Goal: Information Seeking & Learning: Learn about a topic

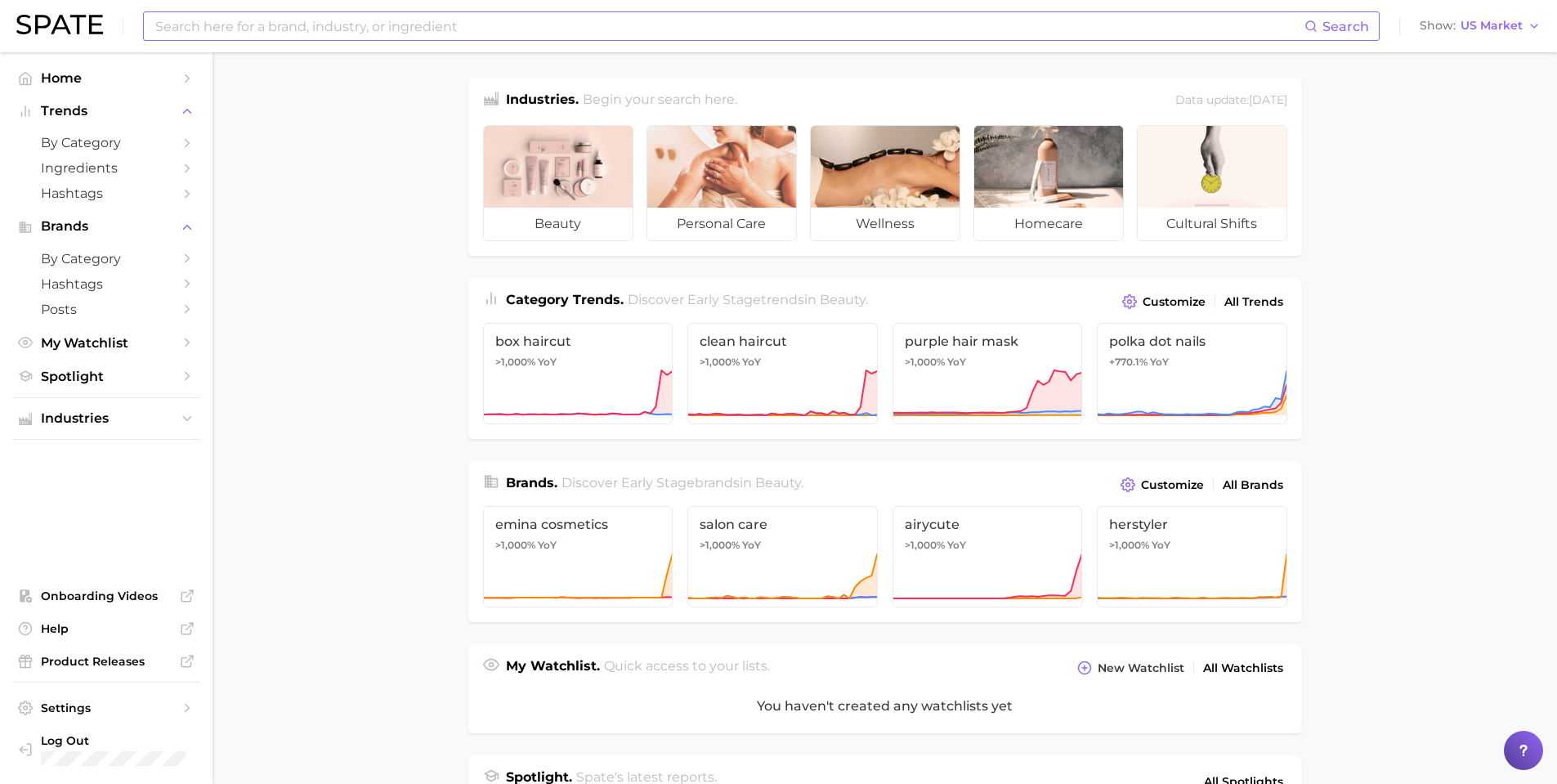
click at [536, 20] on input at bounding box center [729, 26] width 1151 height 27
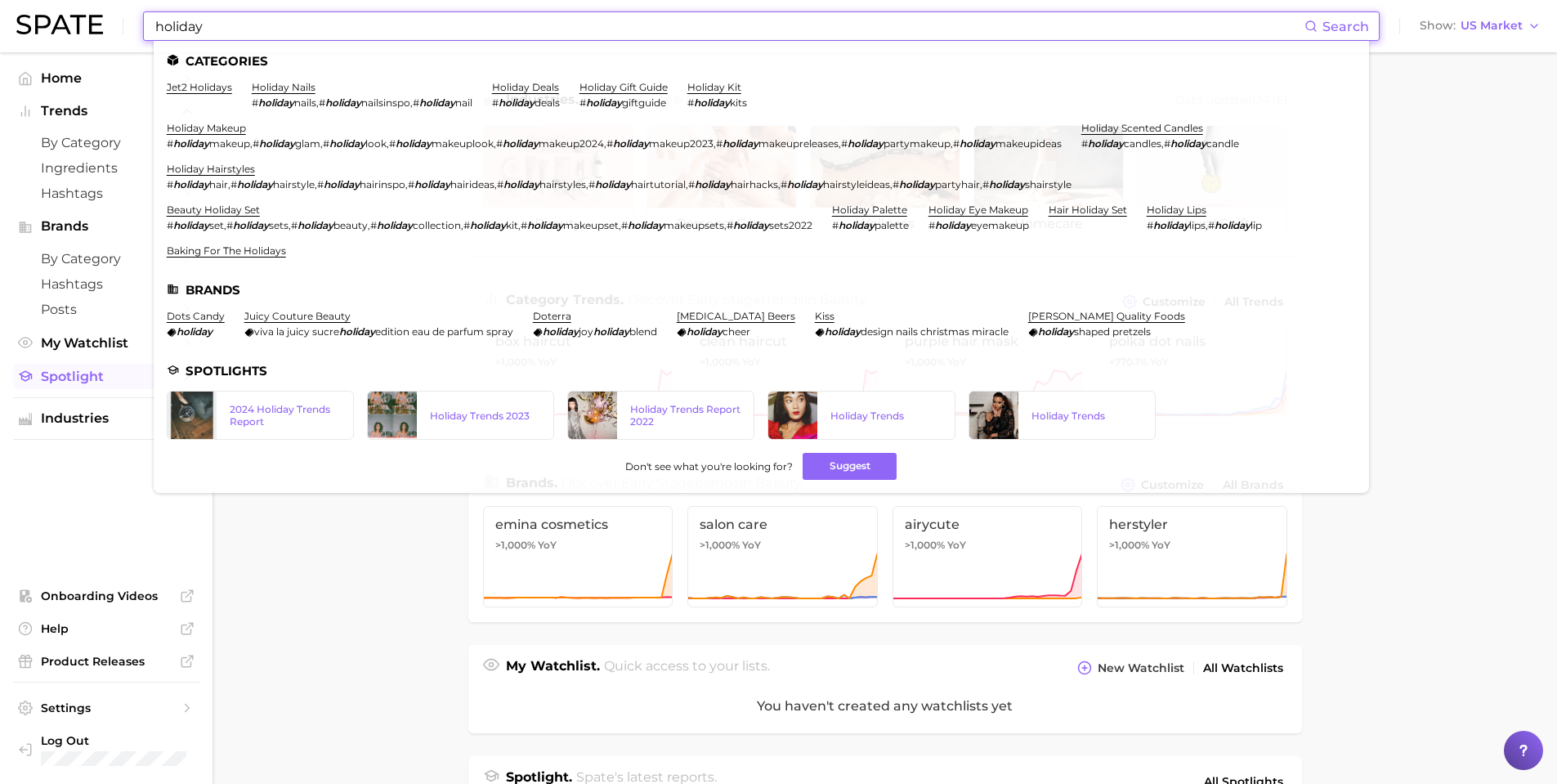
type input "holiday"
click at [86, 363] on link "Spotlight" at bounding box center [106, 376] width 186 height 25
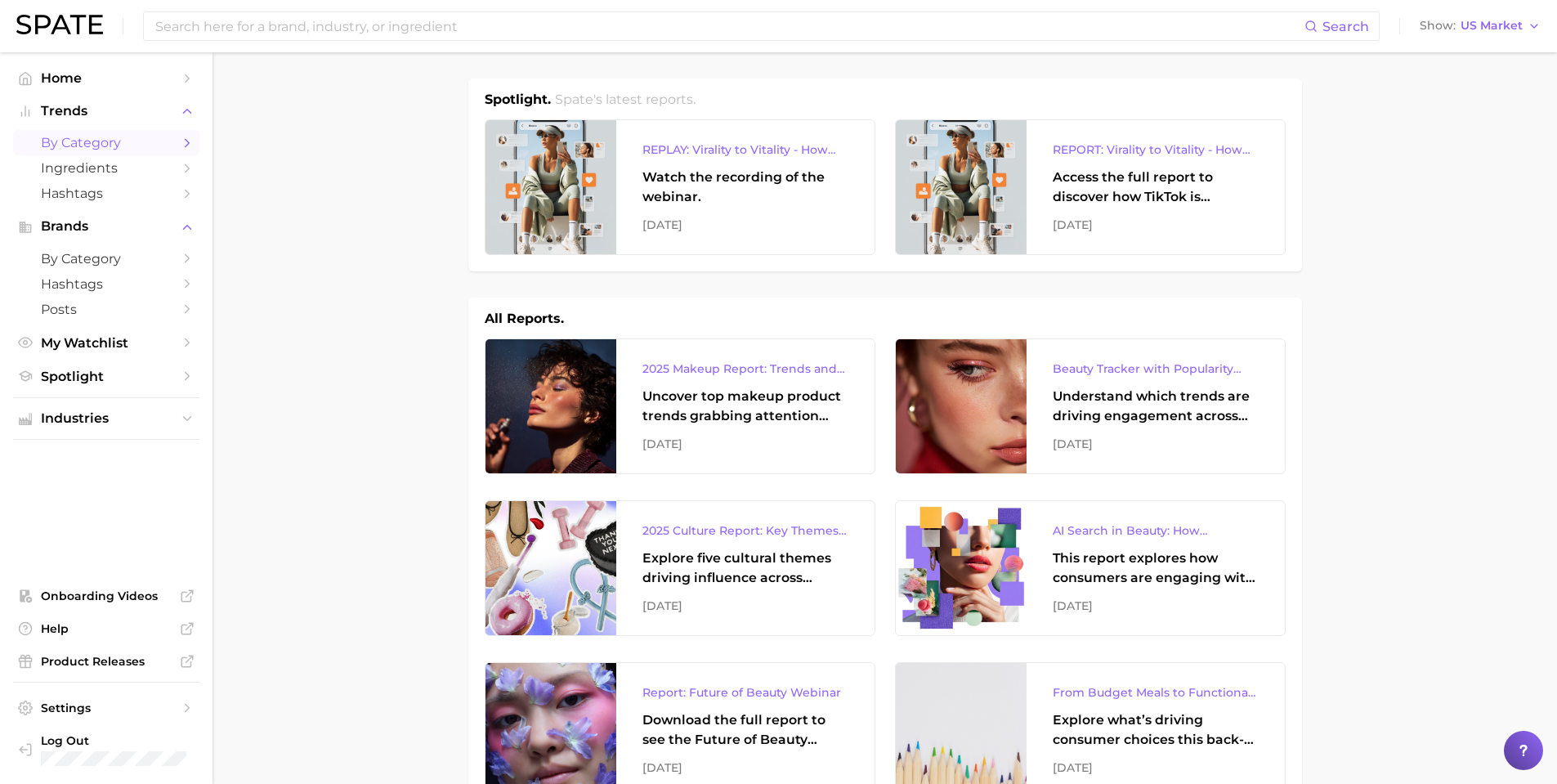
click at [87, 135] on span "by Category" at bounding box center [106, 142] width 131 height 16
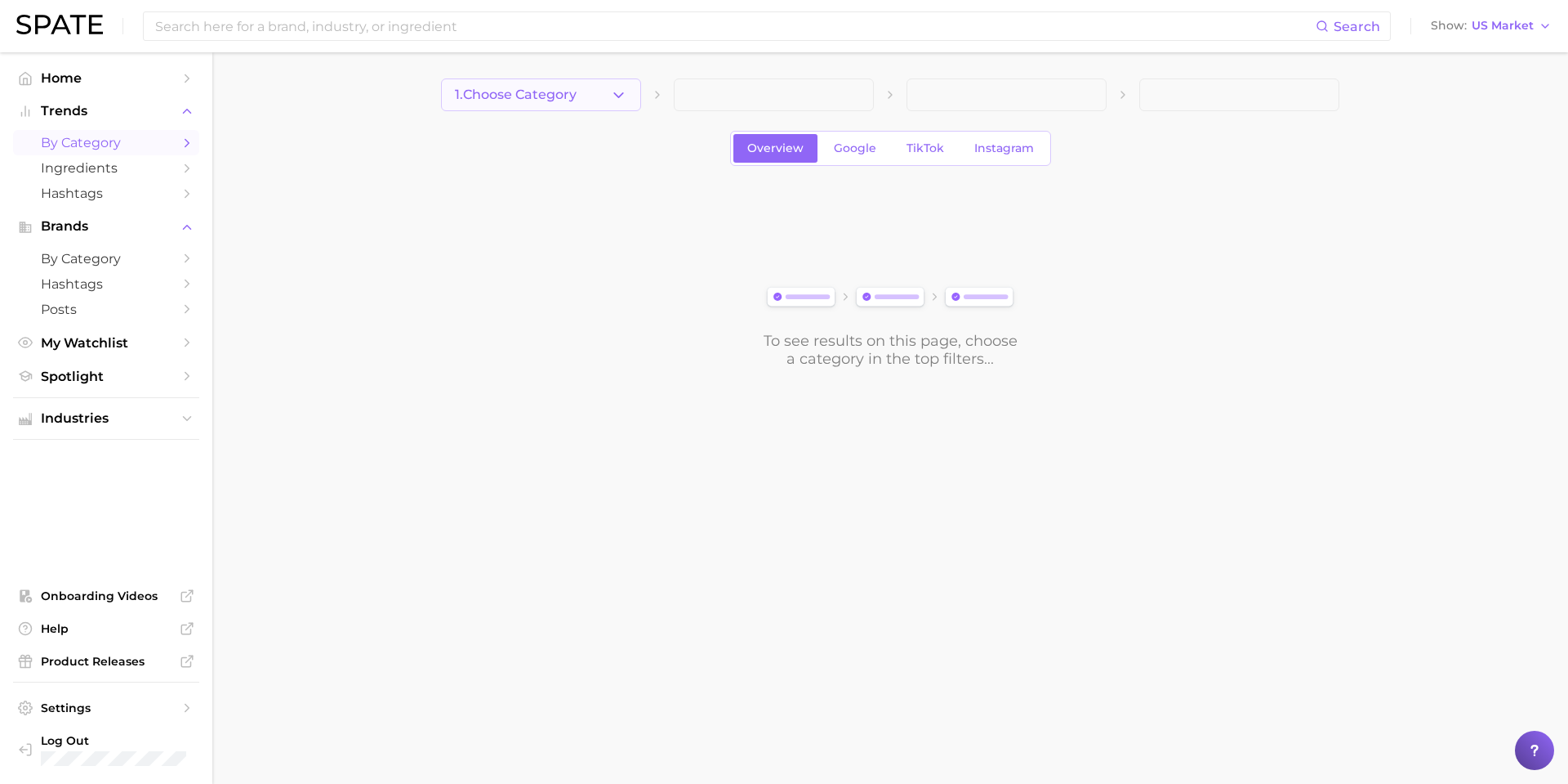
click at [597, 104] on button "1. Choose Category" at bounding box center [541, 94] width 200 height 32
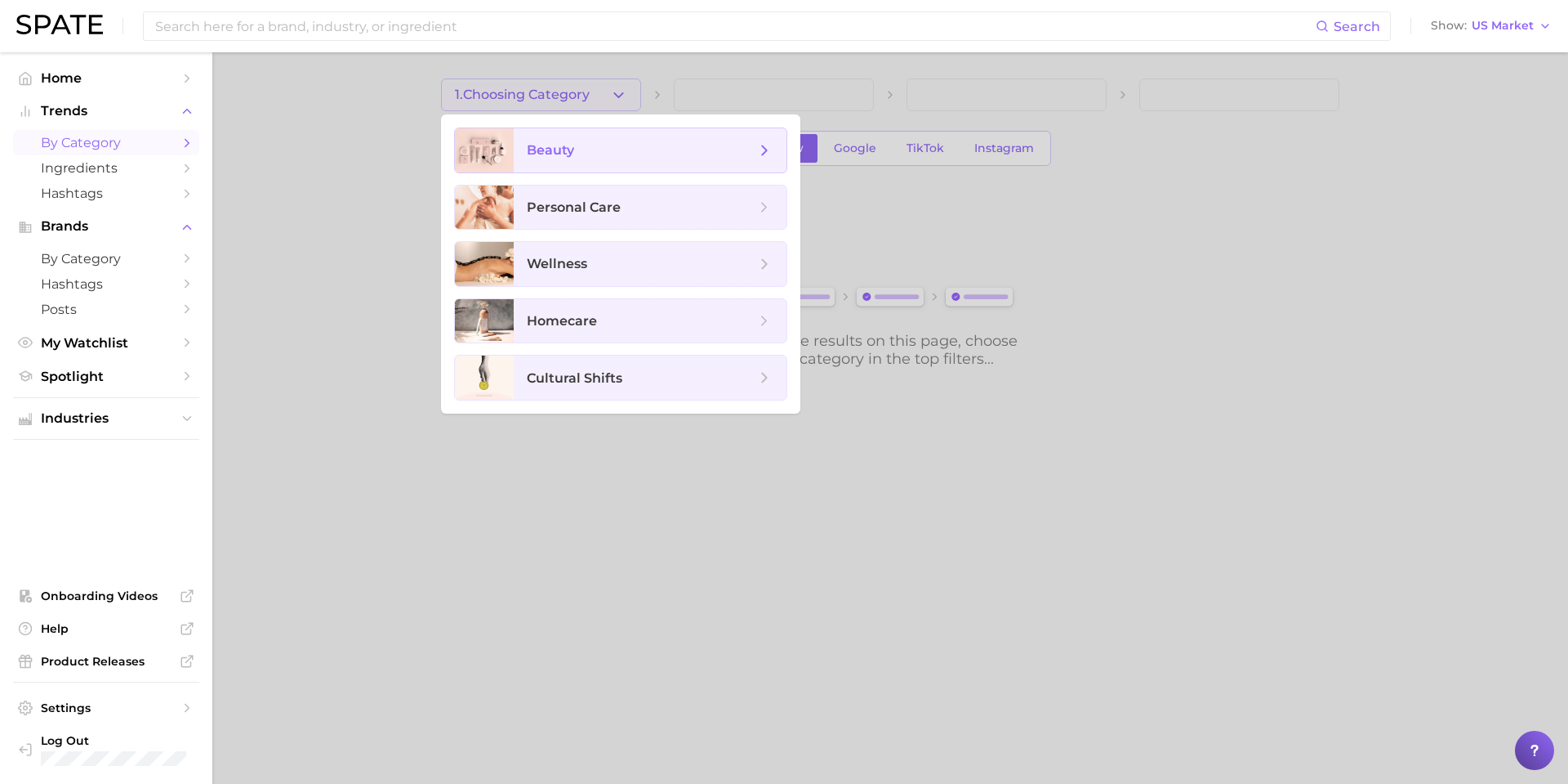
click at [613, 156] on span "beauty" at bounding box center [641, 150] width 229 height 18
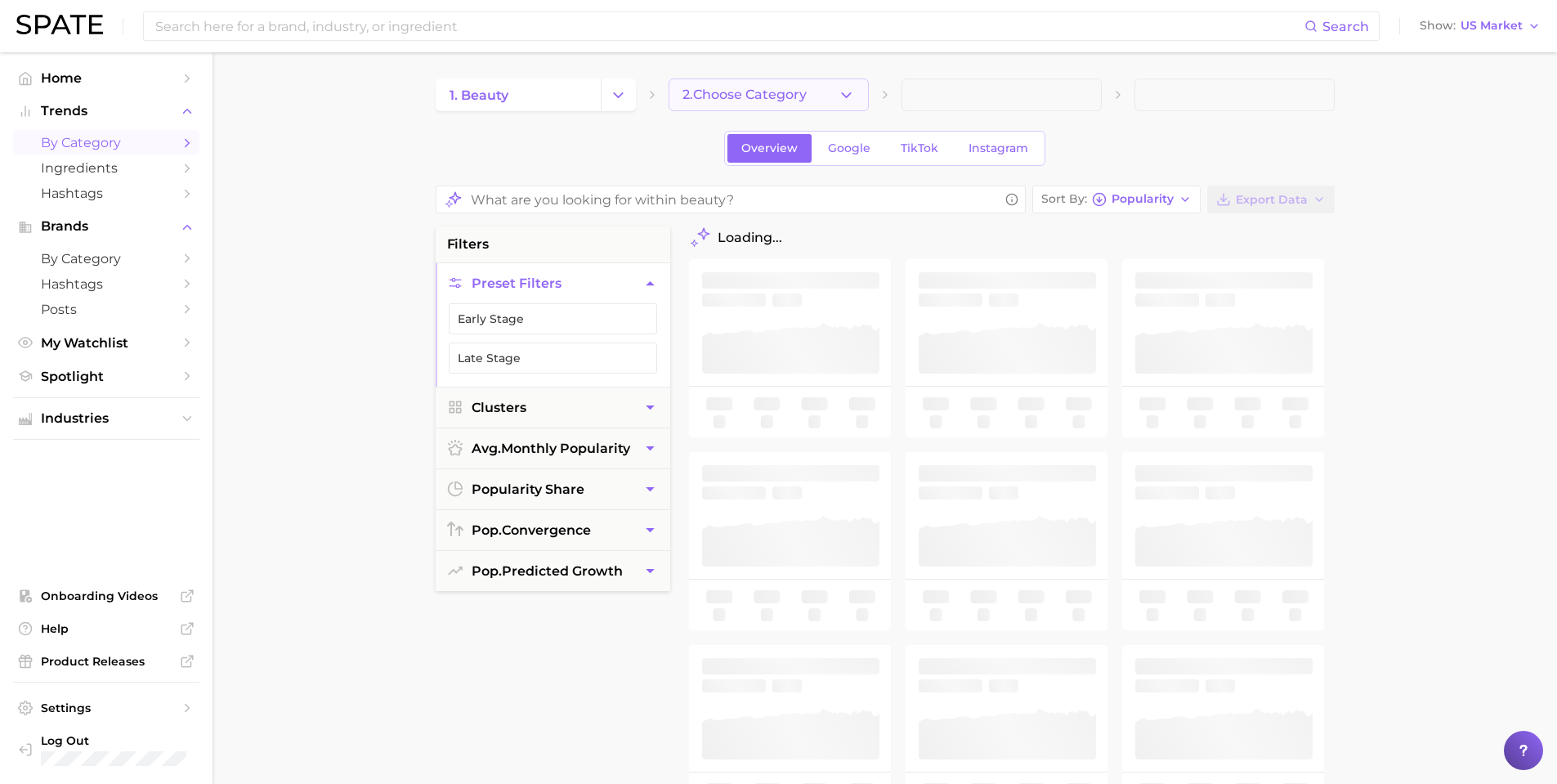
click at [768, 96] on span "2. Choose Category" at bounding box center [744, 95] width 124 height 15
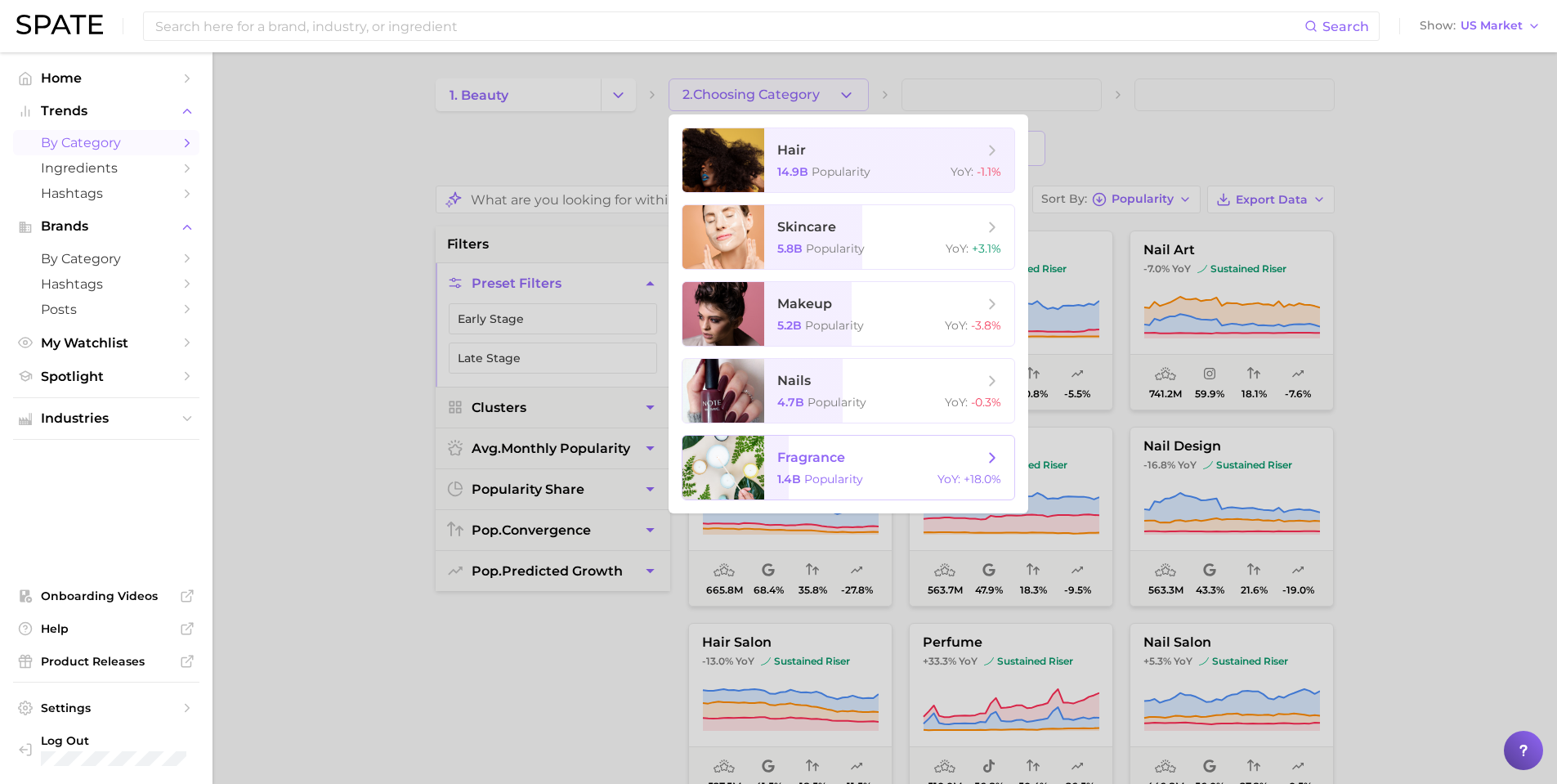
click at [783, 478] on span "1.4b" at bounding box center [789, 479] width 24 height 15
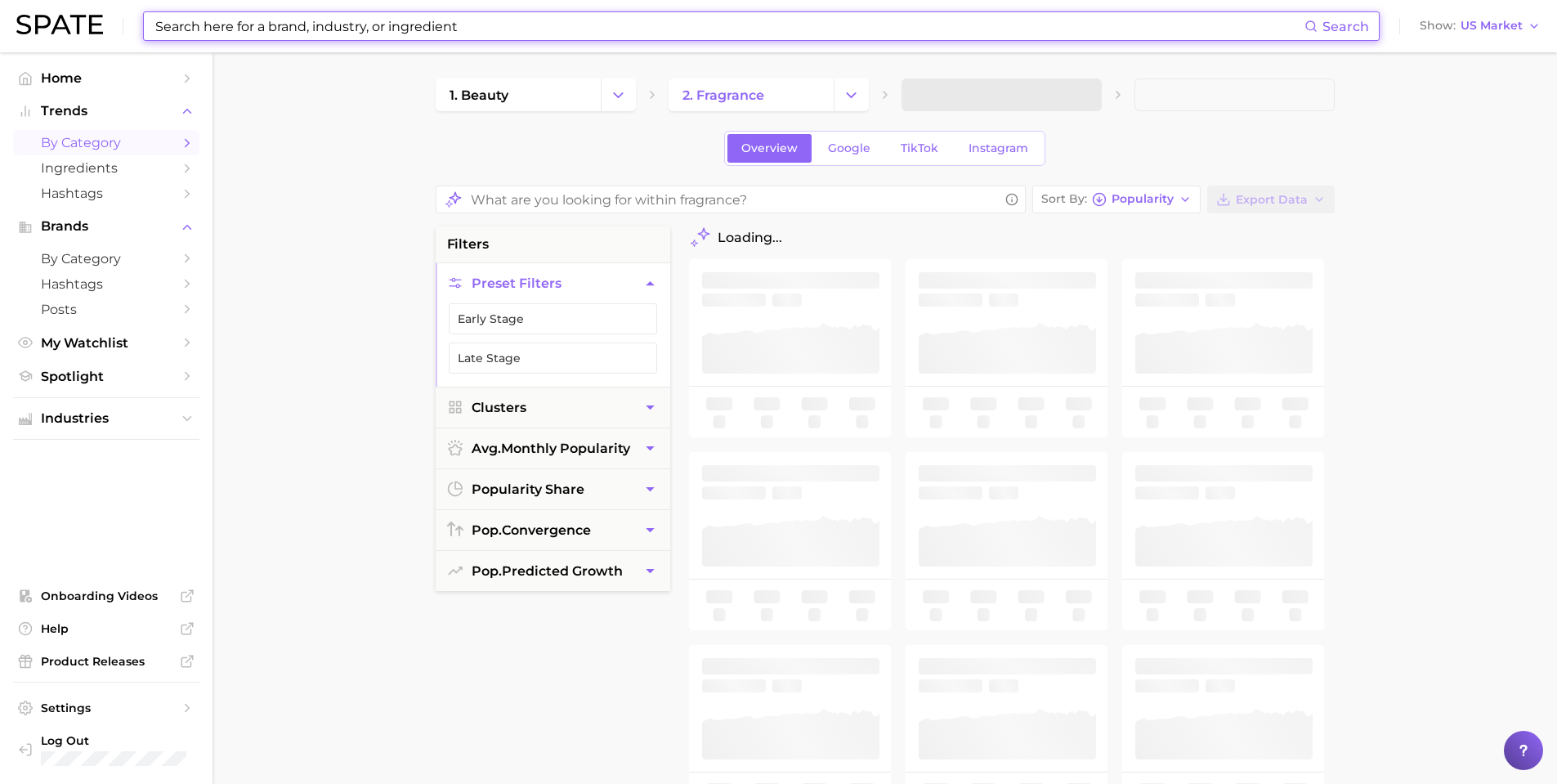
click at [336, 27] on input at bounding box center [729, 26] width 1151 height 27
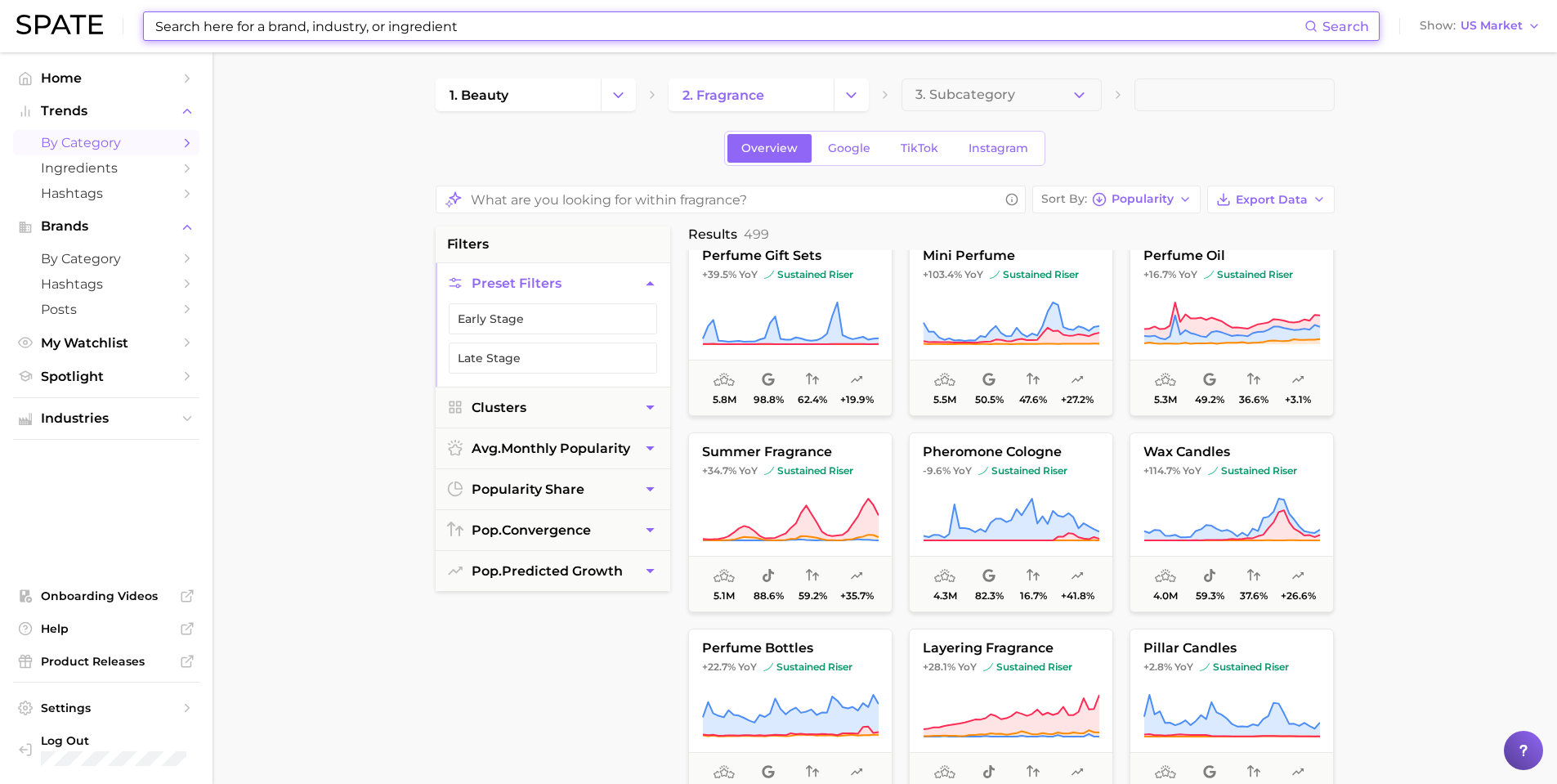
scroll to position [1537, 0]
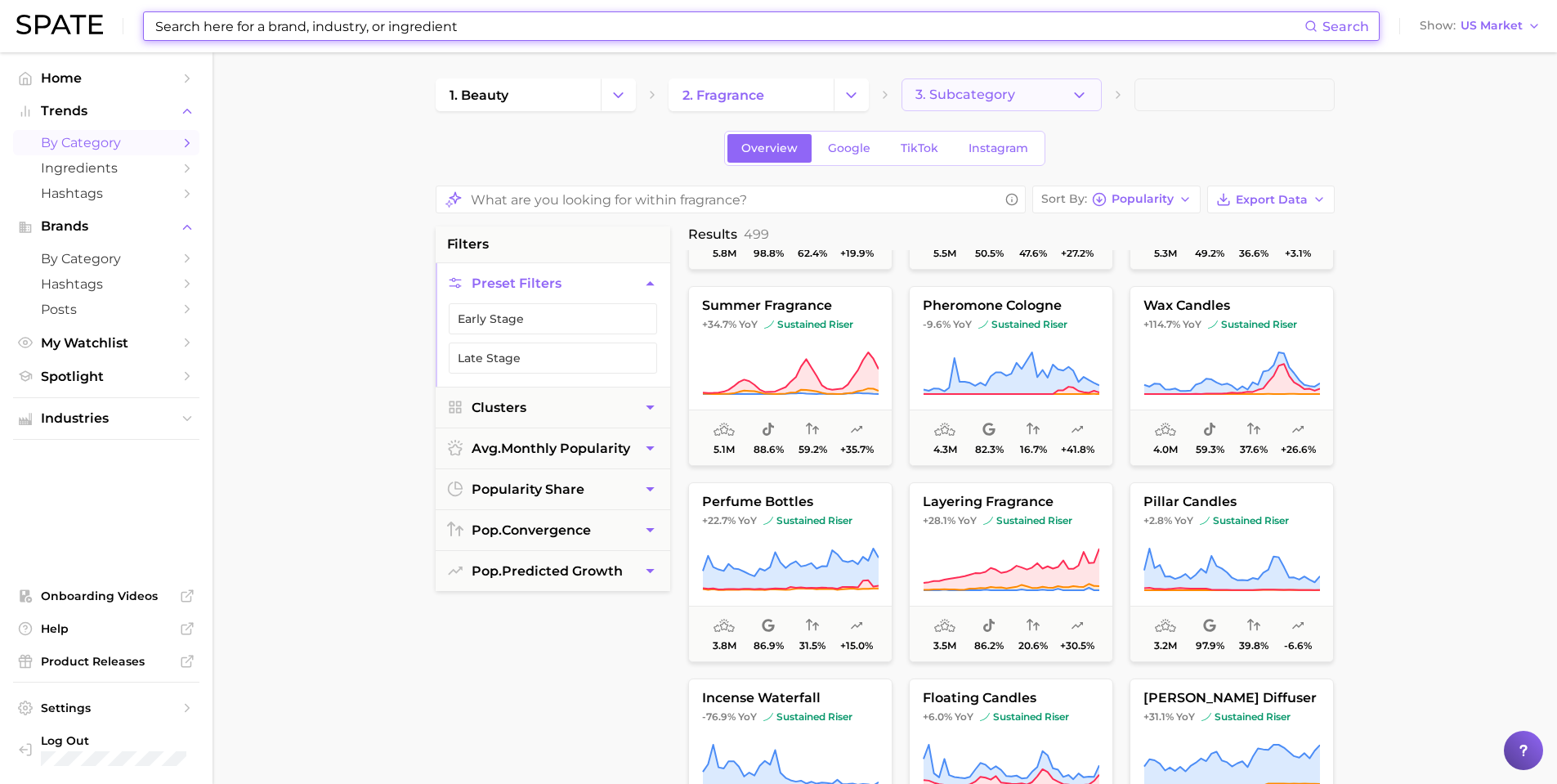
click at [1011, 98] on span "3. Subcategory" at bounding box center [966, 95] width 100 height 15
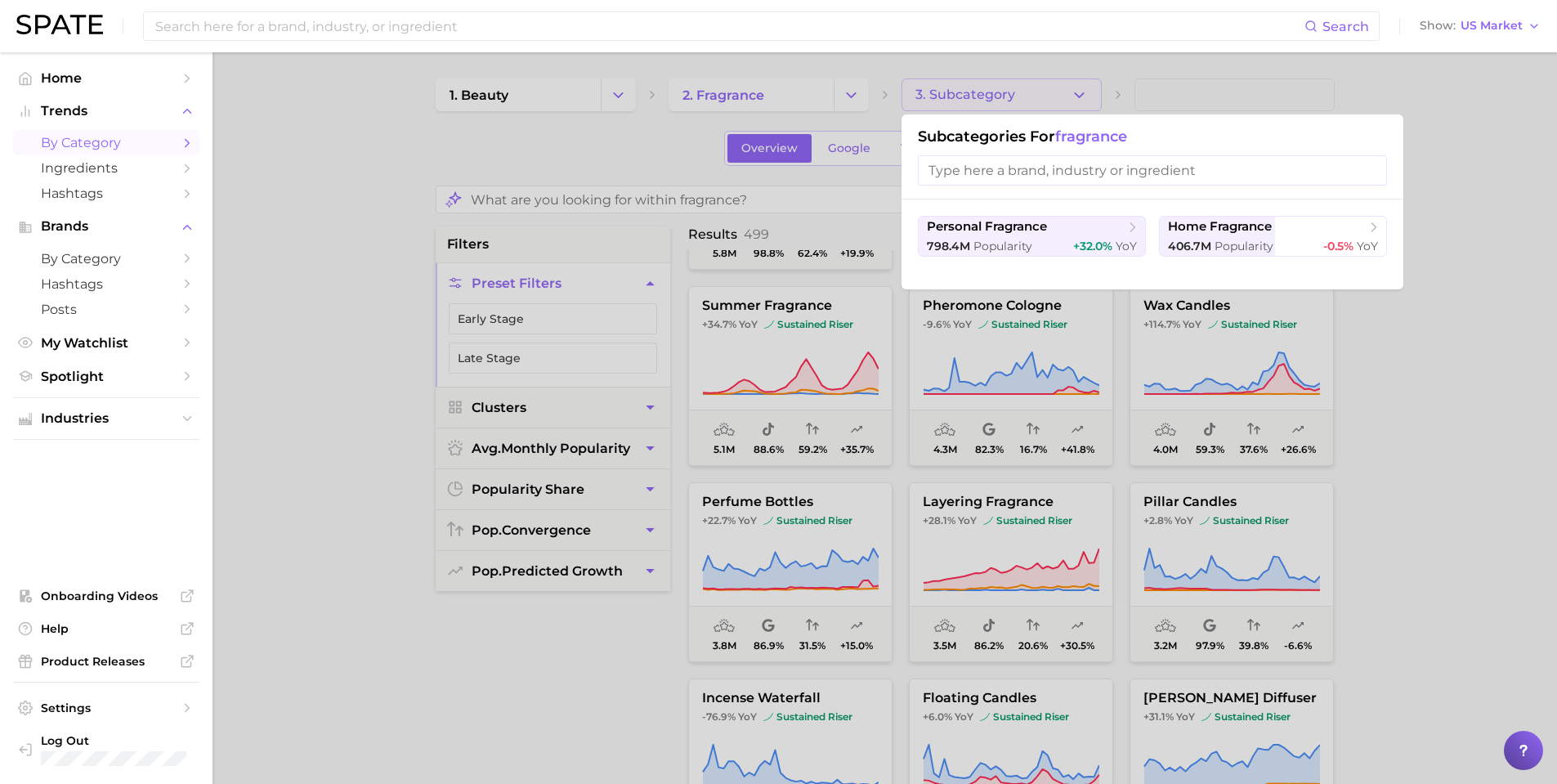
click at [1011, 99] on div at bounding box center [778, 392] width 1557 height 784
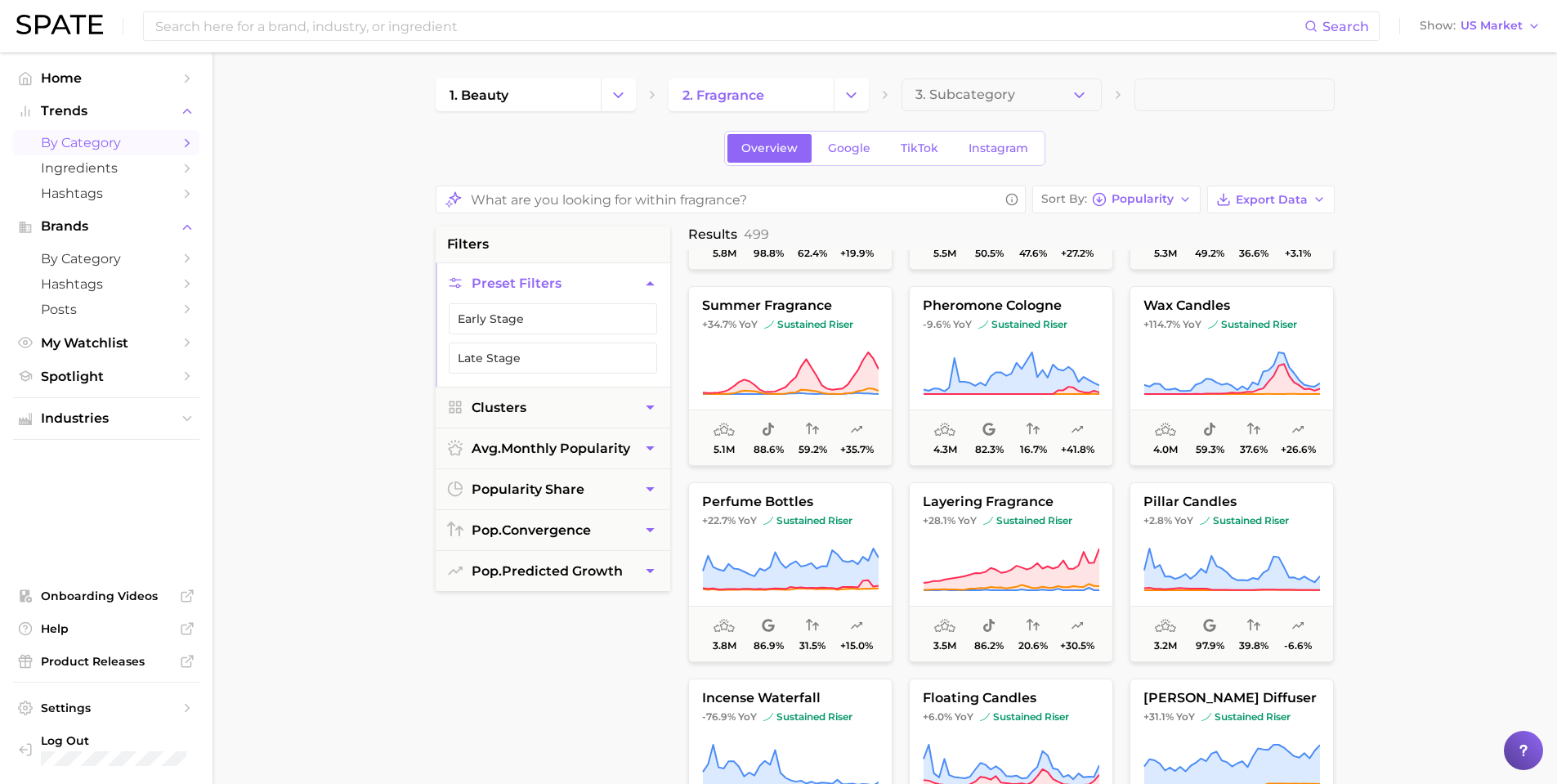
click at [1161, 84] on span at bounding box center [1234, 94] width 200 height 32
click at [360, 17] on input at bounding box center [729, 26] width 1151 height 27
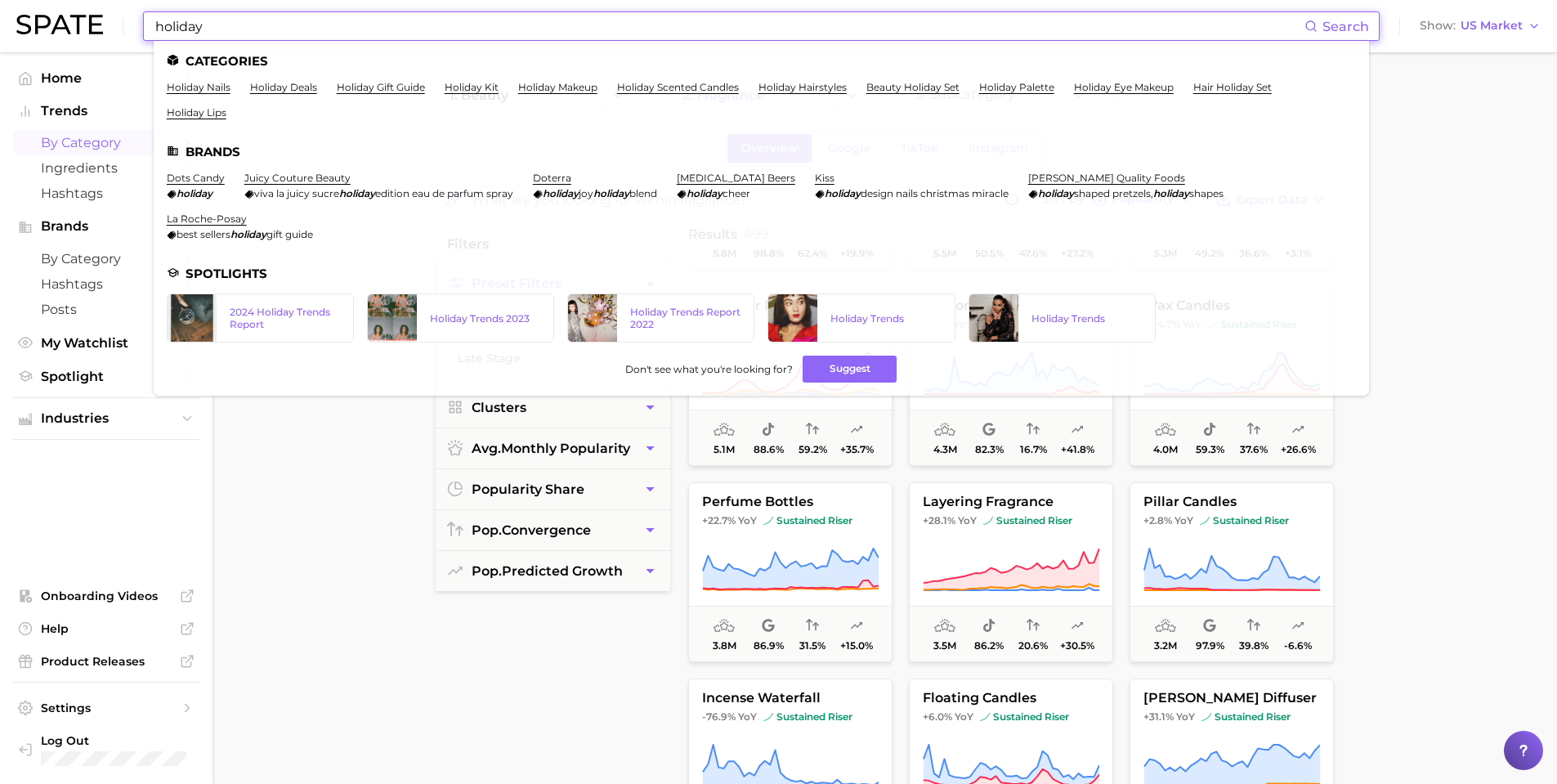
type input "holiday"
click at [72, 141] on span "by Category" at bounding box center [106, 142] width 131 height 16
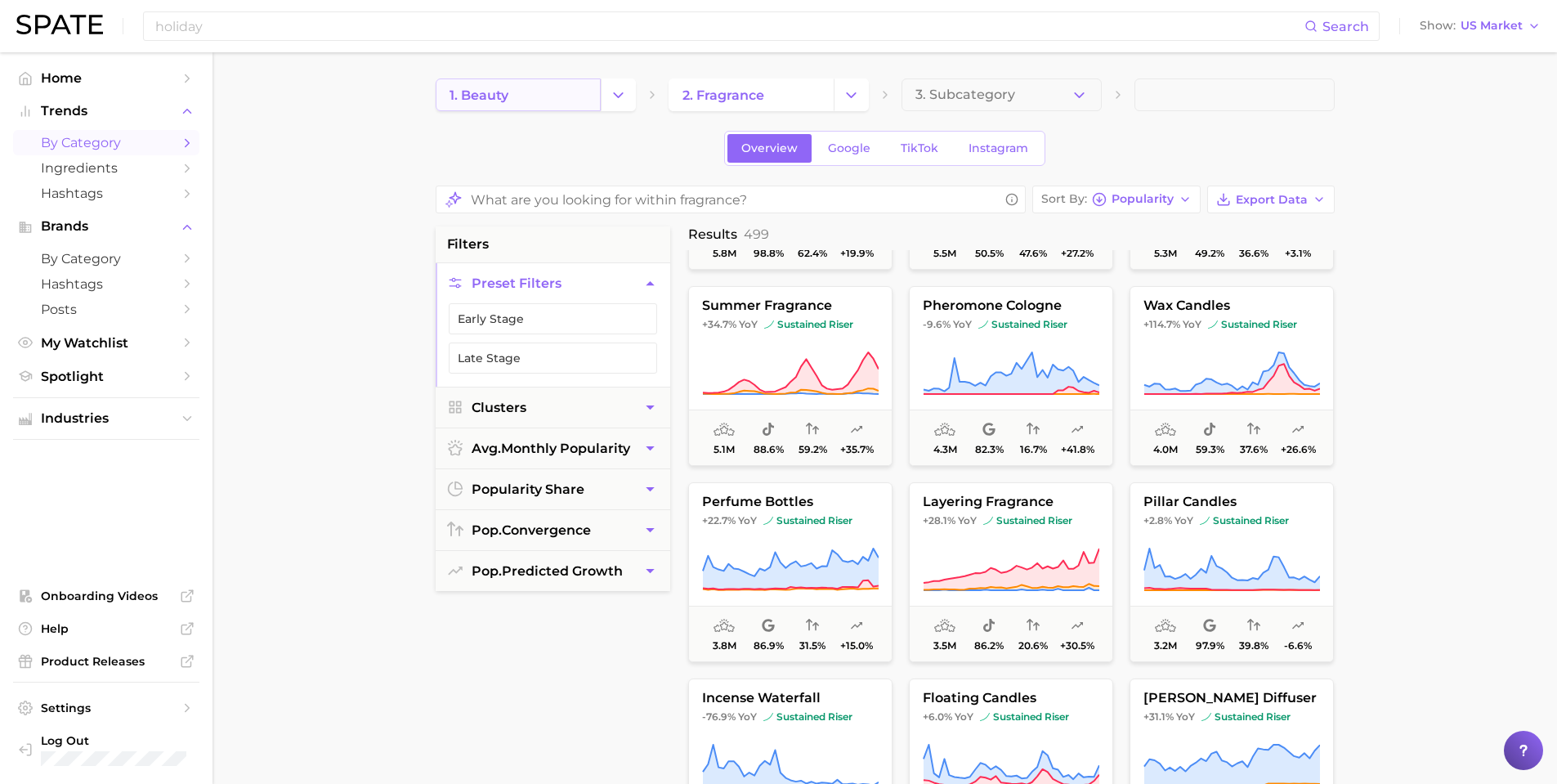
click at [463, 91] on span "1. beauty" at bounding box center [479, 95] width 59 height 16
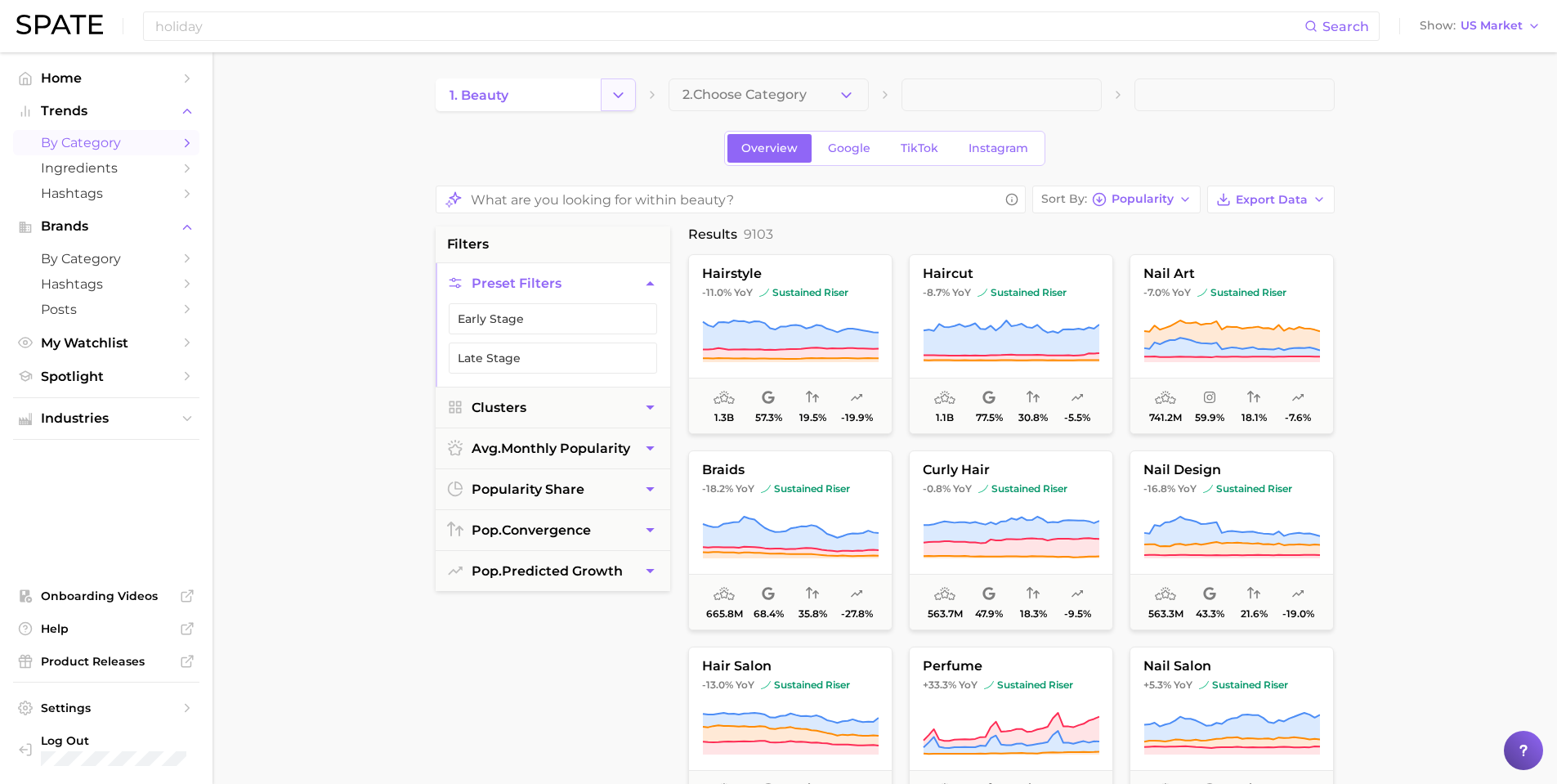
click at [619, 96] on polyline "Change Category" at bounding box center [618, 94] width 9 height 4
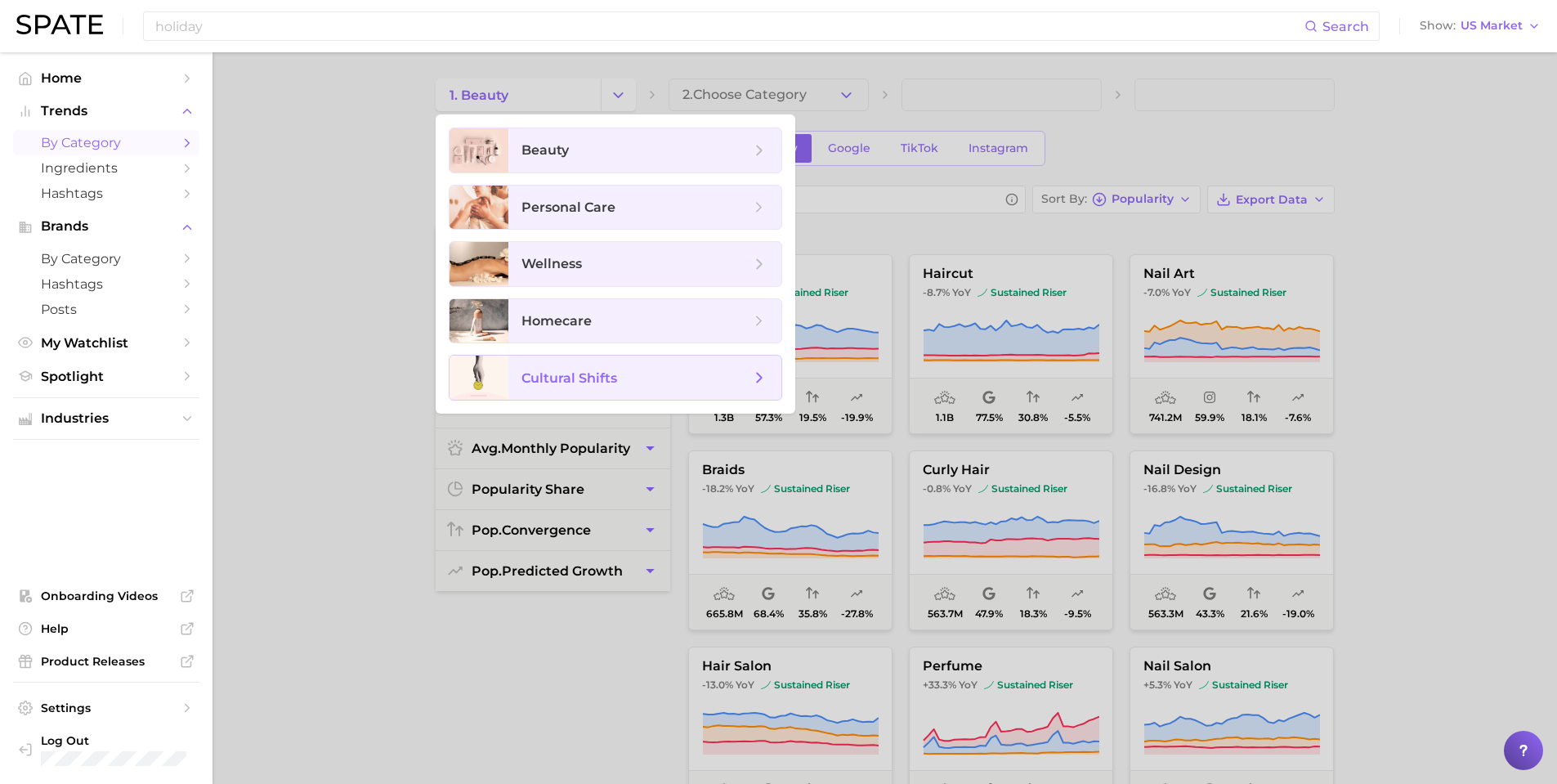
click at [589, 384] on span "cultural shifts" at bounding box center [569, 377] width 96 height 16
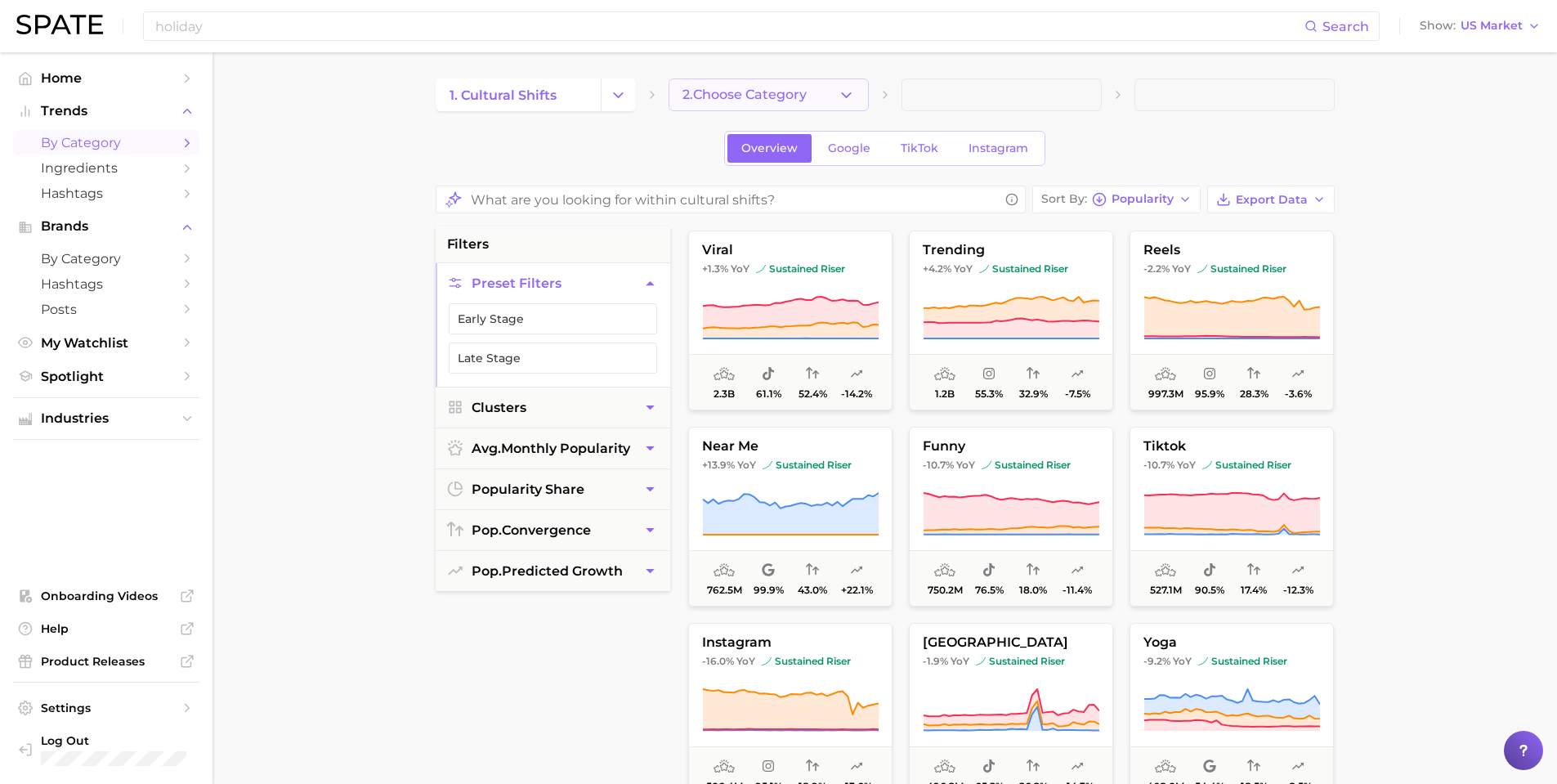
click at [740, 94] on span "2. Choose Category" at bounding box center [744, 95] width 124 height 15
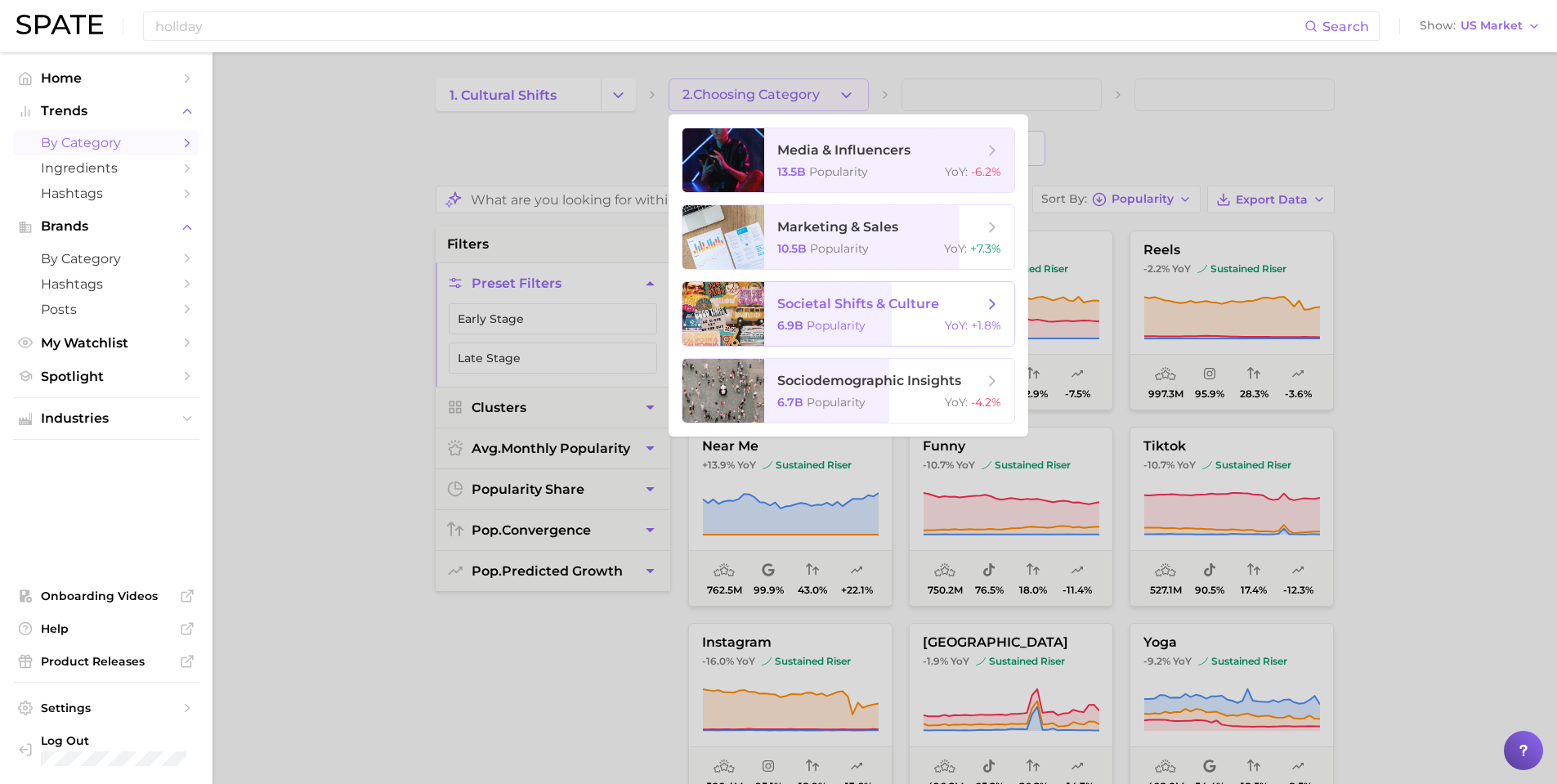
click at [782, 310] on span "societal shifts & culture" at bounding box center [858, 303] width 162 height 16
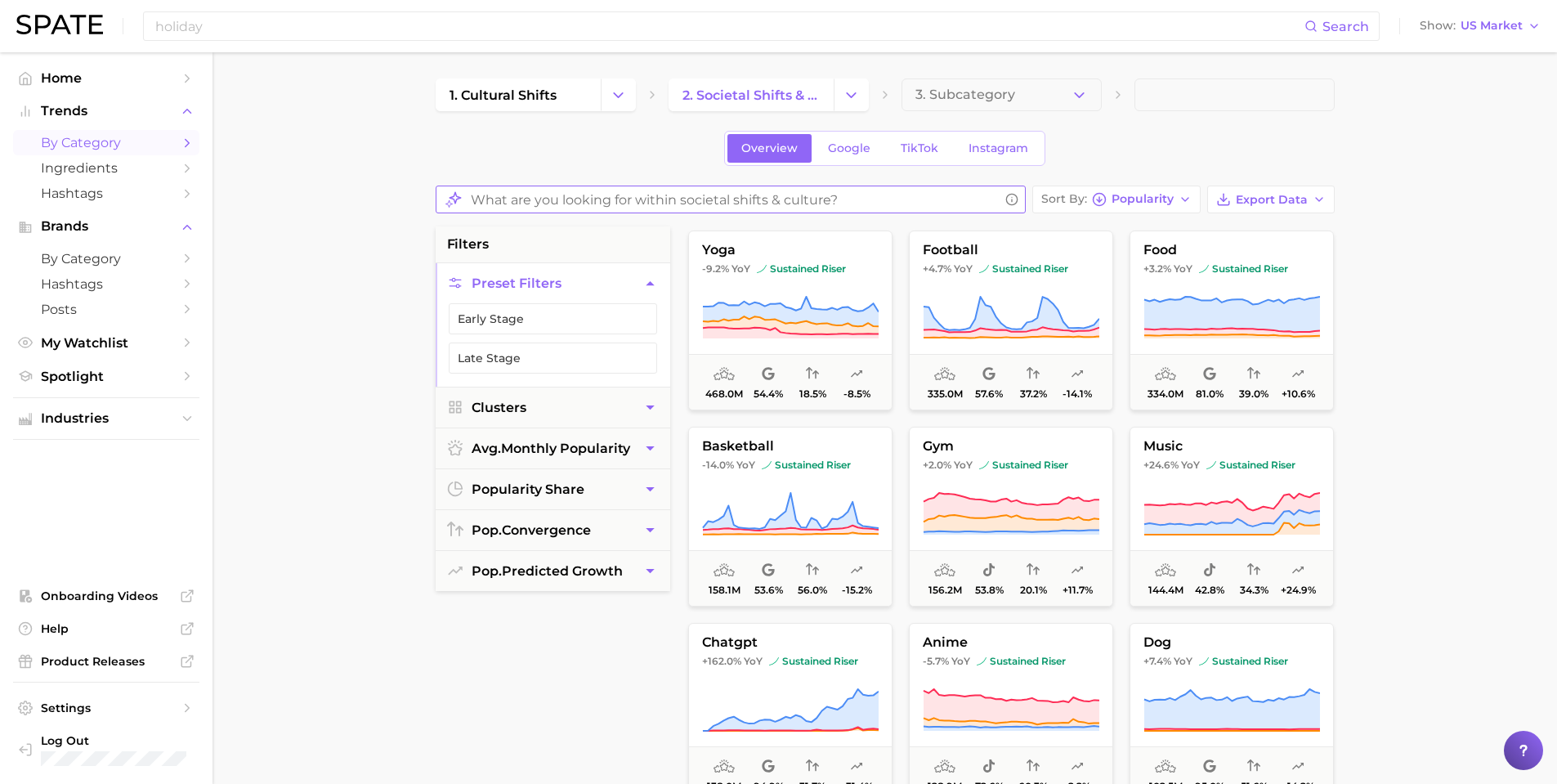
click at [757, 195] on input "What are you looking for within societal shifts & culture?" at bounding box center [734, 200] width 528 height 32
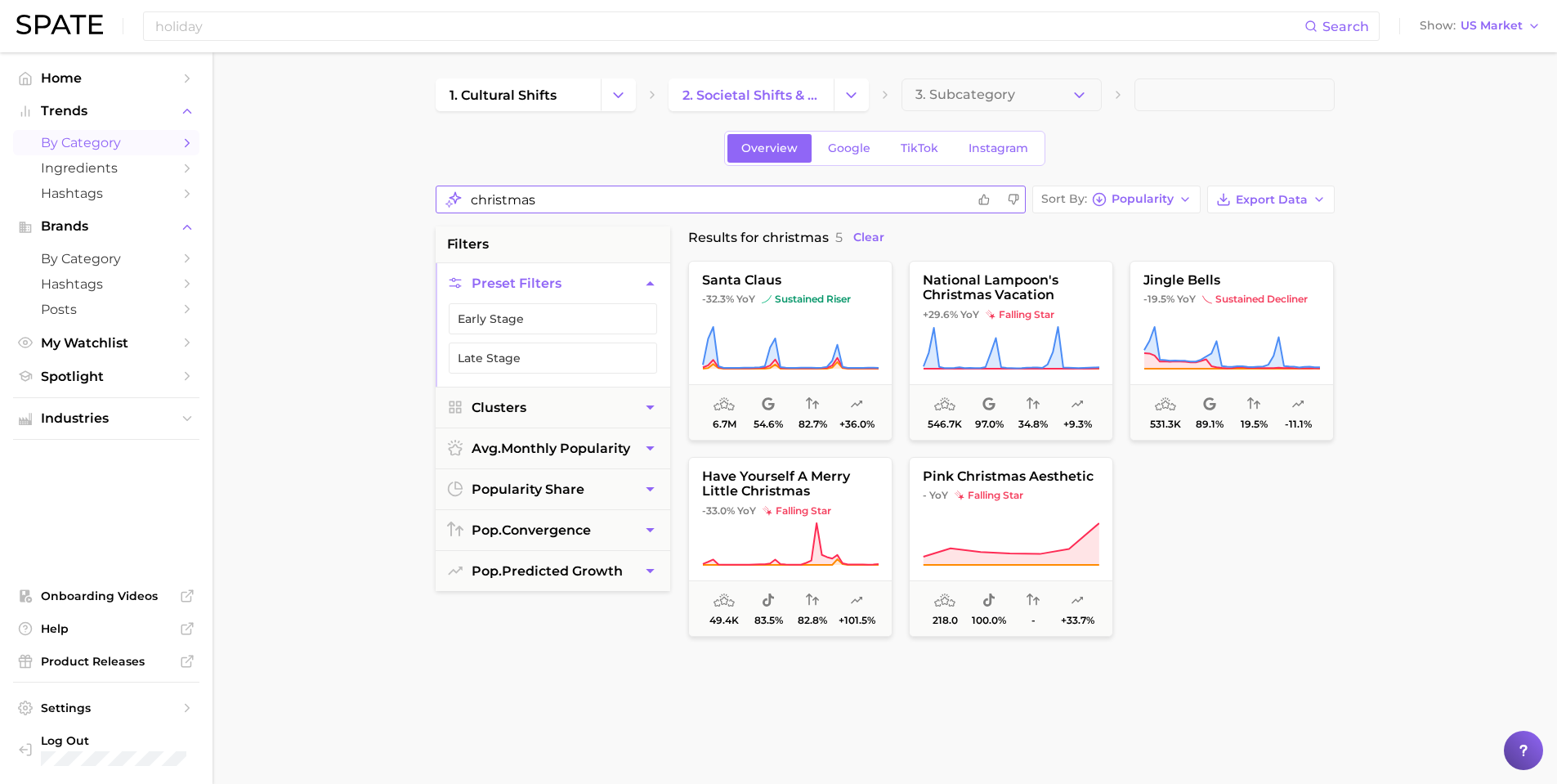
click at [758, 203] on input "christmas" at bounding box center [719, 200] width 496 height 32
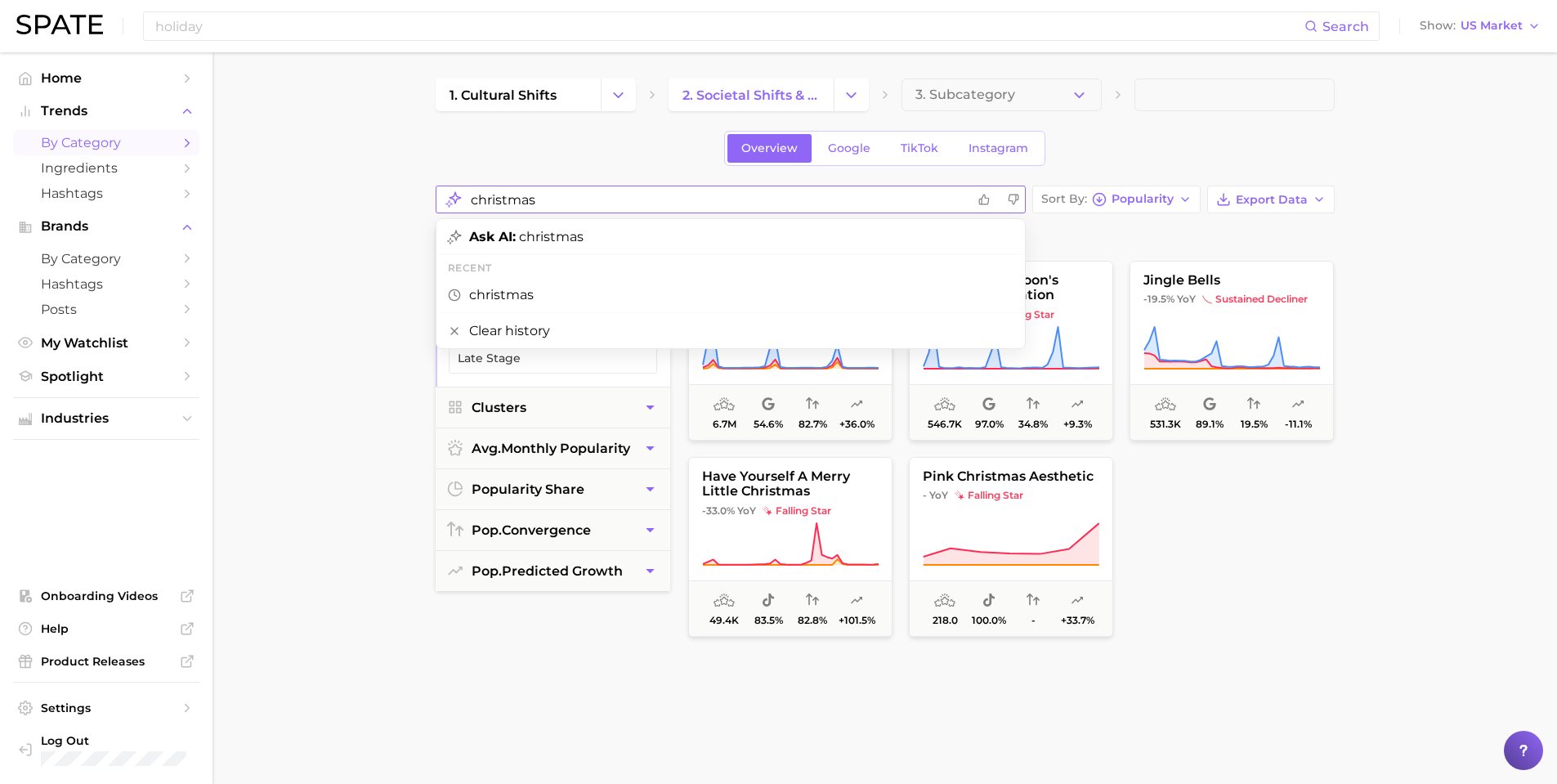
click at [757, 205] on input "christmas" at bounding box center [719, 200] width 496 height 32
type input "holiday"
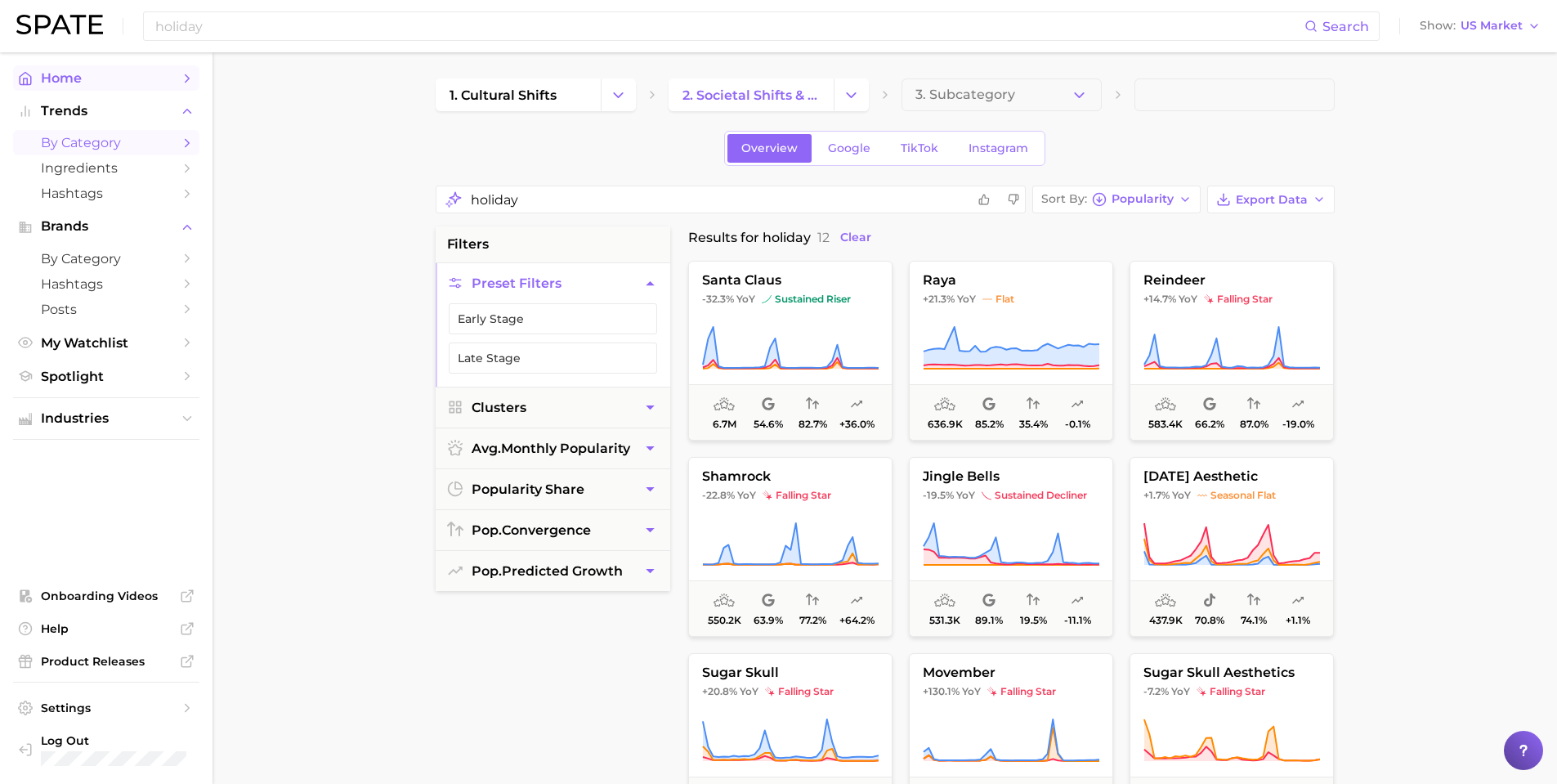
click at [111, 79] on span "Home" at bounding box center [106, 78] width 131 height 16
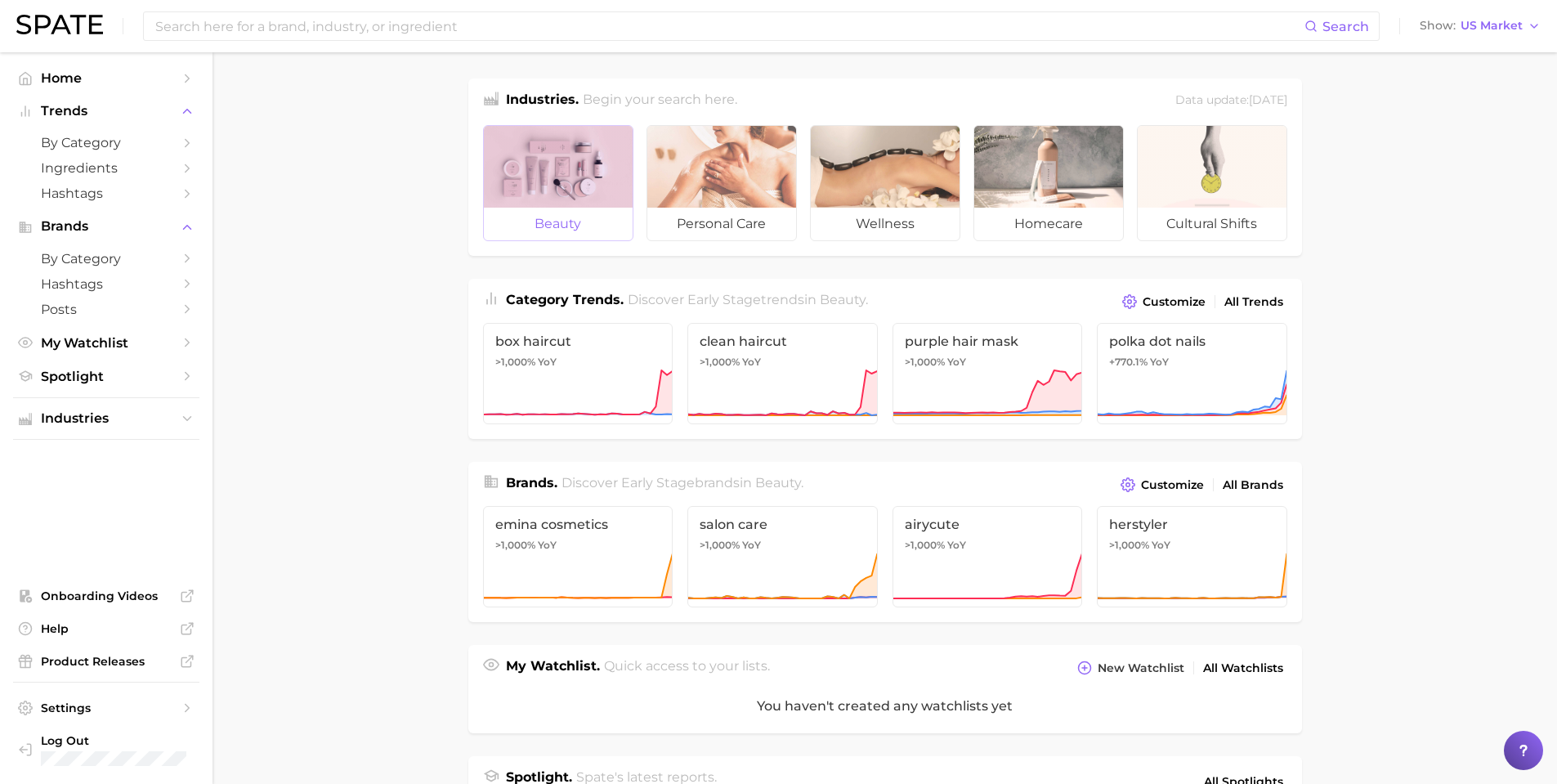
click at [558, 155] on div at bounding box center [558, 166] width 149 height 81
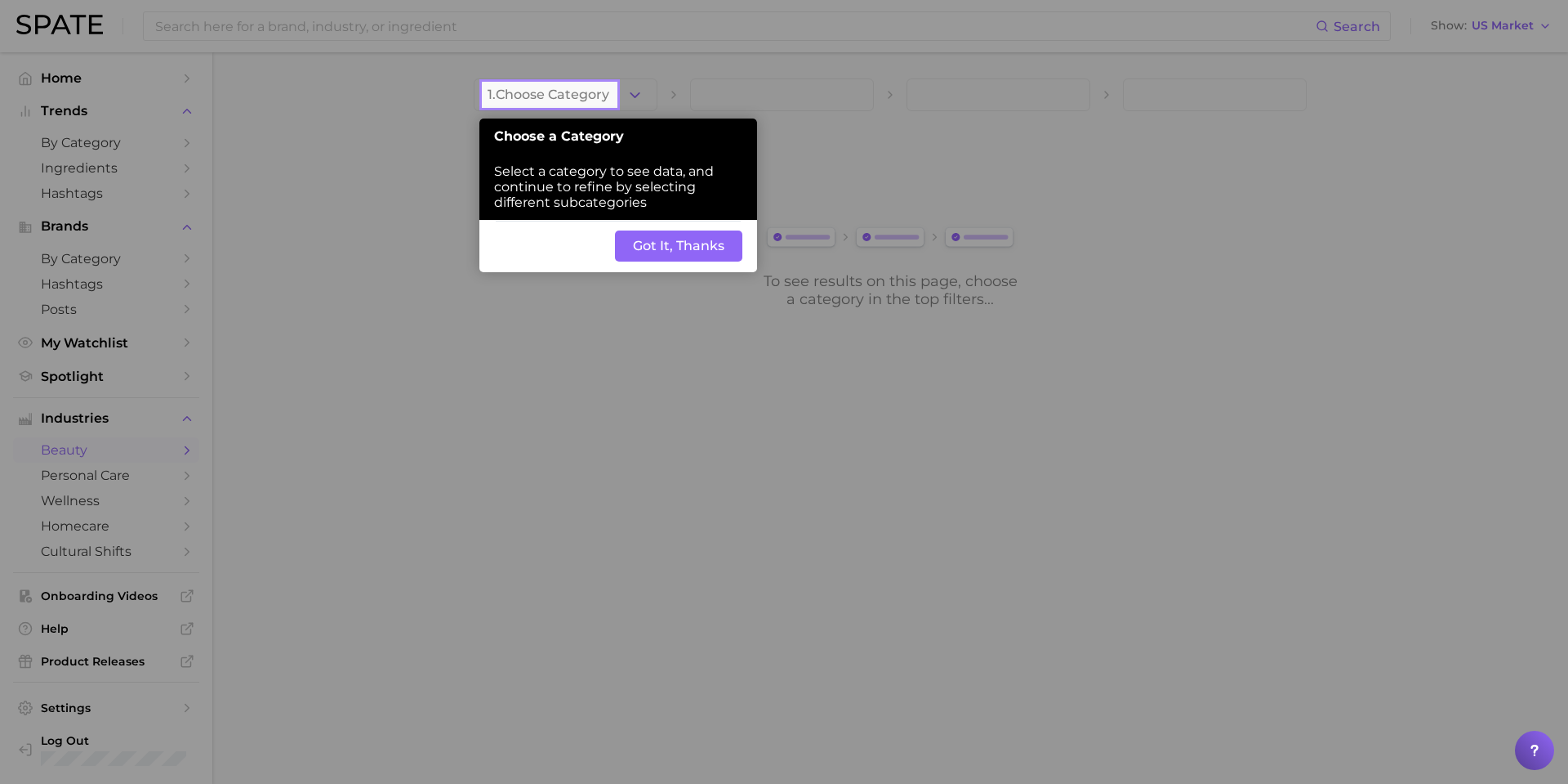
click at [687, 254] on button "Got It, Thanks" at bounding box center [678, 245] width 127 height 31
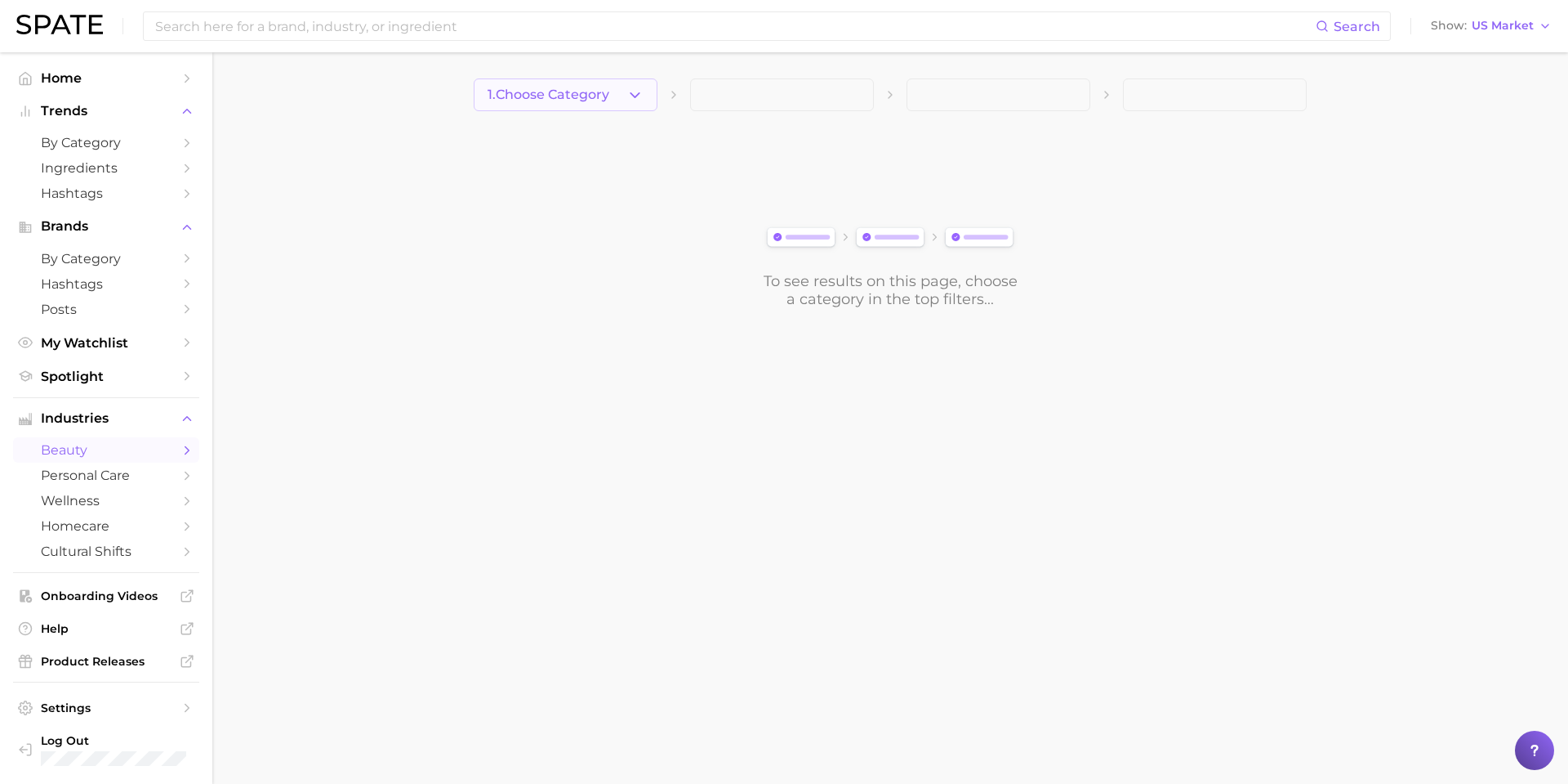
click at [530, 94] on span "1. Choose Category" at bounding box center [548, 95] width 121 height 15
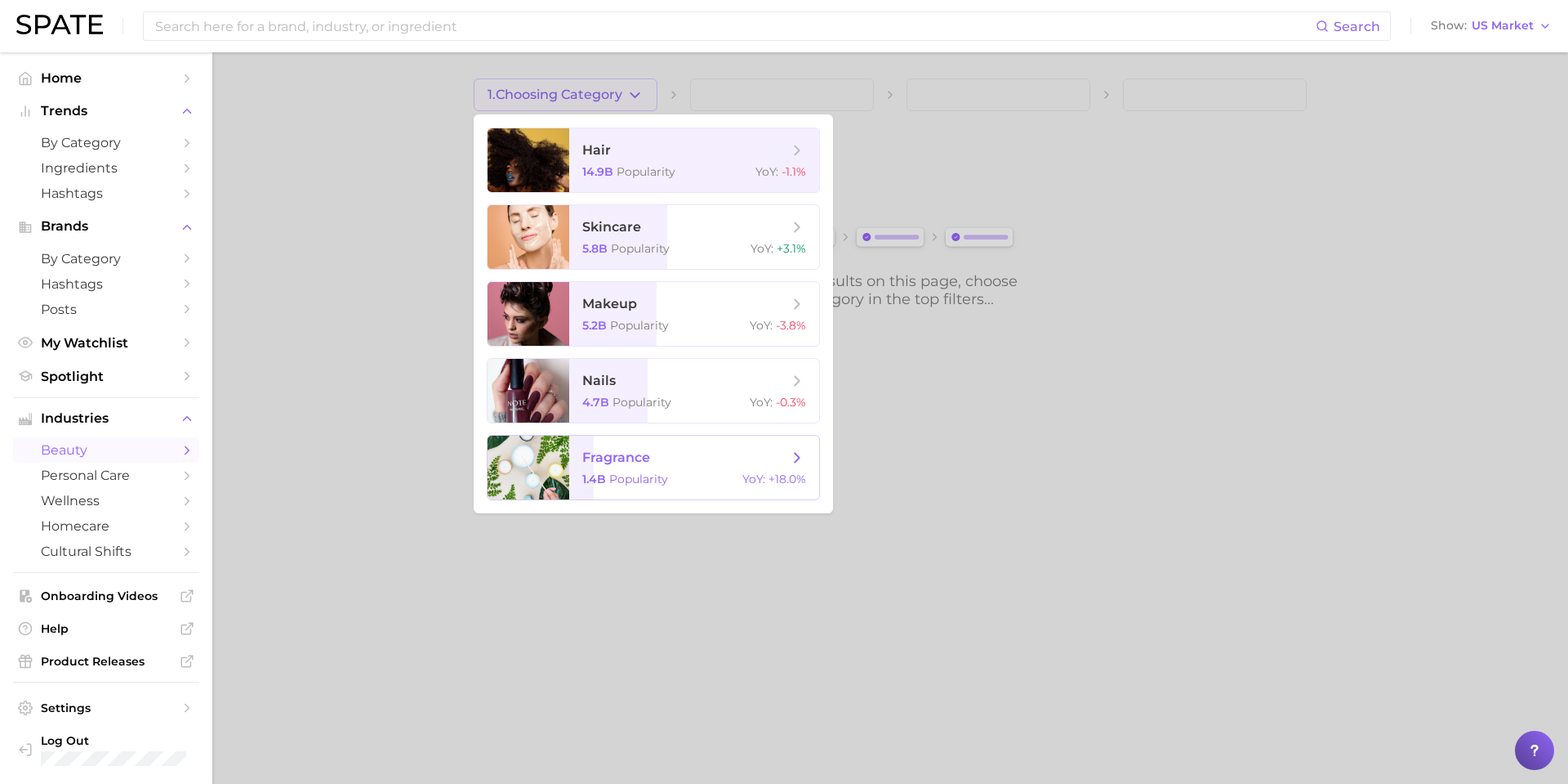
click at [665, 464] on span "fragrance" at bounding box center [686, 458] width 206 height 18
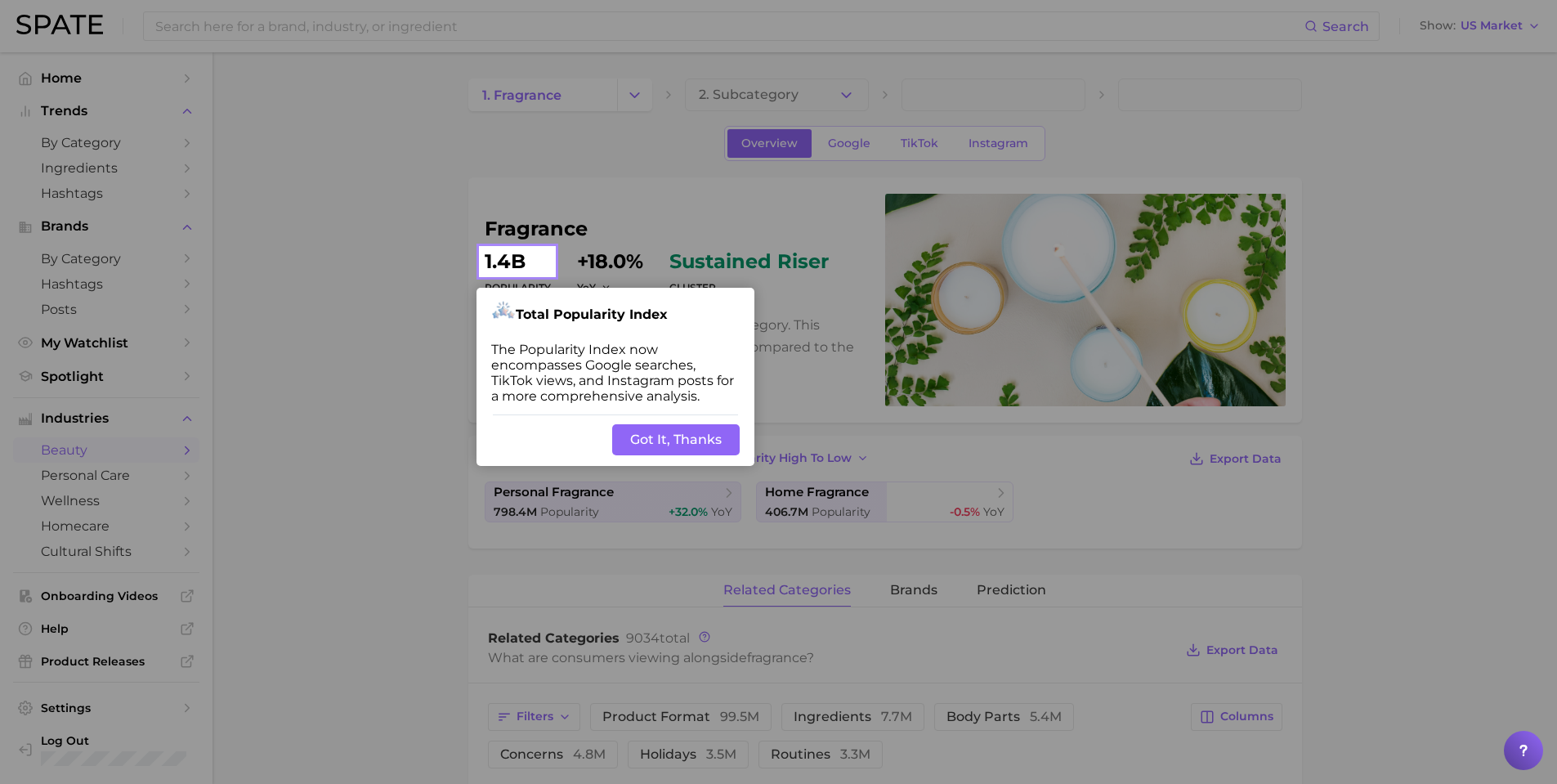
click at [646, 443] on button "Got It, Thanks" at bounding box center [675, 439] width 127 height 31
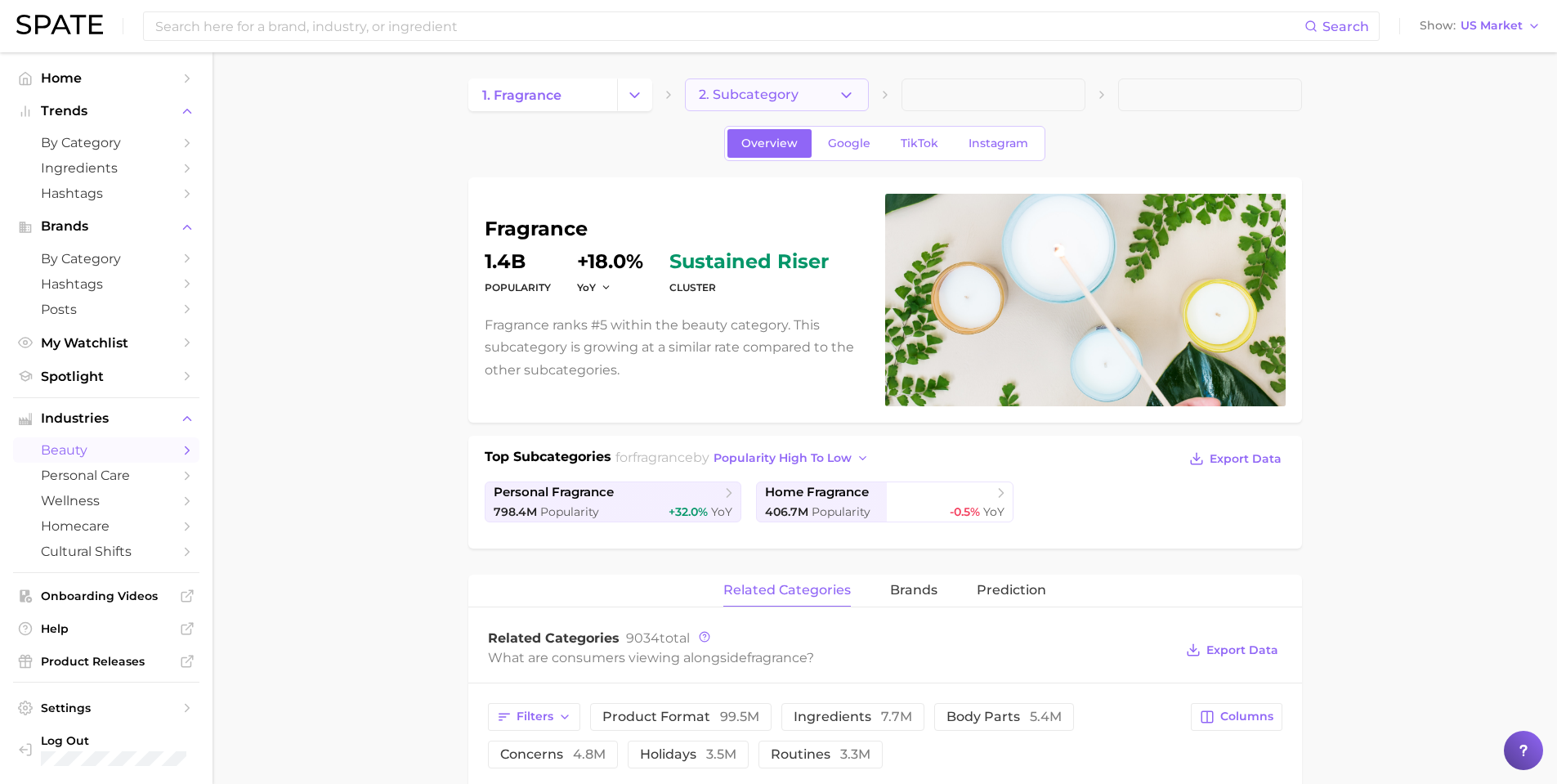
click at [812, 98] on button "2. Subcategory" at bounding box center [777, 94] width 184 height 32
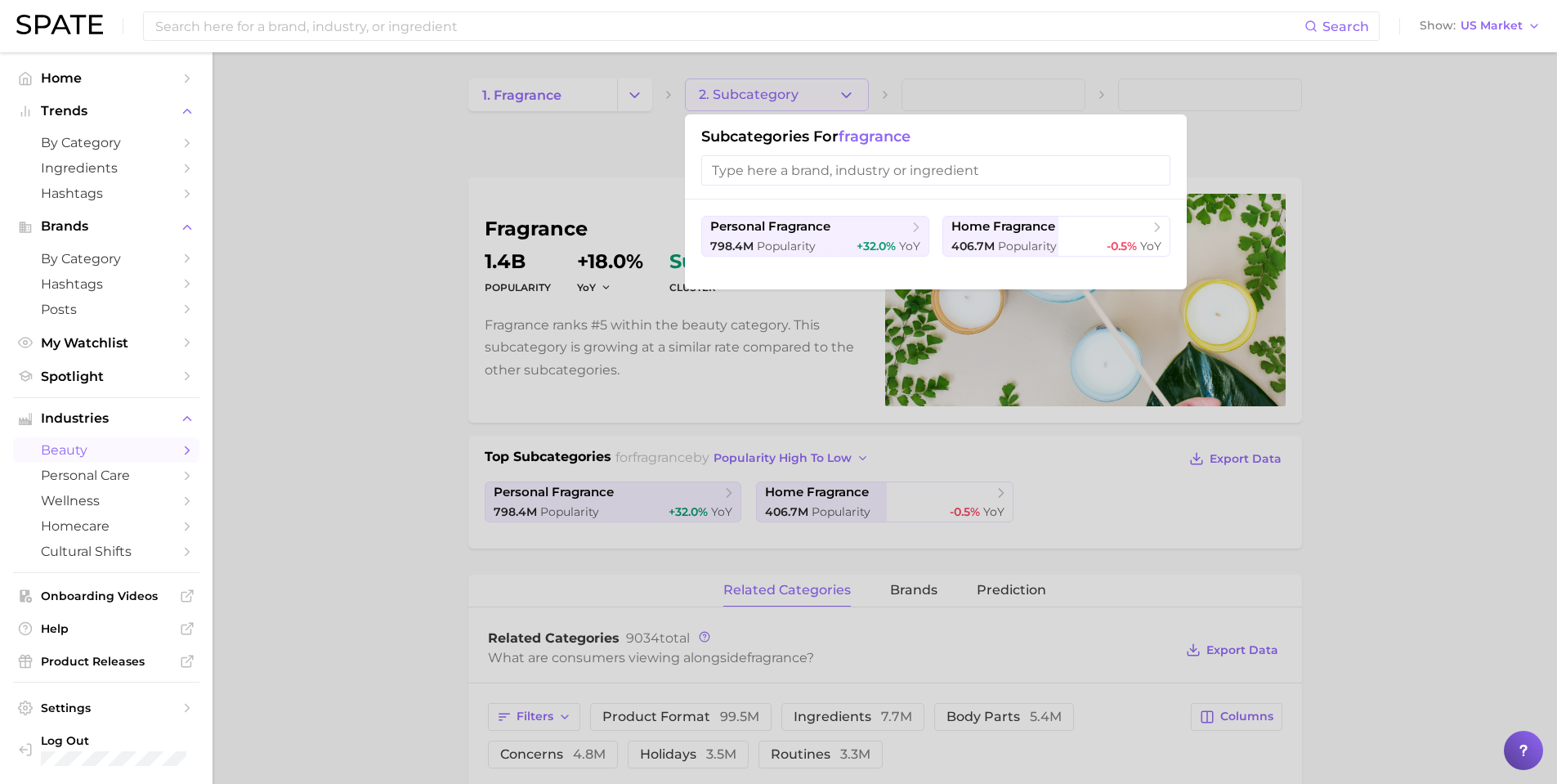
click at [829, 175] on input "search" at bounding box center [936, 170] width 469 height 30
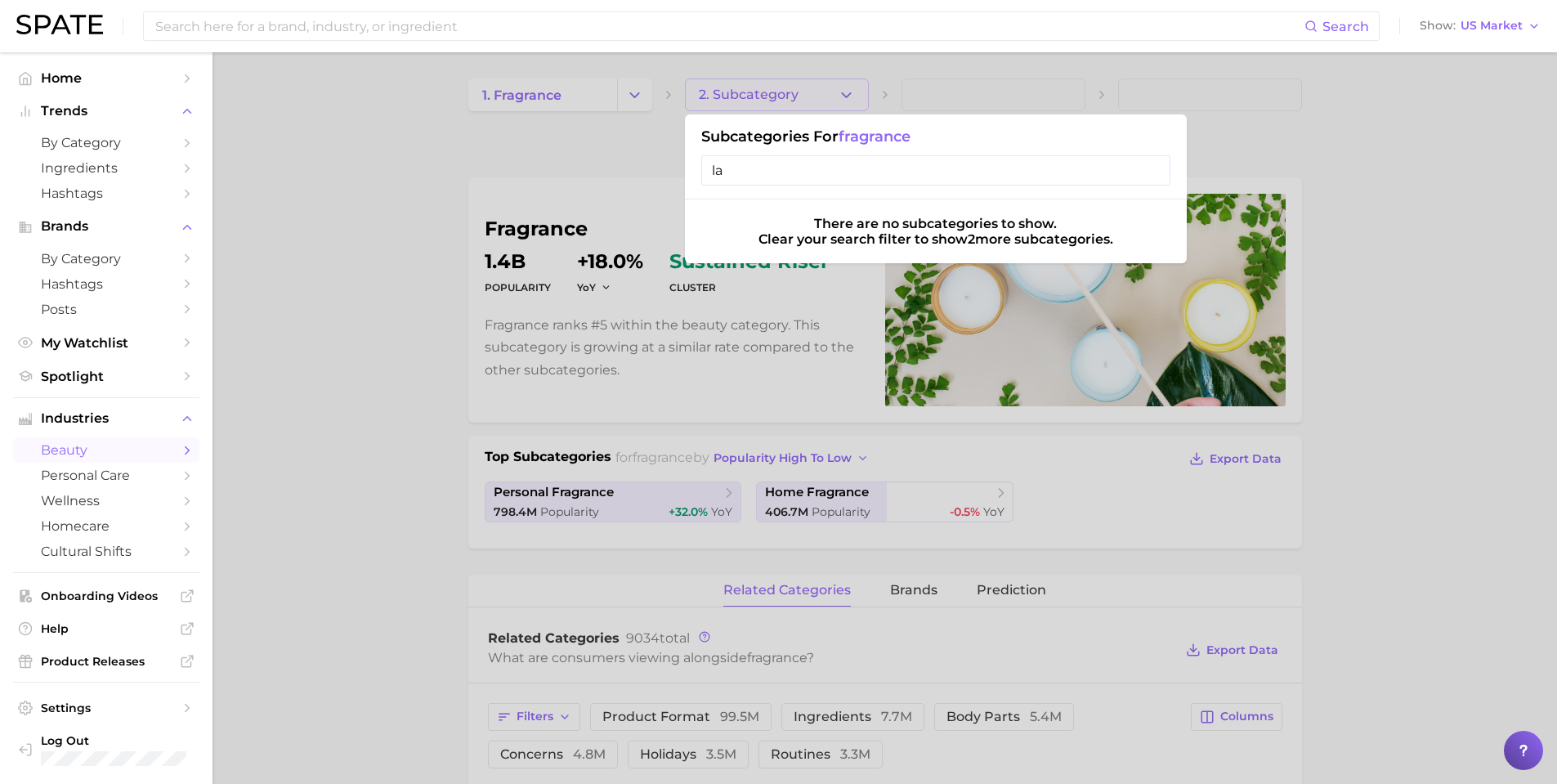
type input "l"
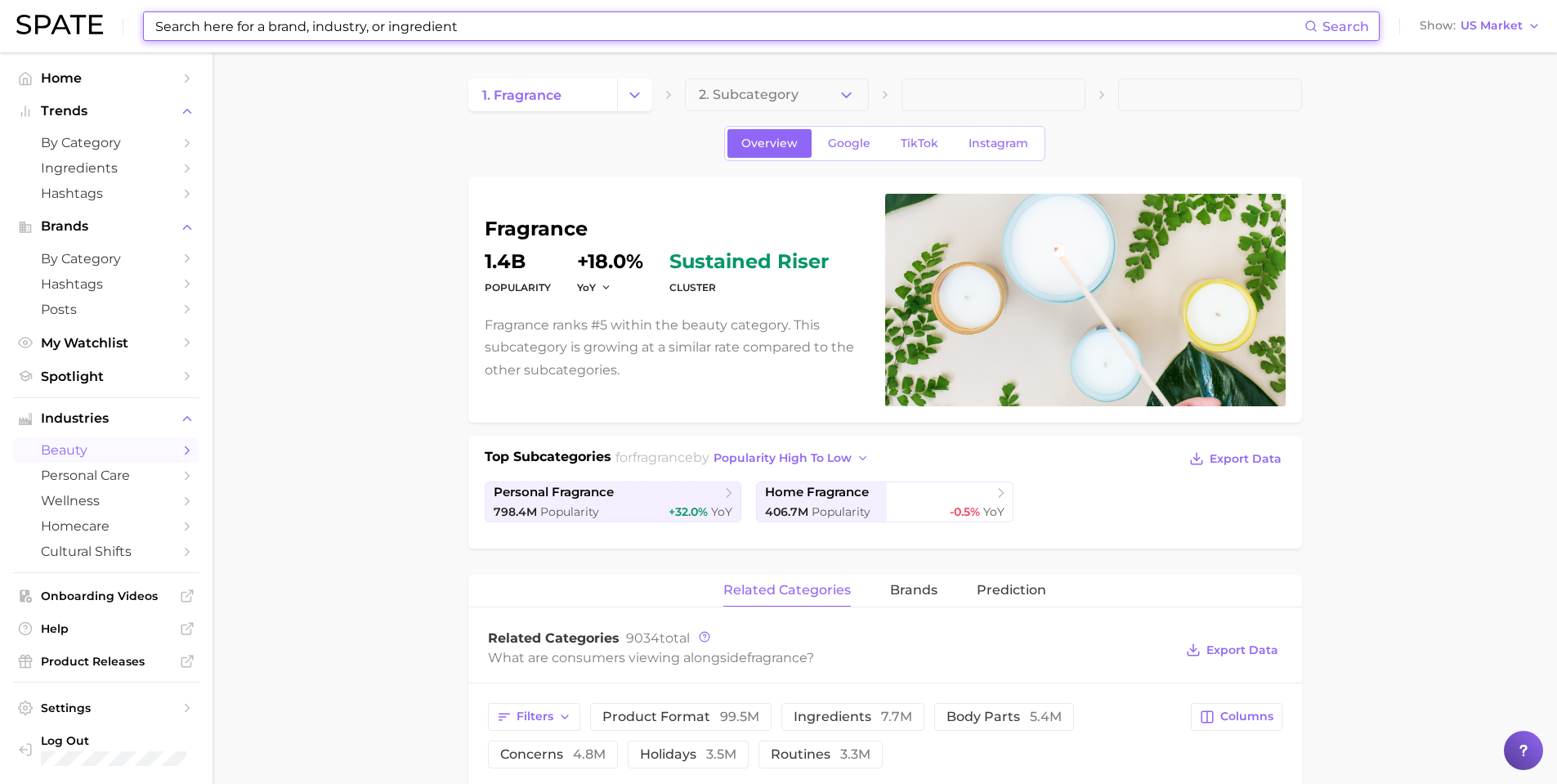
click at [322, 16] on input at bounding box center [729, 26] width 1151 height 27
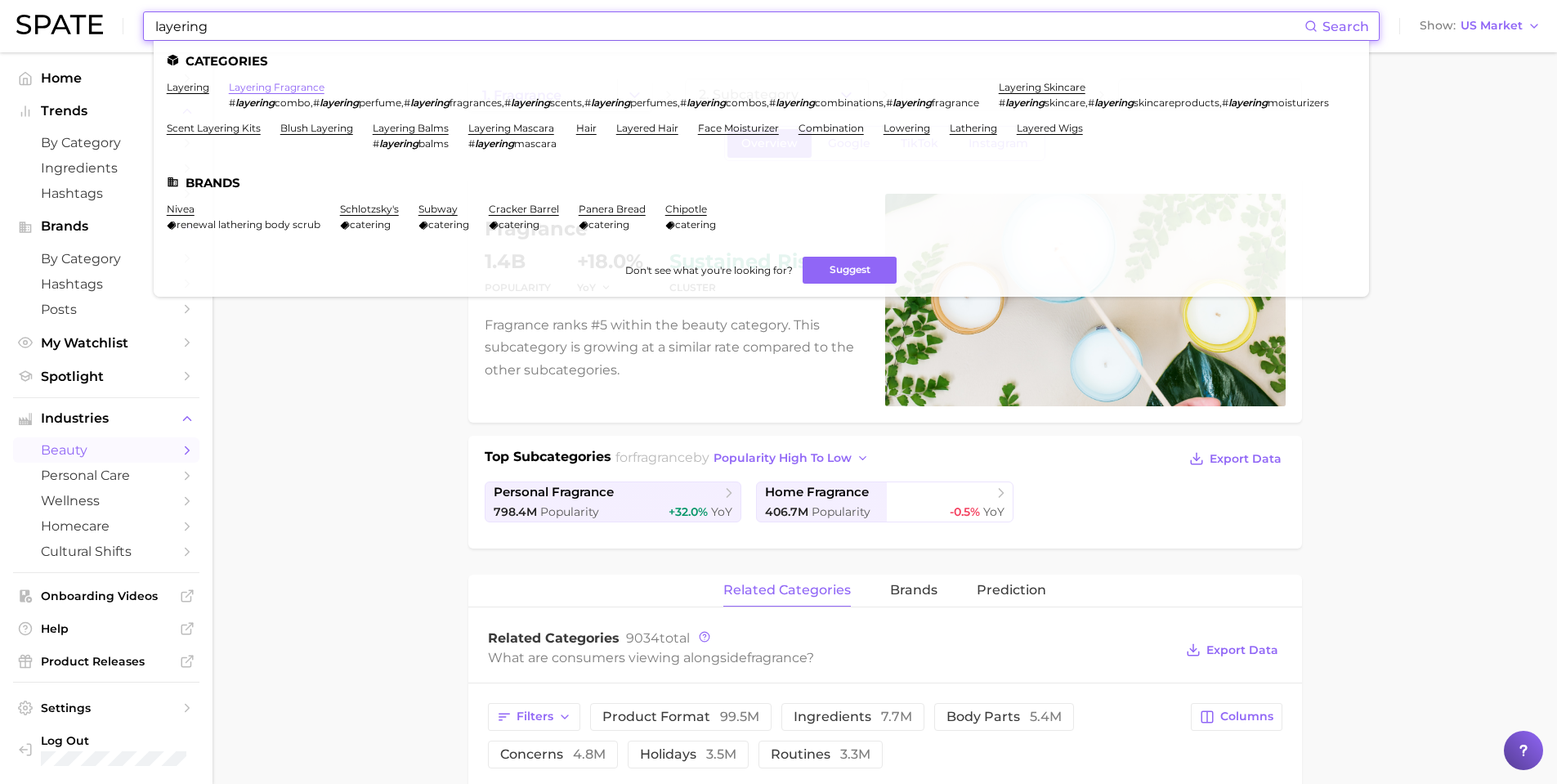
type input "layering"
click at [310, 86] on link "layering fragrance" at bounding box center [276, 86] width 96 height 12
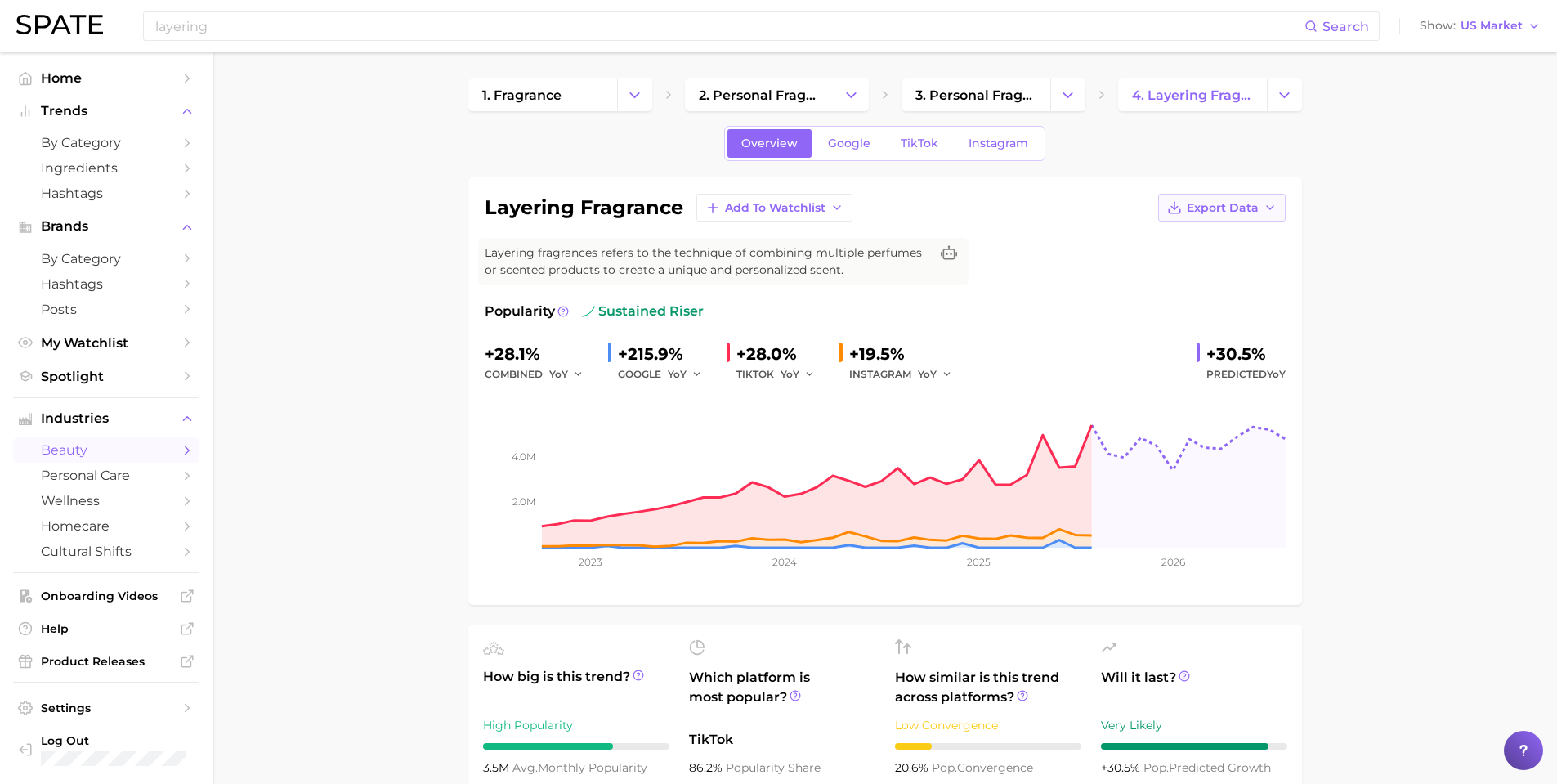
click at [1230, 209] on span "Export Data" at bounding box center [1223, 208] width 72 height 14
click at [1248, 237] on button "Time Series CSV" at bounding box center [1196, 237] width 180 height 29
click at [1253, 214] on span "Export Data" at bounding box center [1223, 208] width 72 height 14
click at [1223, 269] on span "Time Series Image" at bounding box center [1189, 268] width 110 height 14
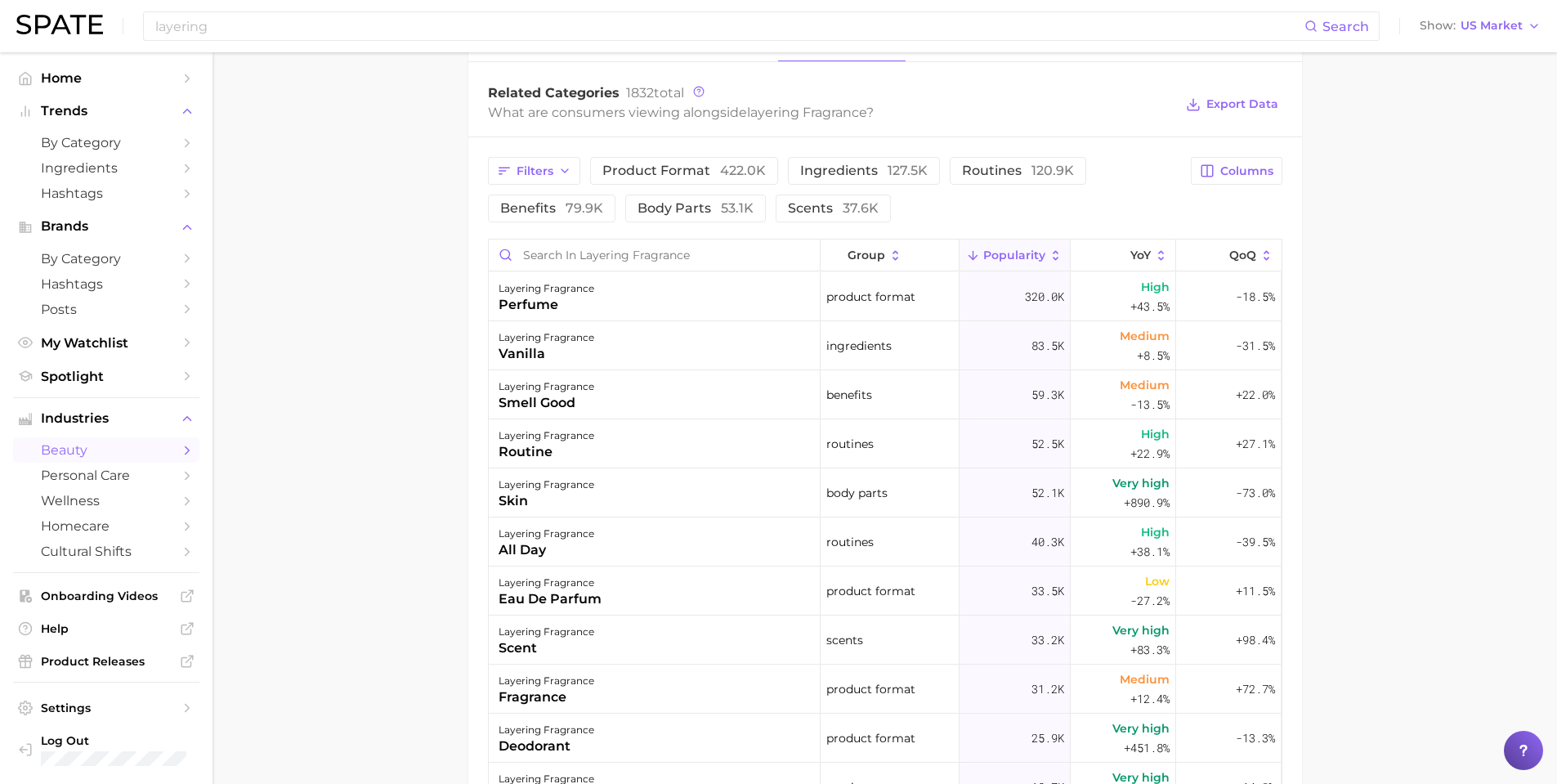
scroll to position [790, 0]
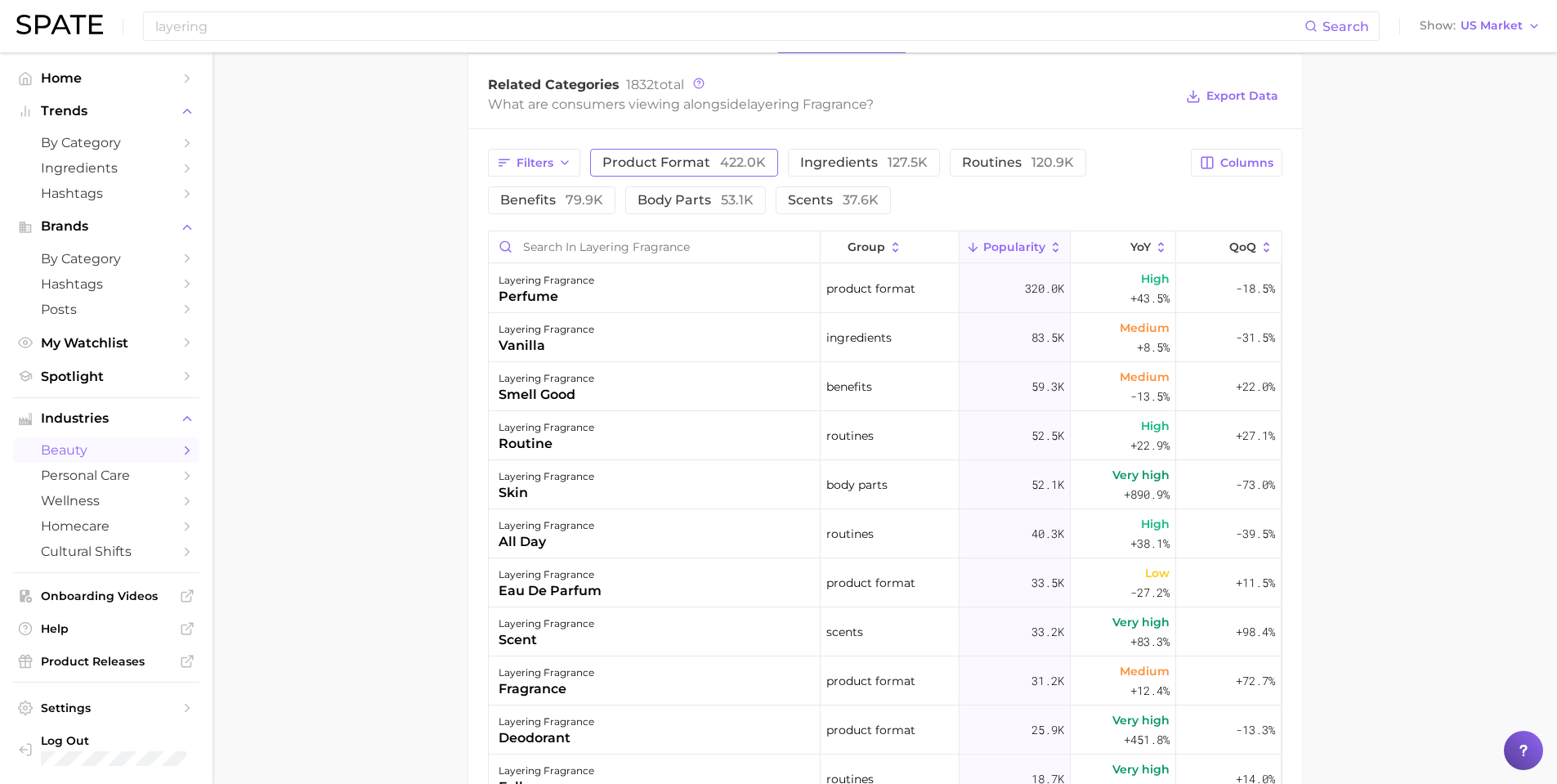
click at [734, 157] on span "422.0k" at bounding box center [743, 162] width 46 height 16
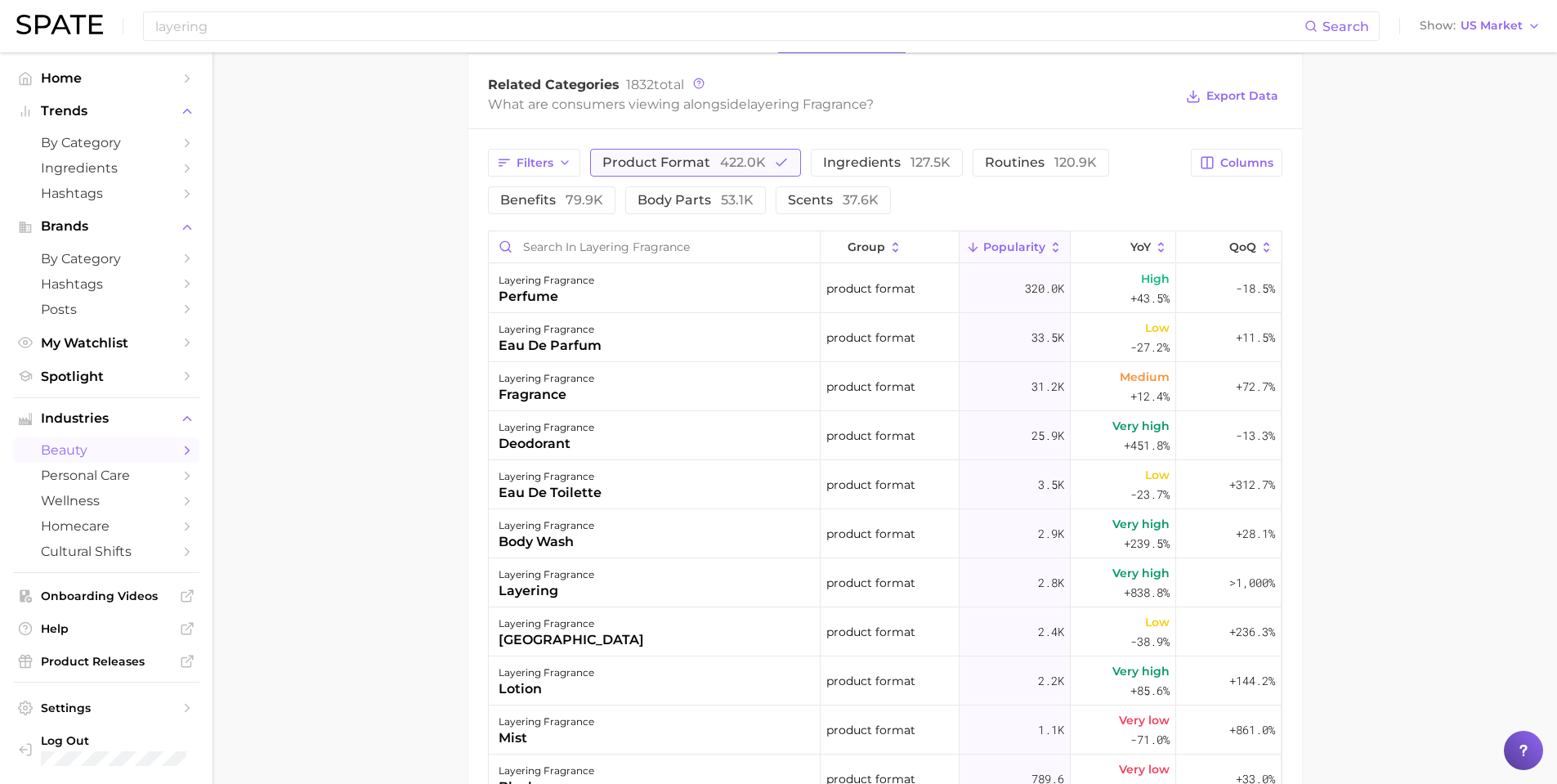
click at [734, 157] on span "422.0k" at bounding box center [743, 162] width 46 height 16
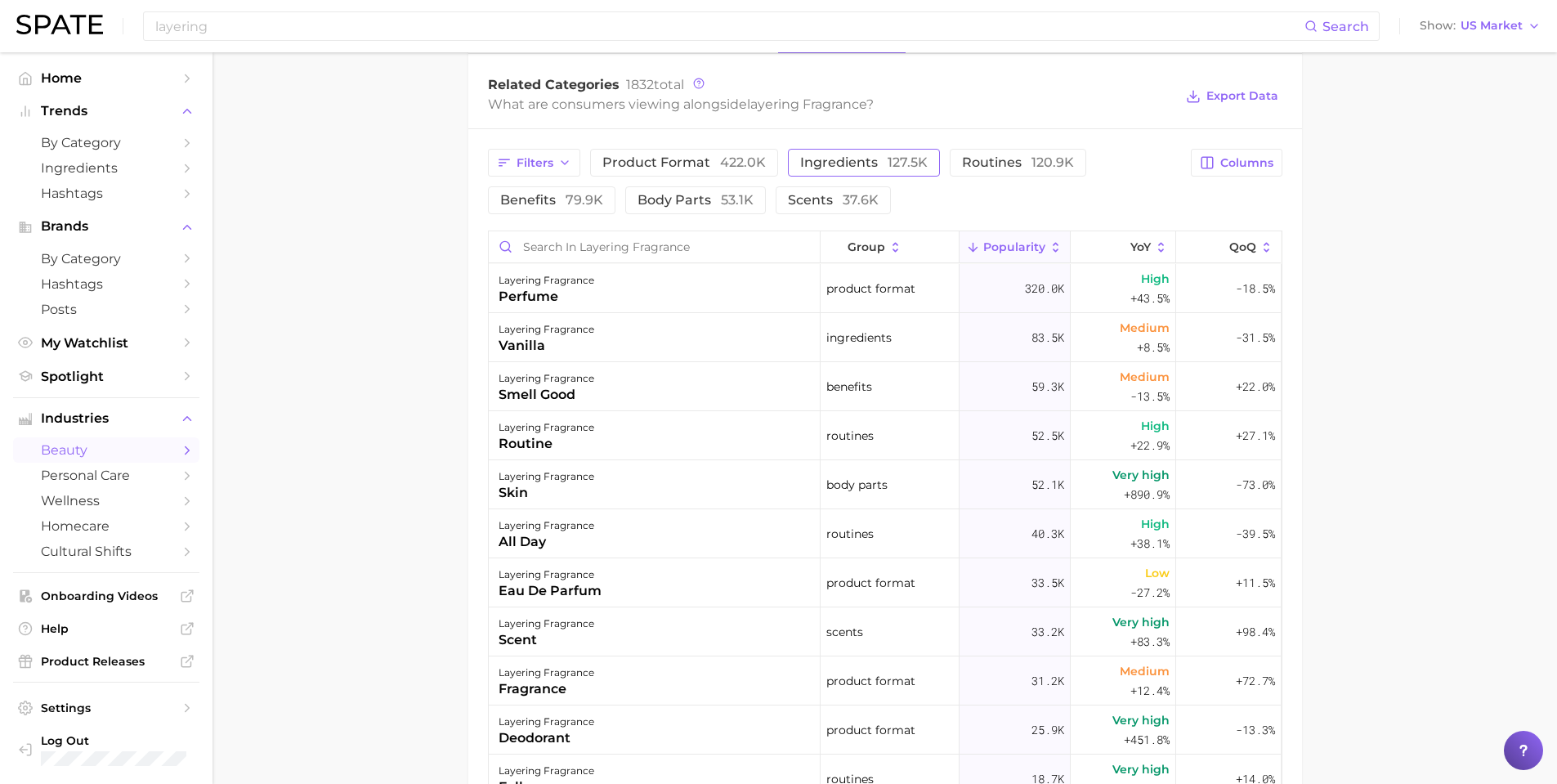
click at [853, 154] on button "ingredients 127.5k" at bounding box center [863, 162] width 152 height 27
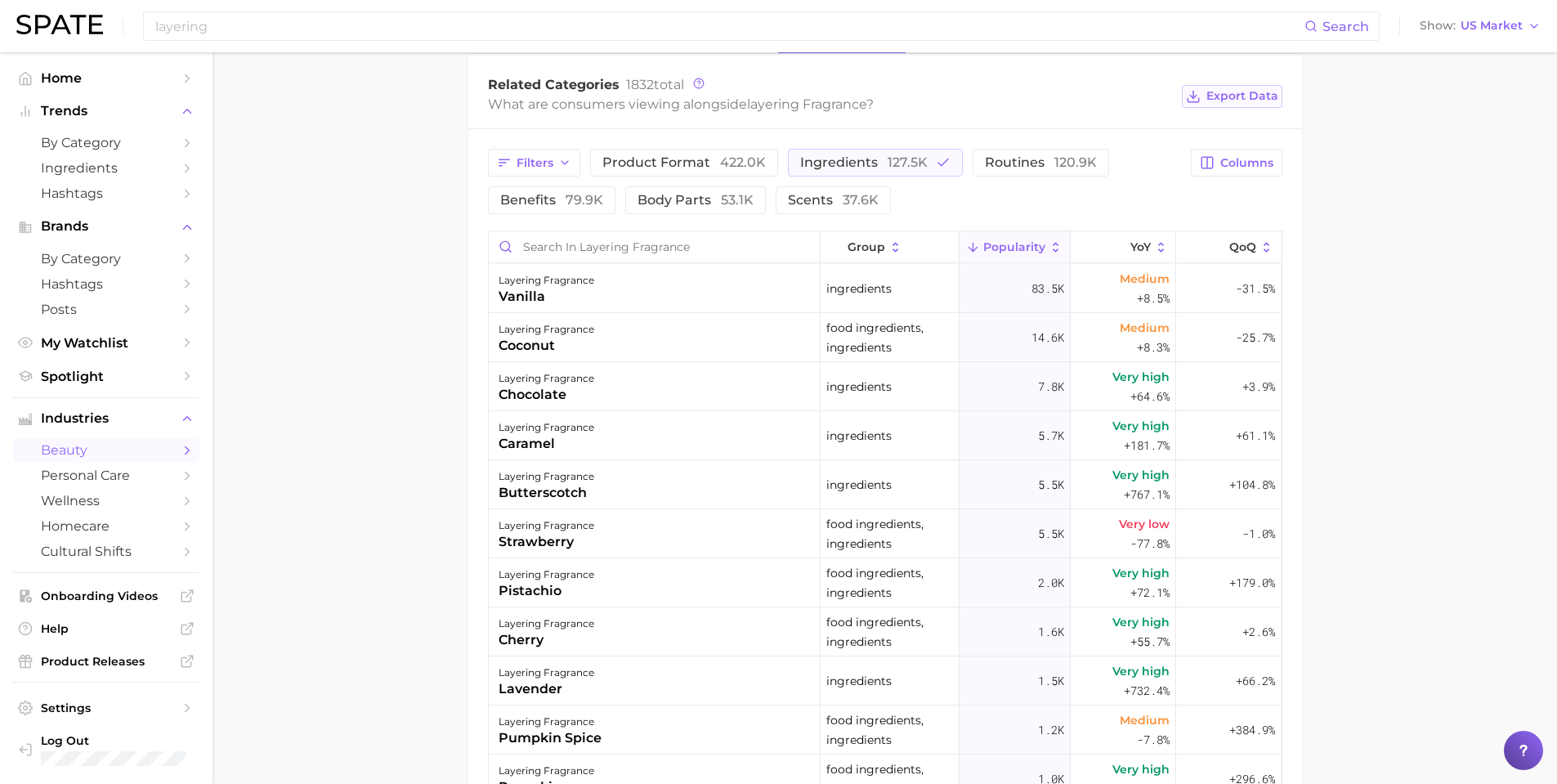
click at [1238, 100] on span "Export Data" at bounding box center [1243, 96] width 72 height 14
click at [319, 224] on main "1. fragrance 2. personal fragrance 3. personal fragrance routines 4. layering f…" at bounding box center [885, 188] width 1345 height 1853
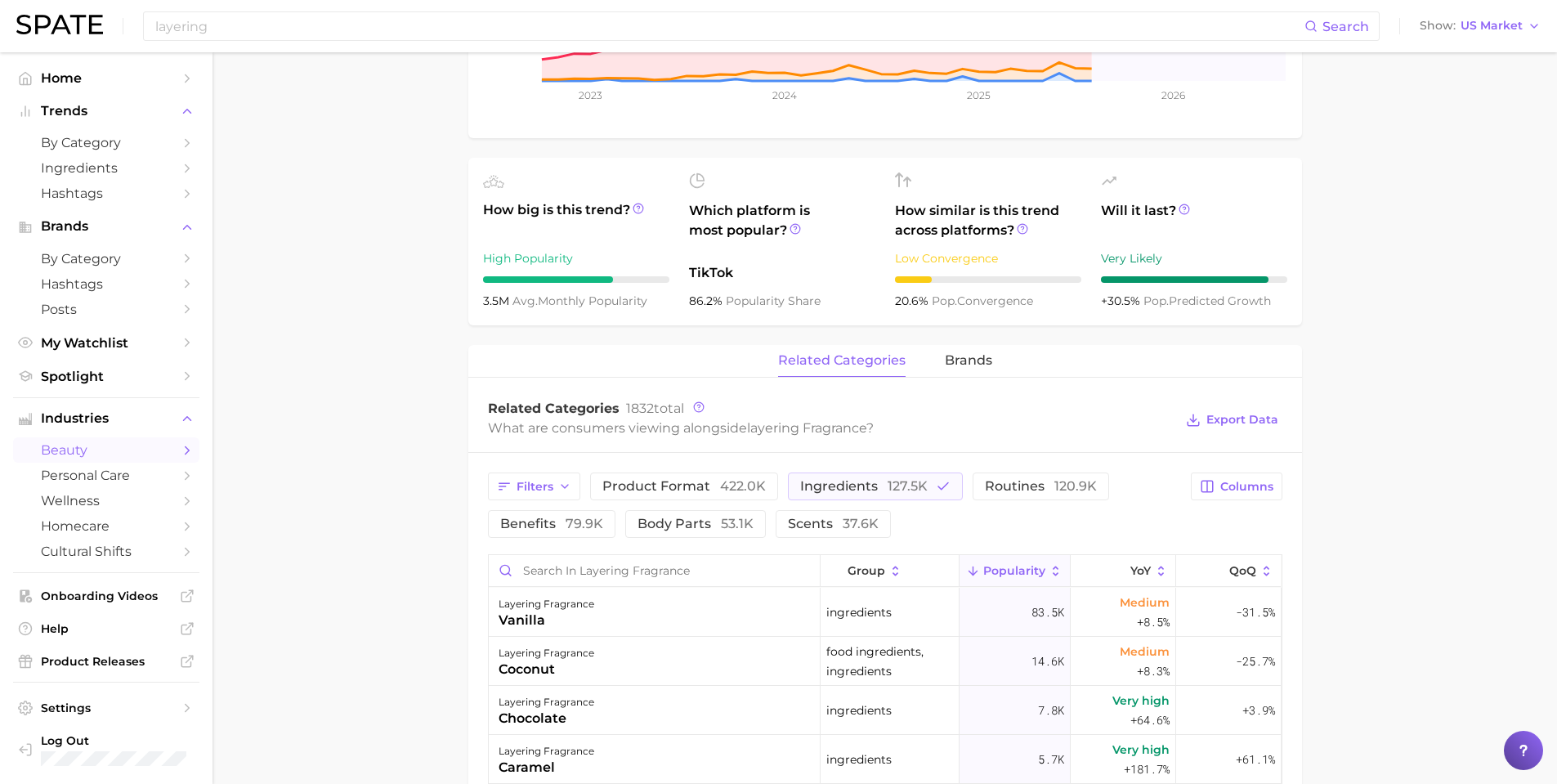
scroll to position [0, 0]
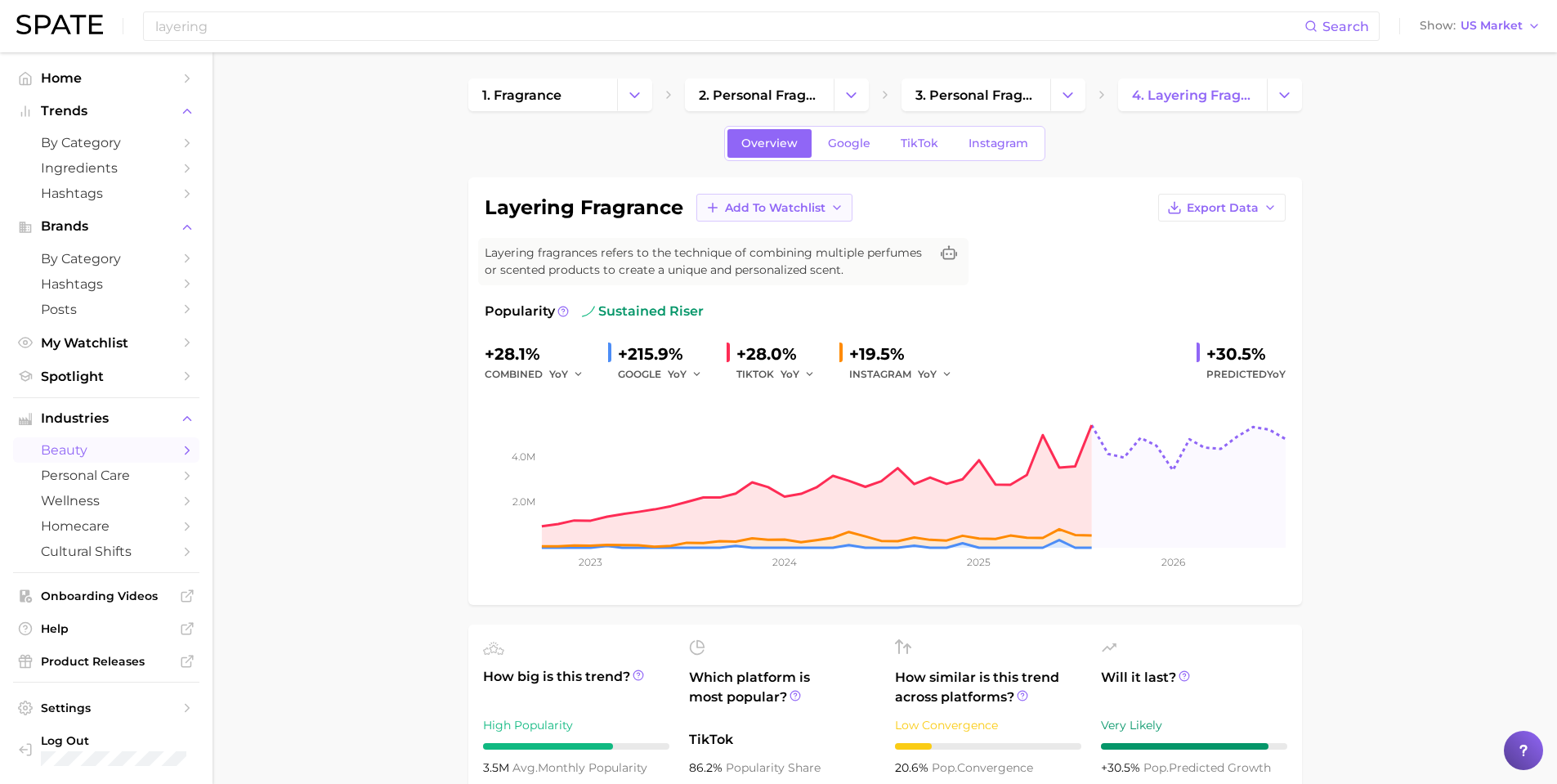
click at [811, 214] on span "Add to Watchlist" at bounding box center [775, 208] width 101 height 14
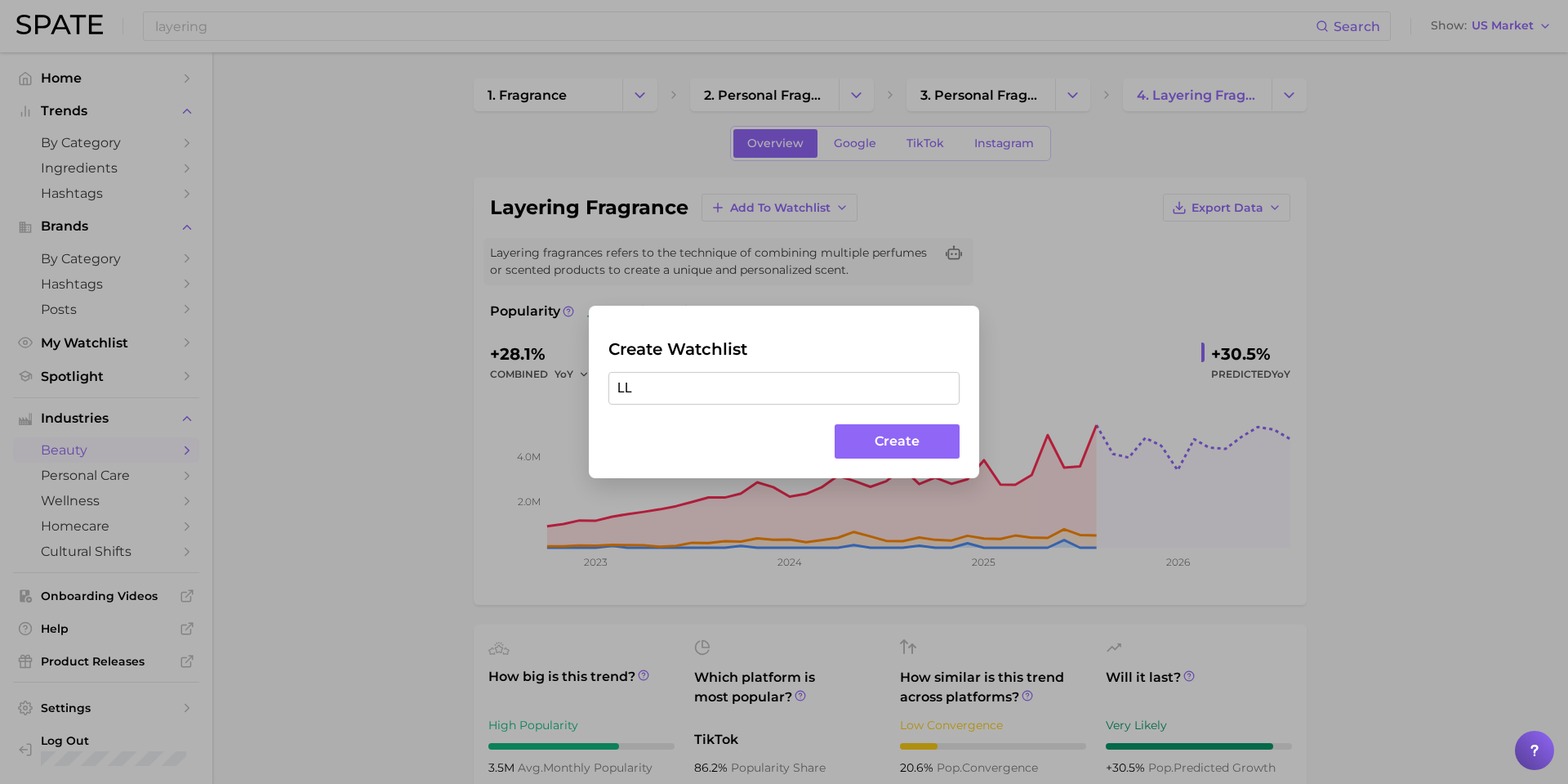
type input "L"
type input "Layering Fragrance"
click at [888, 435] on button "Create" at bounding box center [897, 441] width 125 height 35
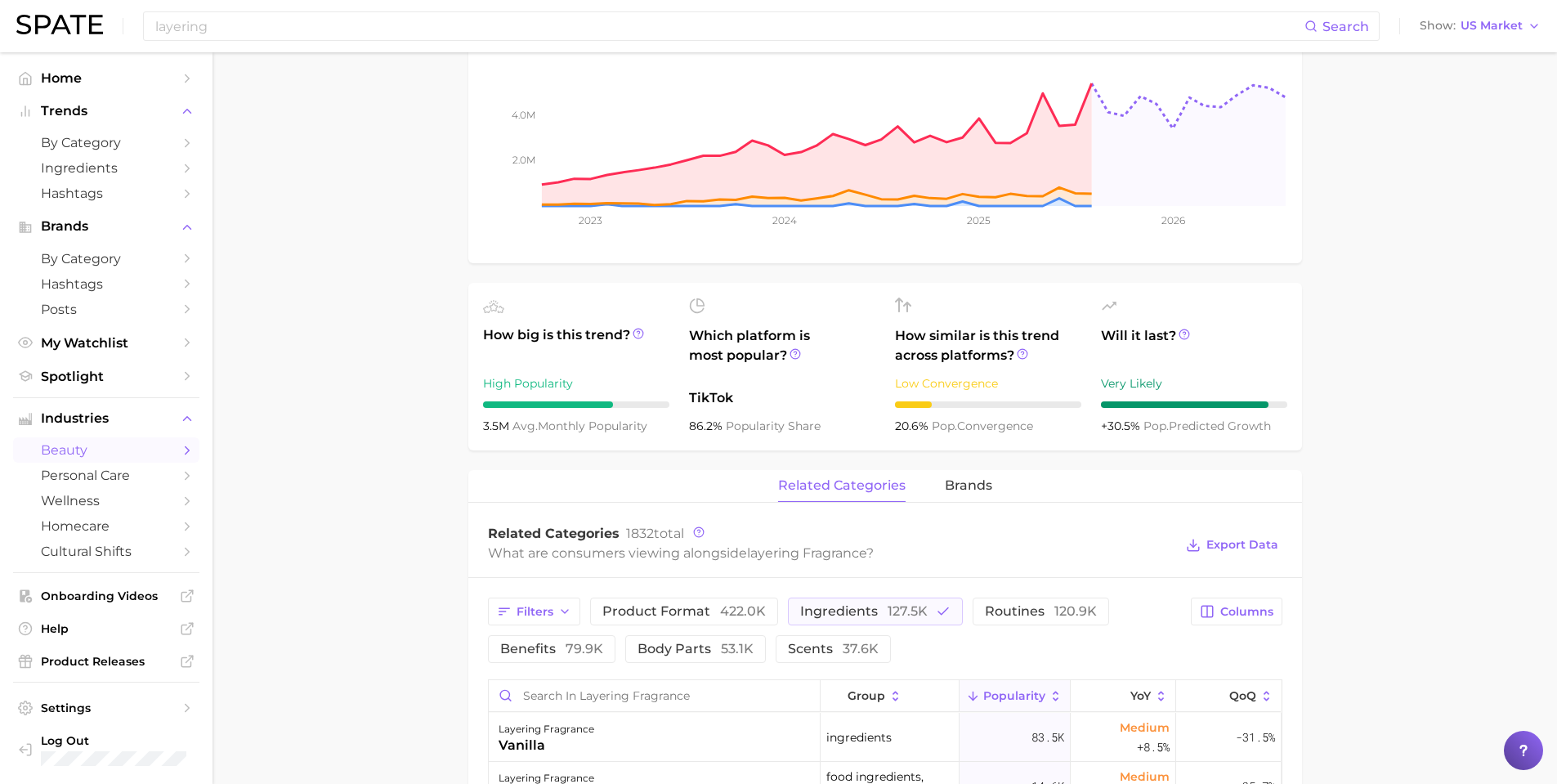
scroll to position [354, 0]
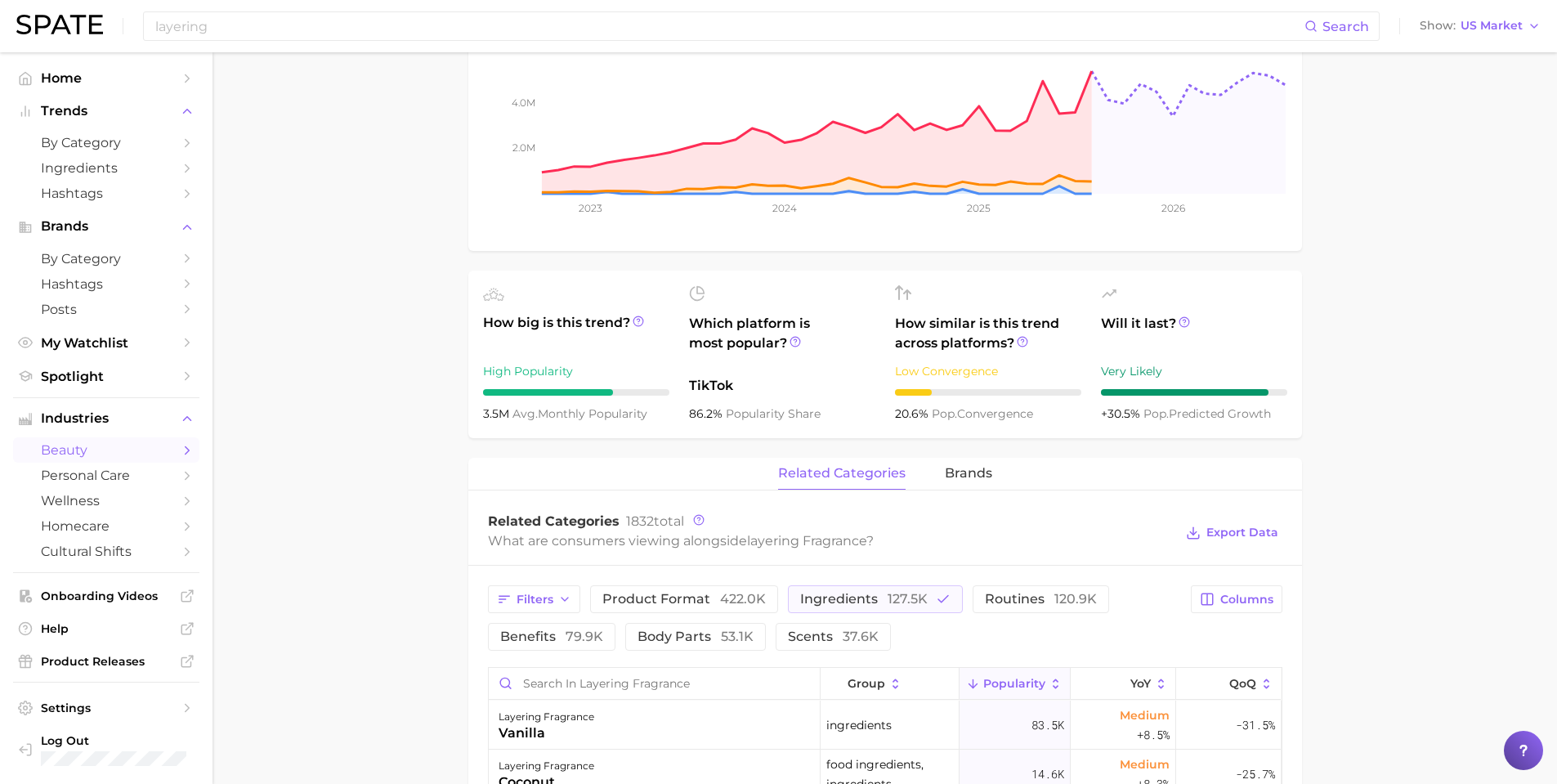
click at [337, 155] on main "1. fragrance 2. personal fragrance 3. personal fragrance routines 4. layering f…" at bounding box center [885, 624] width 1345 height 1853
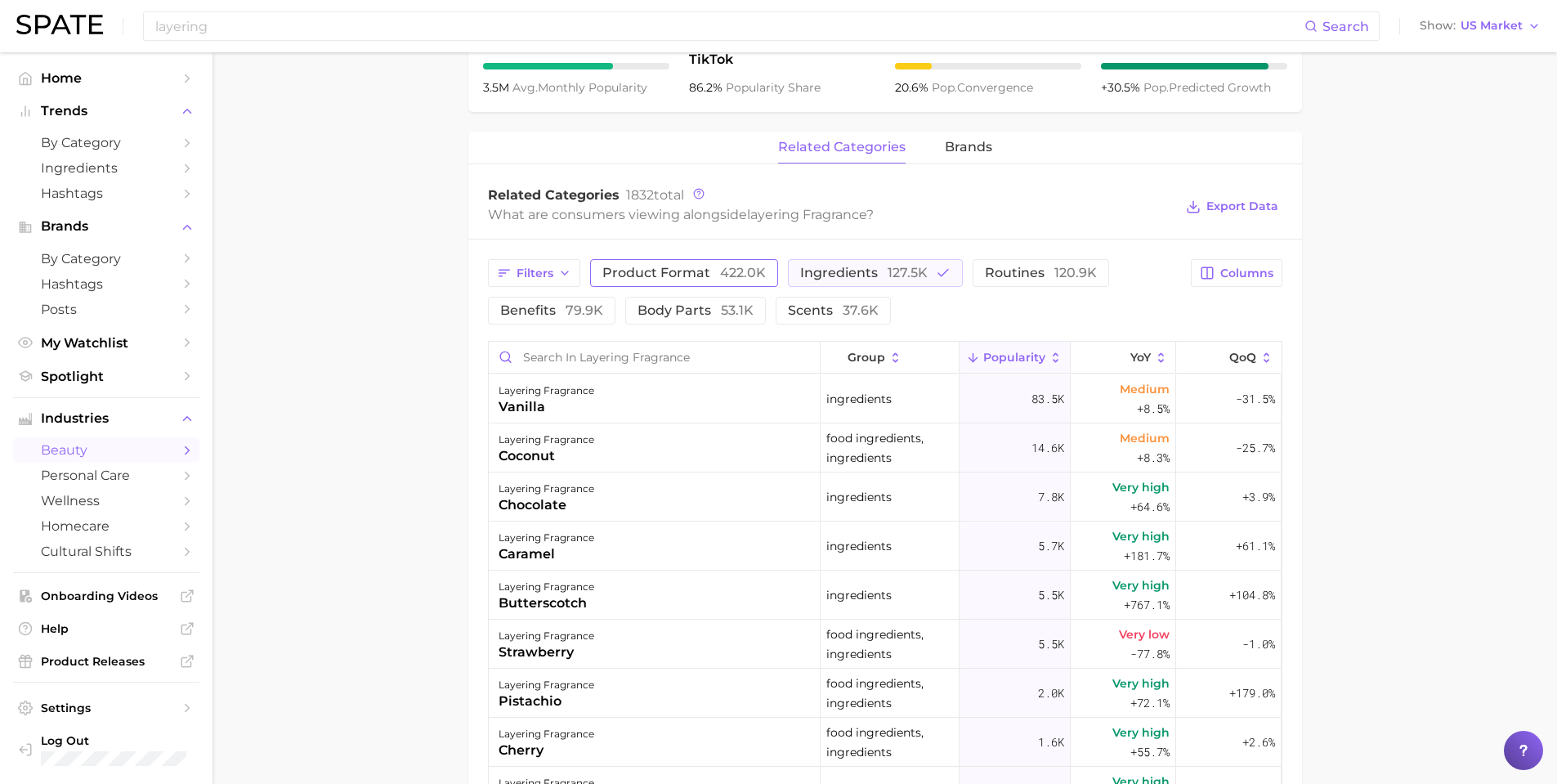
scroll to position [681, 0]
click at [661, 269] on span "product format 422.0k" at bounding box center [684, 272] width 164 height 13
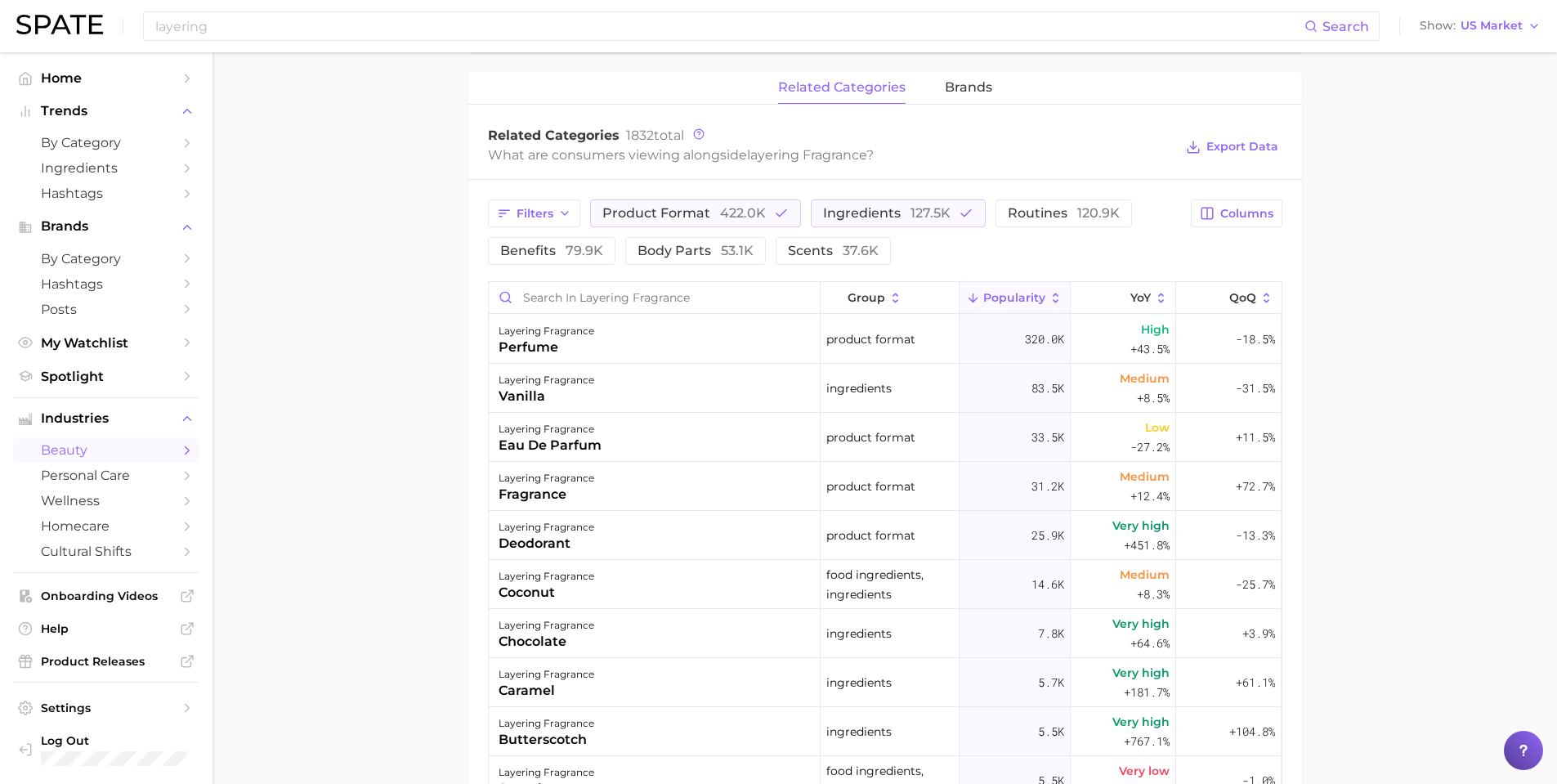
scroll to position [762, 0]
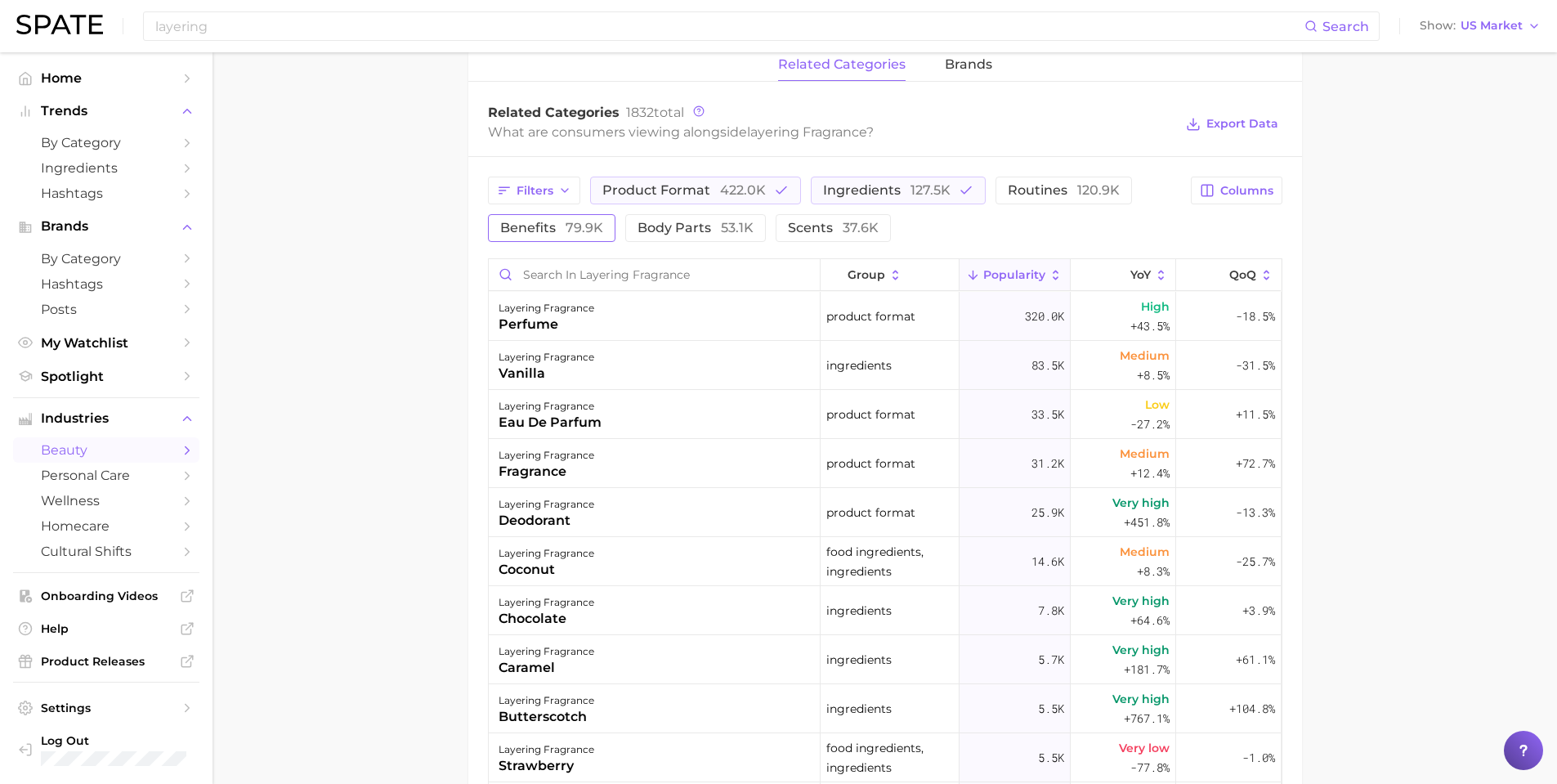
click at [602, 225] on button "benefits 79.9k" at bounding box center [551, 228] width 127 height 27
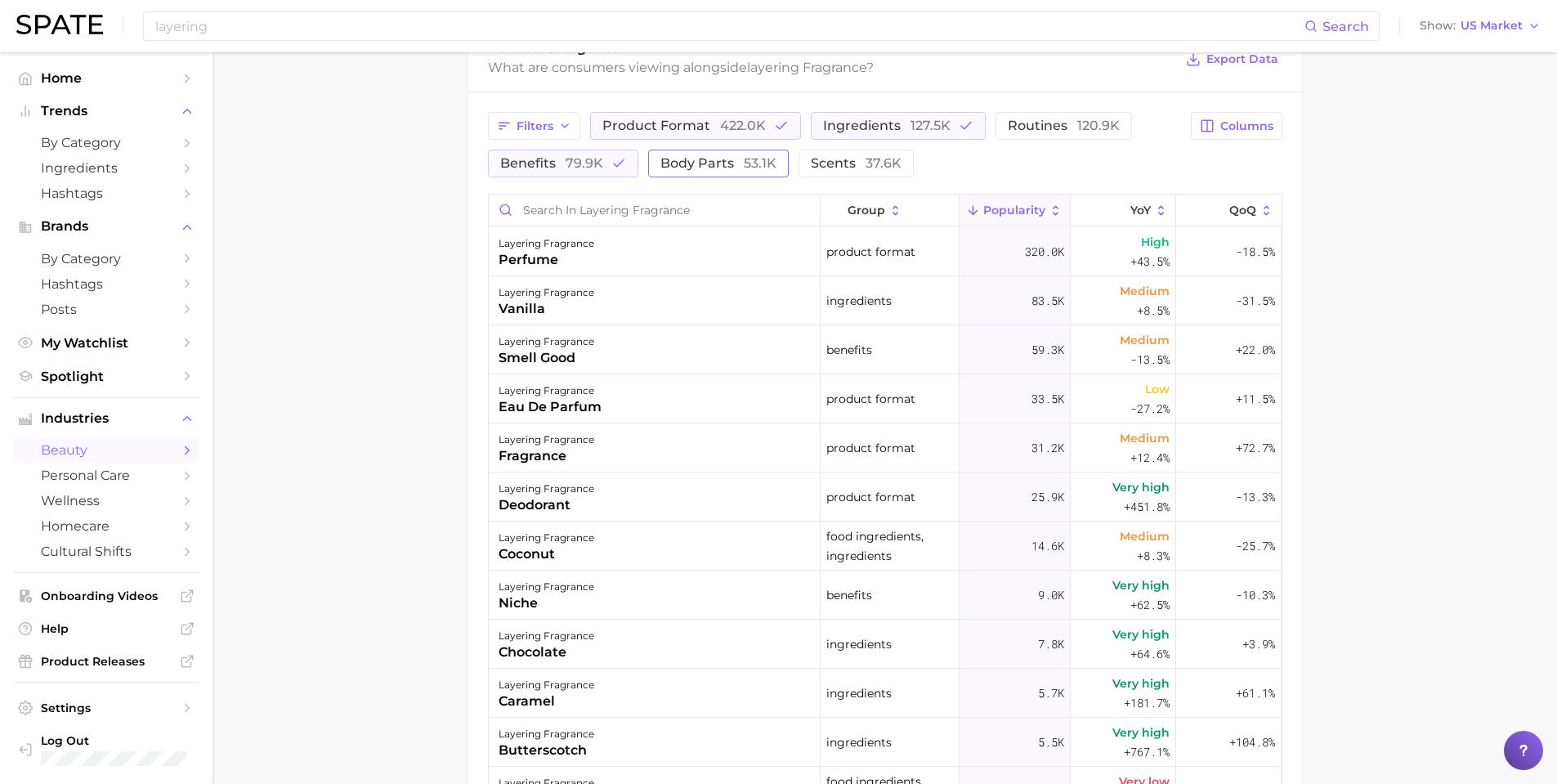
scroll to position [795, 0]
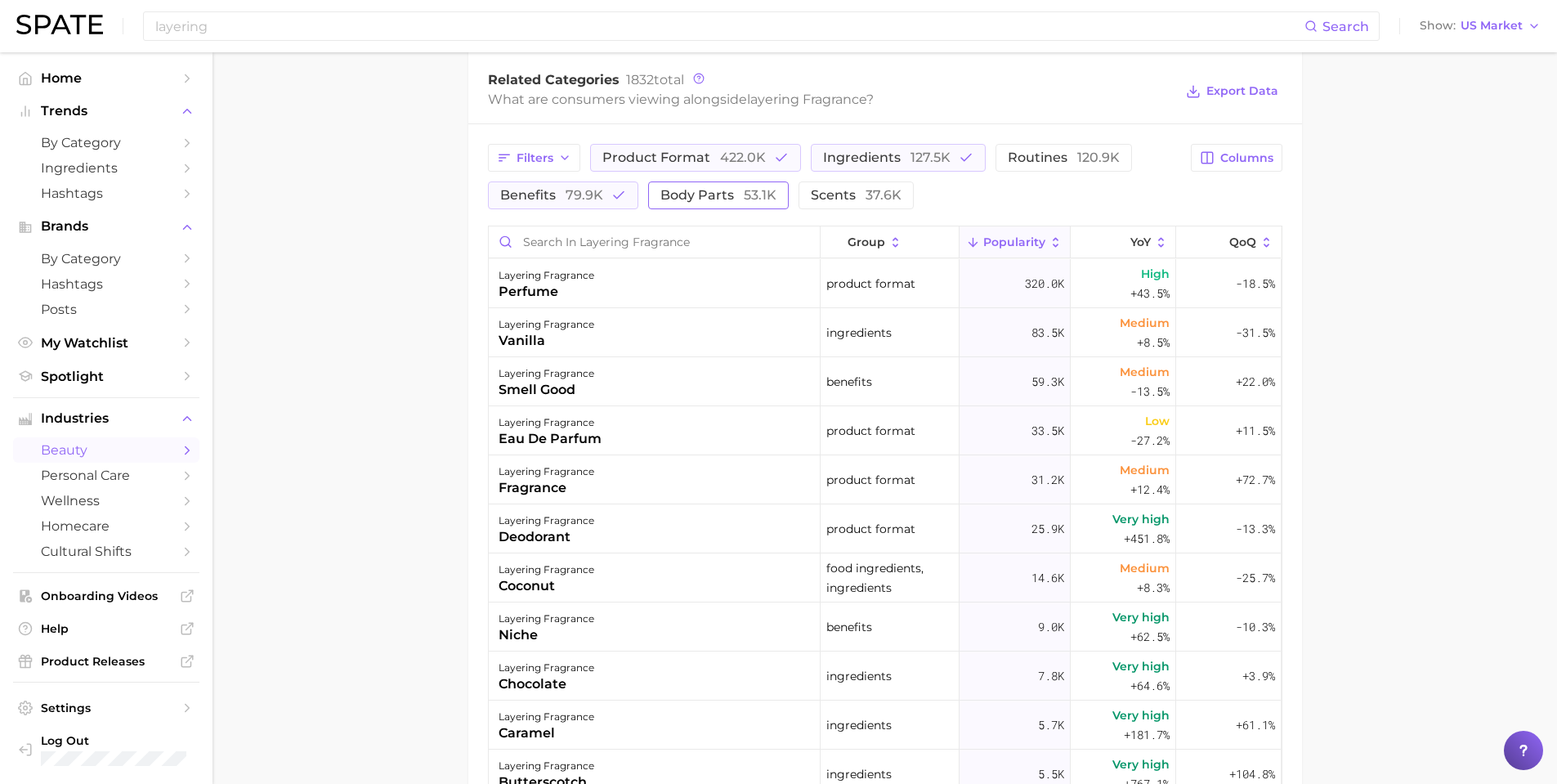
click at [729, 181] on button "body parts 53.1k" at bounding box center [718, 195] width 141 height 27
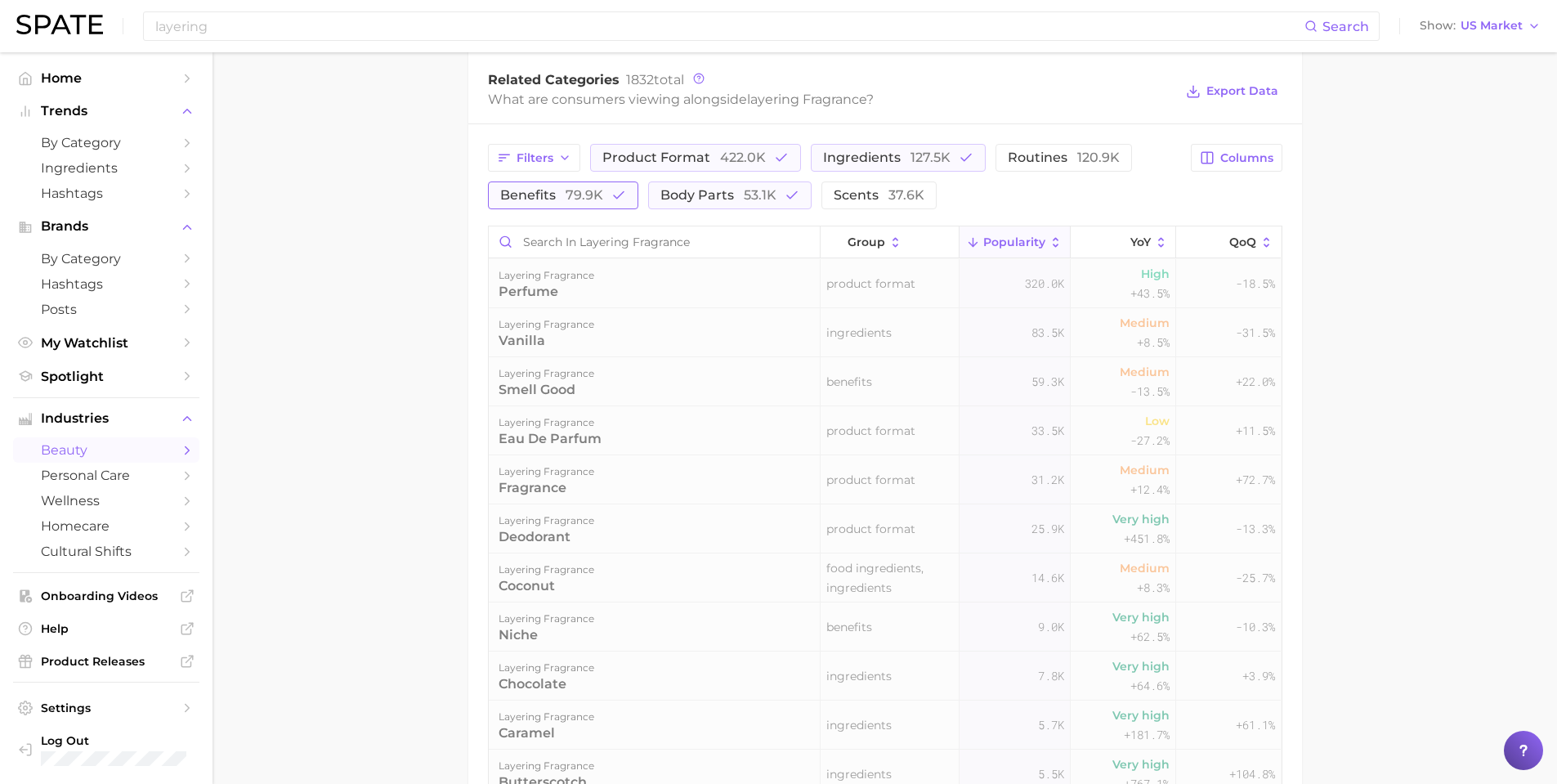
click at [608, 190] on button "benefits 79.9k" at bounding box center [563, 195] width 151 height 27
click at [653, 164] on span "product format 422.0k" at bounding box center [684, 158] width 164 height 13
click at [863, 159] on span "ingredients 127.5k" at bounding box center [863, 158] width 127 height 13
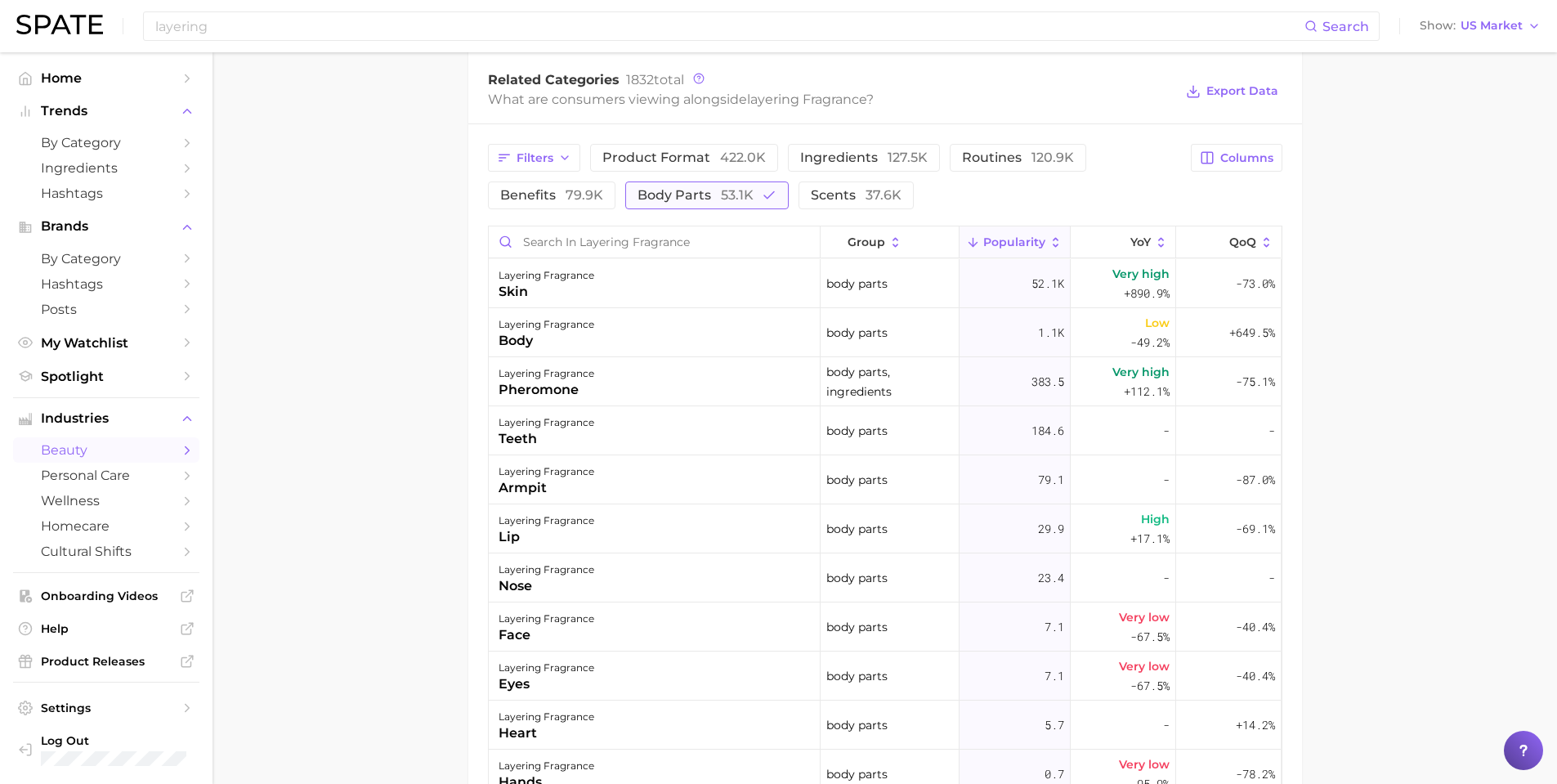
click at [666, 198] on span "body parts 53.1k" at bounding box center [696, 195] width 116 height 13
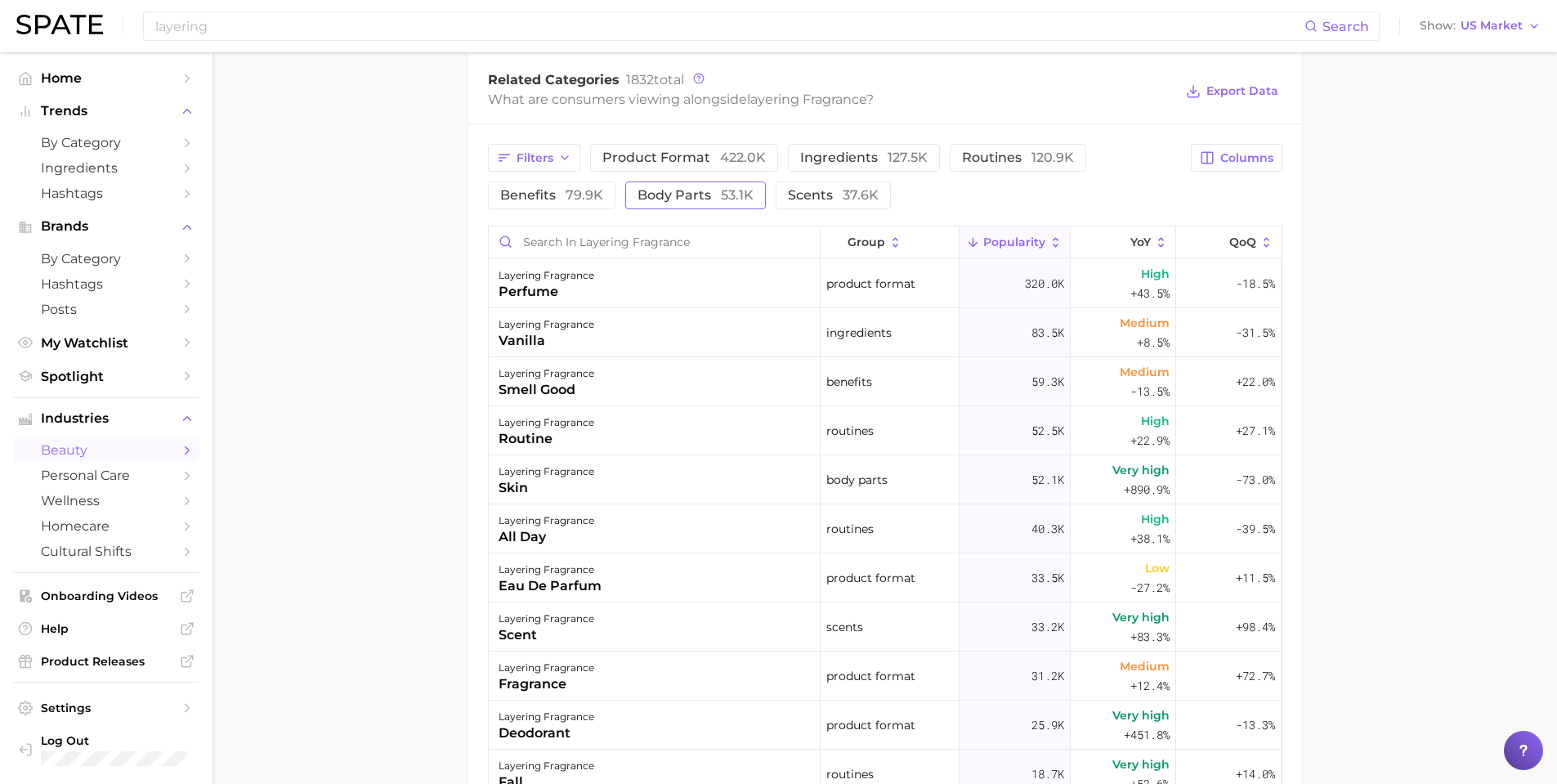
click at [653, 199] on span "body parts 53.1k" at bounding box center [696, 195] width 116 height 13
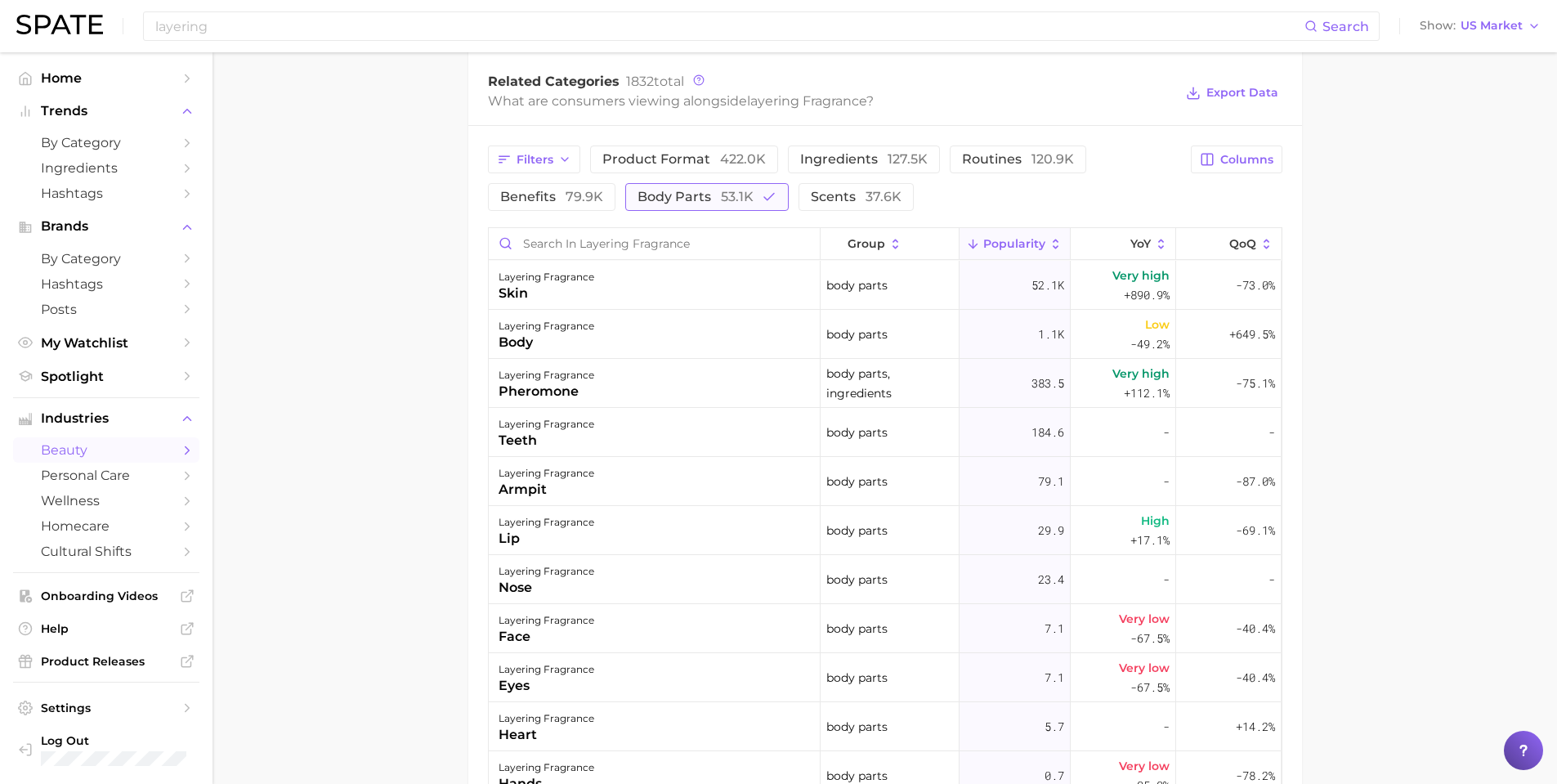
scroll to position [768, 0]
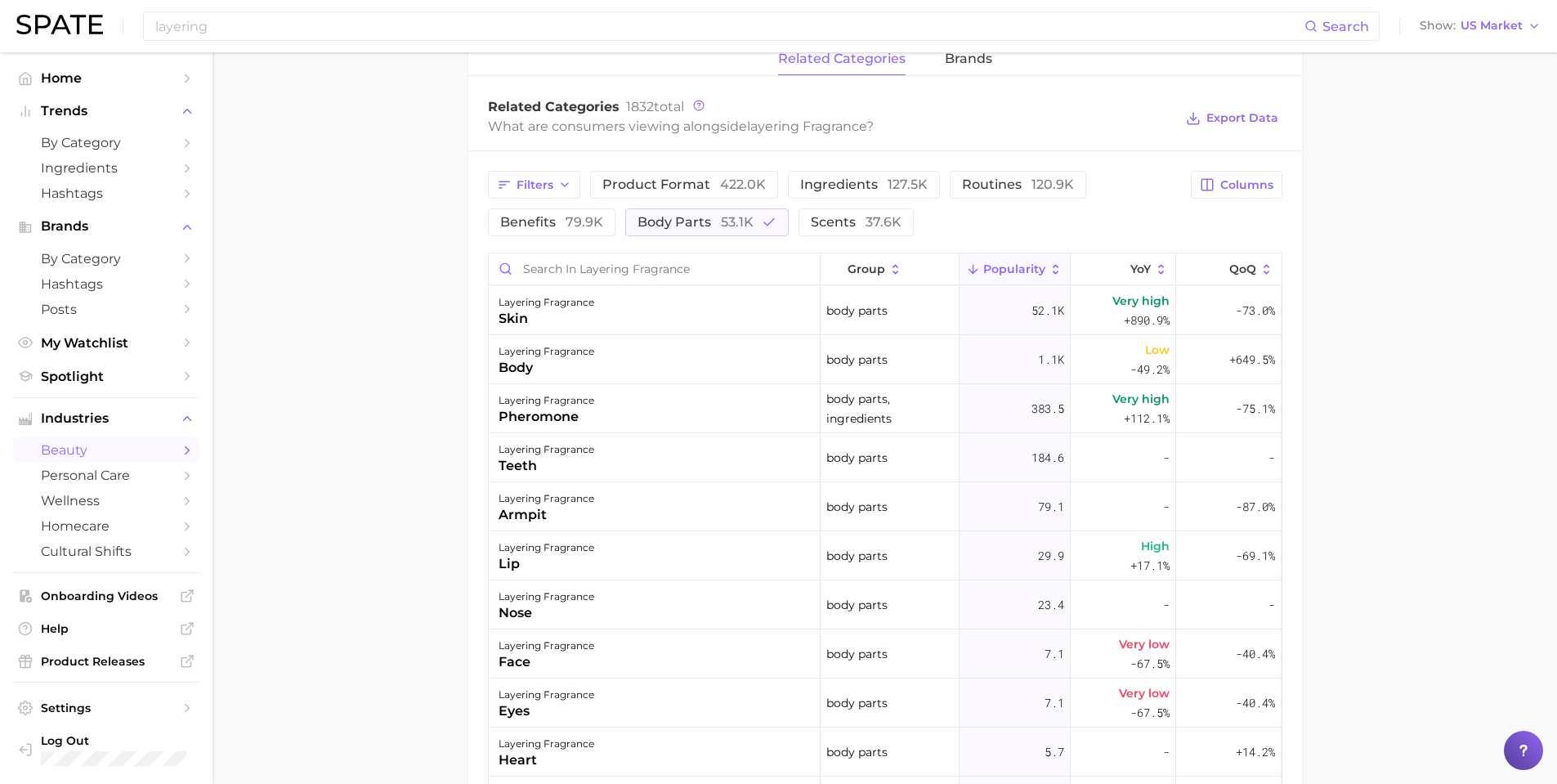
click at [646, 206] on div "Filters product format 422.0k ingredients 127.5k routines 120.9k benefits 79.9k…" at bounding box center [835, 203] width 694 height 66
click at [843, 220] on span "scents 37.6k" at bounding box center [856, 222] width 91 height 13
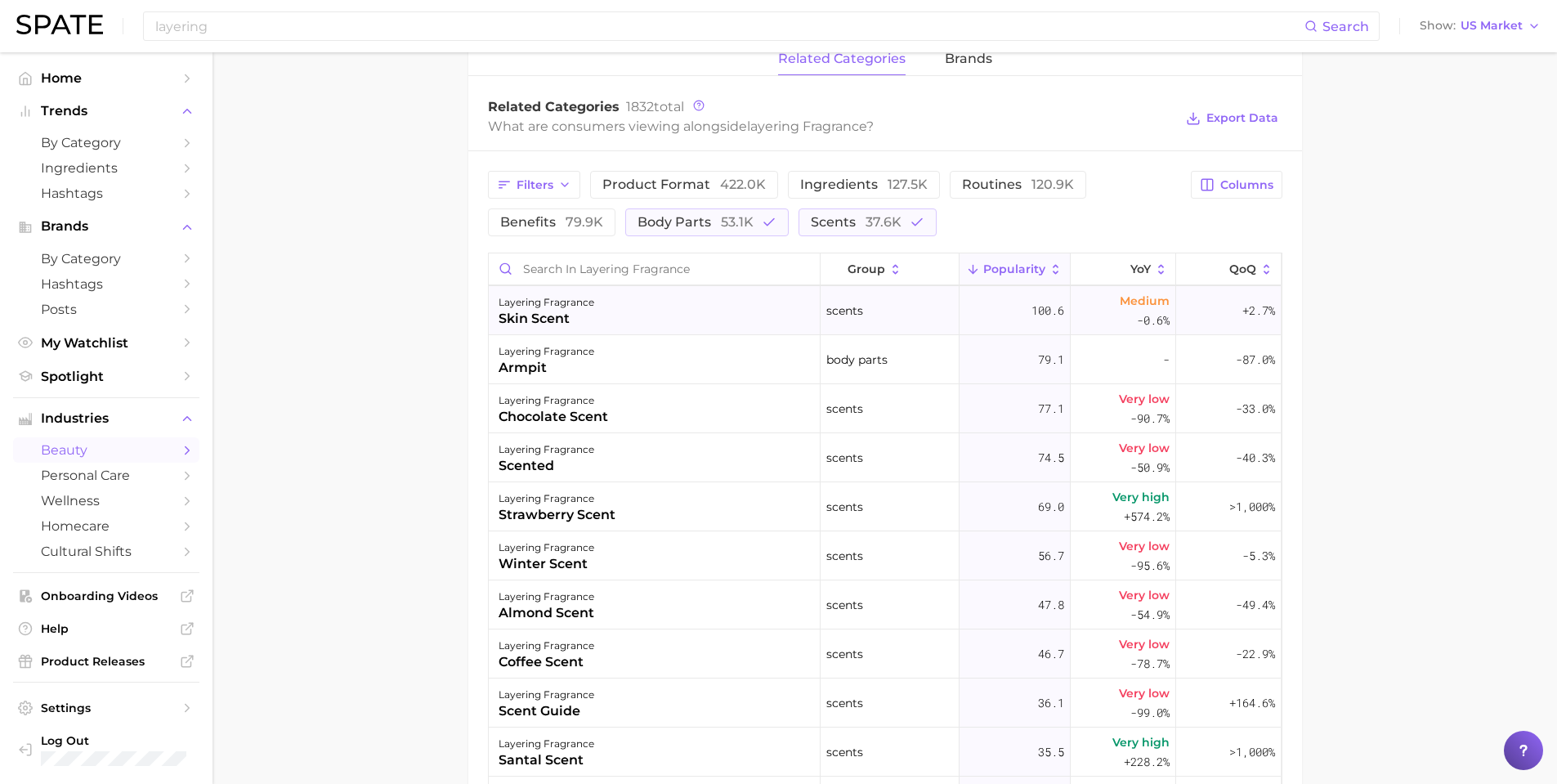
scroll to position [736, 0]
click at [774, 217] on button "body parts 53.1k" at bounding box center [707, 222] width 164 height 27
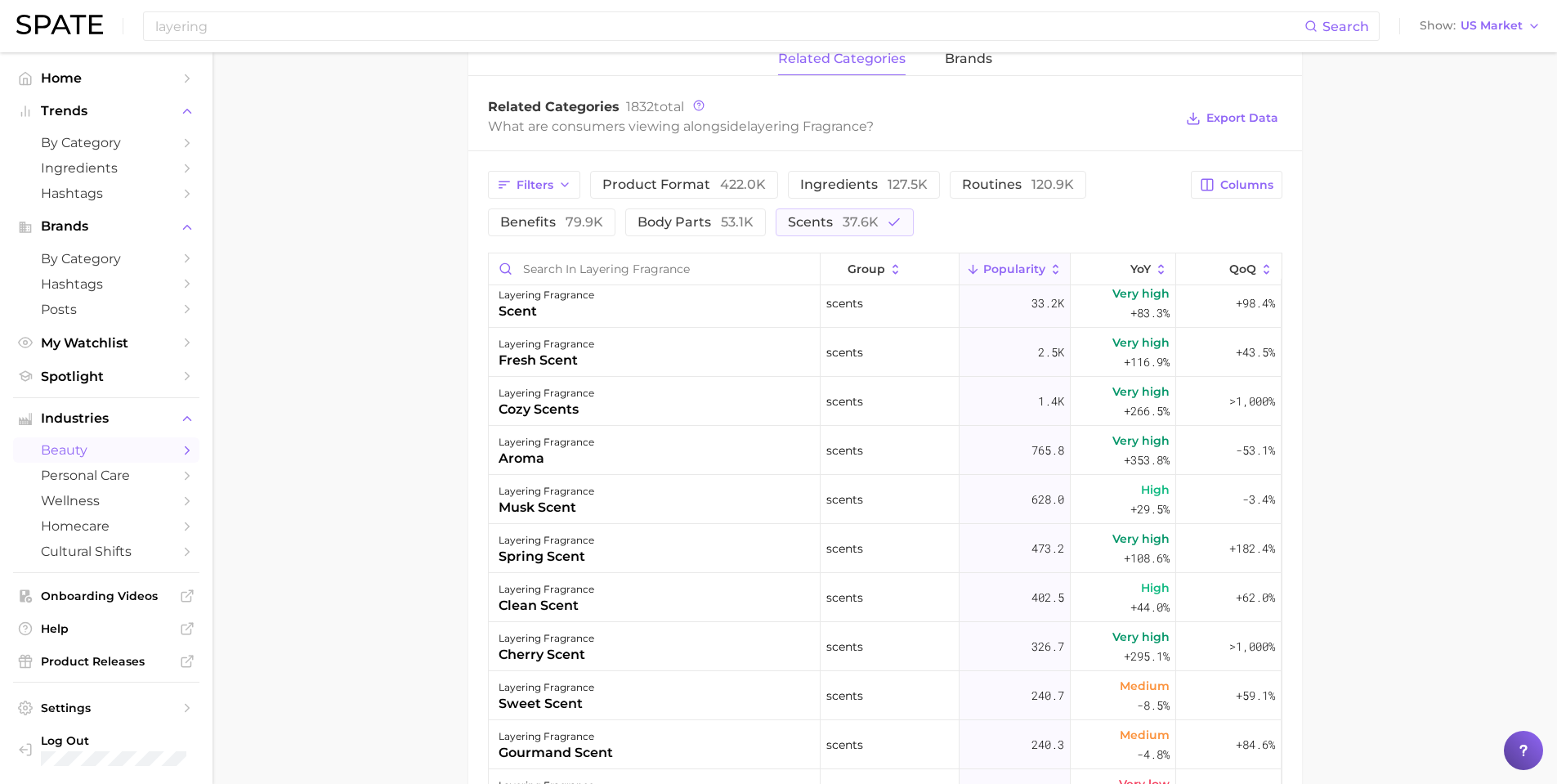
scroll to position [0, 0]
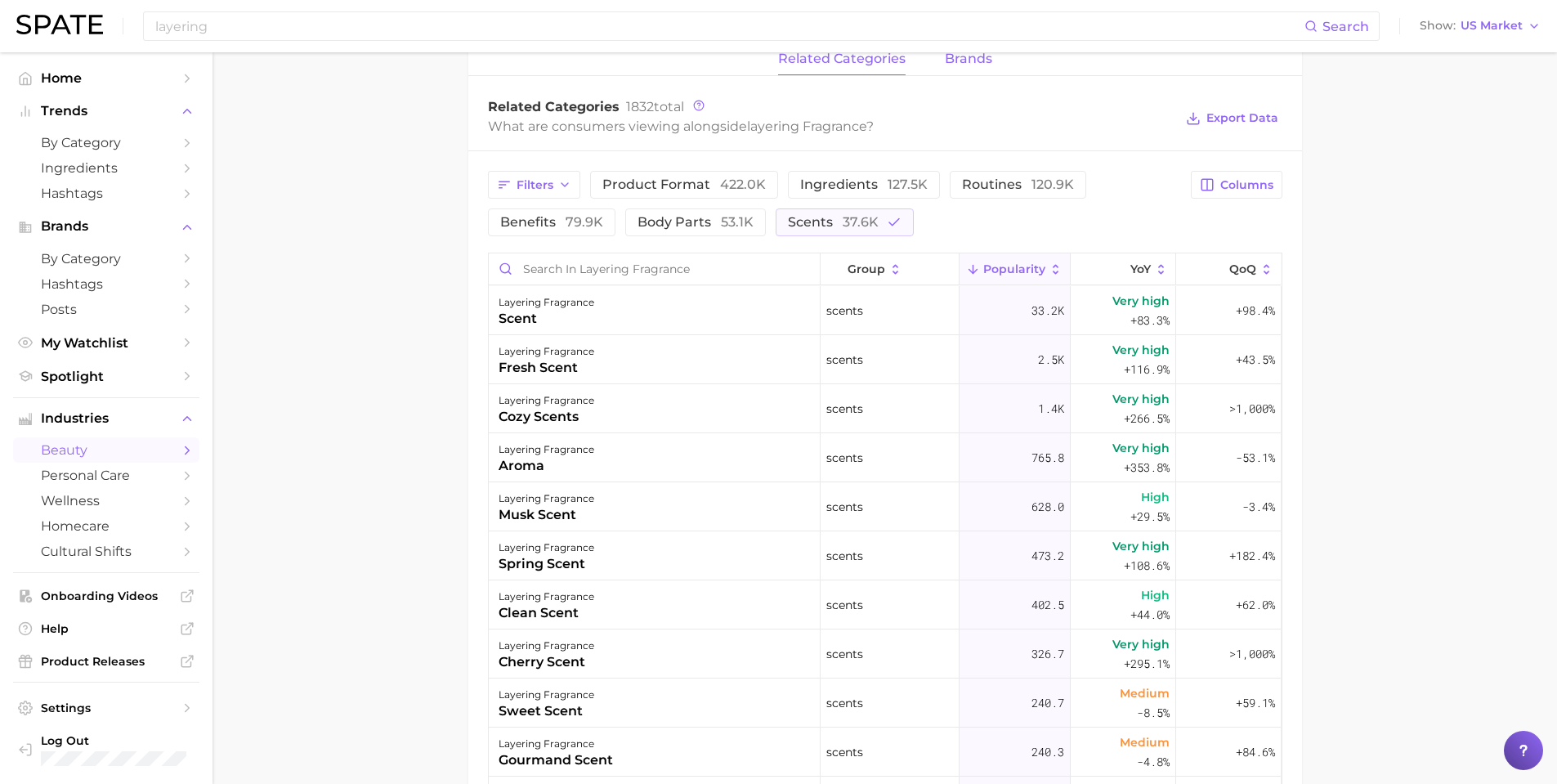
click at [954, 62] on span "brands" at bounding box center [968, 59] width 47 height 15
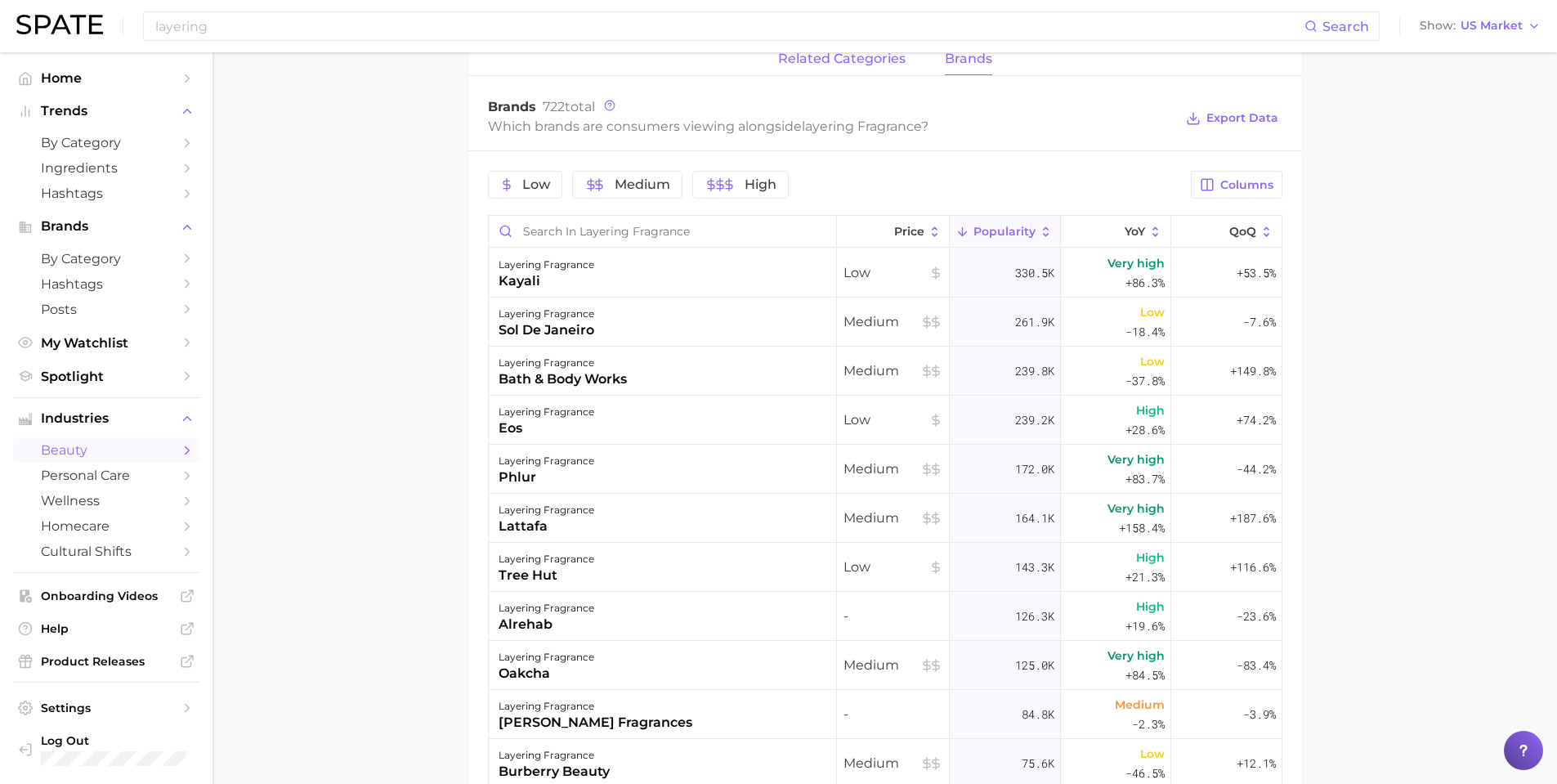
click at [894, 62] on span "related categories" at bounding box center [842, 59] width 127 height 15
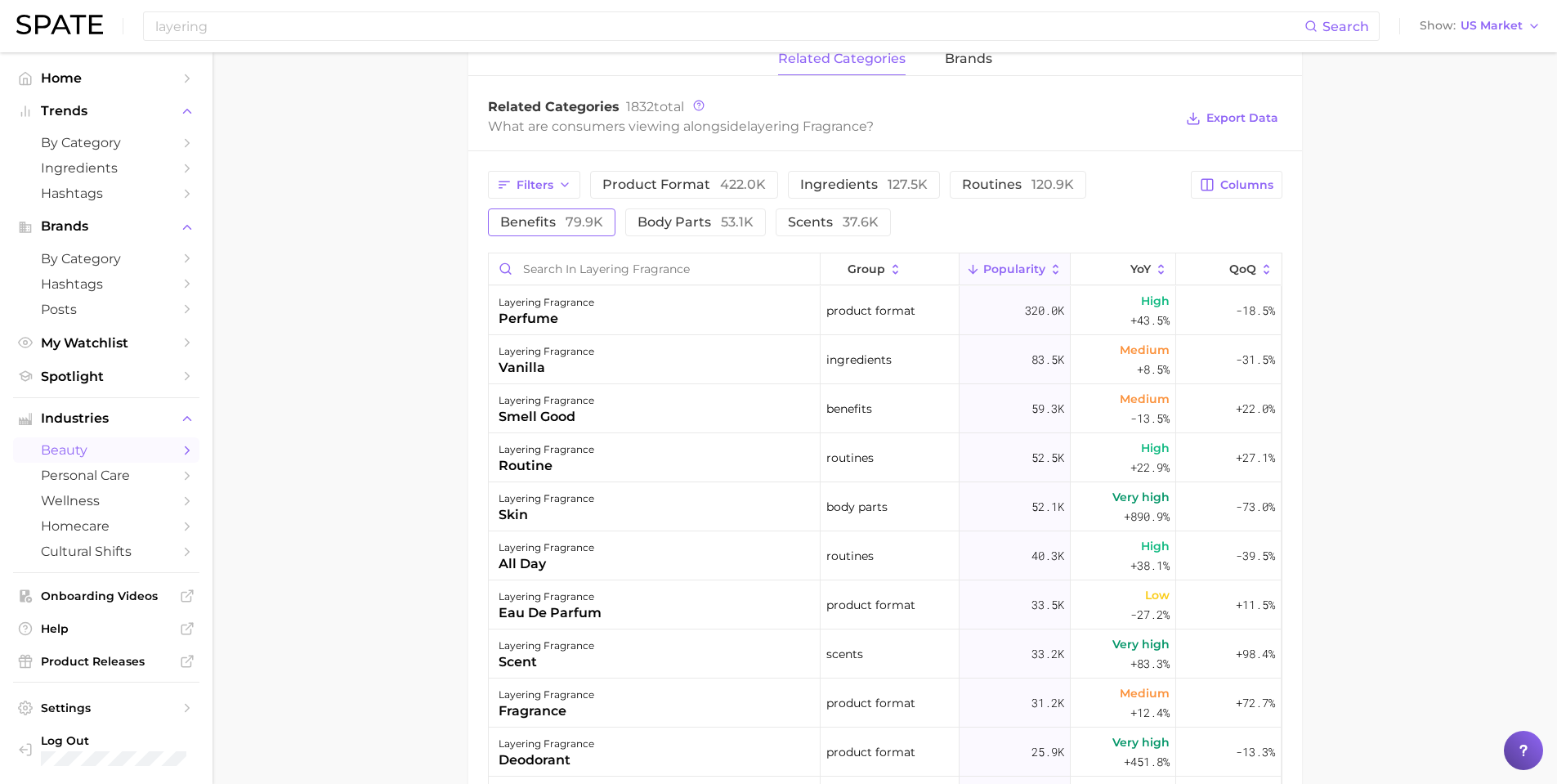
click at [604, 219] on button "benefits 79.9k" at bounding box center [551, 222] width 127 height 27
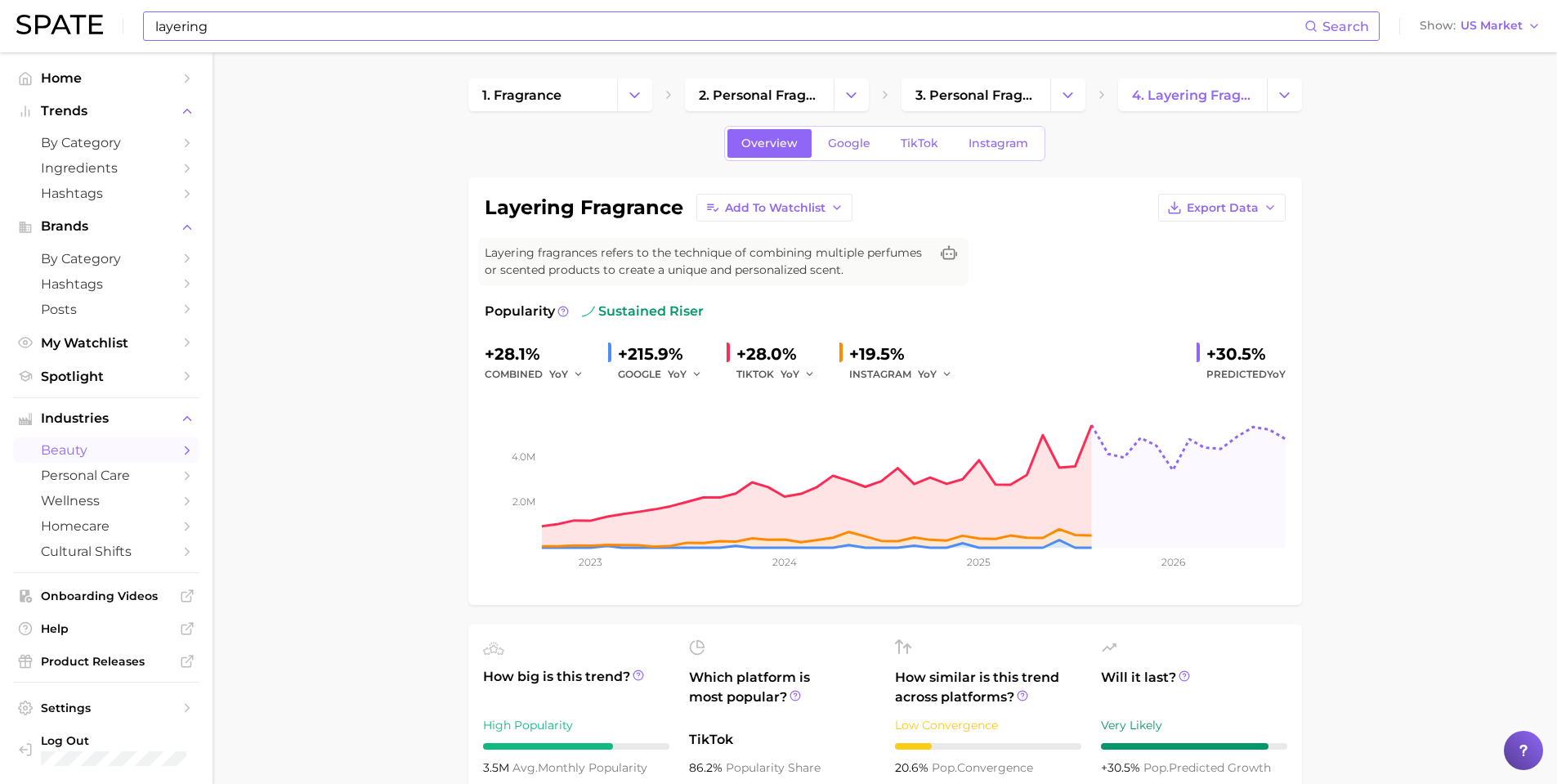
click at [338, 27] on input "layering" at bounding box center [729, 26] width 1151 height 27
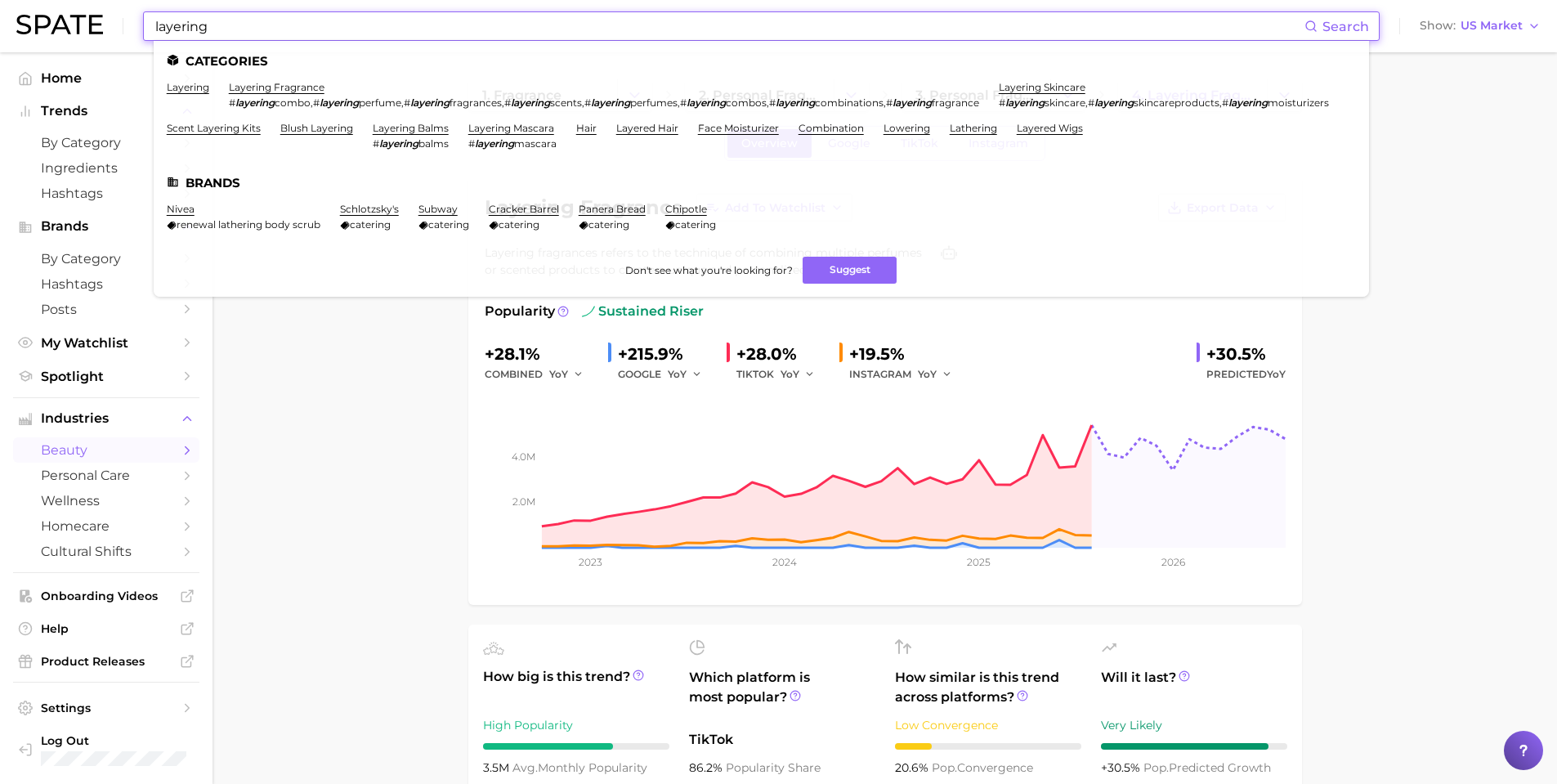
click at [349, 29] on input "layering" at bounding box center [729, 26] width 1151 height 27
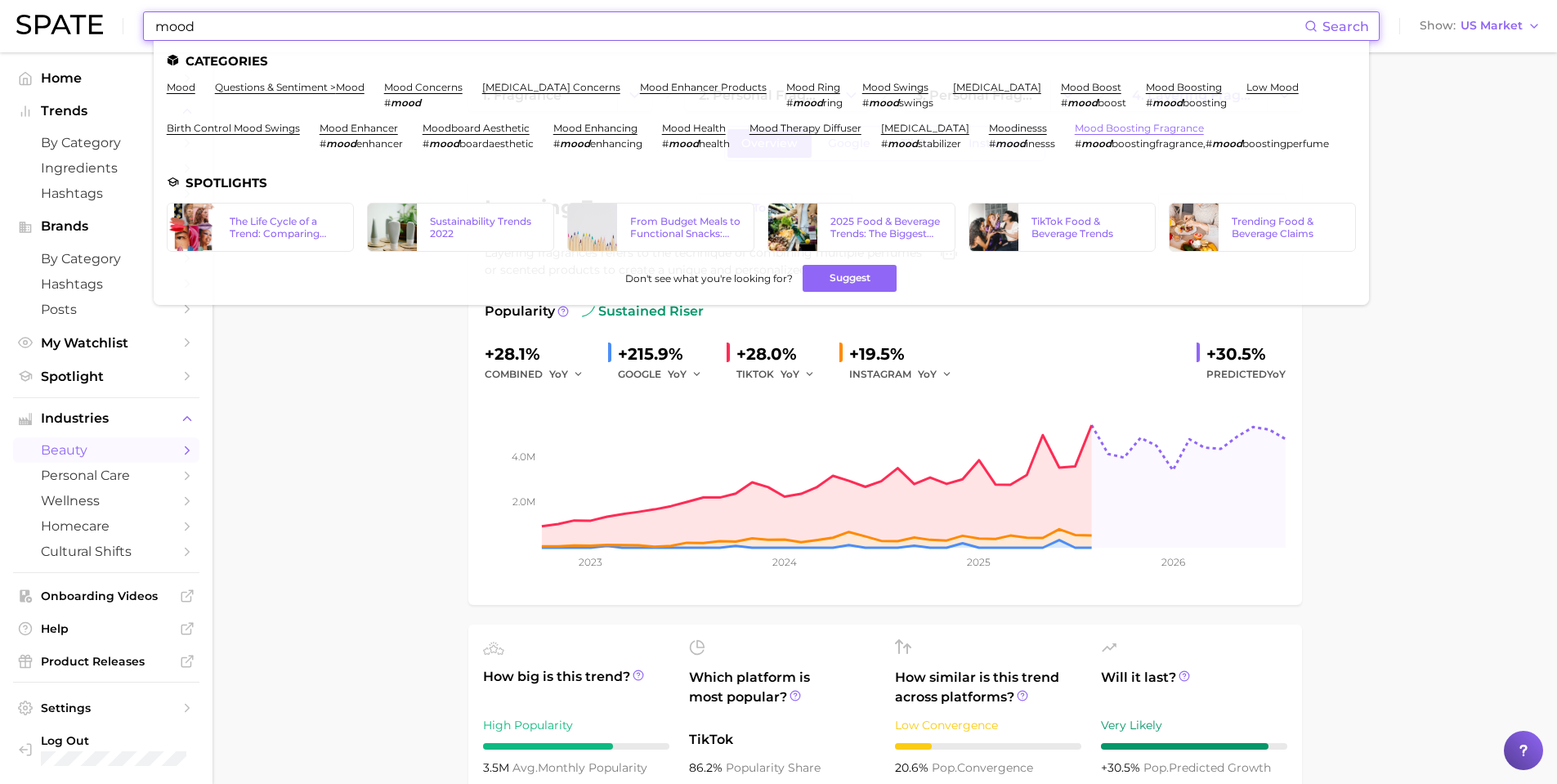
type input "mood"
click at [1075, 134] on link "mood boosting fragrance" at bounding box center [1139, 127] width 129 height 12
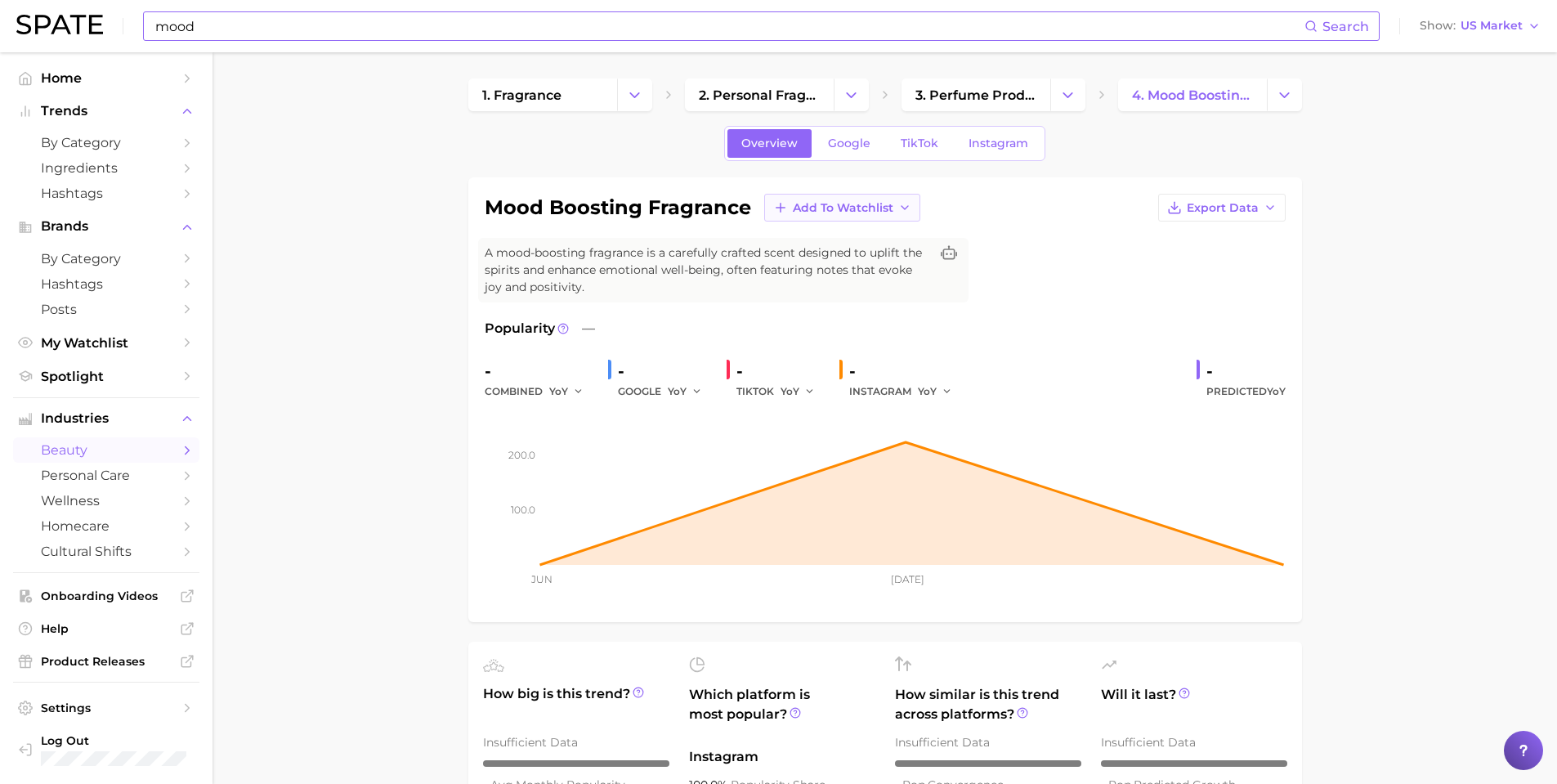
click at [892, 205] on button "Add to Watchlist" at bounding box center [843, 207] width 156 height 27
click at [890, 236] on button "New Watchlist" at bounding box center [854, 237] width 180 height 29
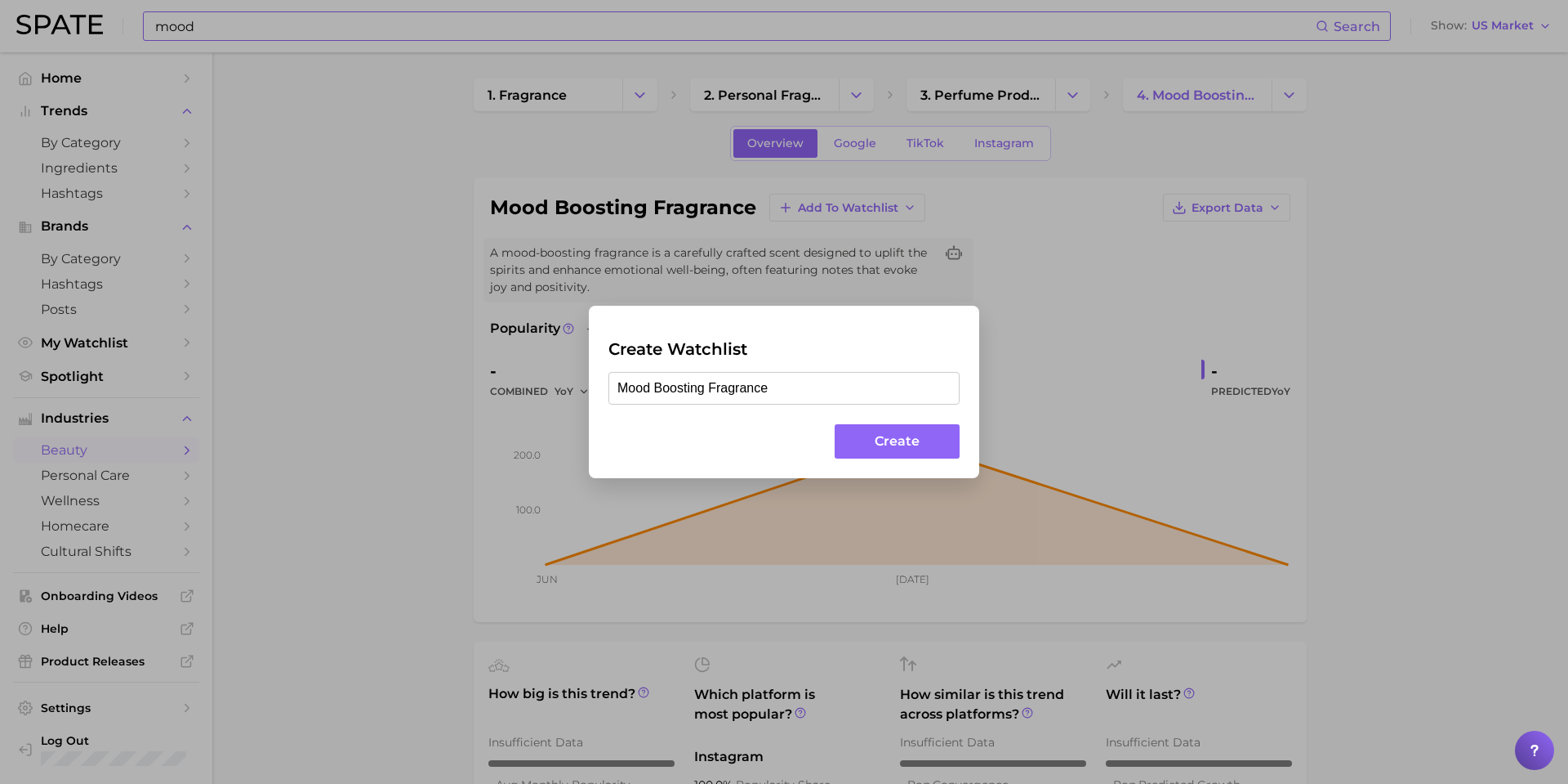
type input "Mood Boosting Fragrance"
click at [863, 452] on button "Create" at bounding box center [897, 441] width 125 height 35
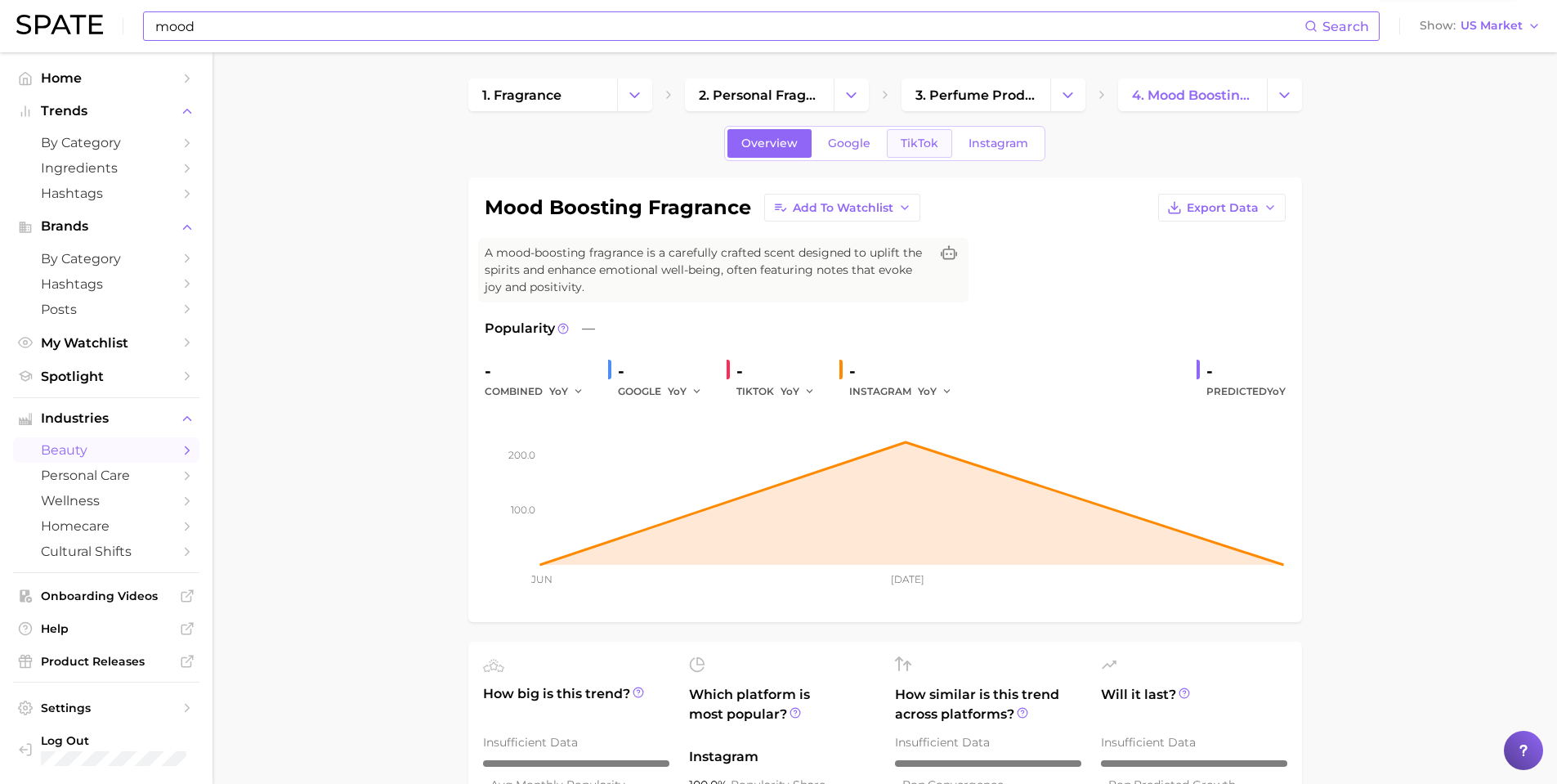
click at [930, 153] on link "TikTok" at bounding box center [919, 143] width 66 height 28
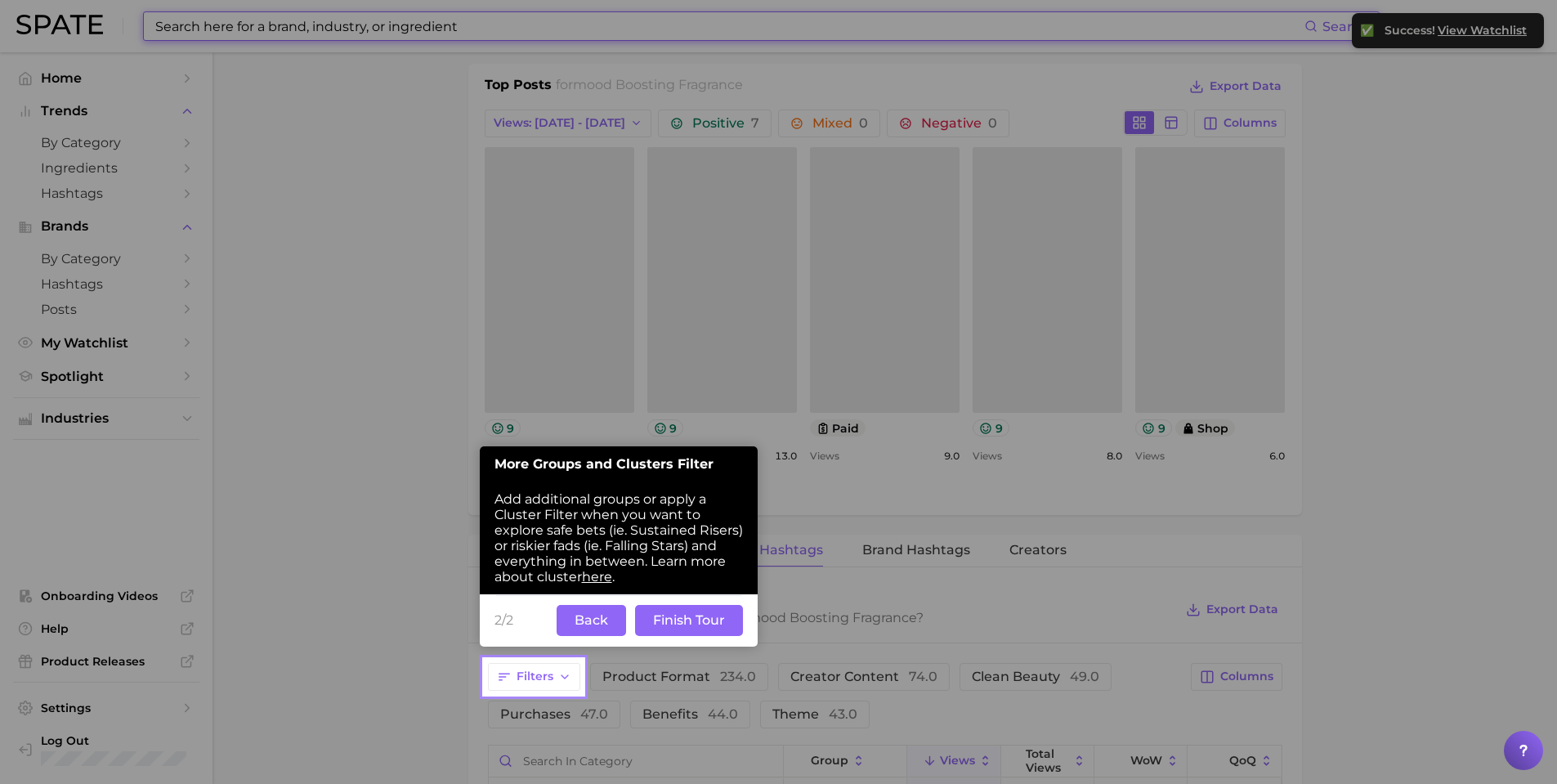
scroll to position [791, 0]
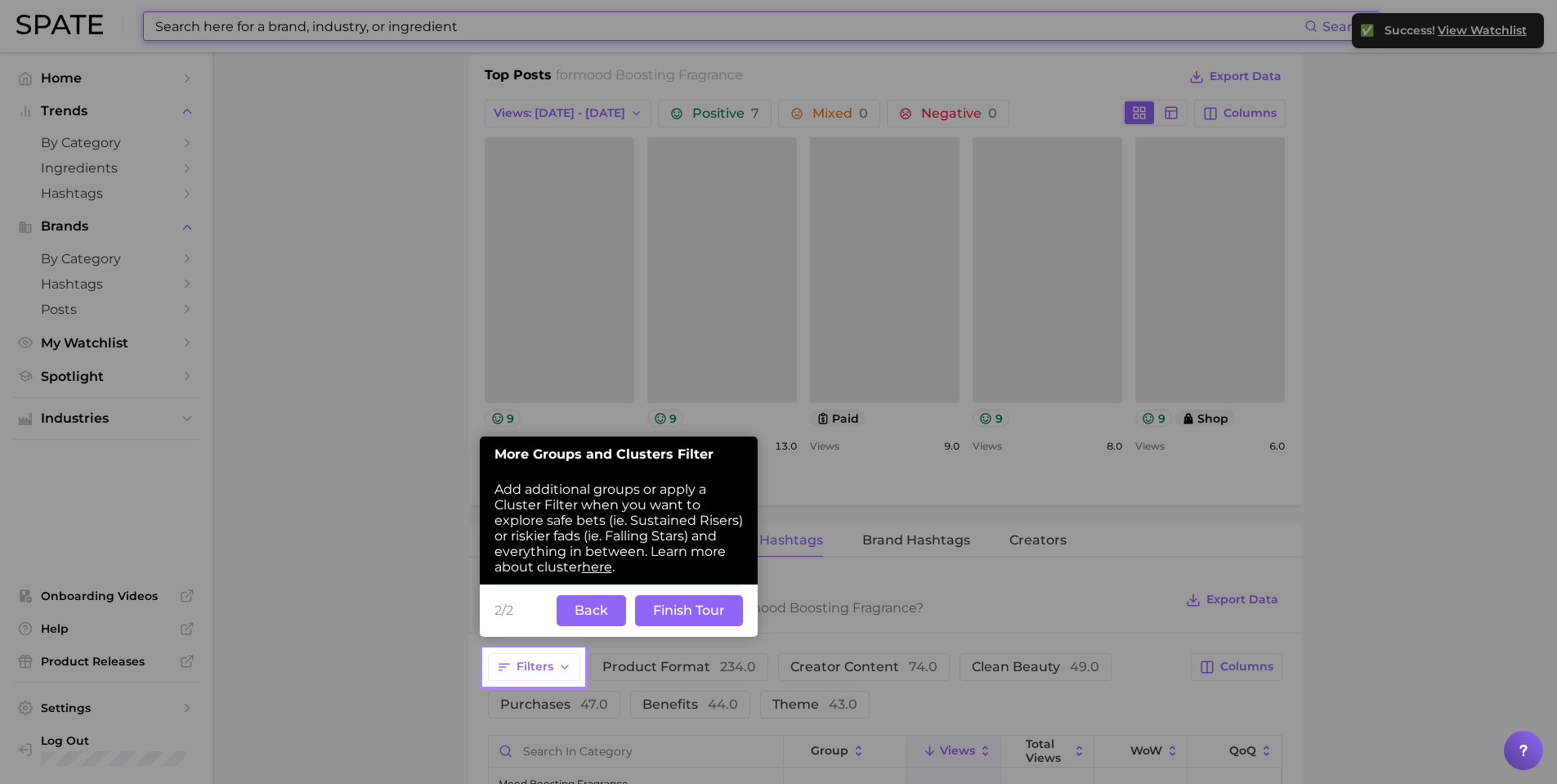
click at [596, 612] on button "Back" at bounding box center [591, 610] width 70 height 31
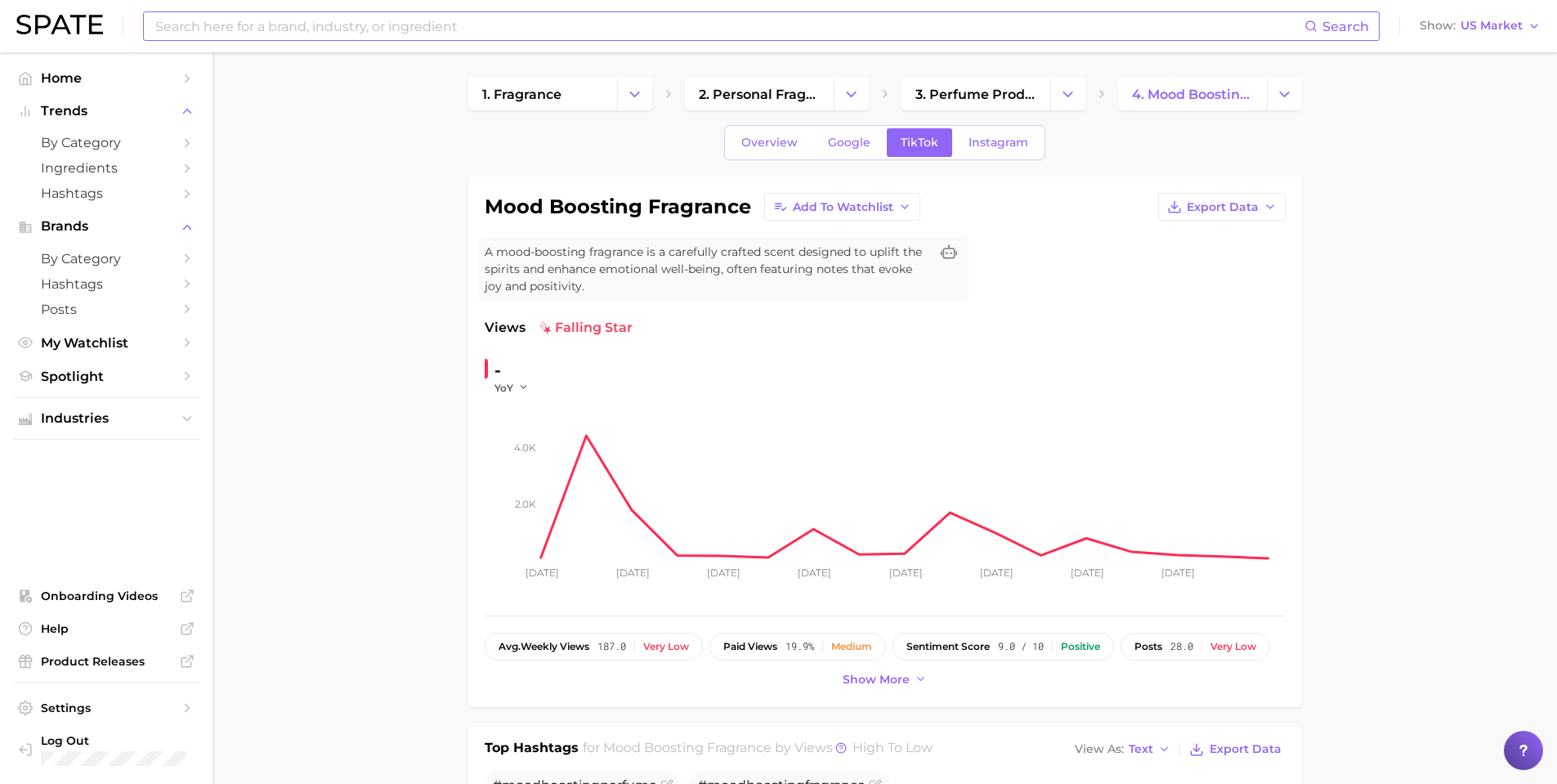
scroll to position [0, 0]
click at [750, 140] on span "Overview" at bounding box center [769, 143] width 57 height 14
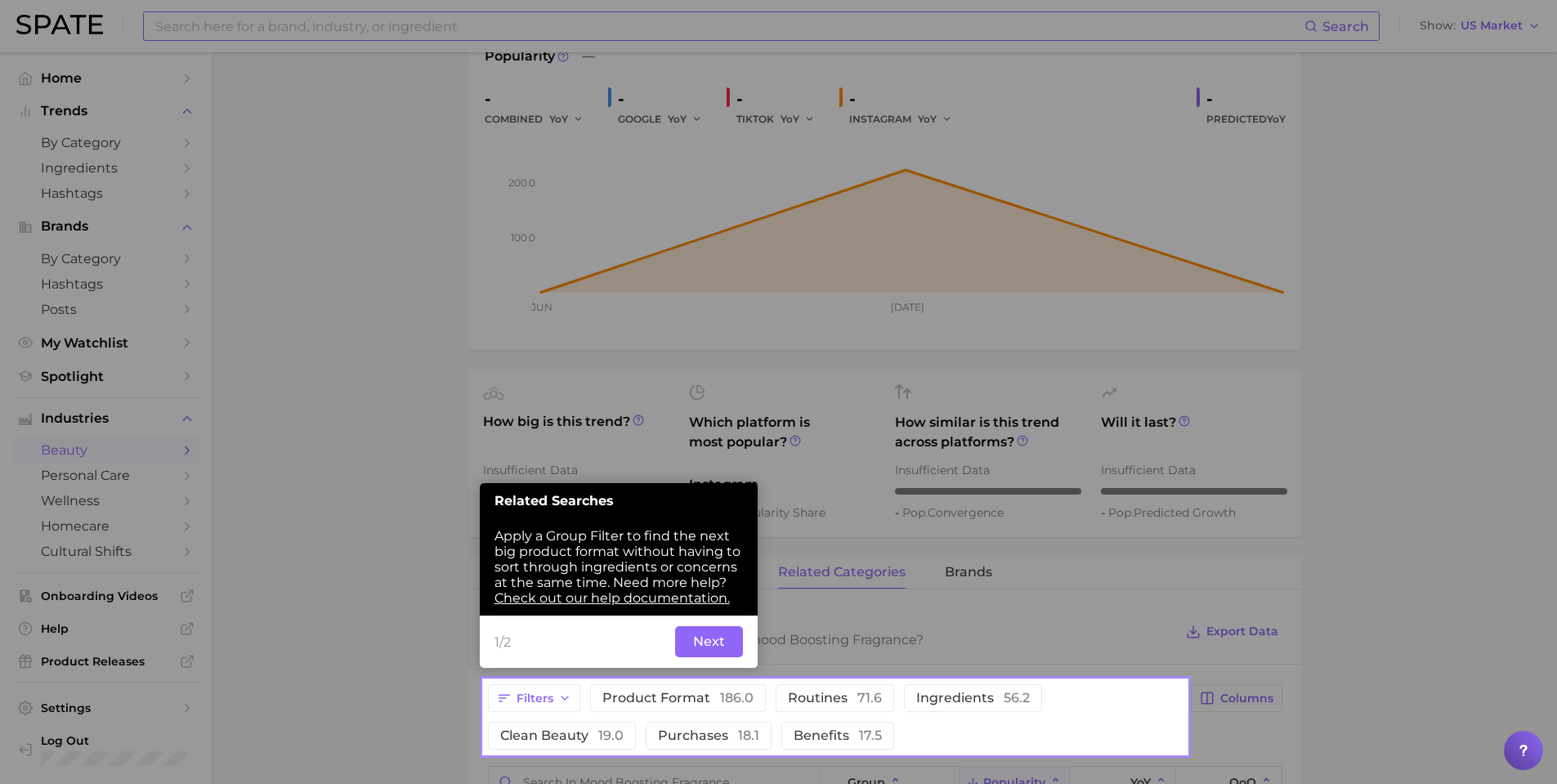
scroll to position [279, 0]
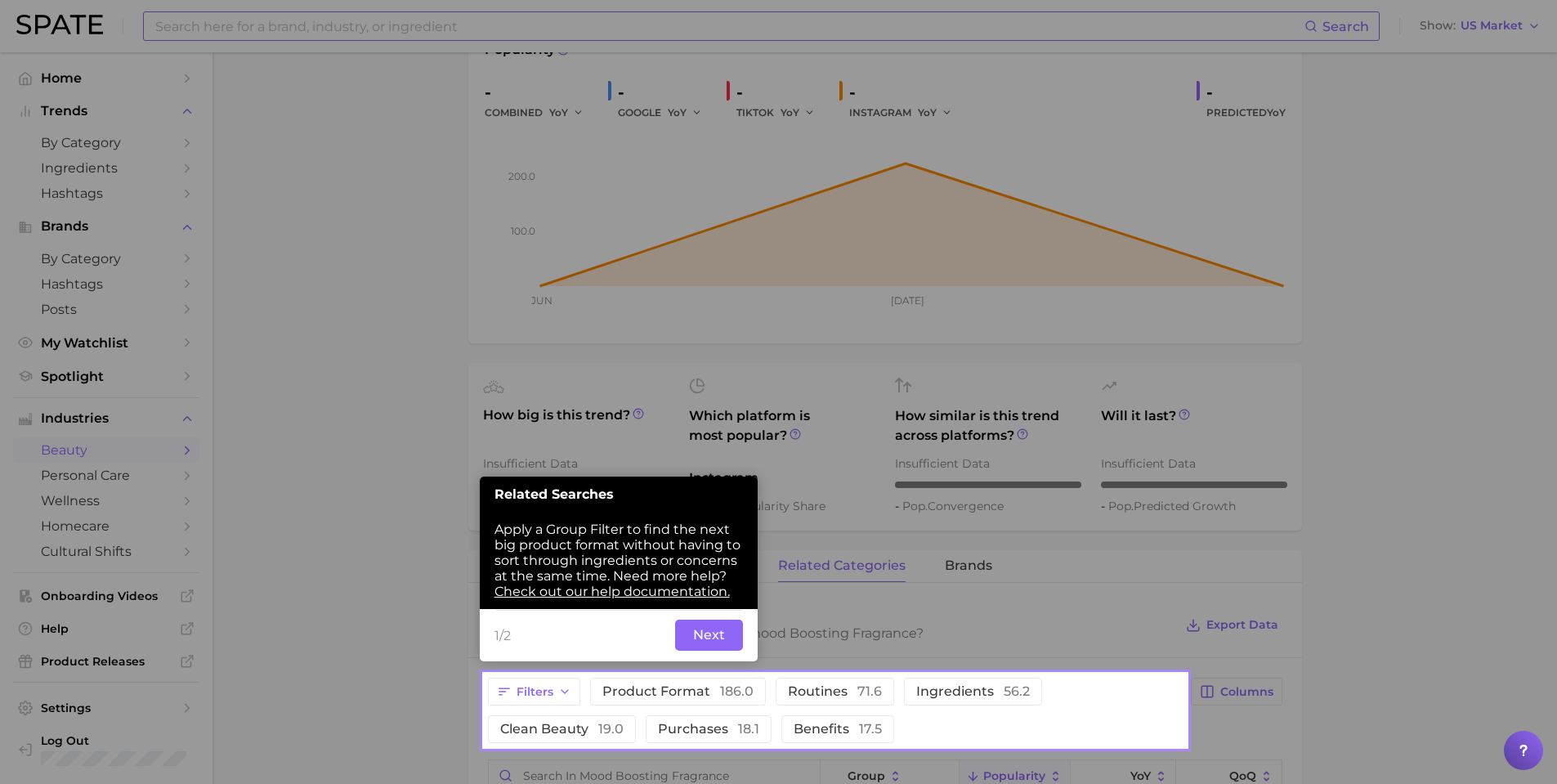
click at [725, 636] on button "Next" at bounding box center [709, 634] width 68 height 31
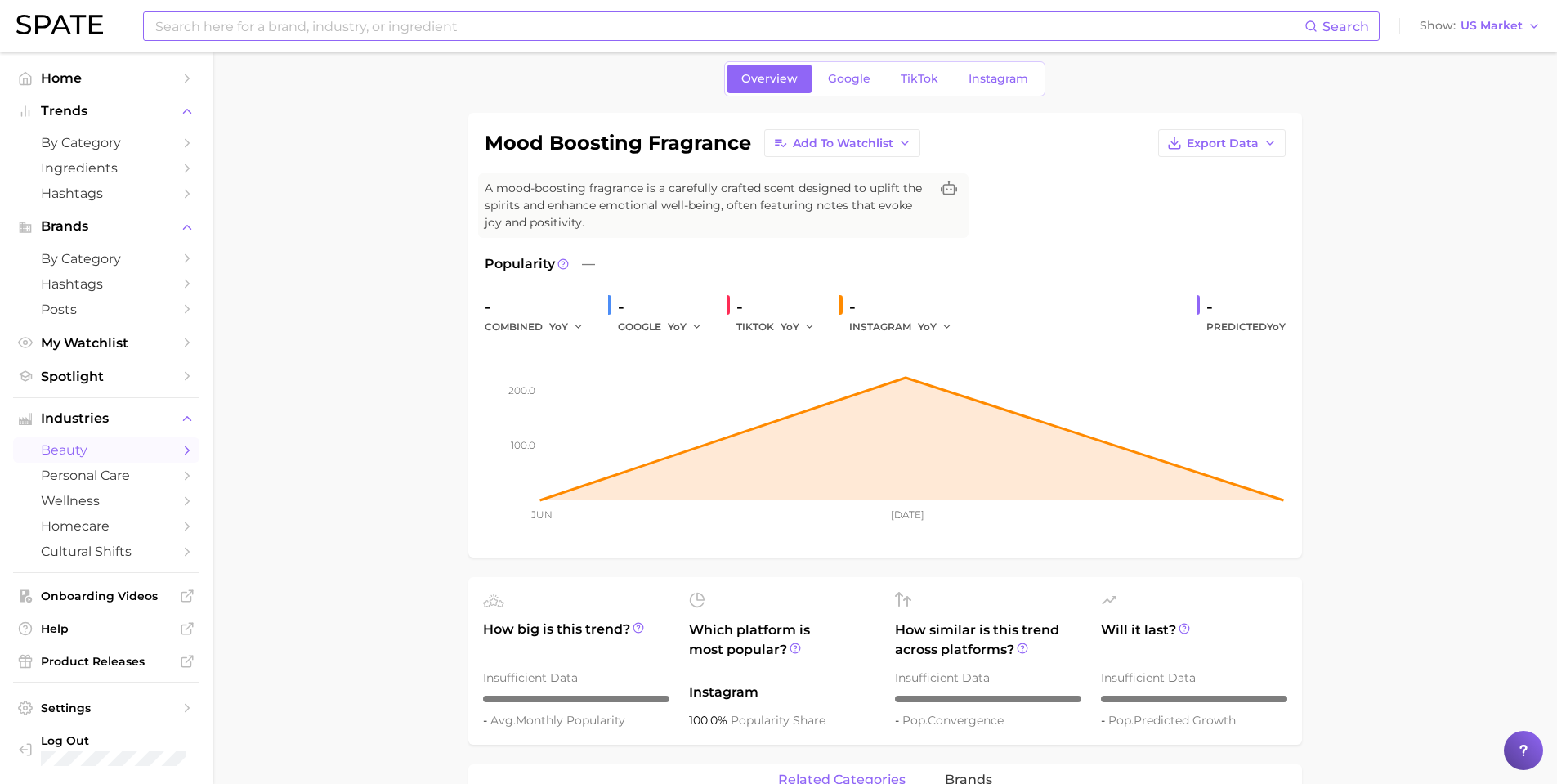
scroll to position [62, 0]
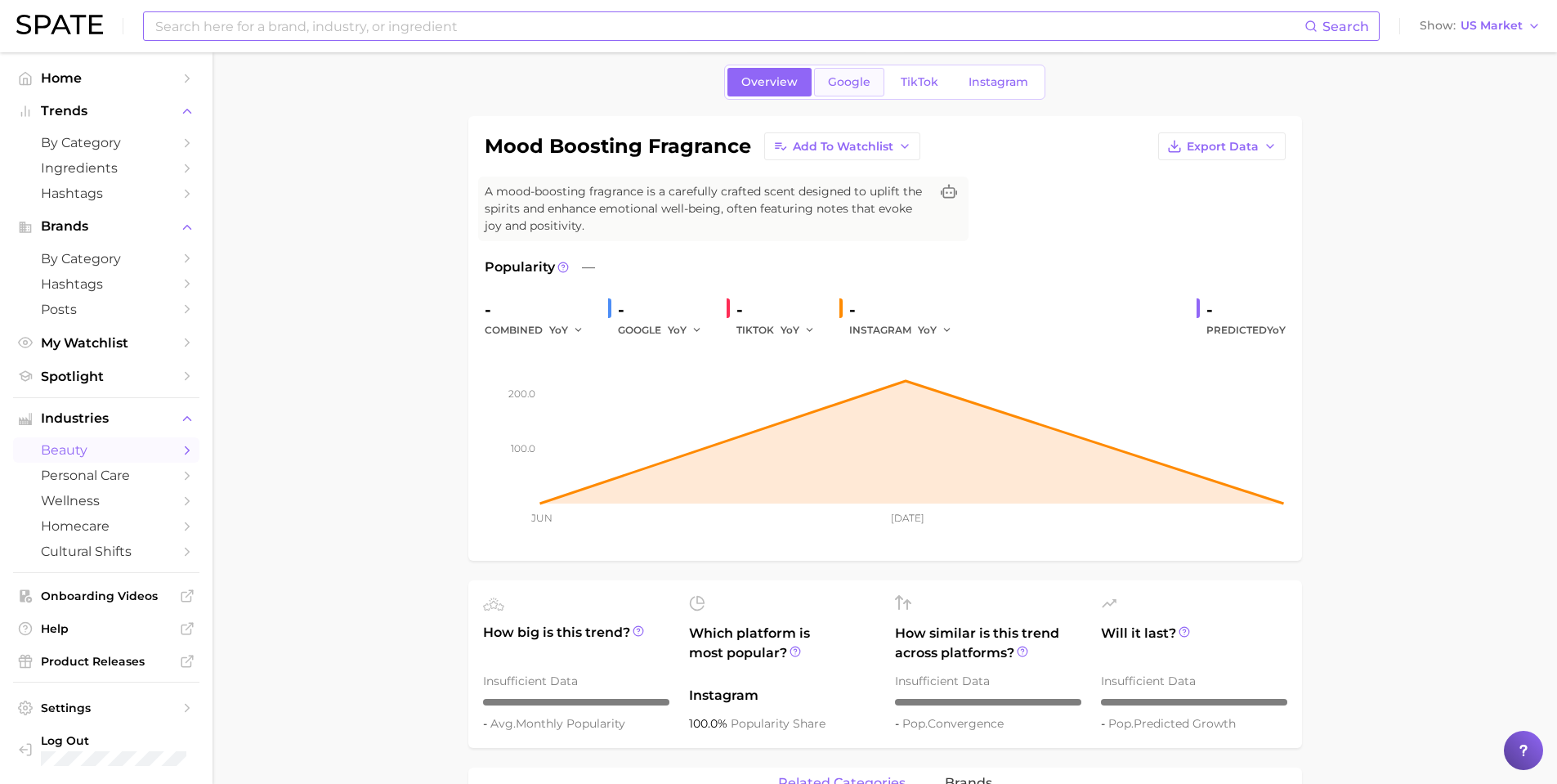
click at [866, 86] on span "Google" at bounding box center [849, 81] width 42 height 14
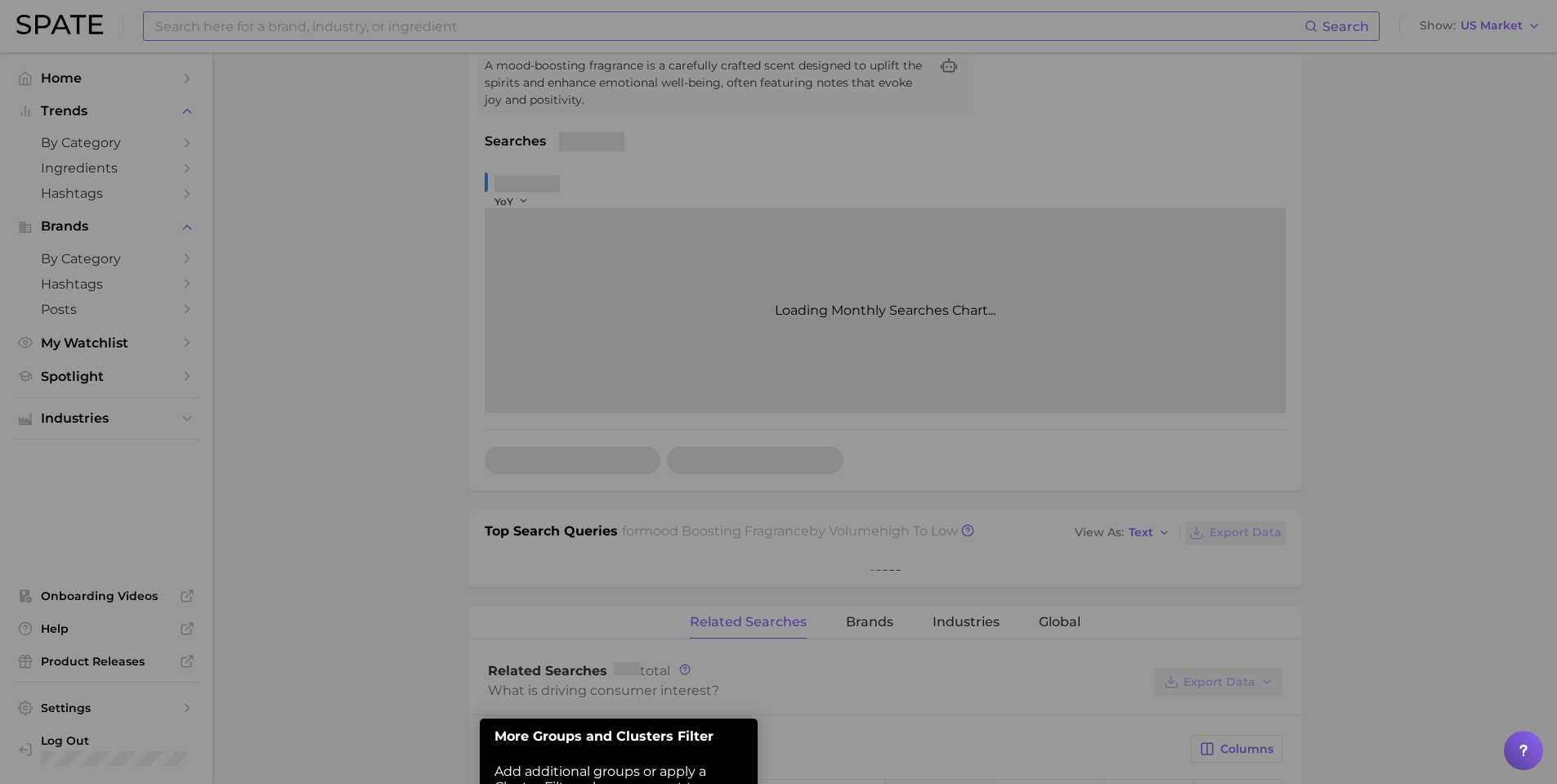
scroll to position [207, 0]
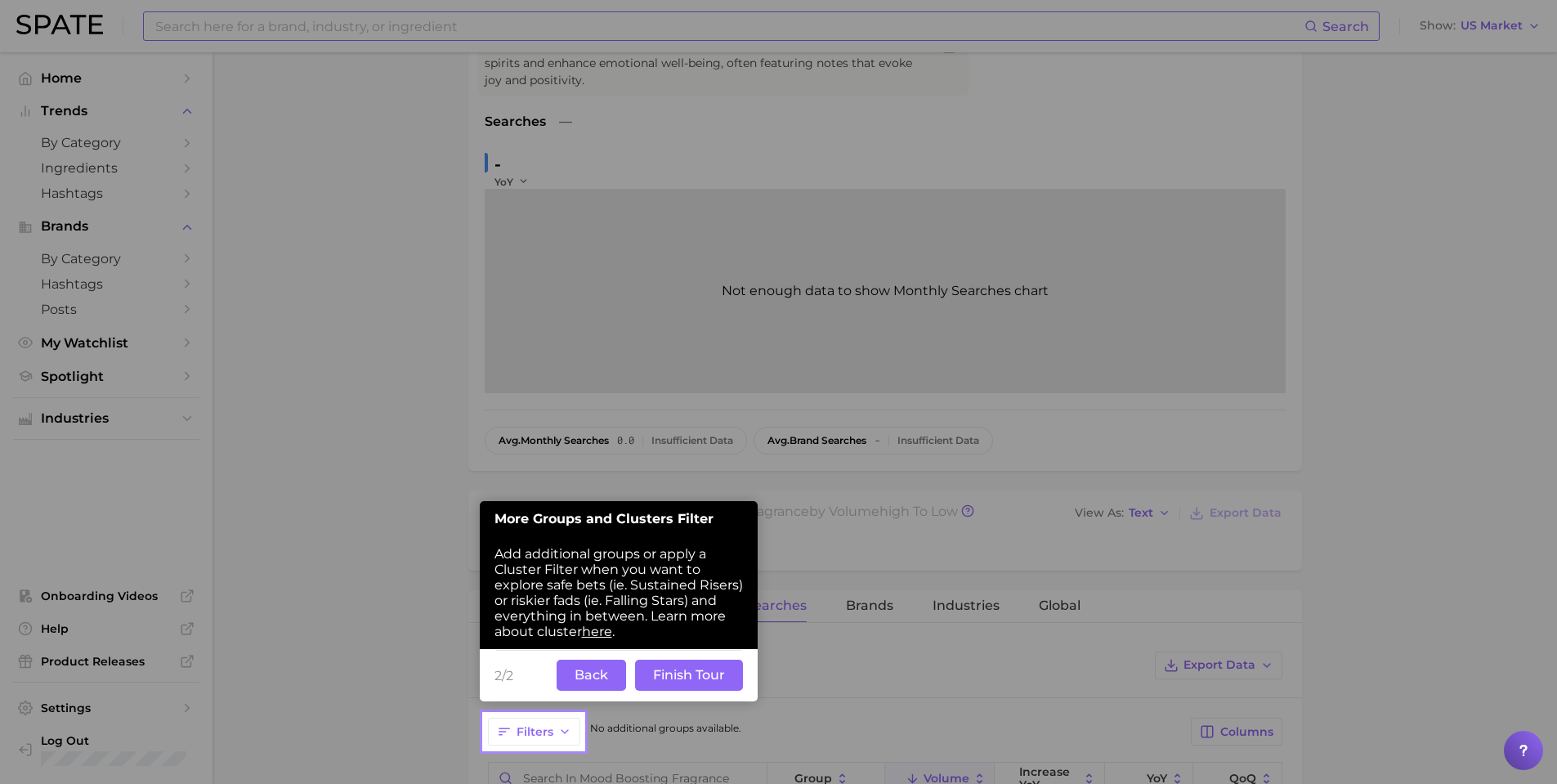
click at [672, 671] on button "Finish Tour" at bounding box center [690, 674] width 108 height 31
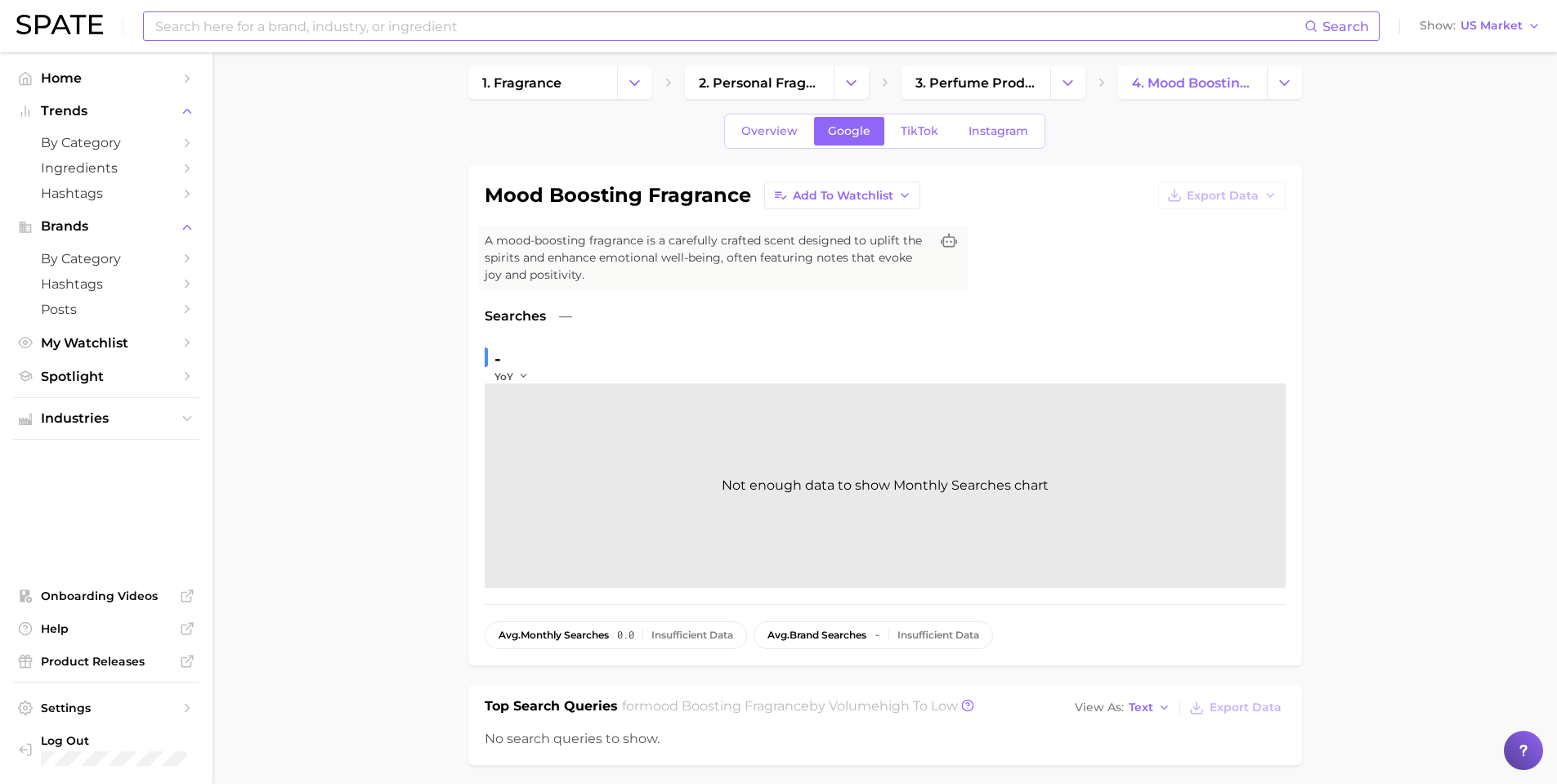
scroll to position [0, 0]
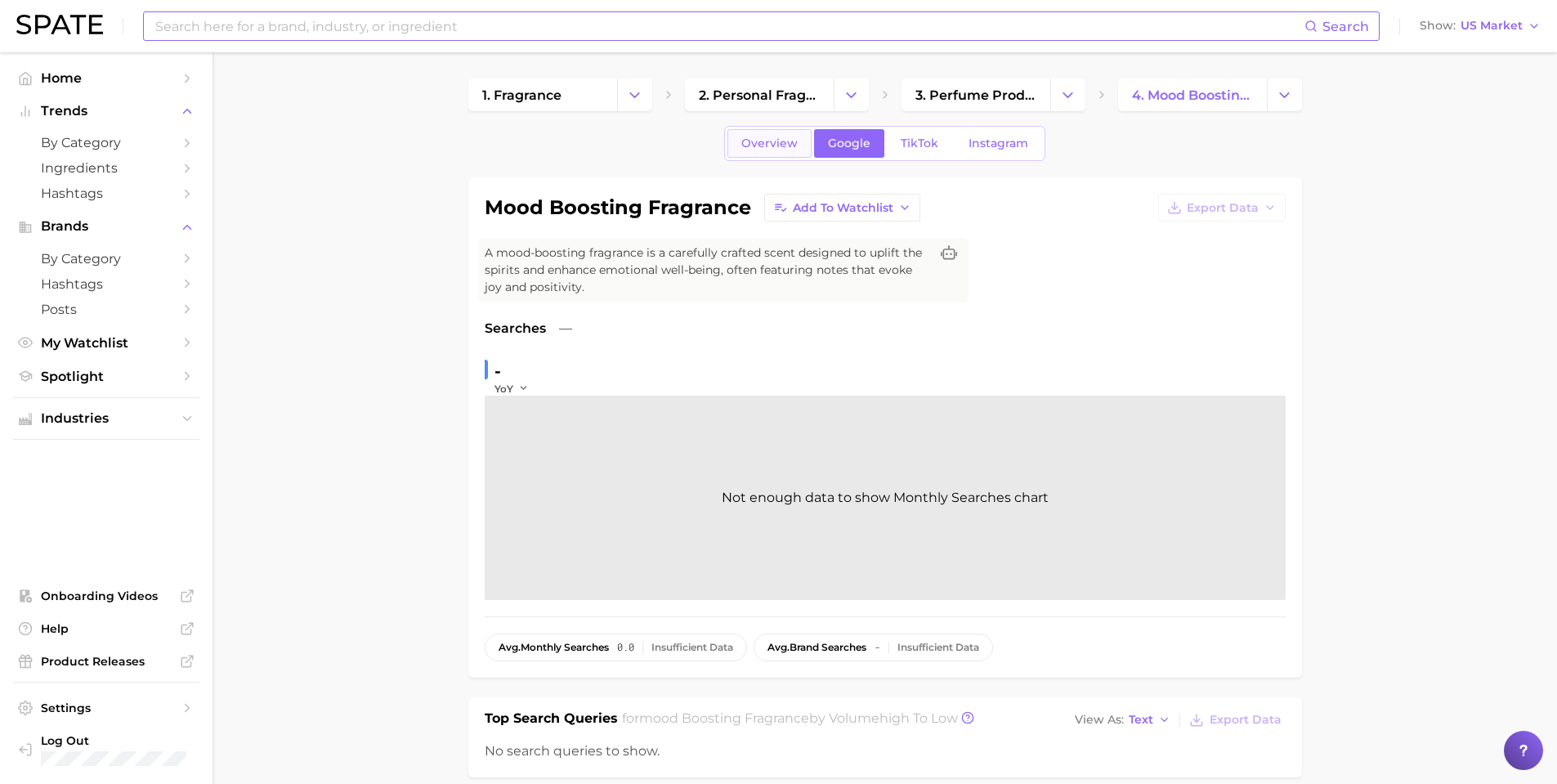
click at [795, 133] on link "Overview" at bounding box center [769, 143] width 84 height 28
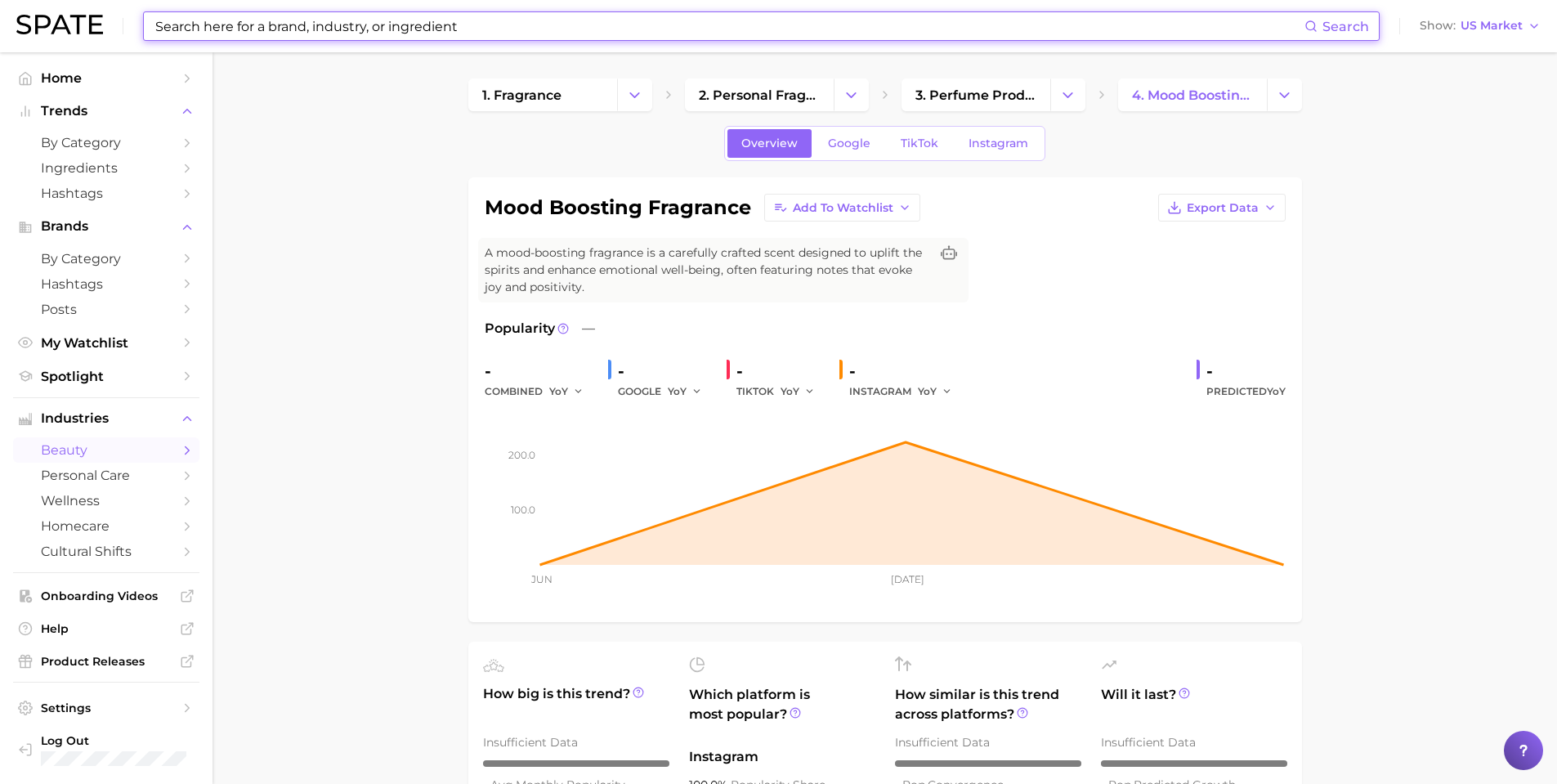
click at [438, 31] on input at bounding box center [729, 26] width 1151 height 27
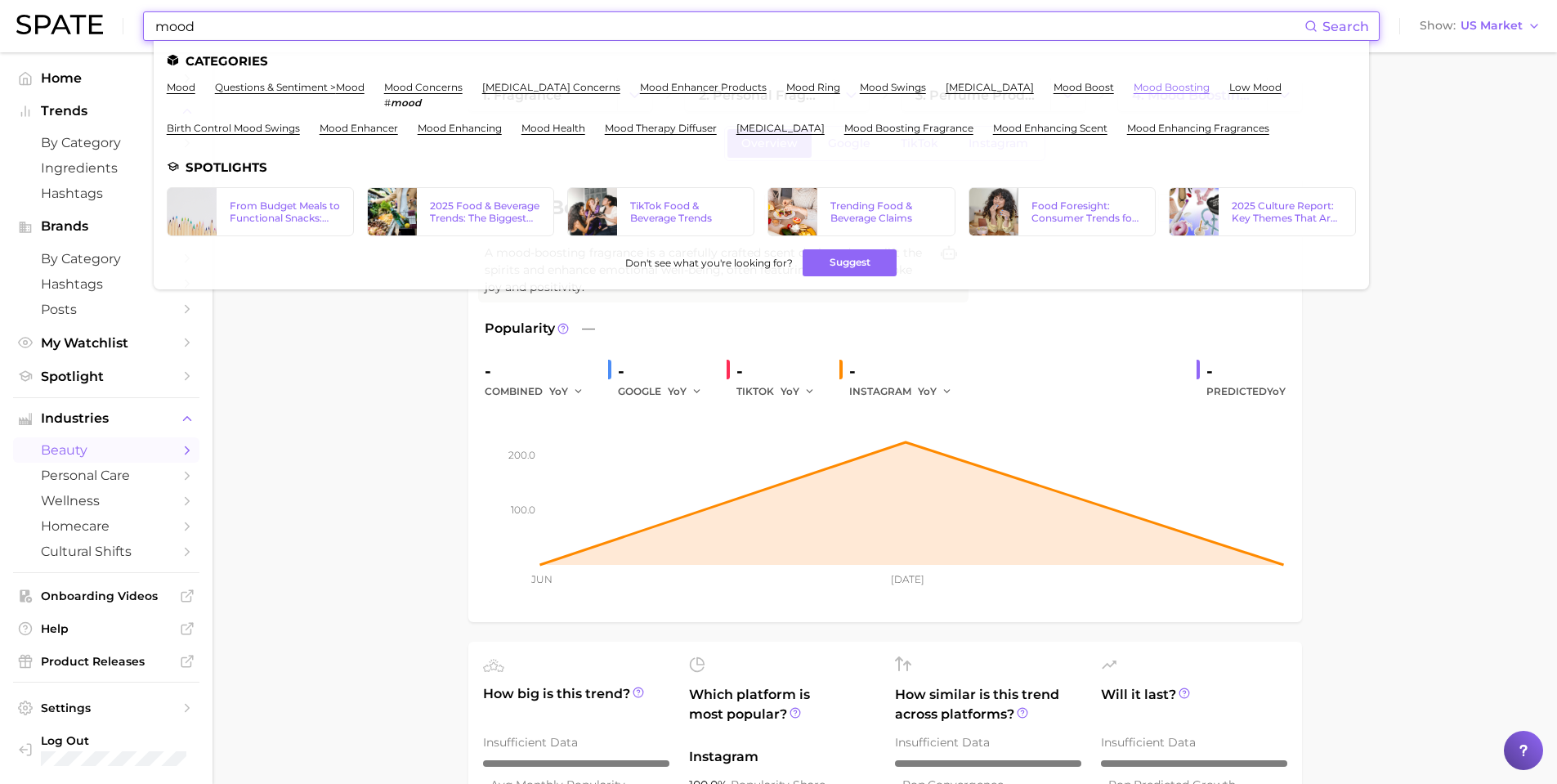
type input "mood"
click at [1210, 82] on link "mood boosting" at bounding box center [1171, 86] width 76 height 12
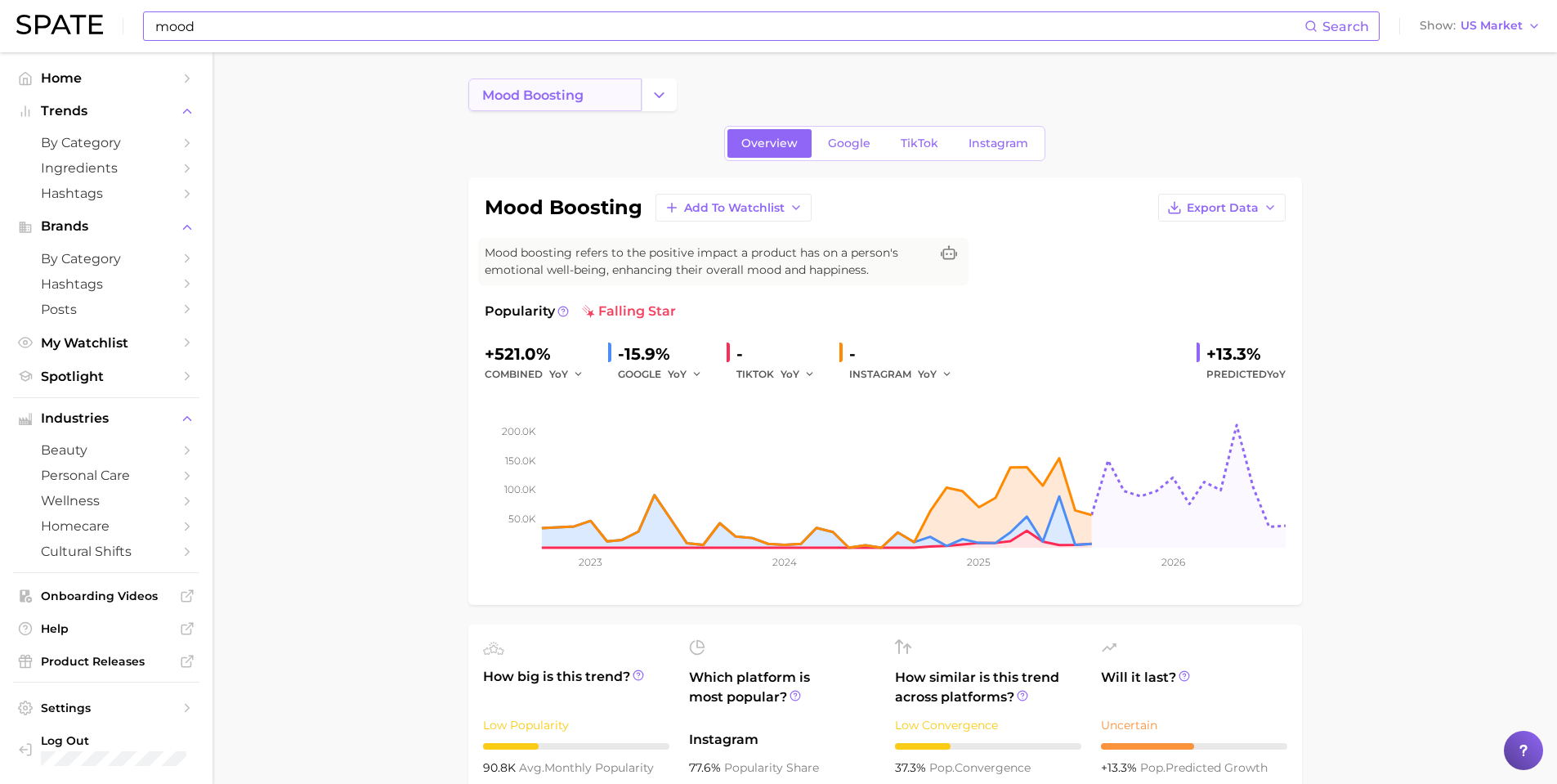
click at [634, 88] on link "mood boosting" at bounding box center [555, 94] width 173 height 32
click at [665, 87] on icon "Change Category" at bounding box center [659, 95] width 17 height 17
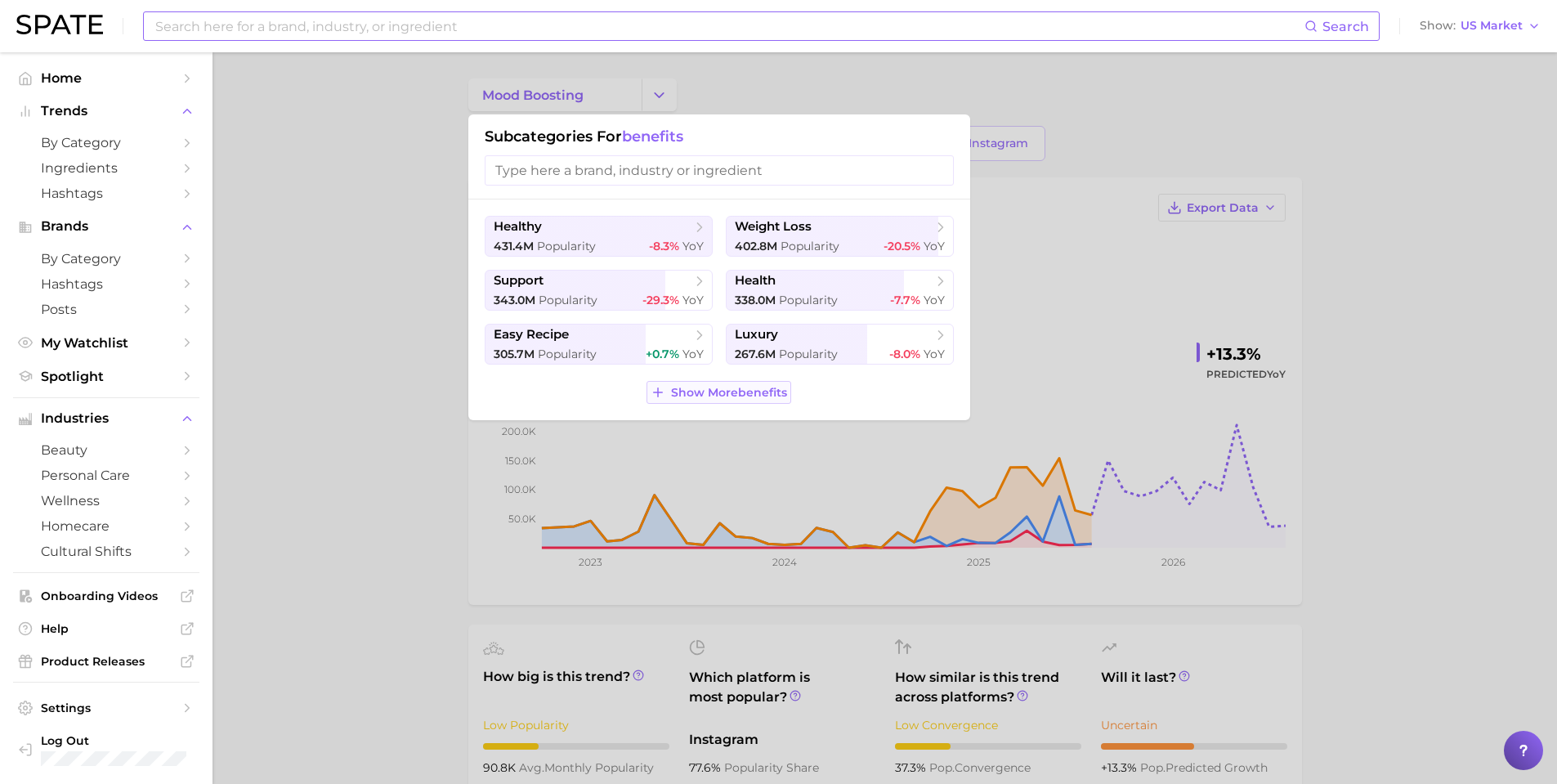
click at [777, 392] on span "Show More benefits" at bounding box center [729, 392] width 116 height 14
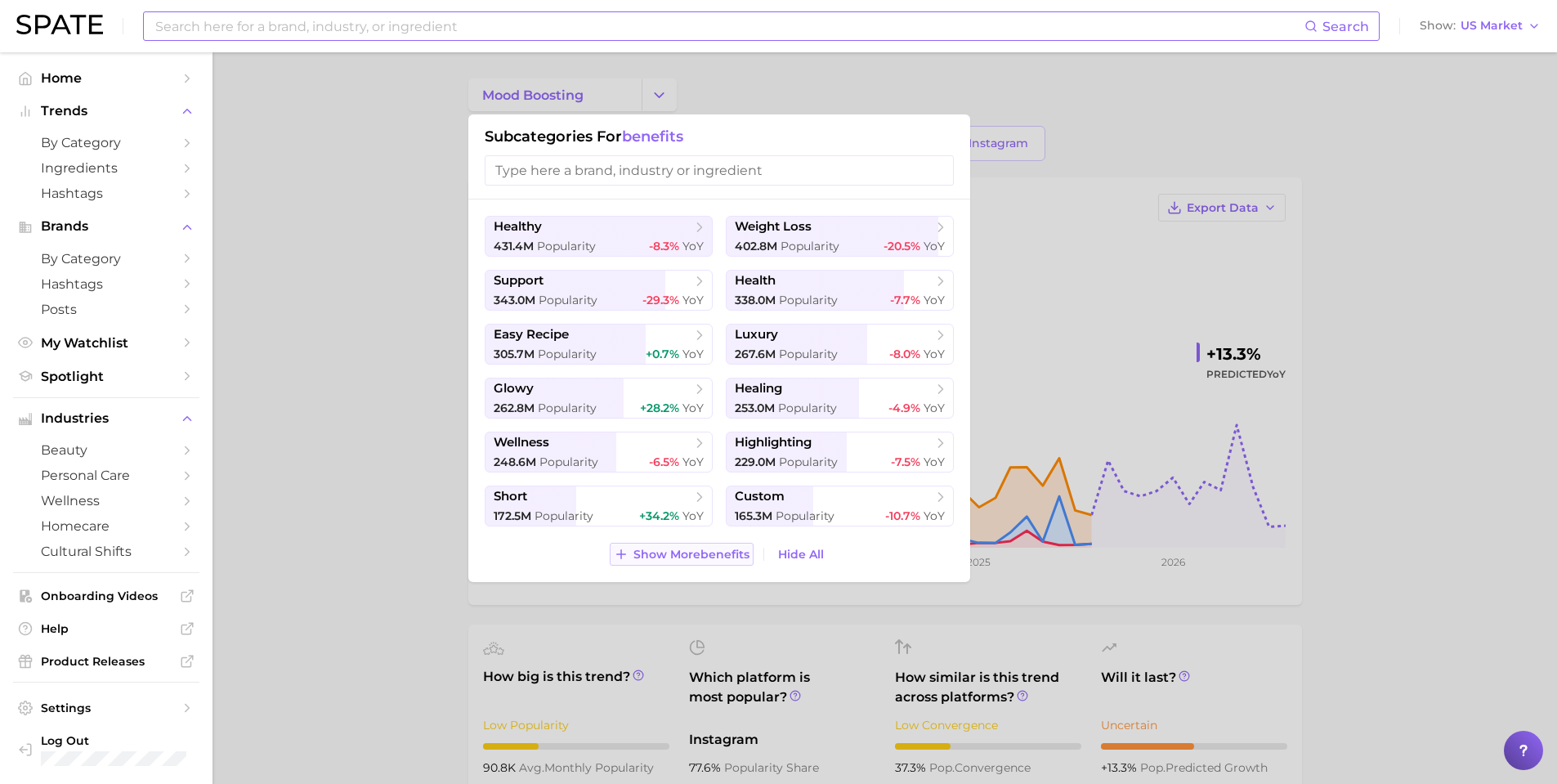
click at [722, 557] on span "Show More benefits" at bounding box center [692, 555] width 116 height 14
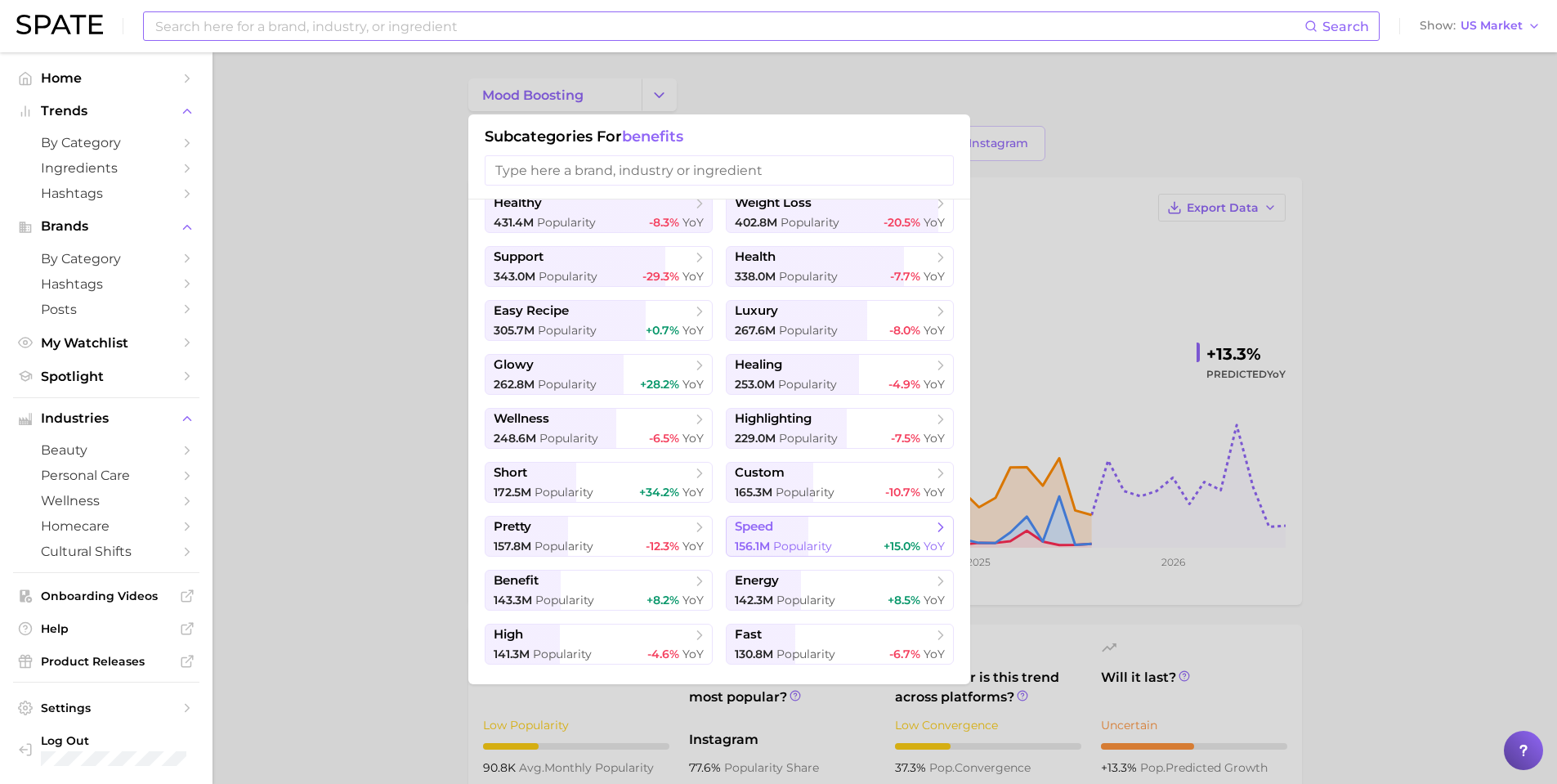
scroll to position [60, 0]
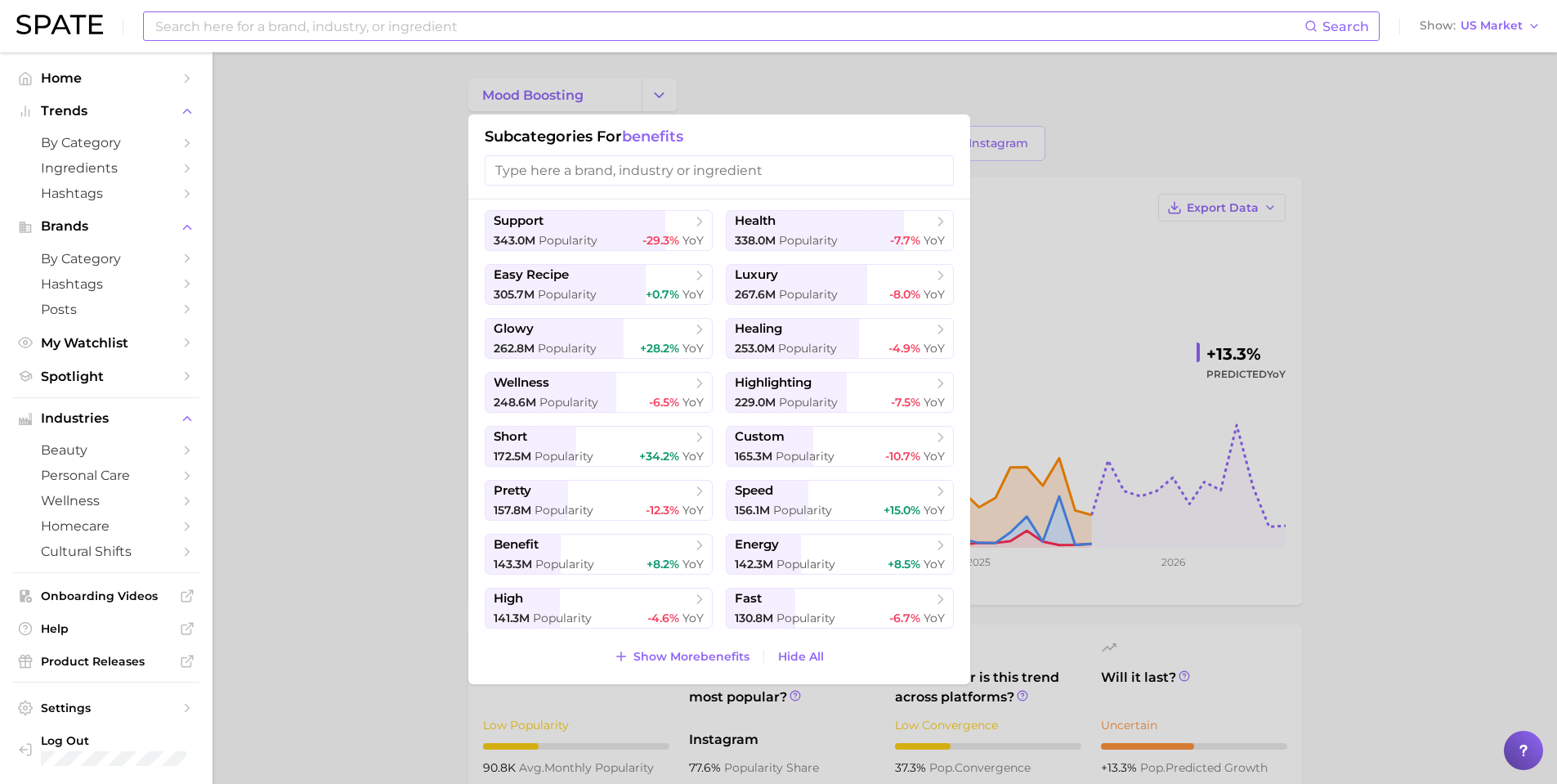
click at [353, 424] on div at bounding box center [778, 392] width 1557 height 784
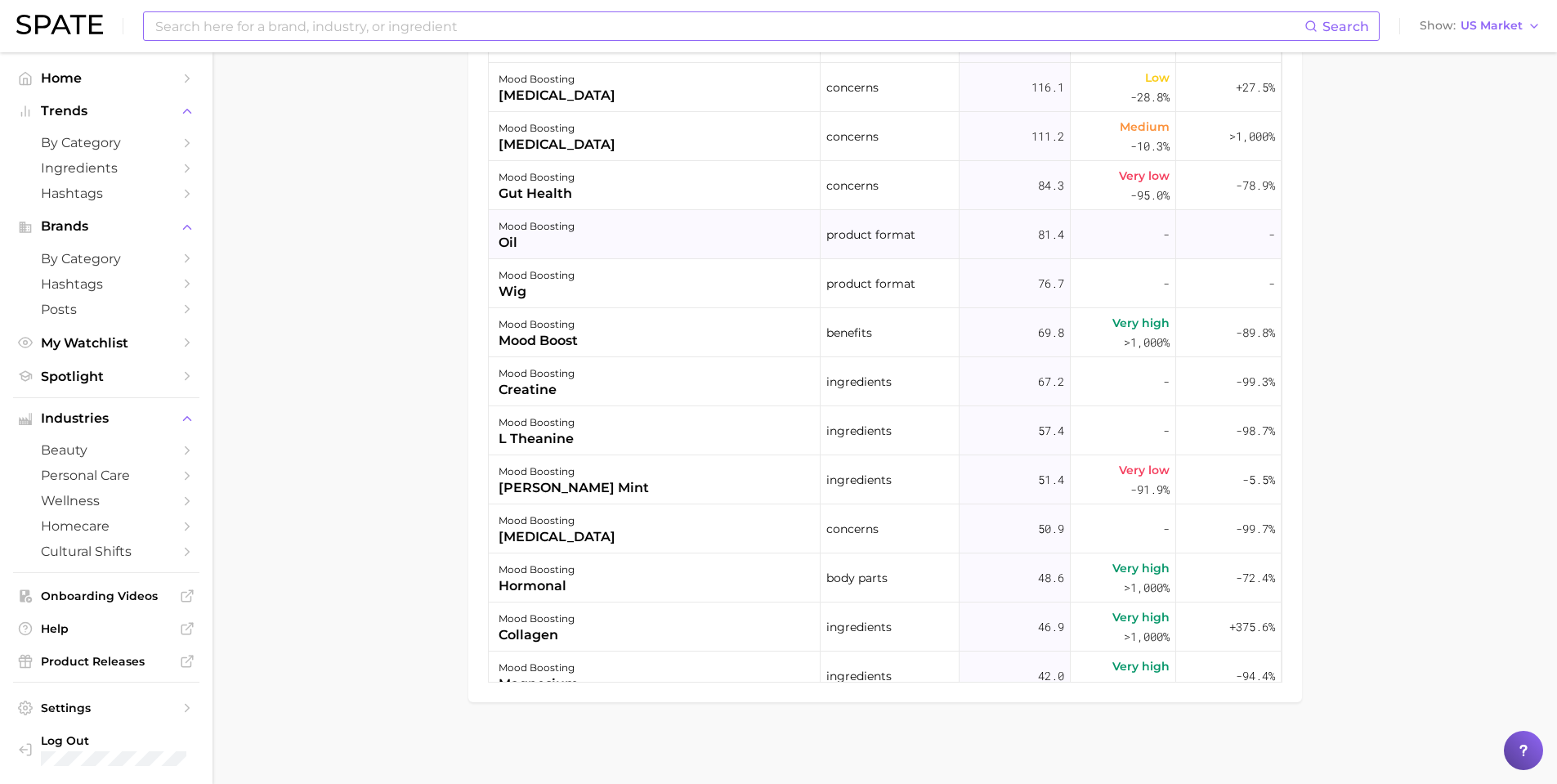
scroll to position [599, 0]
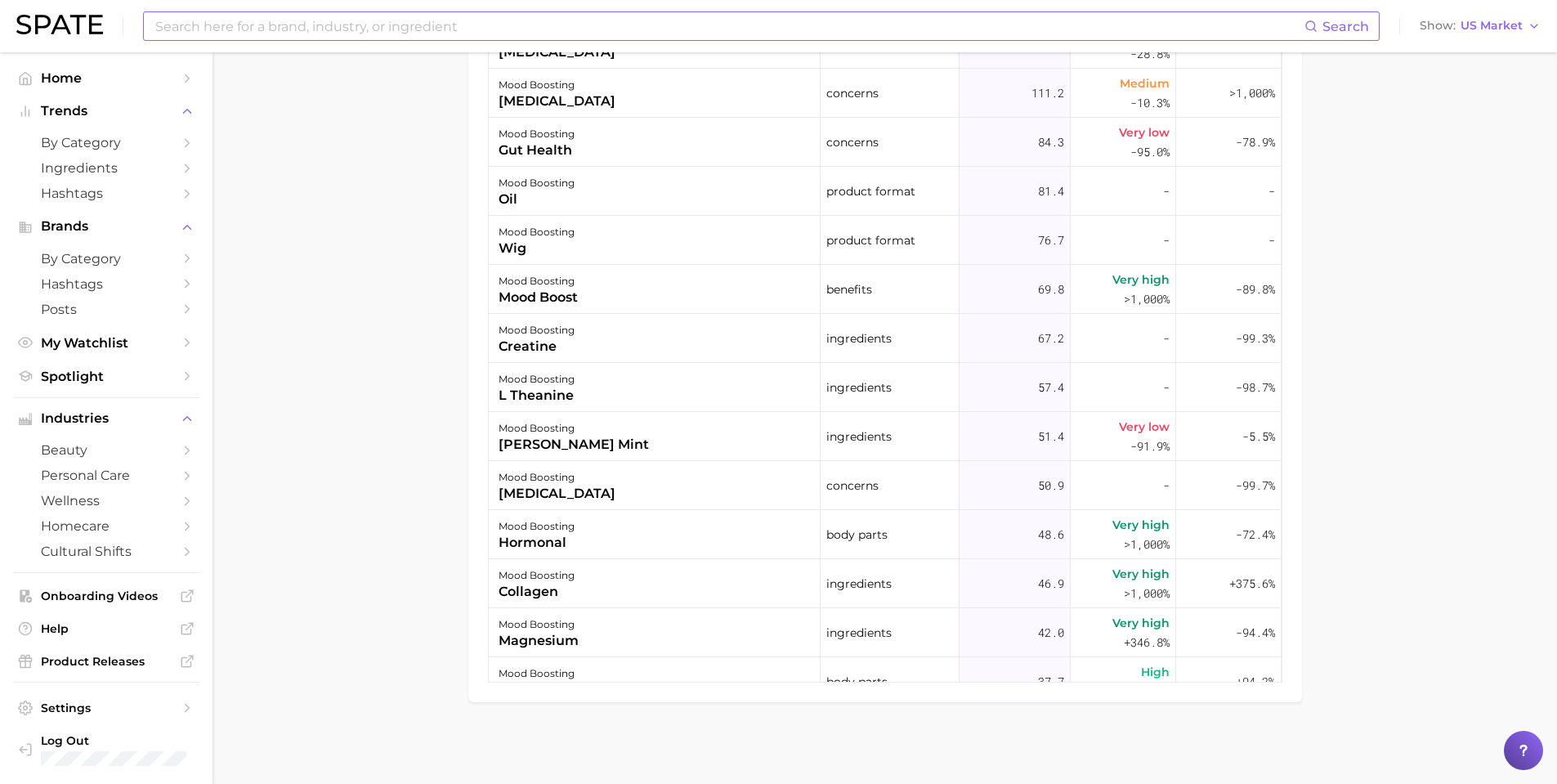
click at [419, 32] on input at bounding box center [729, 26] width 1151 height 27
type input "m"
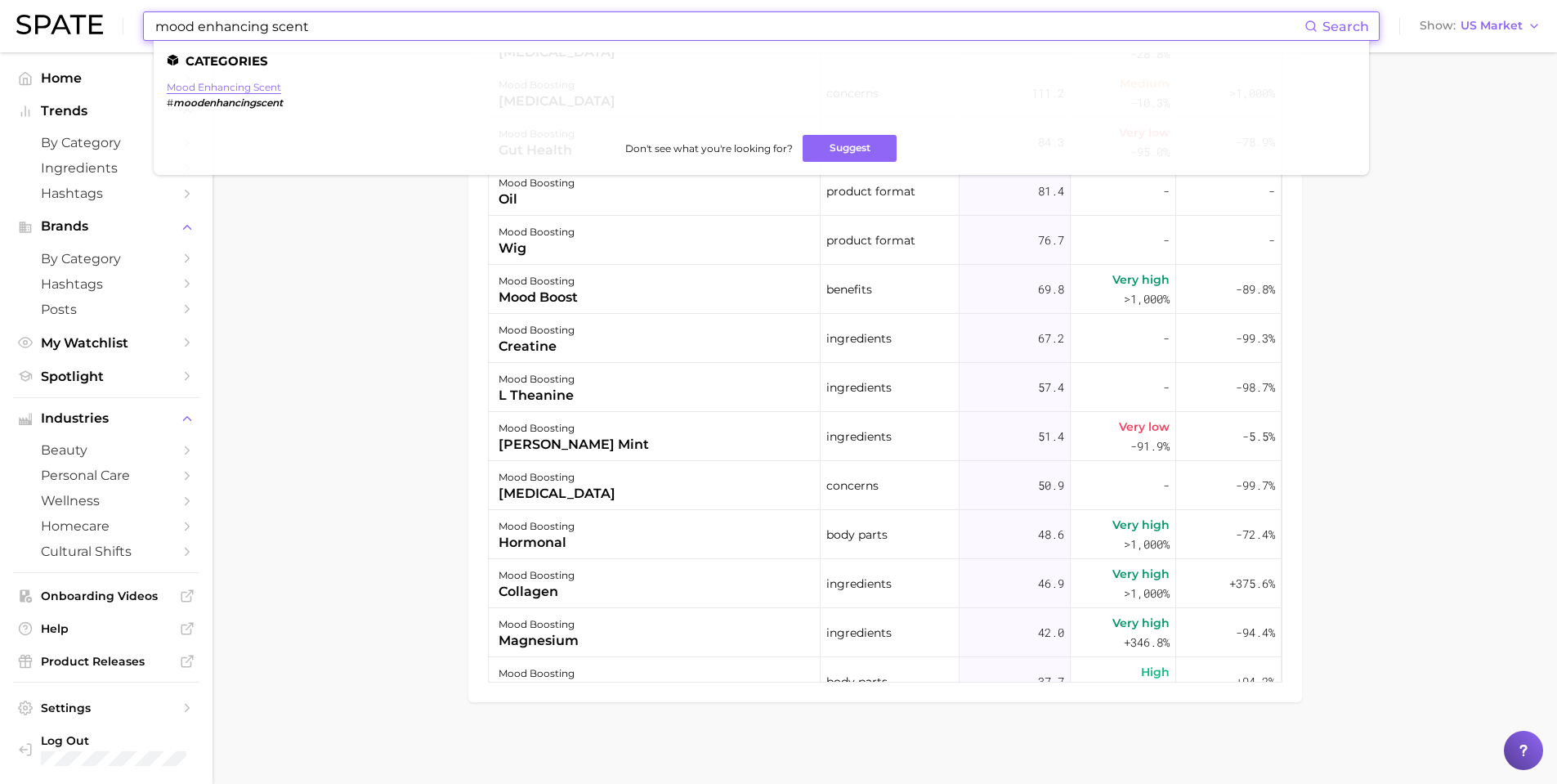
type input "mood enhancing scent"
click at [262, 91] on link "mood enhancing scent" at bounding box center [225, 86] width 115 height 12
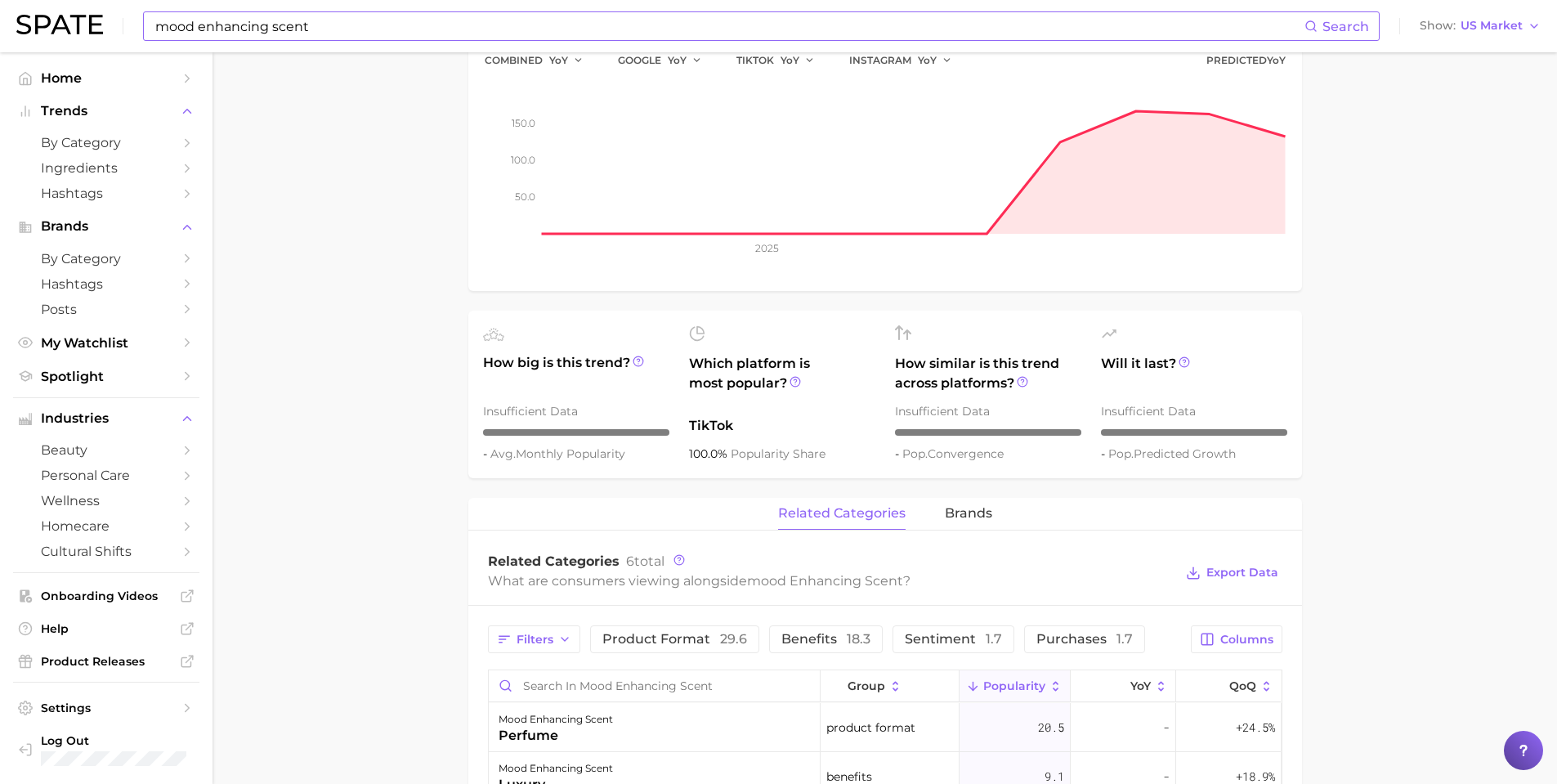
scroll to position [300, 0]
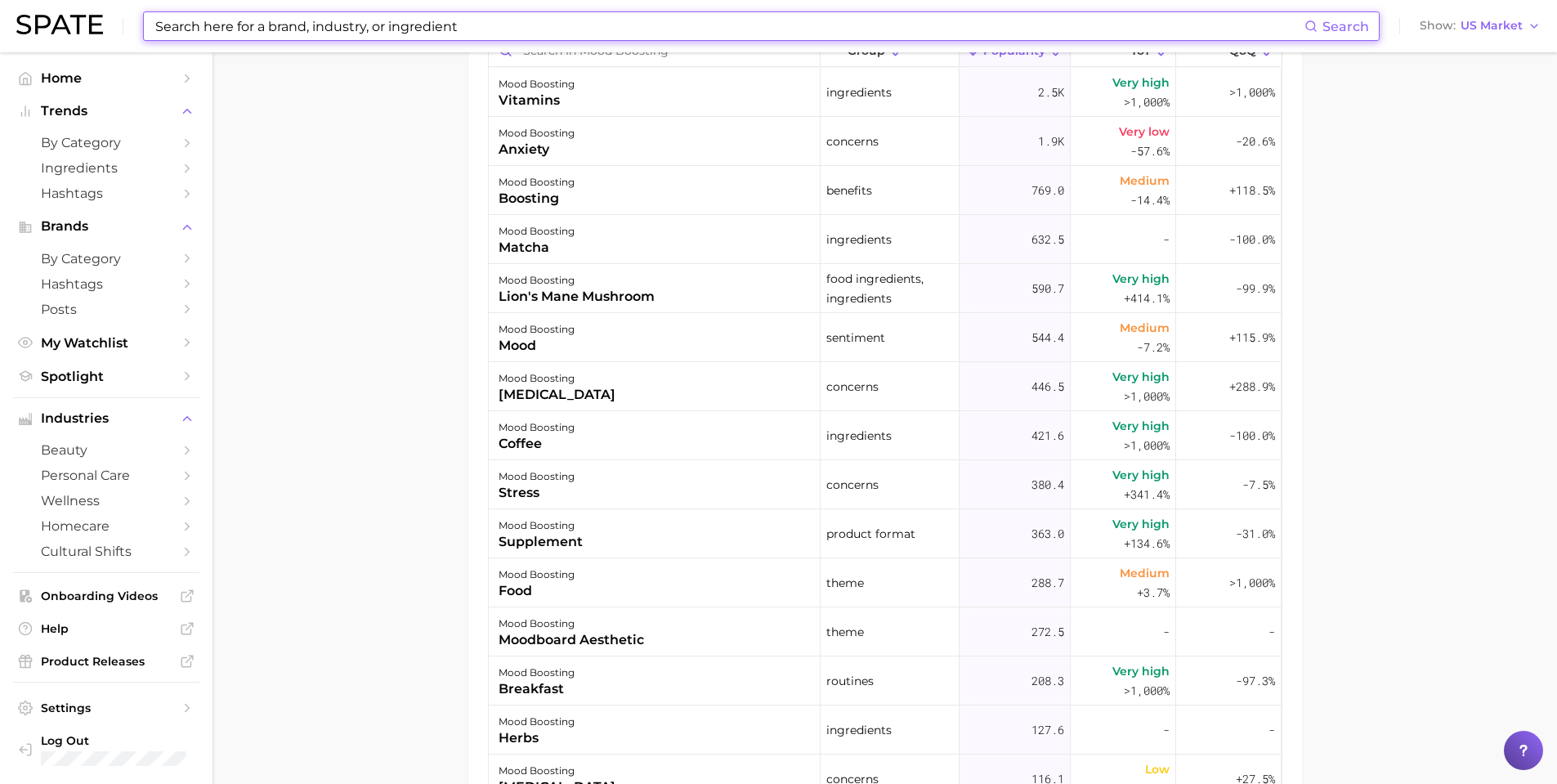
scroll to position [985, 0]
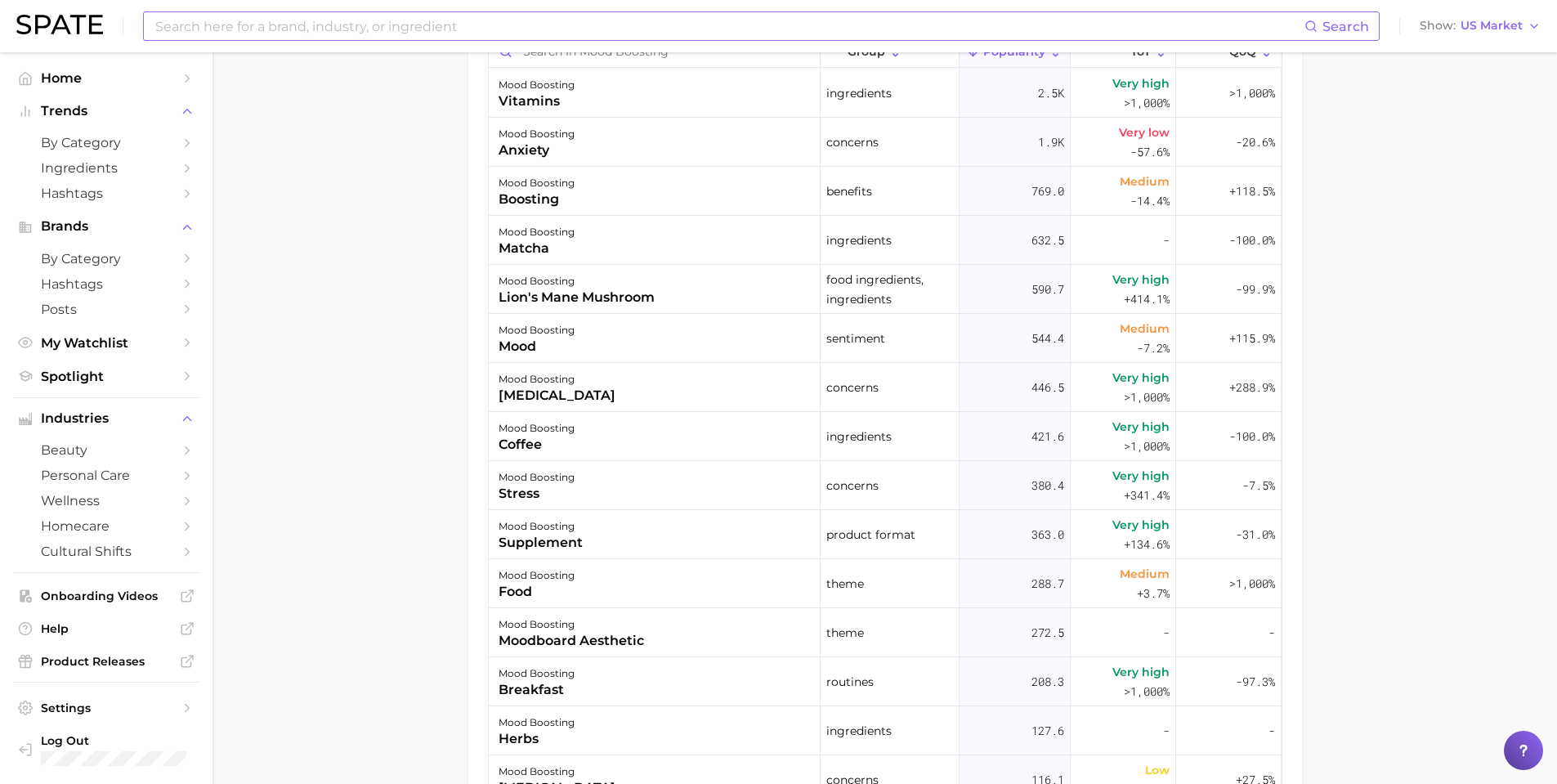
drag, startPoint x: 1556, startPoint y: 461, endPoint x: 1494, endPoint y: 136, distance: 330.9
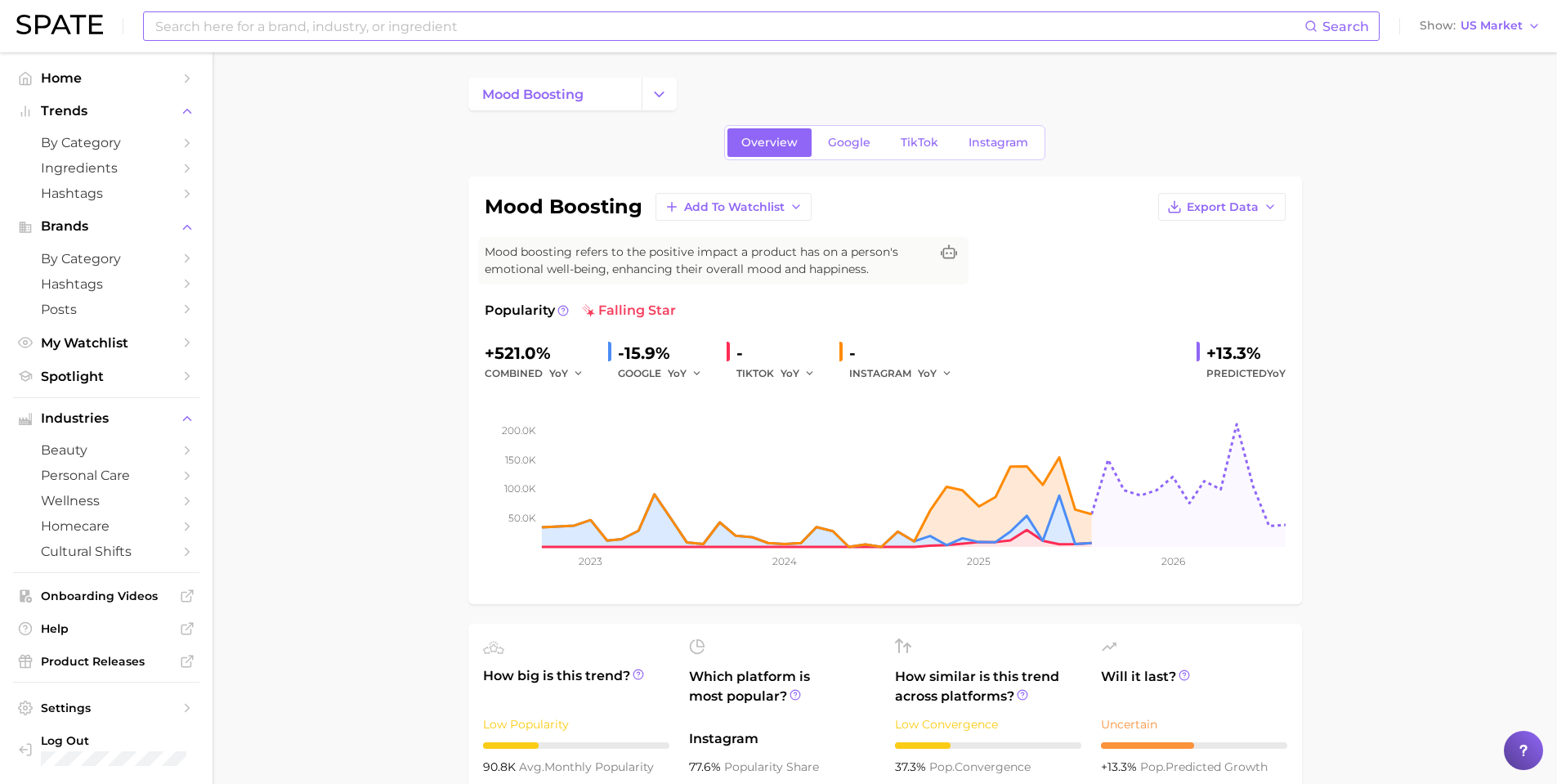
scroll to position [0, 0]
click at [264, 32] on input at bounding box center [729, 26] width 1151 height 27
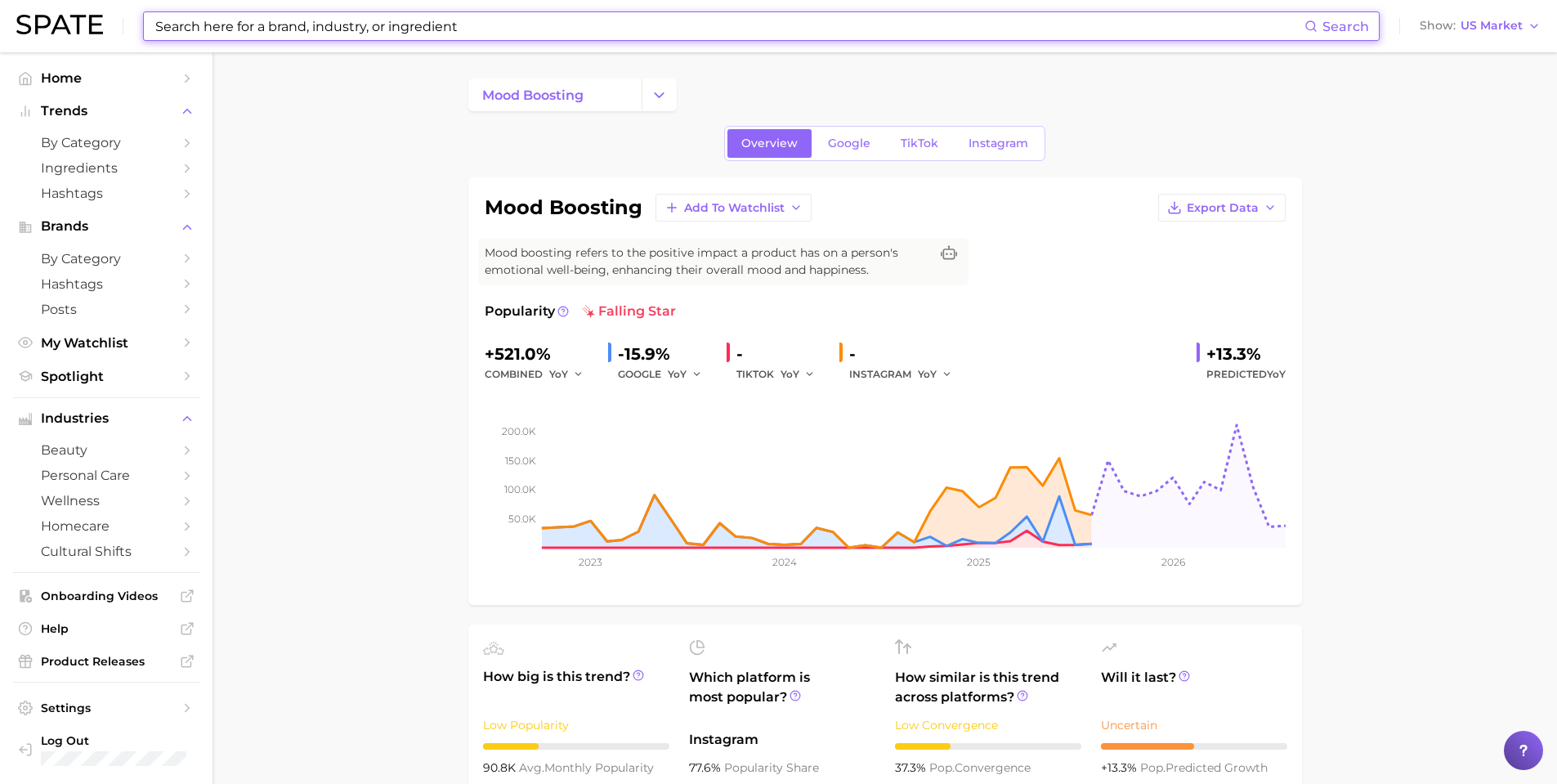
type input "f"
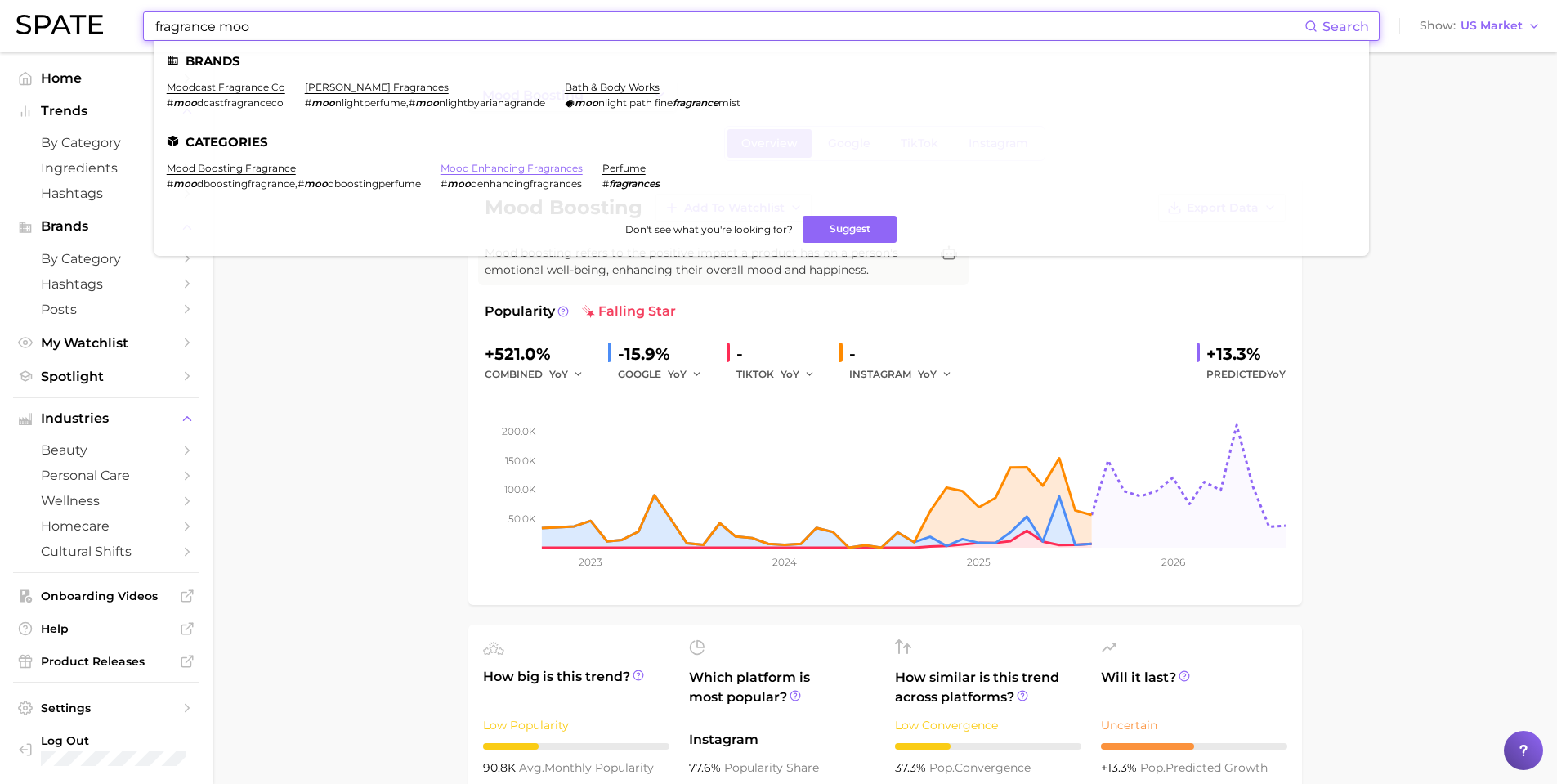
type input "fragrance moo"
click at [488, 167] on link "mood enhancing fragrances" at bounding box center [512, 168] width 142 height 12
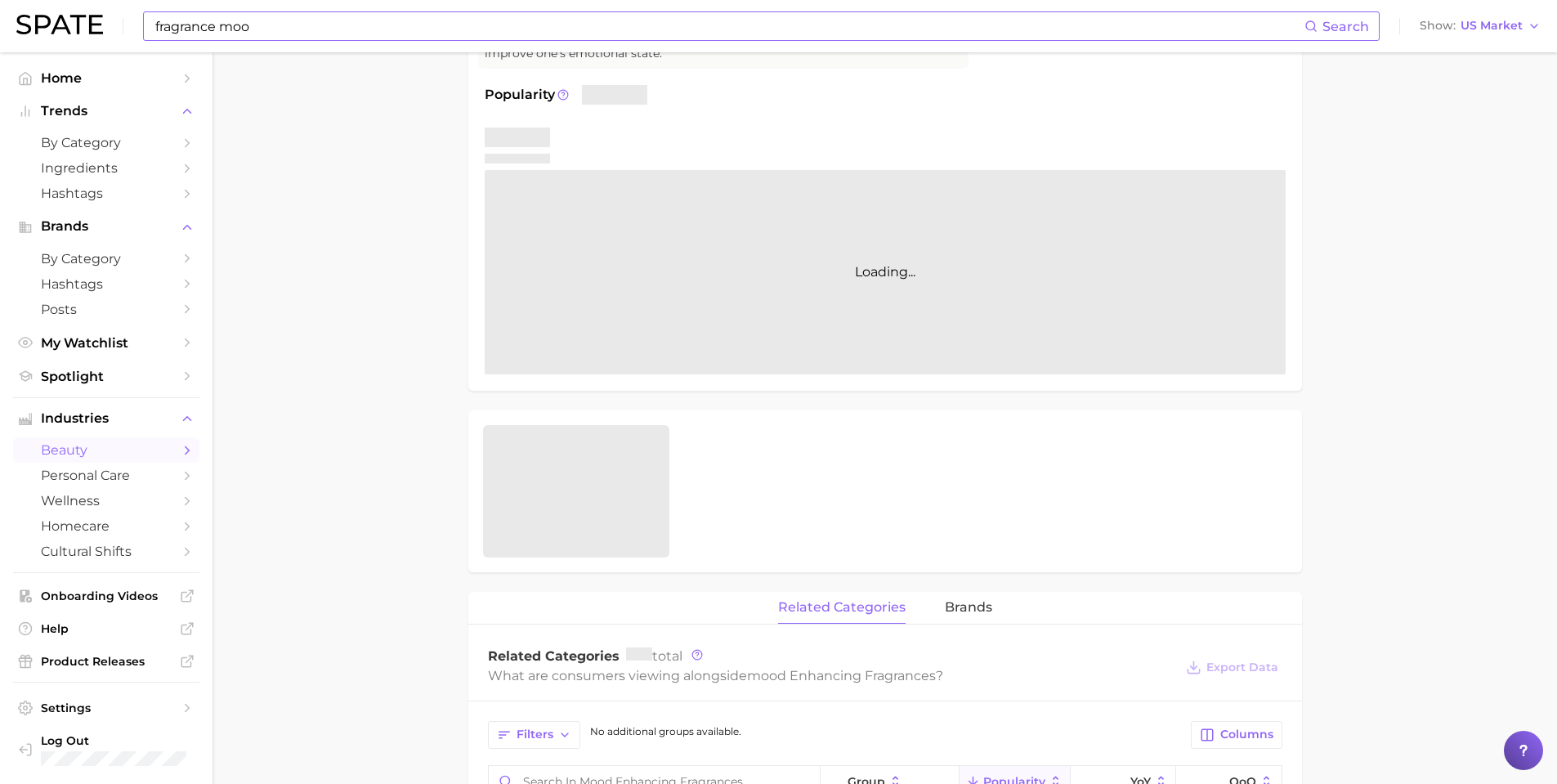
scroll to position [218, 0]
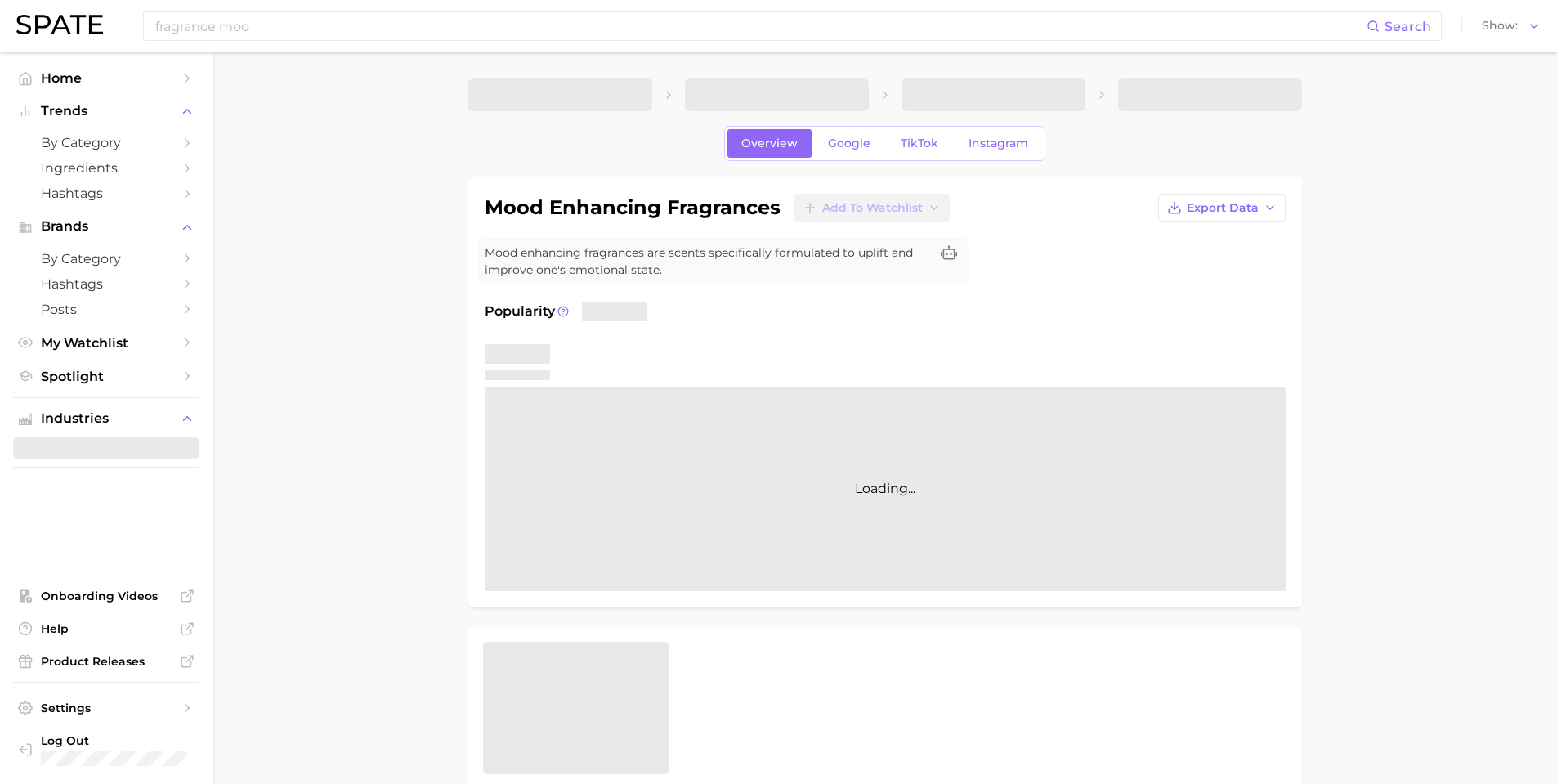
scroll to position [219, 0]
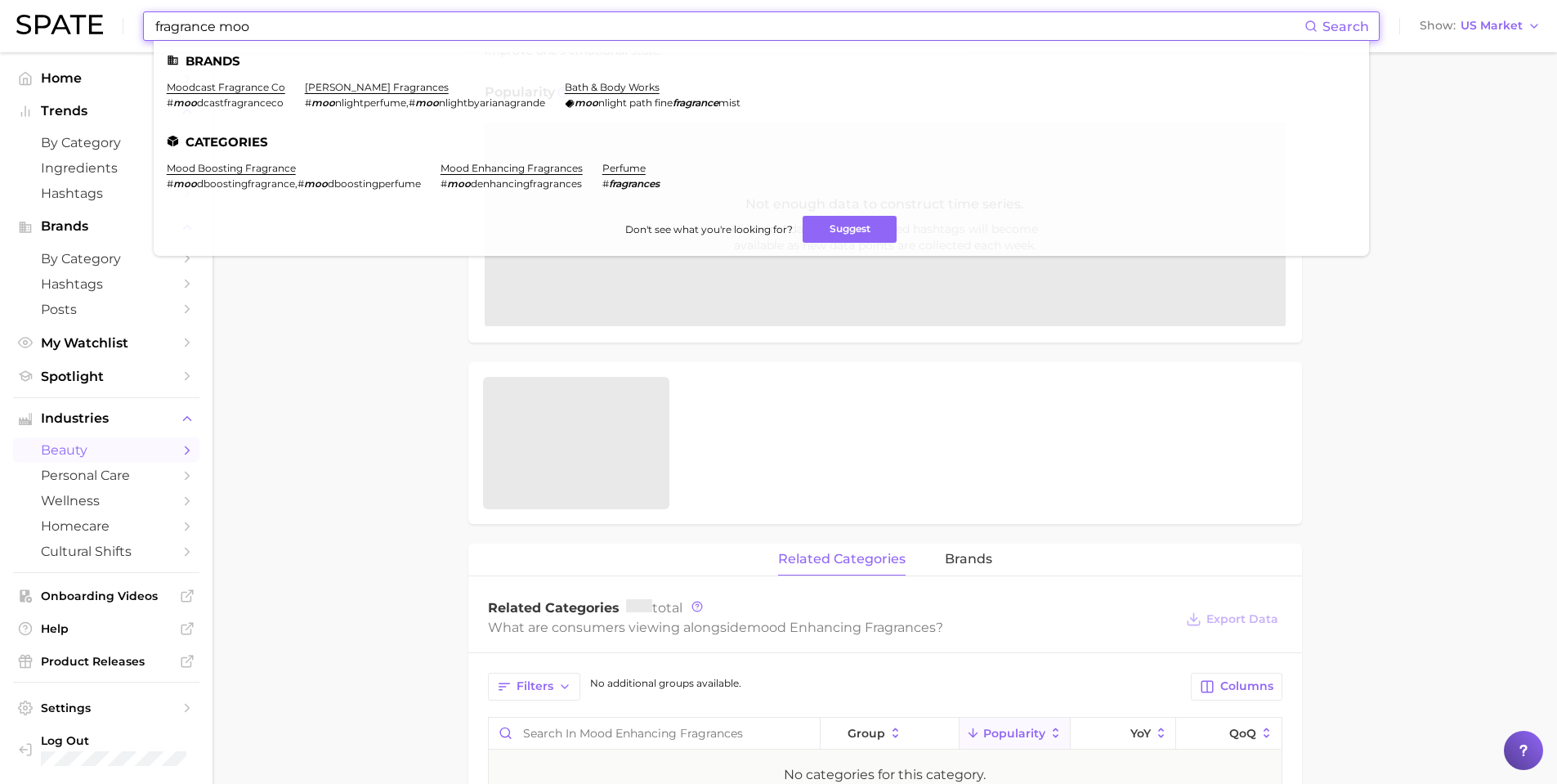
click at [398, 35] on input "fragrance moo" at bounding box center [729, 26] width 1151 height 27
click at [283, 168] on link "mood boosting fragrance" at bounding box center [231, 168] width 129 height 12
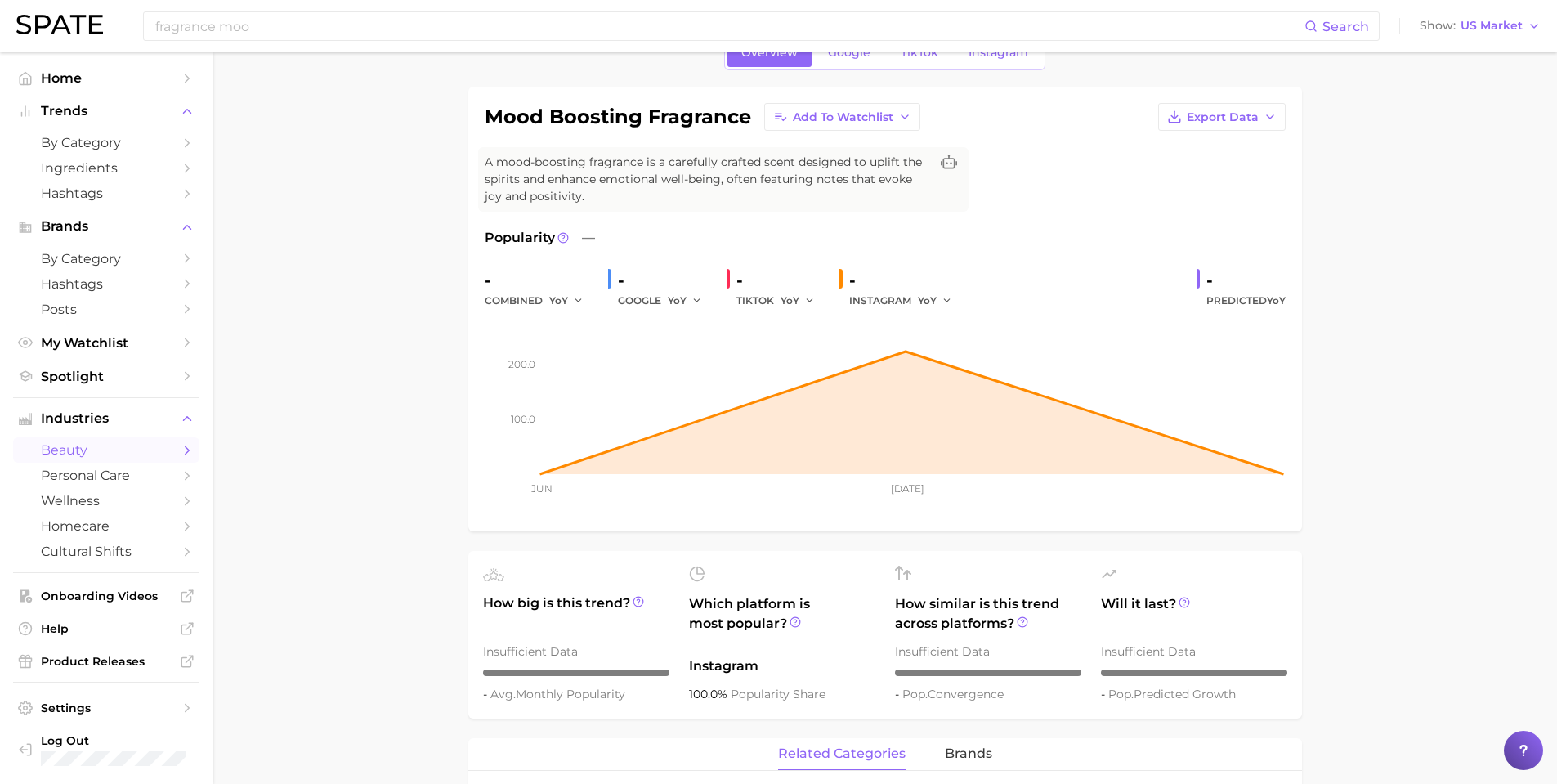
scroll to position [81, 0]
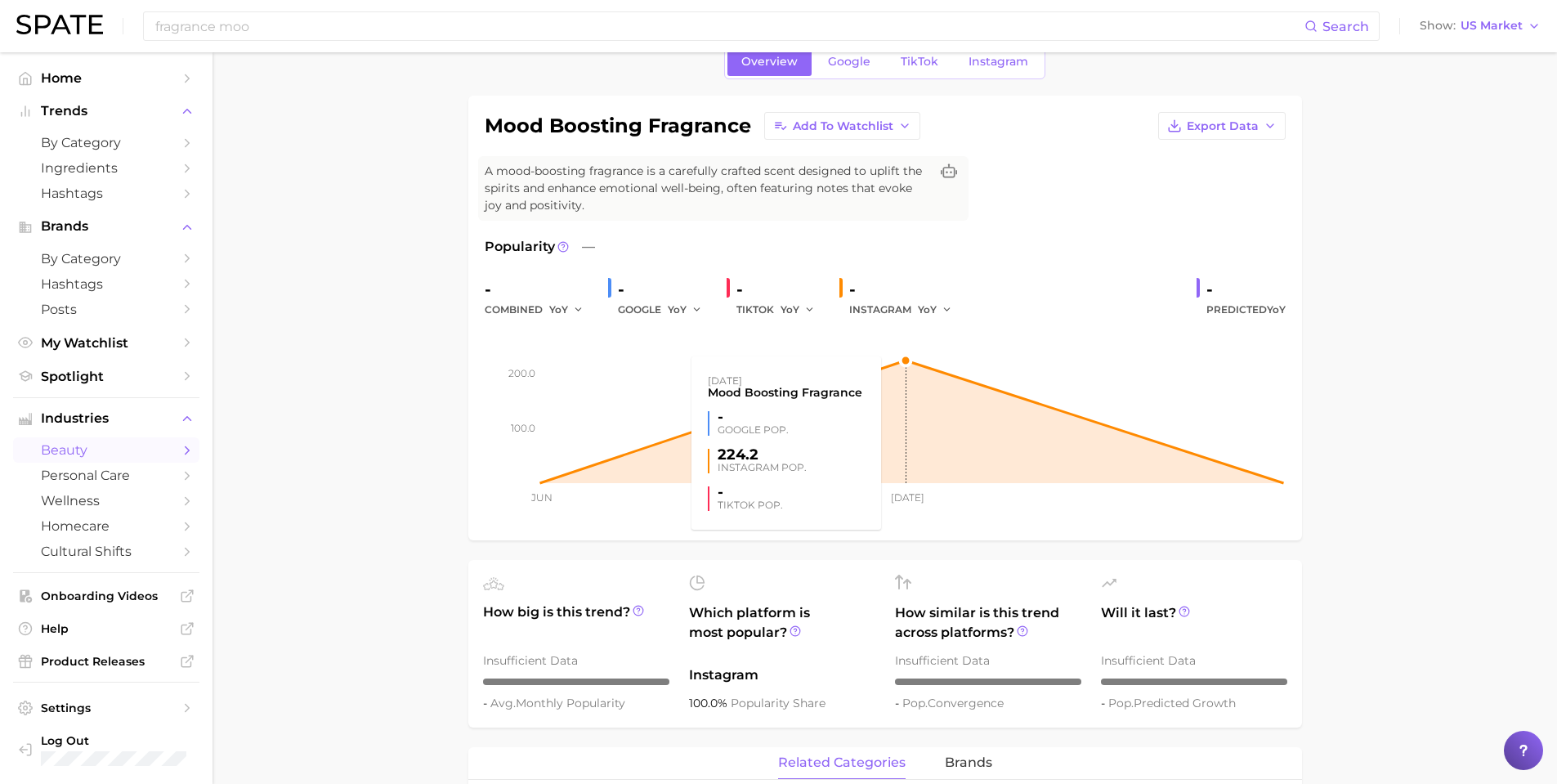
click at [897, 361] on rect at bounding box center [885, 401] width 801 height 164
click at [748, 462] on rect at bounding box center [885, 401] width 801 height 164
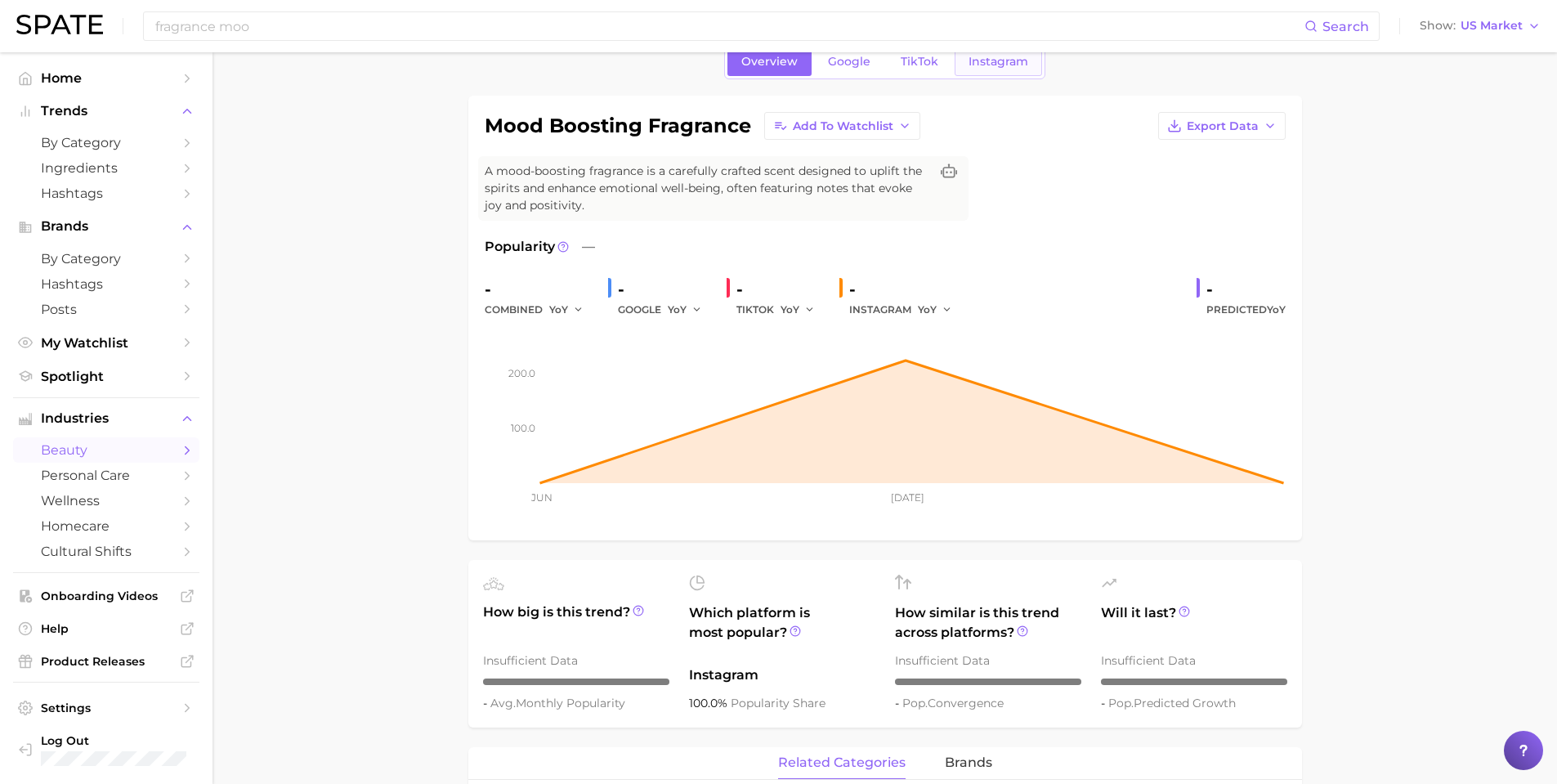
click at [980, 69] on link "Instagram" at bounding box center [998, 62] width 87 height 28
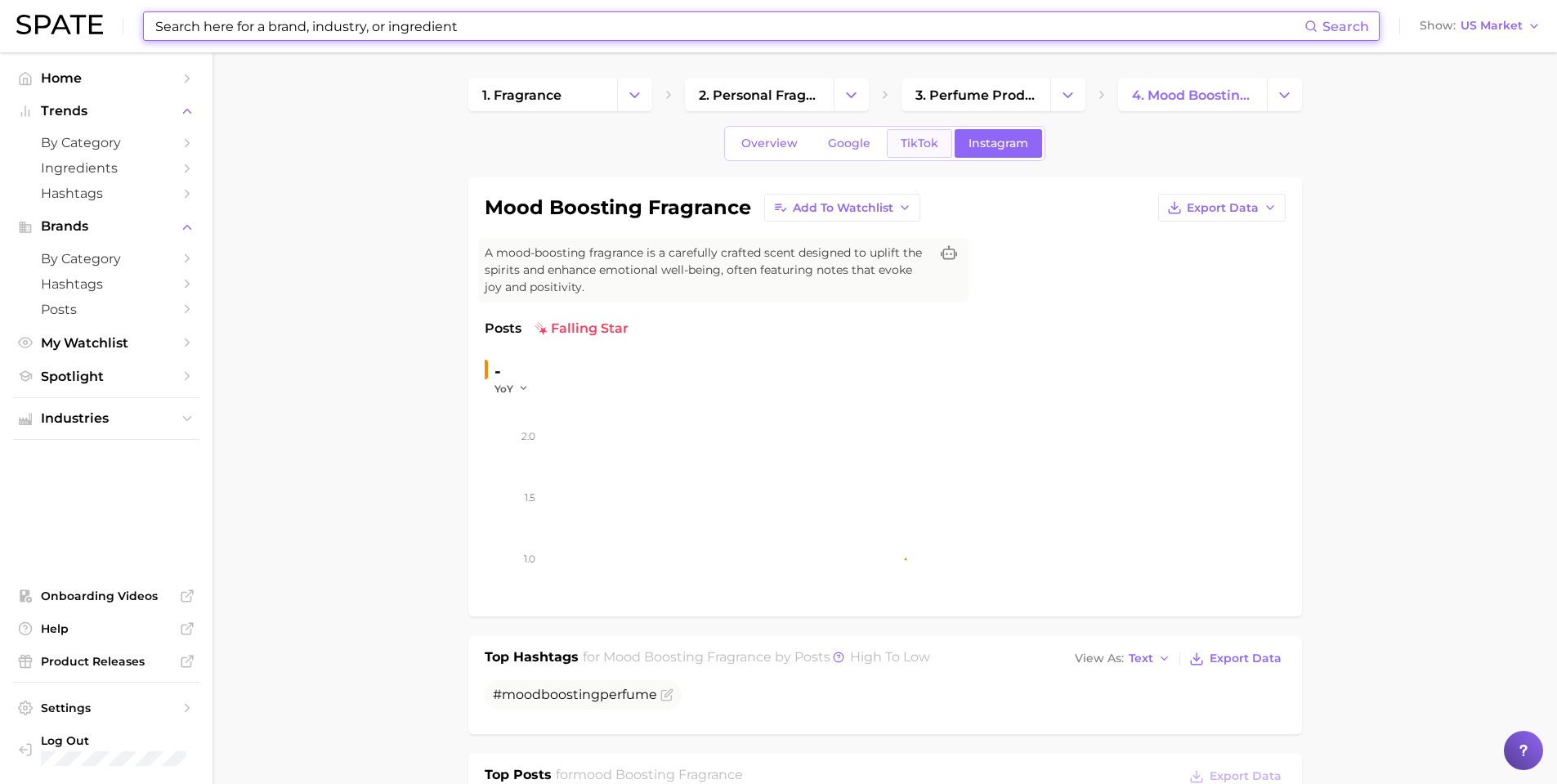
click at [930, 145] on span "TikTok" at bounding box center [919, 143] width 37 height 14
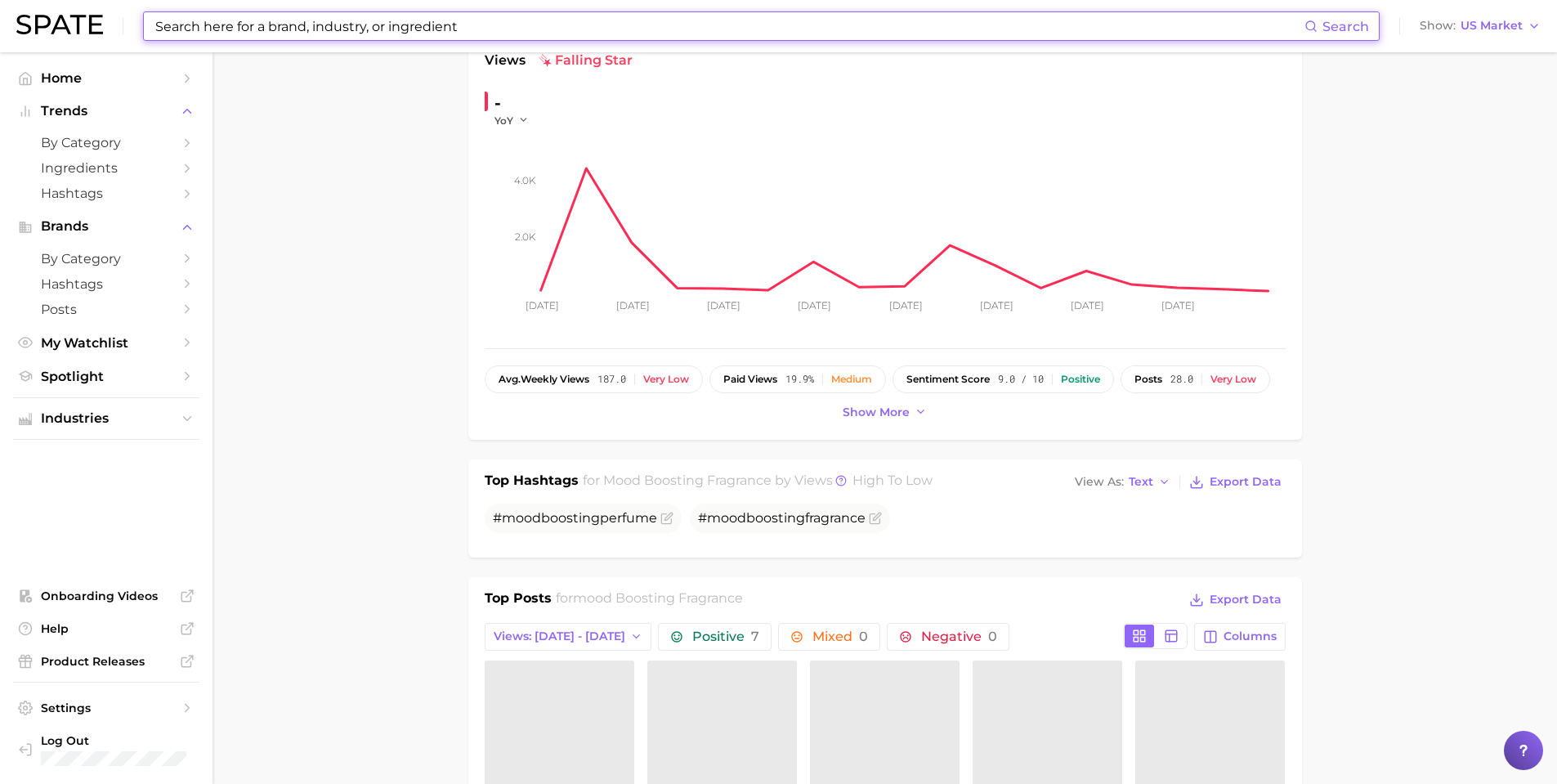
scroll to position [272, 0]
click at [897, 413] on span "Show more" at bounding box center [876, 408] width 67 height 14
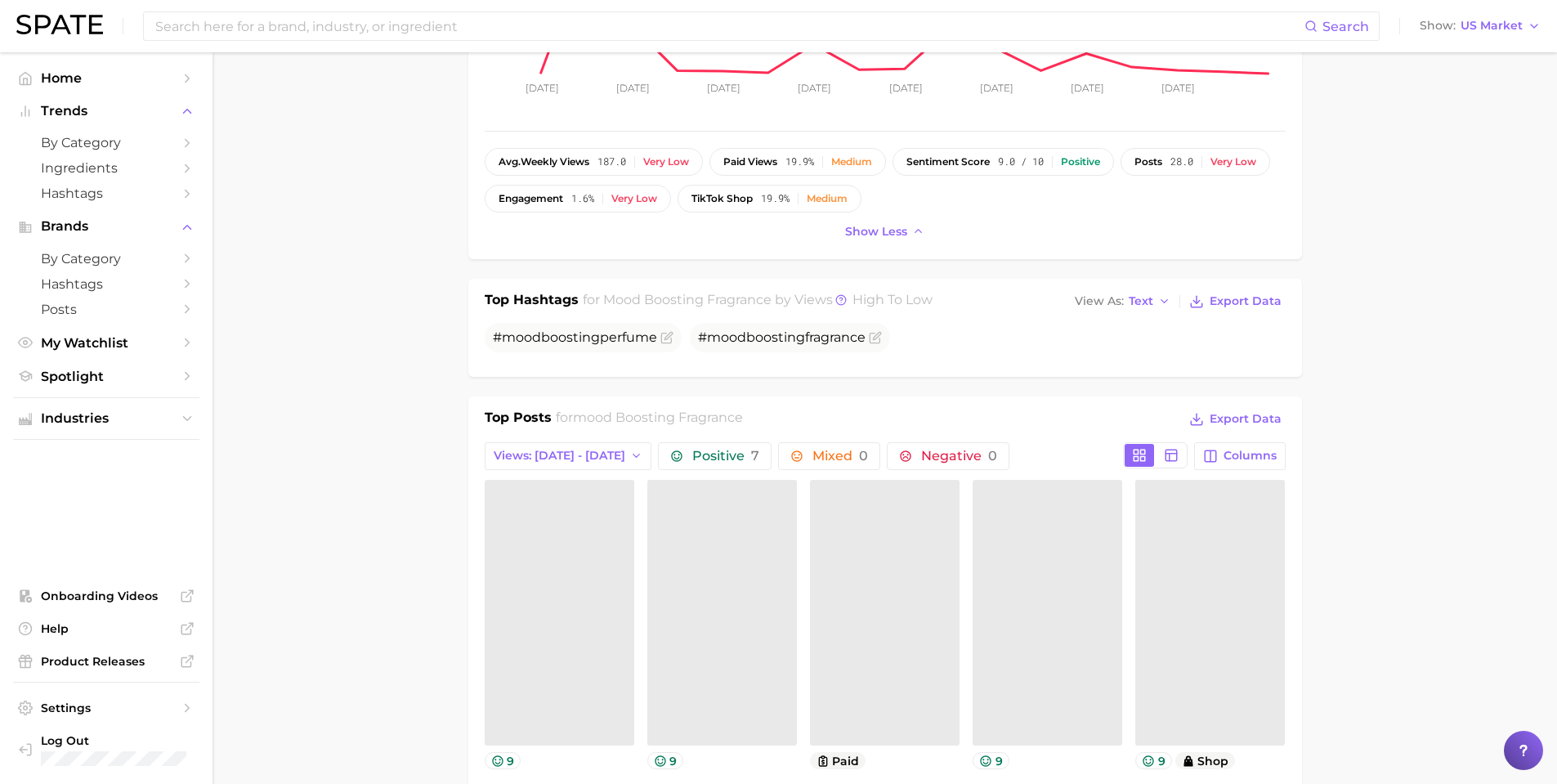
scroll to position [491, 0]
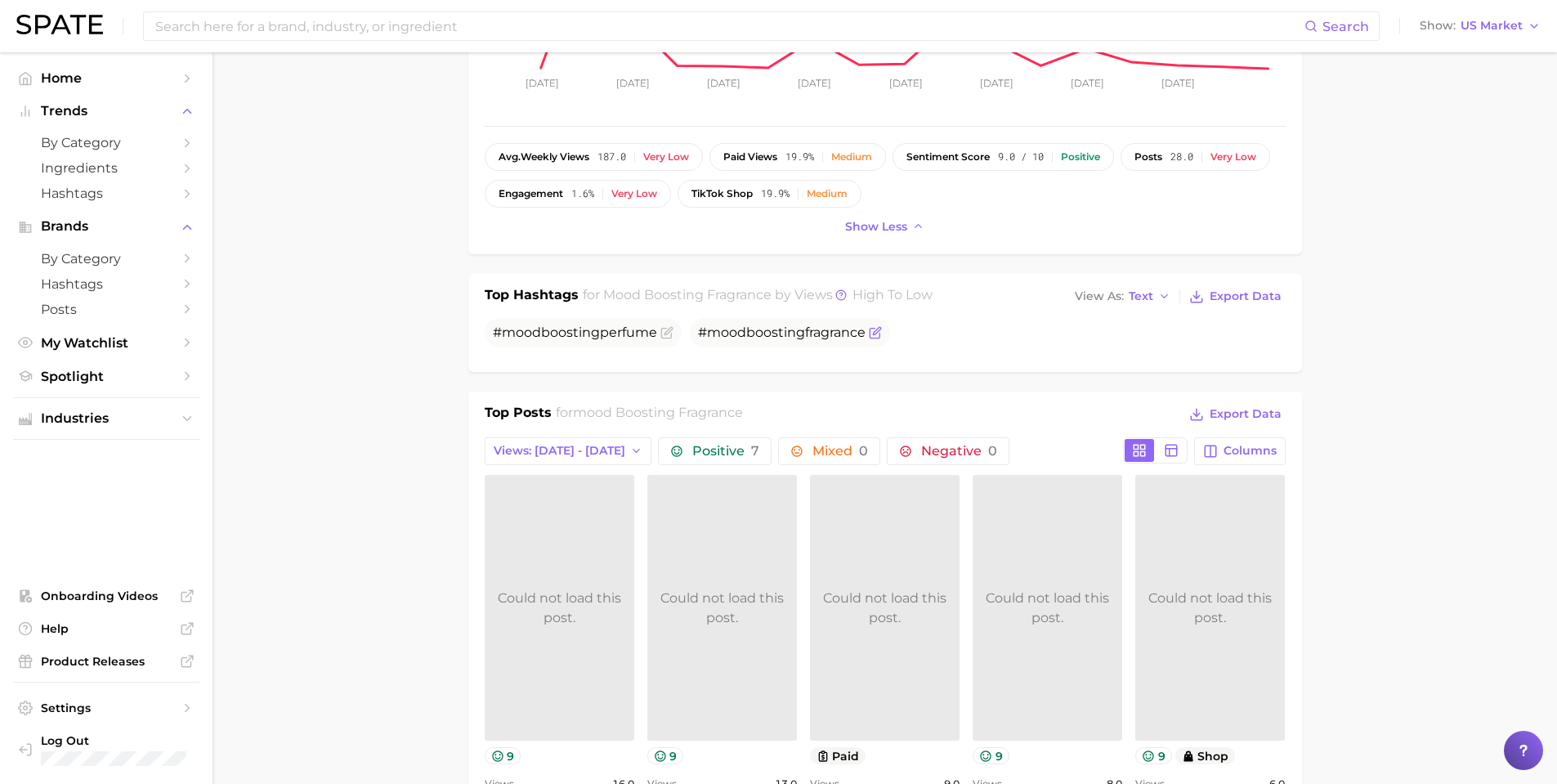
click at [870, 334] on icon "Flag as miscategorized or irrelevant" at bounding box center [875, 333] width 10 height 10
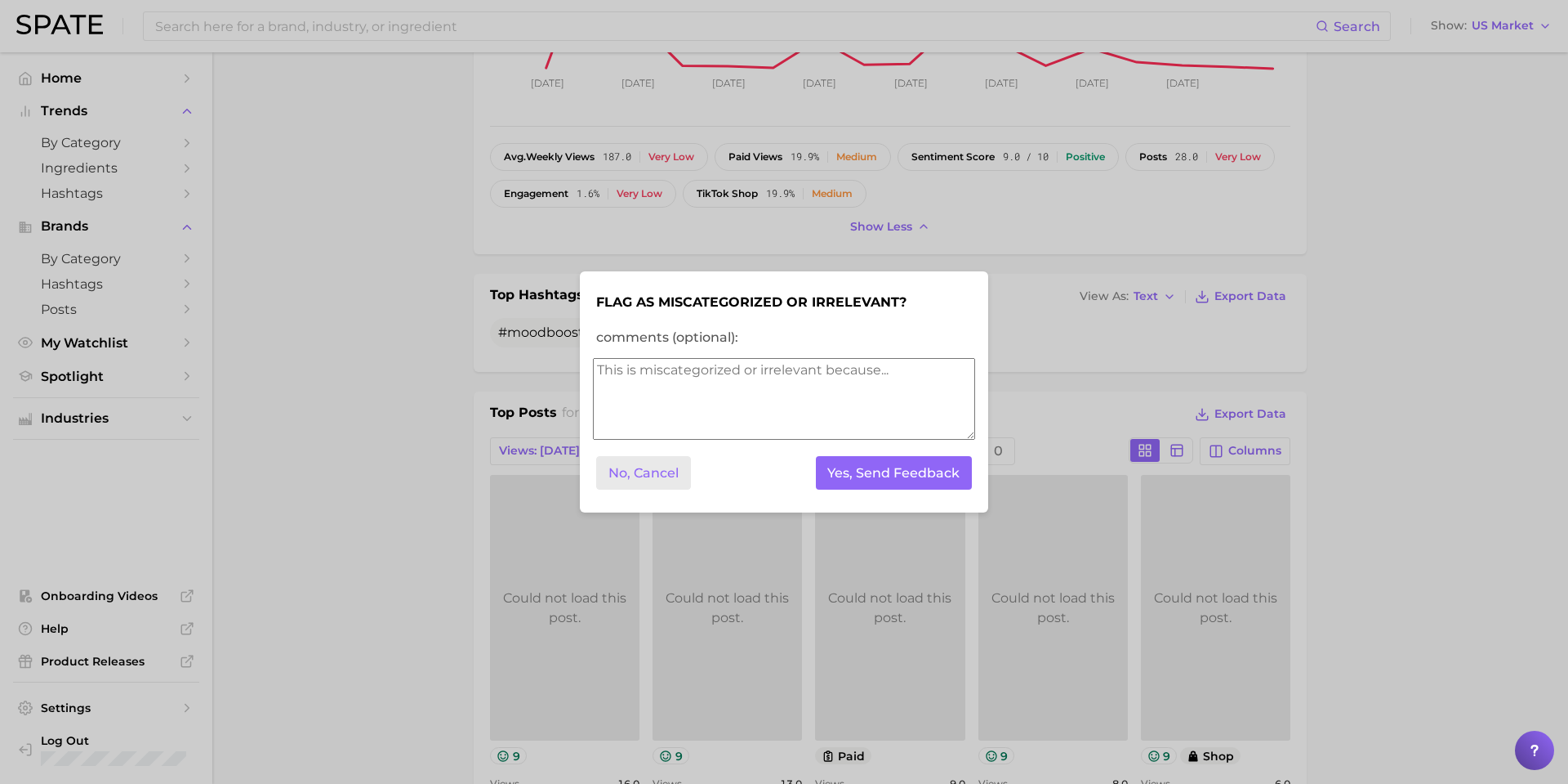
click at [641, 472] on button "No, Cancel" at bounding box center [643, 472] width 95 height 33
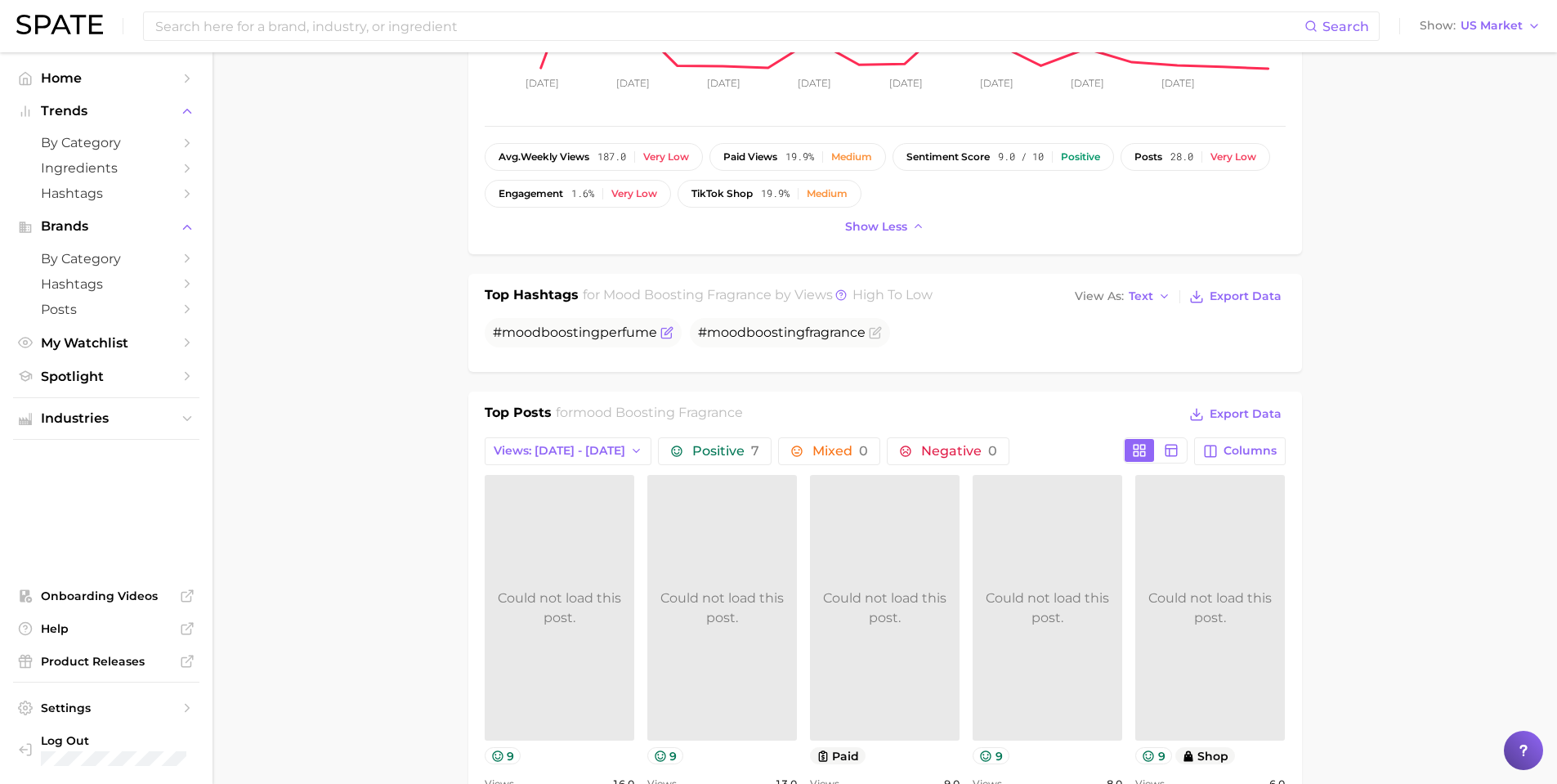
click at [601, 333] on span "# mood boosting perfume" at bounding box center [576, 332] width 165 height 16
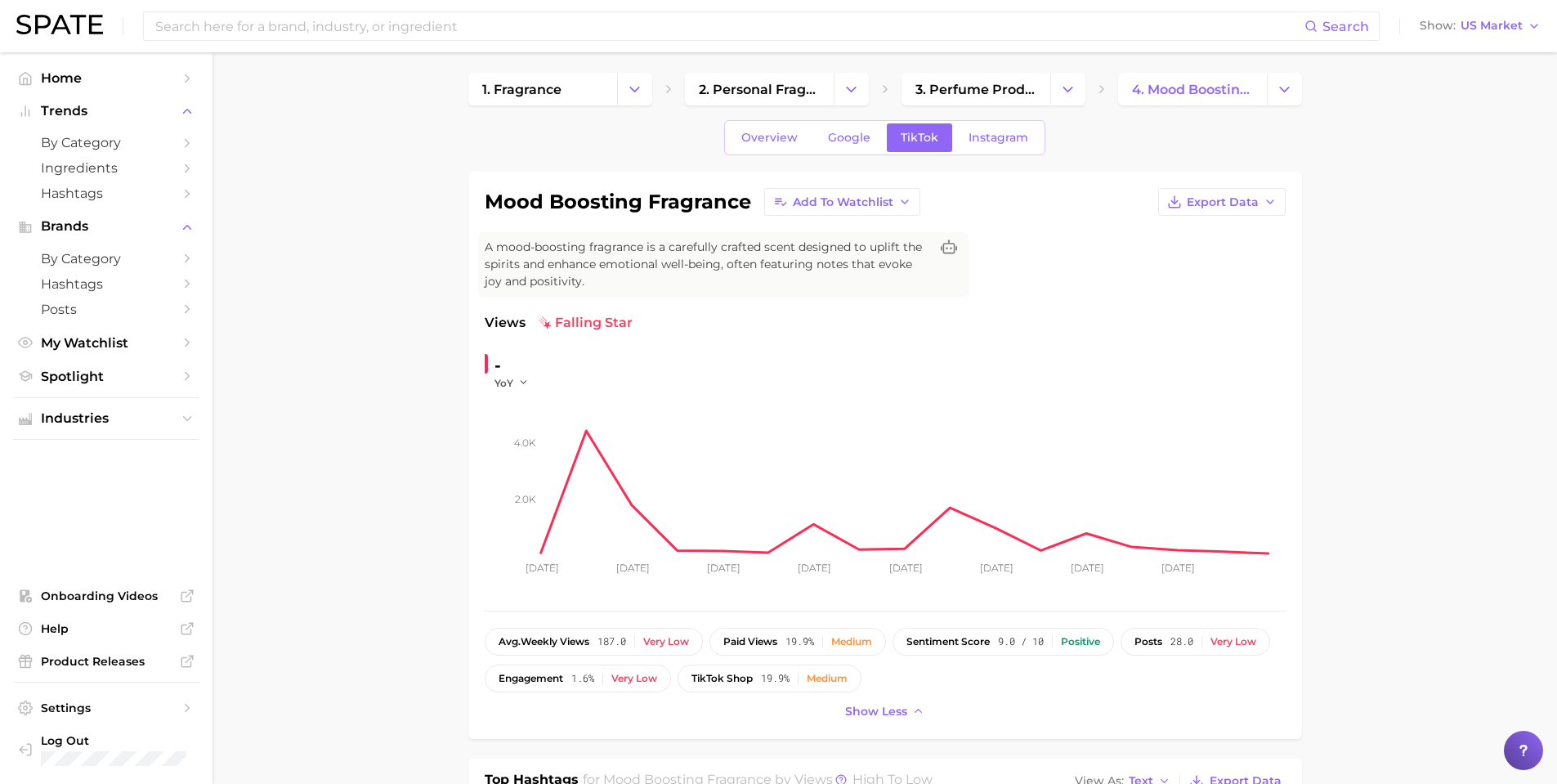
scroll to position [0, 0]
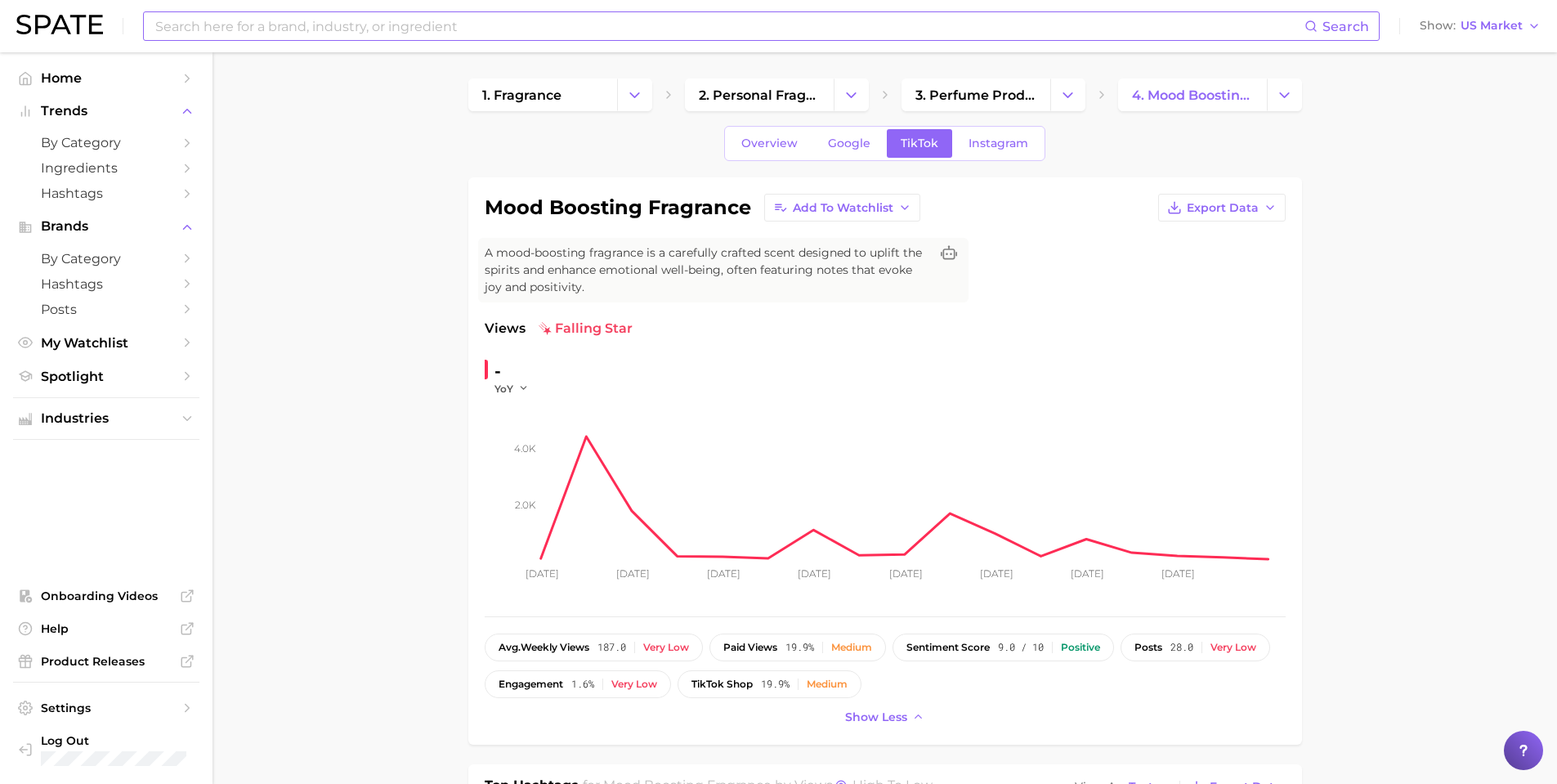
click at [453, 34] on input at bounding box center [729, 26] width 1151 height 27
click at [167, 422] on span "Industries" at bounding box center [106, 418] width 131 height 15
click at [154, 451] on span "beauty" at bounding box center [106, 450] width 131 height 16
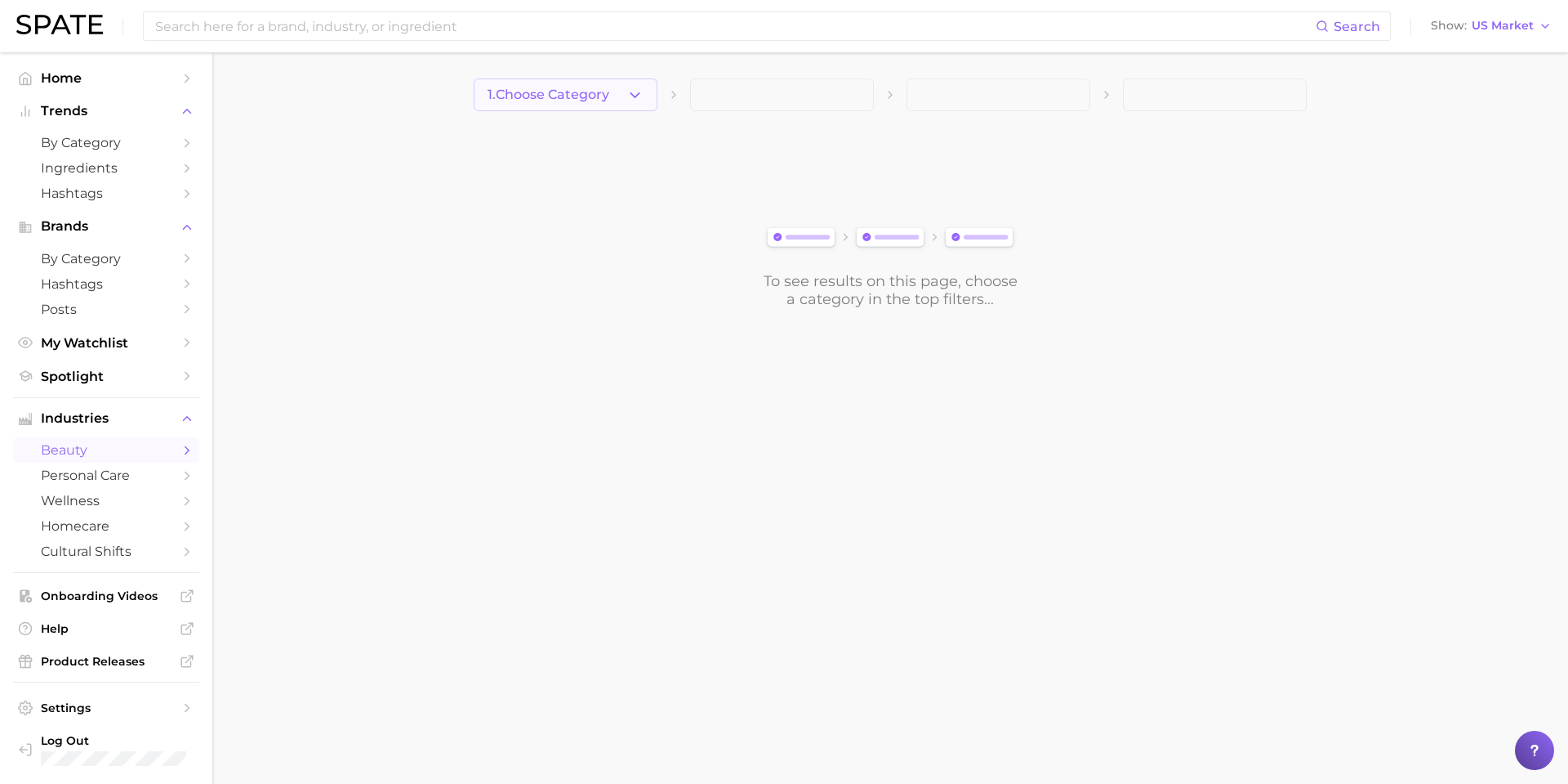
click at [581, 87] on span "1. Choose Category" at bounding box center [548, 95] width 121 height 15
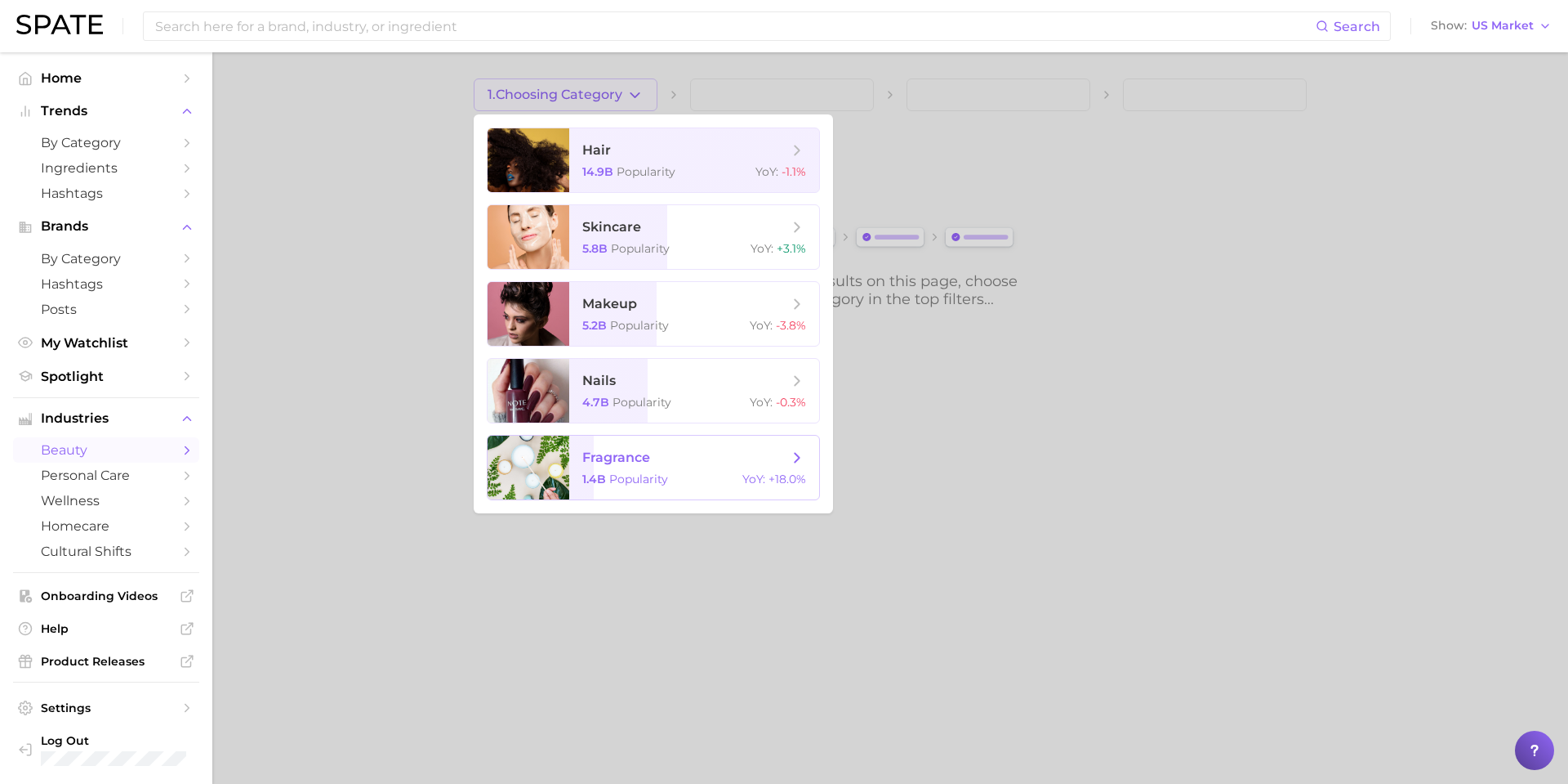
click at [609, 467] on span "fragrance 1.4b Popularity YoY : +18.0%" at bounding box center [694, 467] width 250 height 64
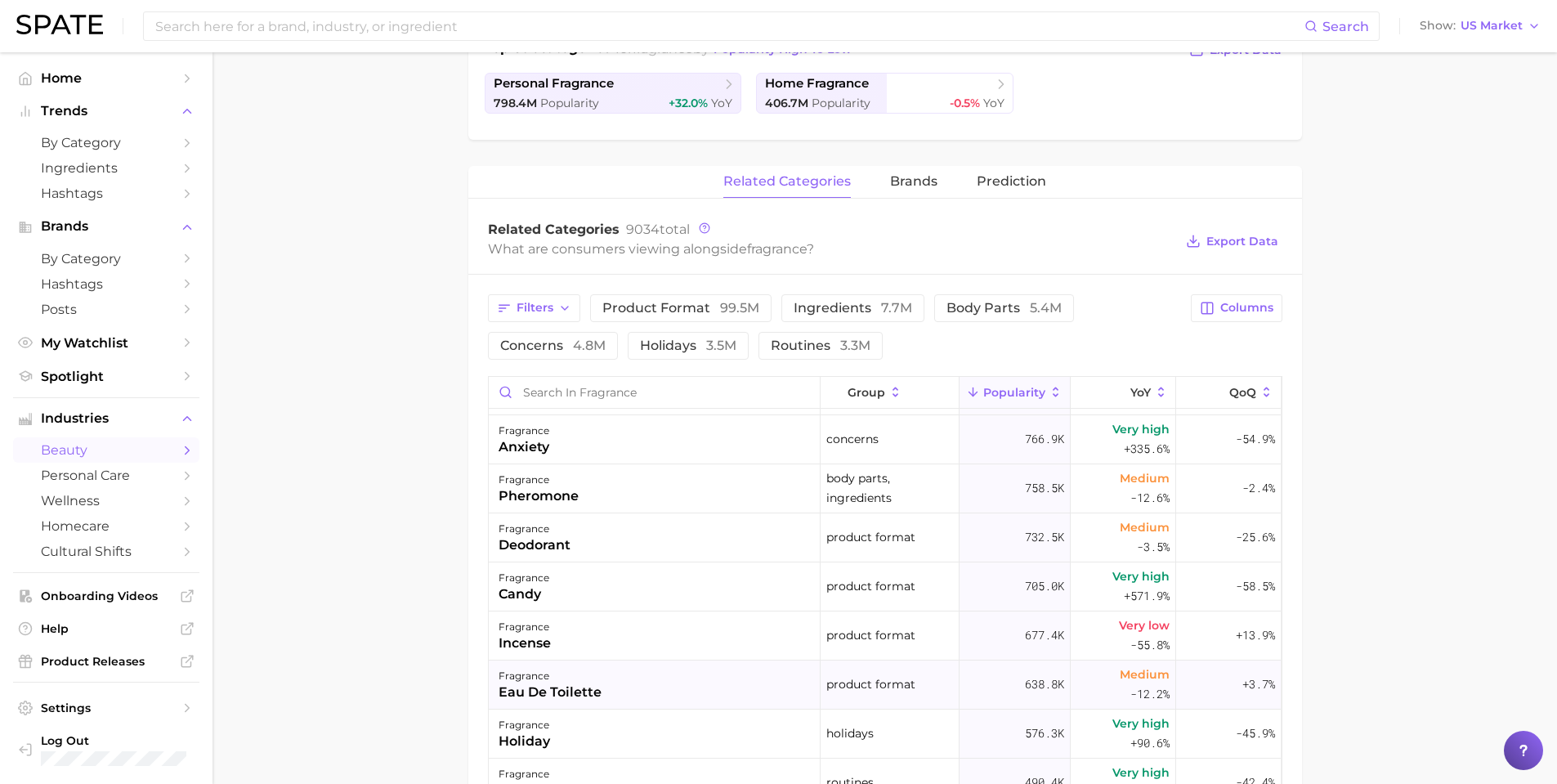
scroll to position [627, 0]
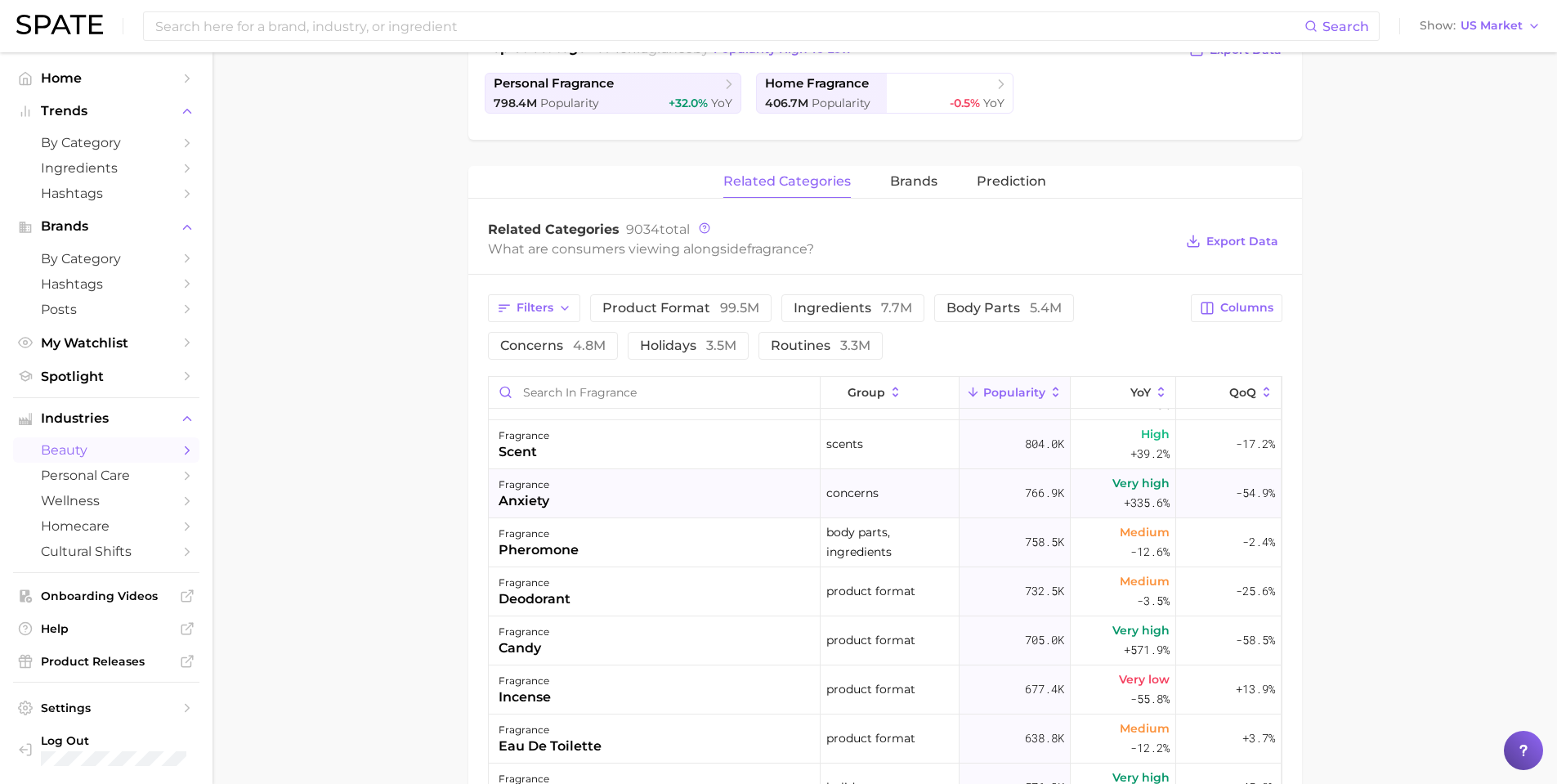
click at [596, 500] on div "fragrance anxiety" at bounding box center [655, 493] width 332 height 49
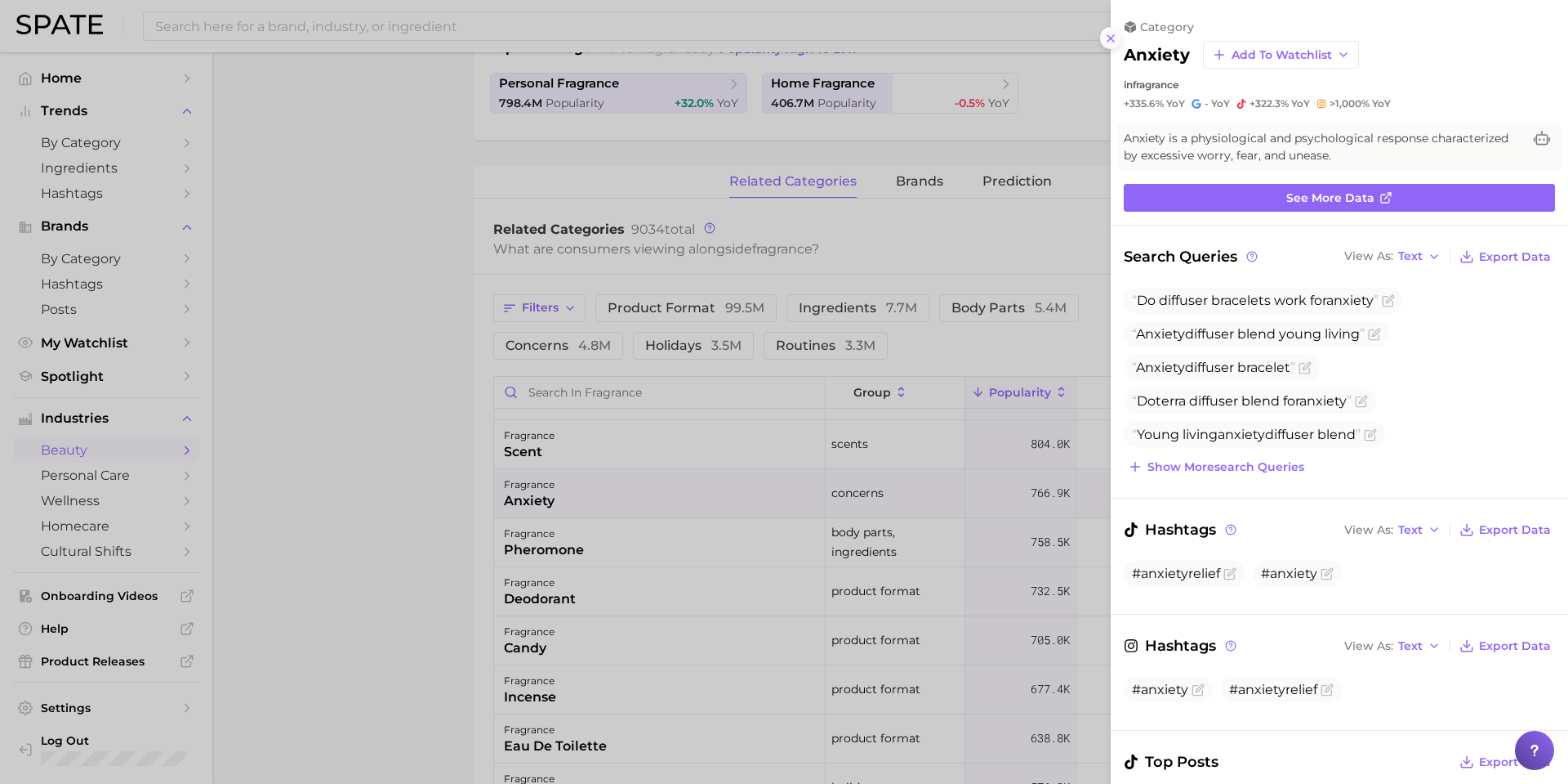
click at [1113, 39] on icon at bounding box center [1111, 38] width 13 height 13
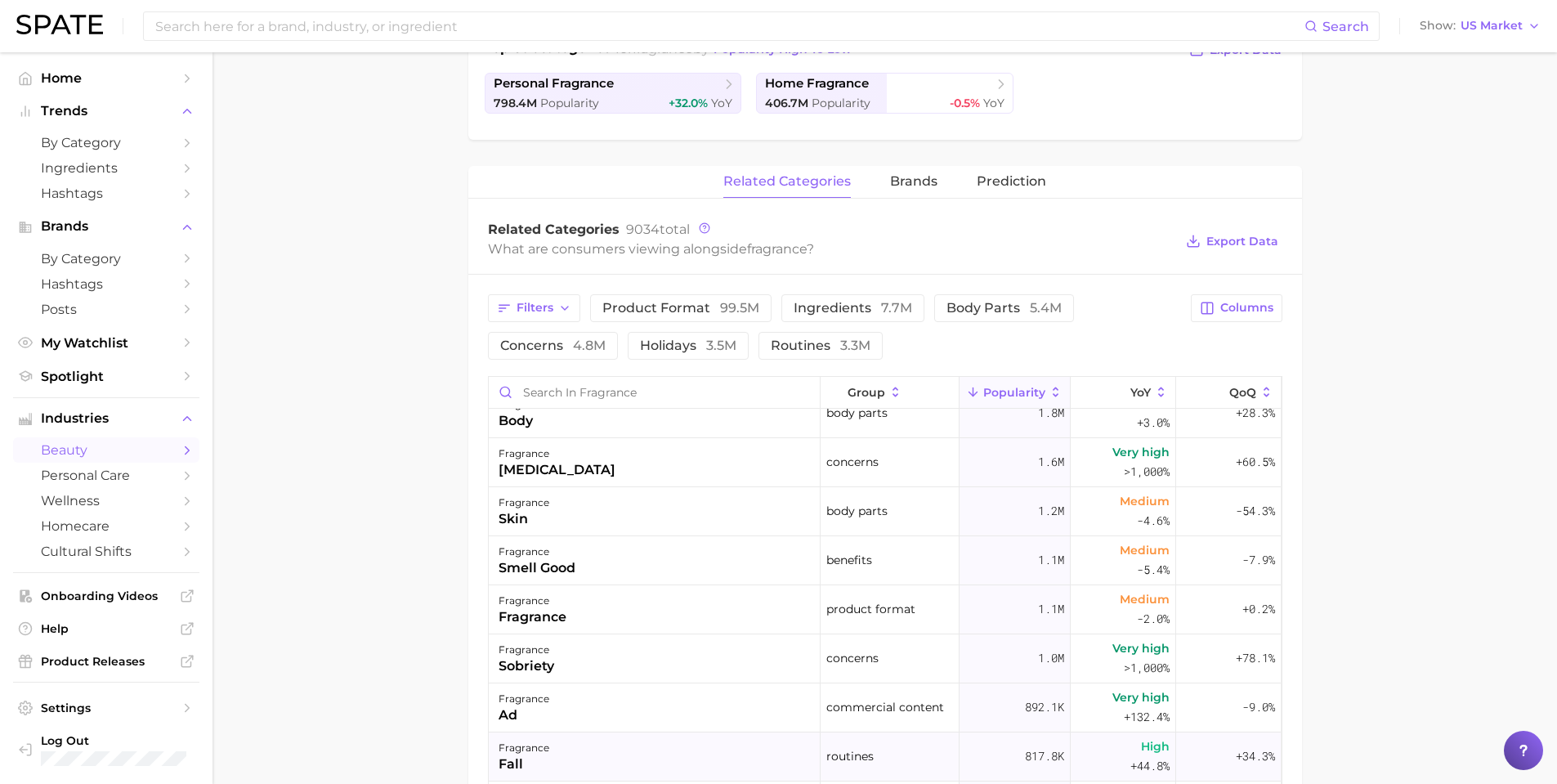
scroll to position [245, 0]
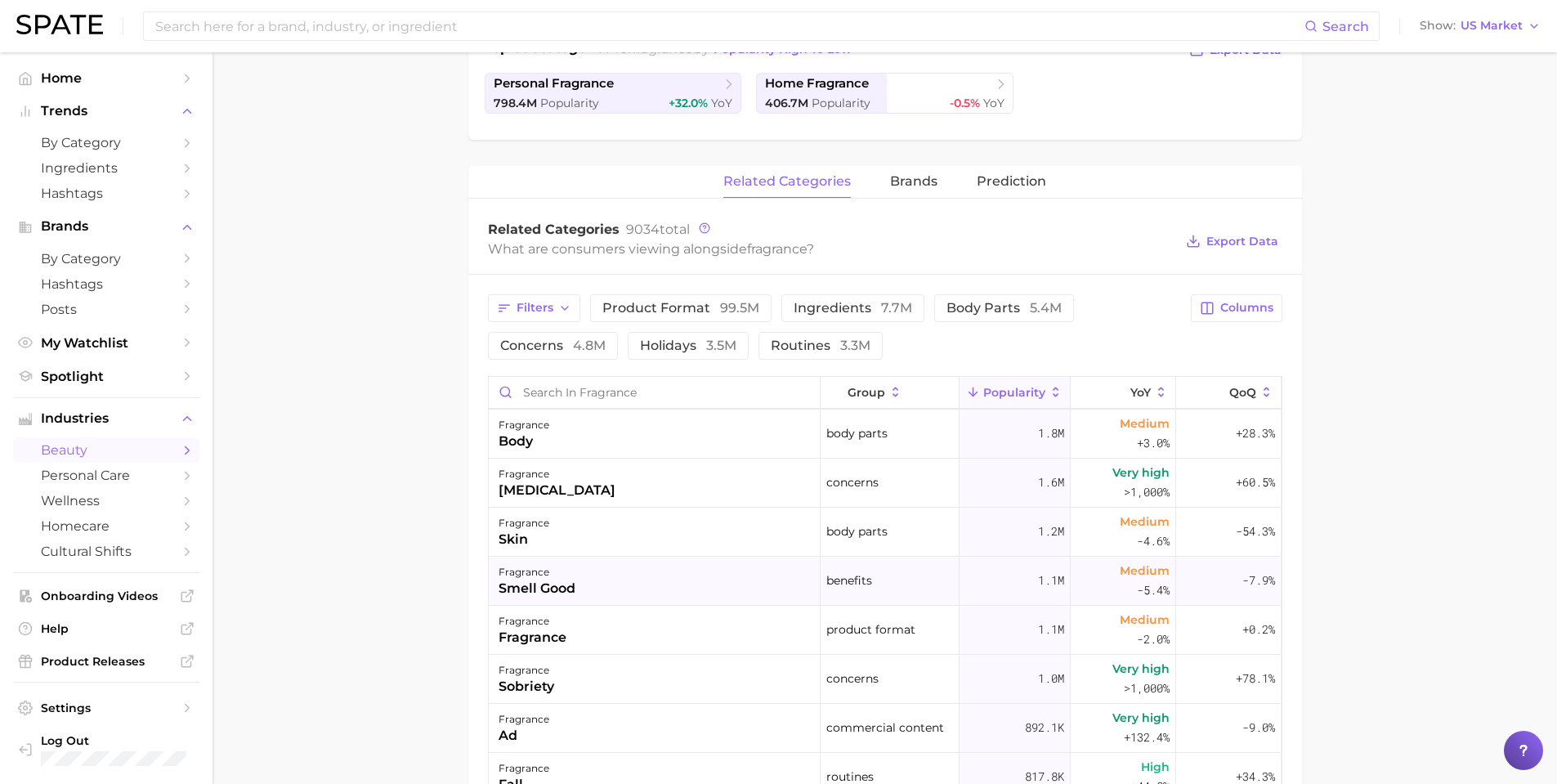
click at [562, 585] on div "smell good" at bounding box center [537, 589] width 77 height 20
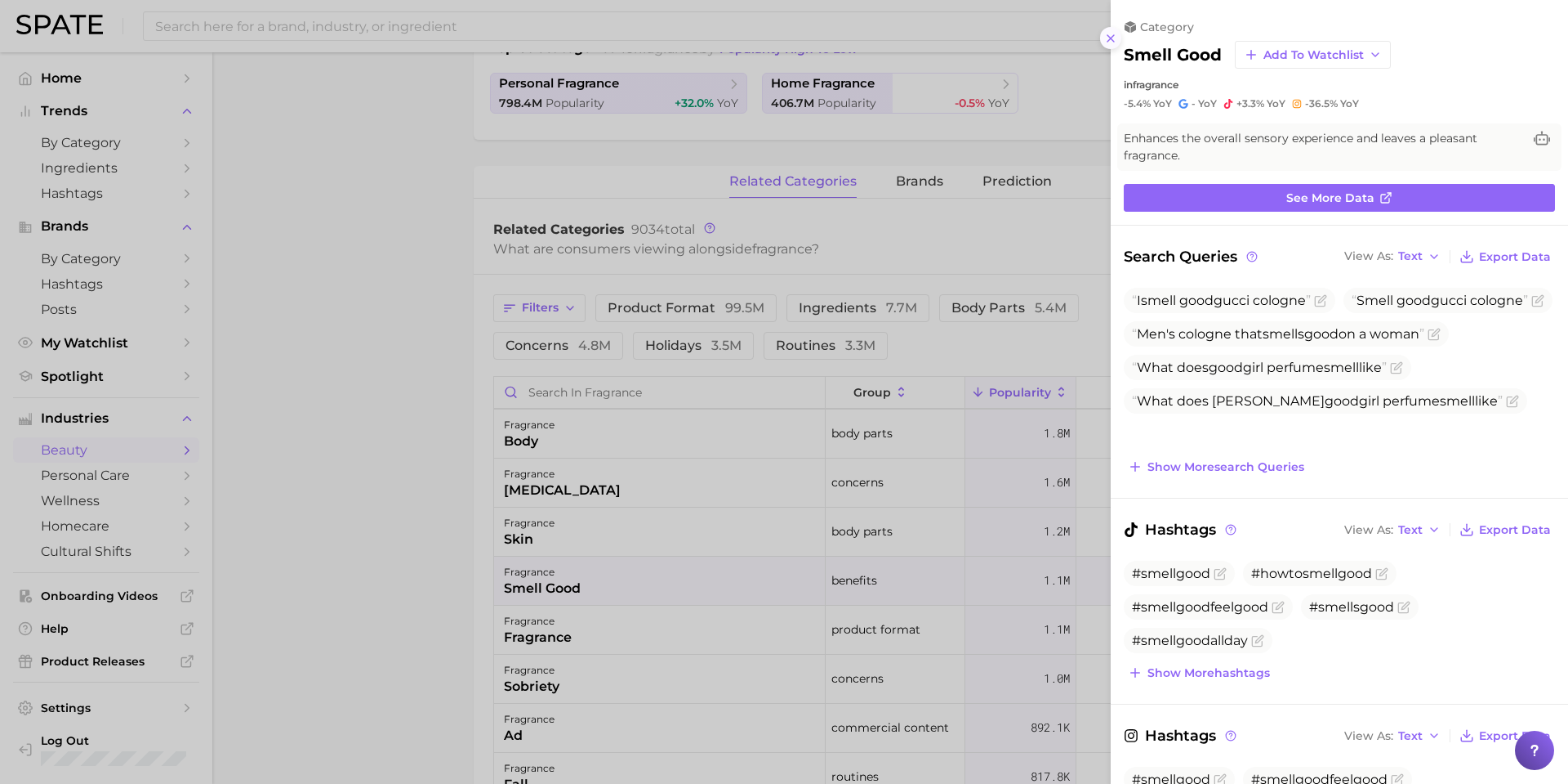
click at [1112, 39] on icon at bounding box center [1111, 38] width 13 height 13
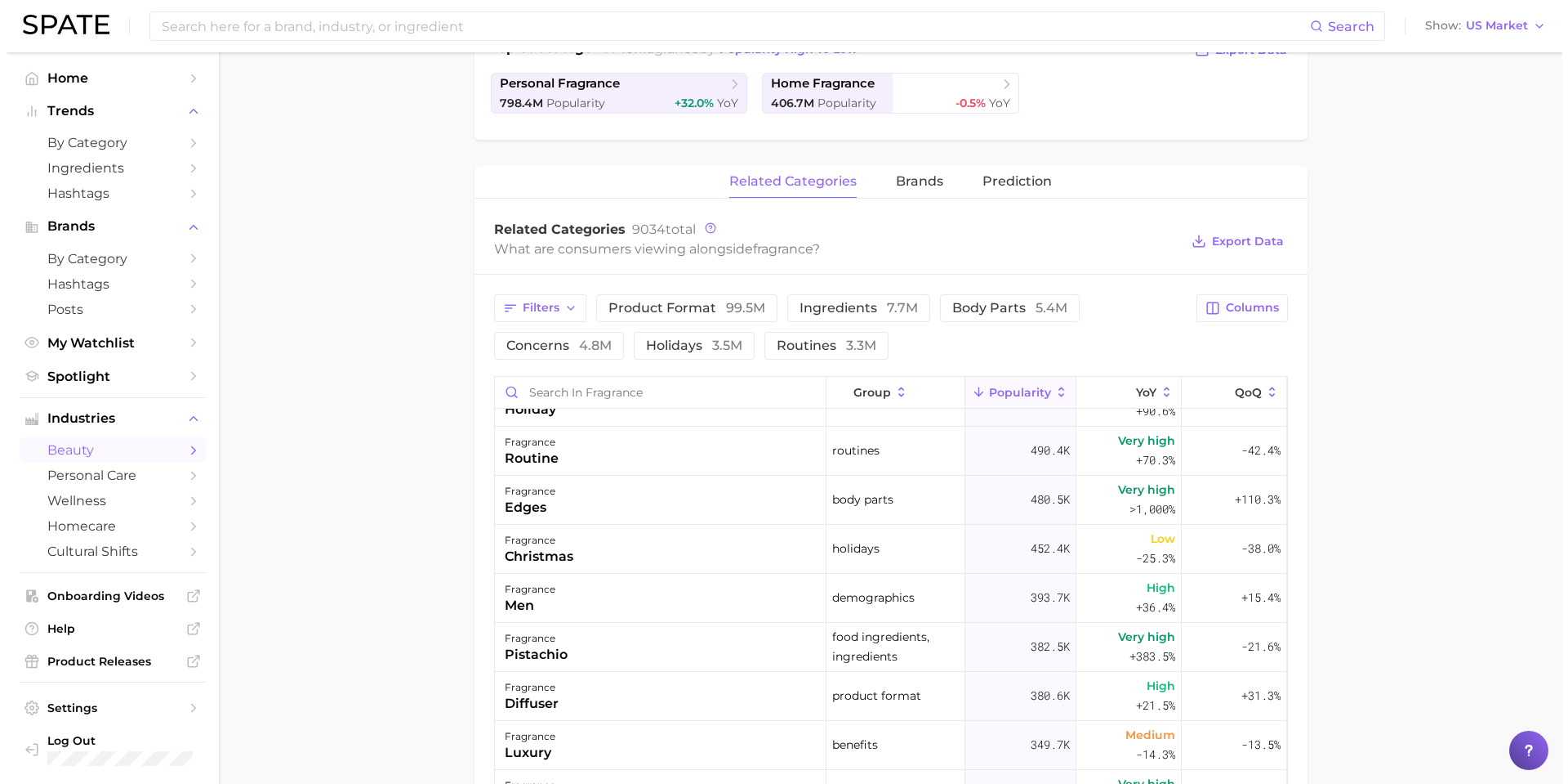
scroll to position [1035, 0]
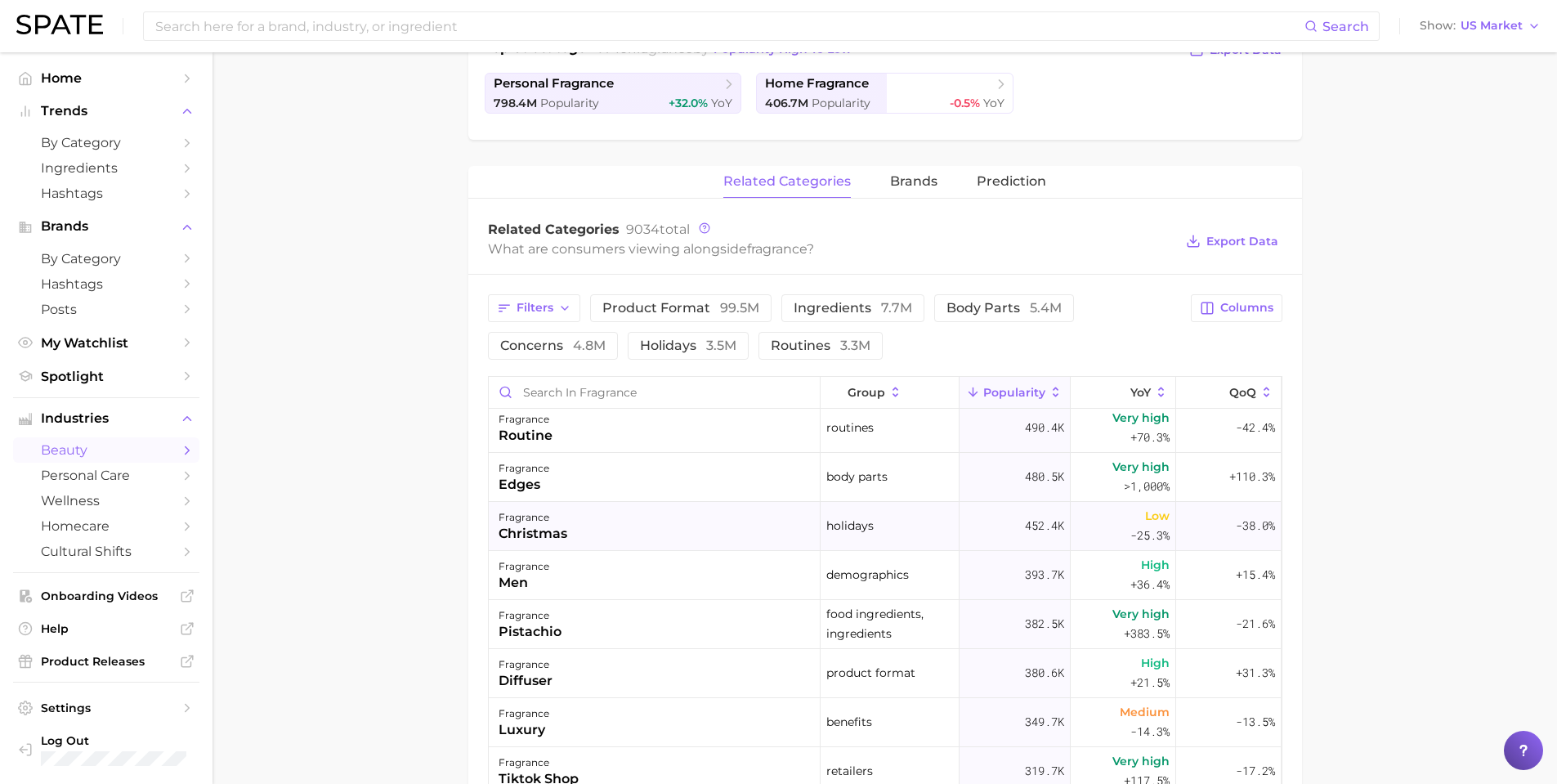
click at [699, 531] on div "fragrance christmas" at bounding box center [655, 525] width 332 height 49
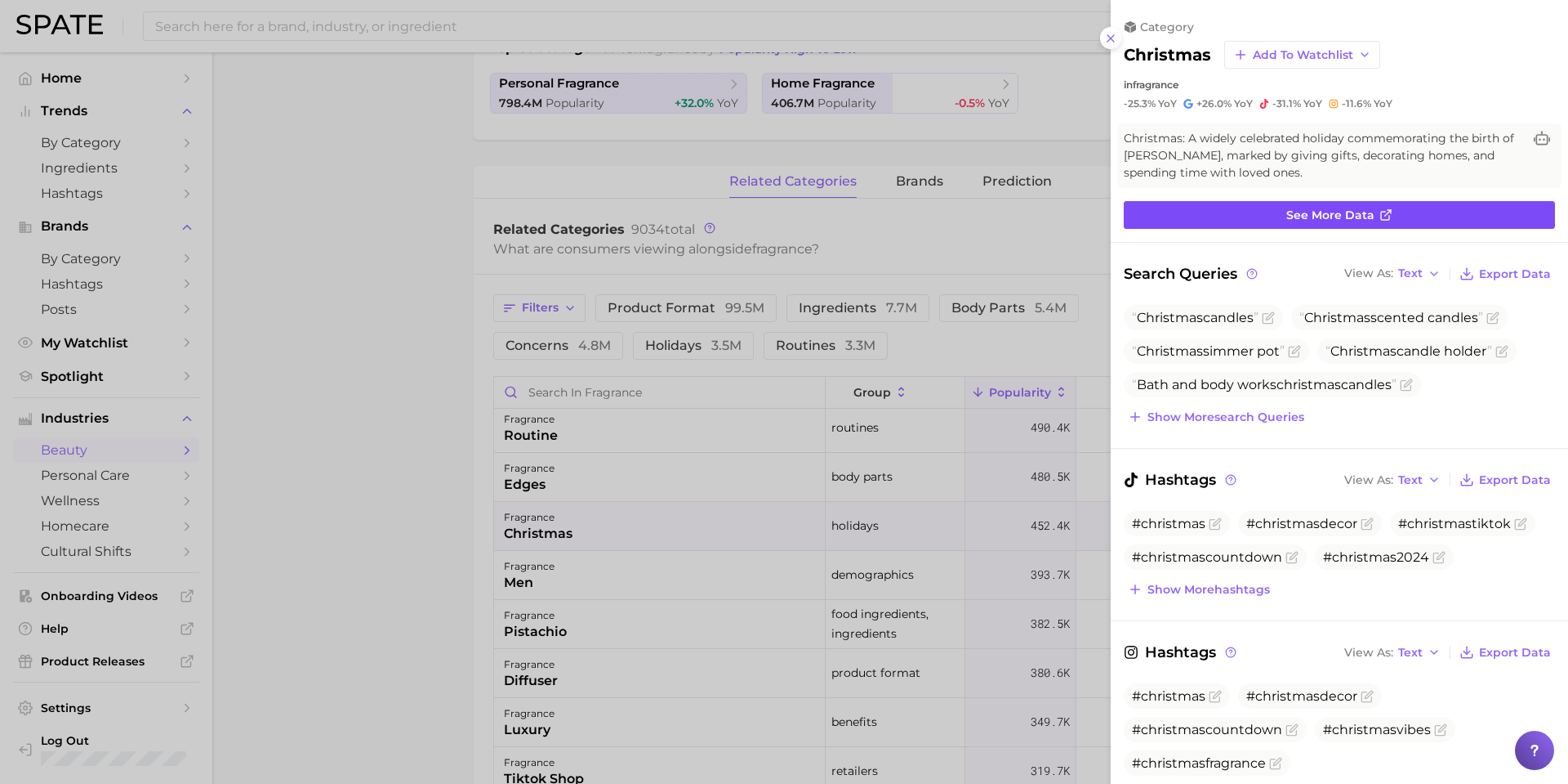
click at [1333, 218] on span "See more data" at bounding box center [1330, 215] width 88 height 14
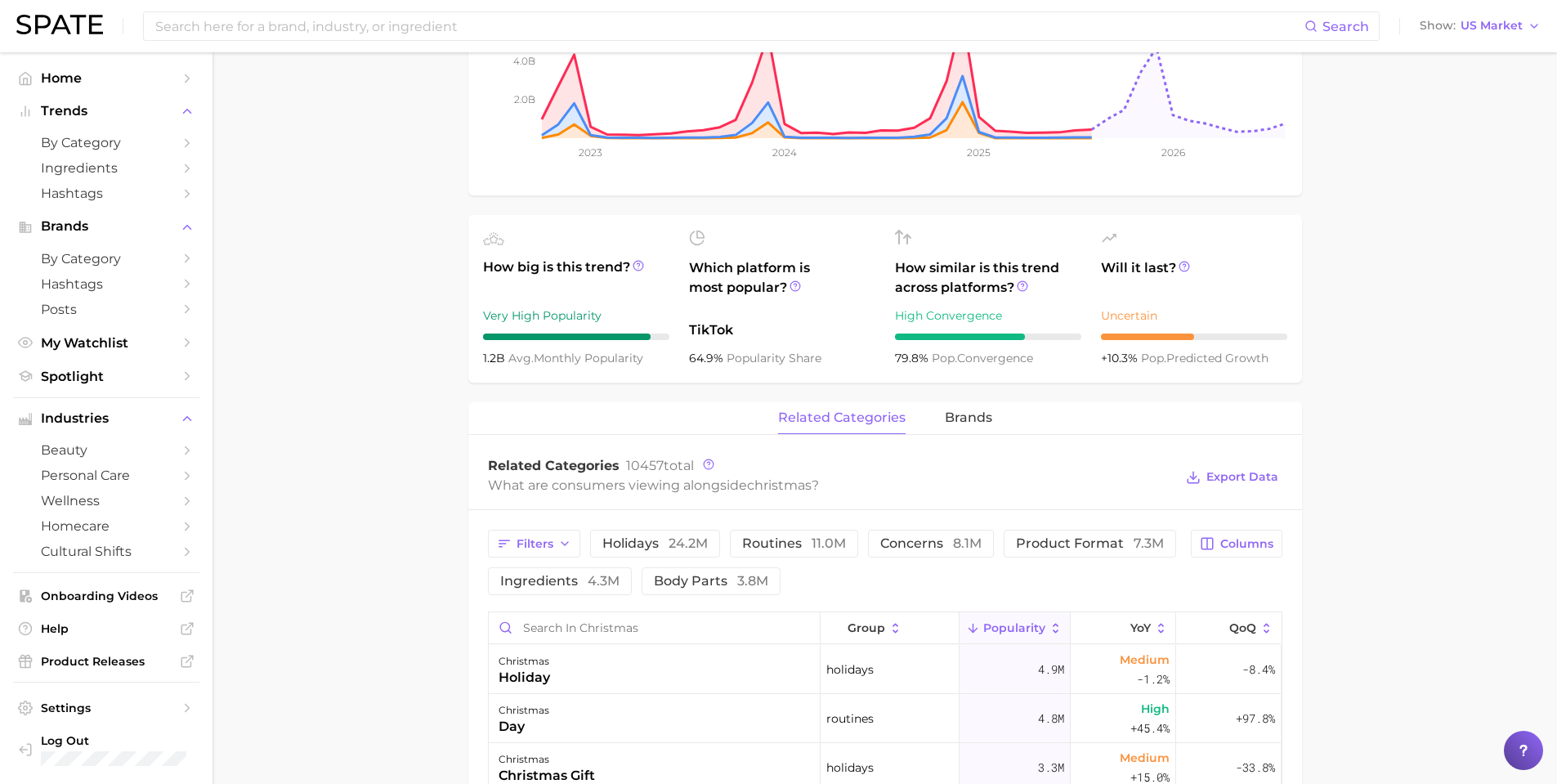
scroll to position [382, 0]
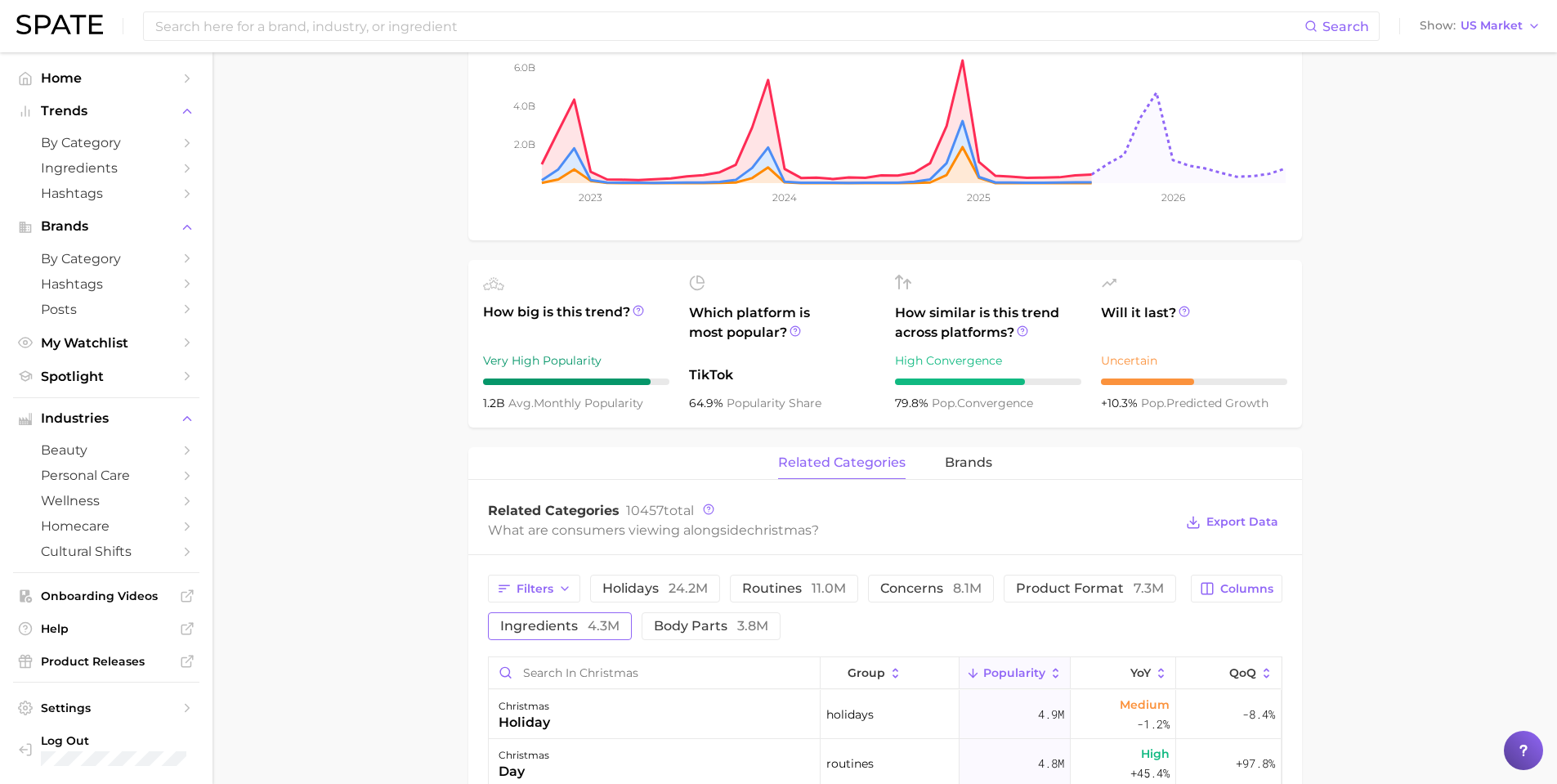
click at [545, 614] on button "ingredients 4.3m" at bounding box center [560, 625] width 144 height 27
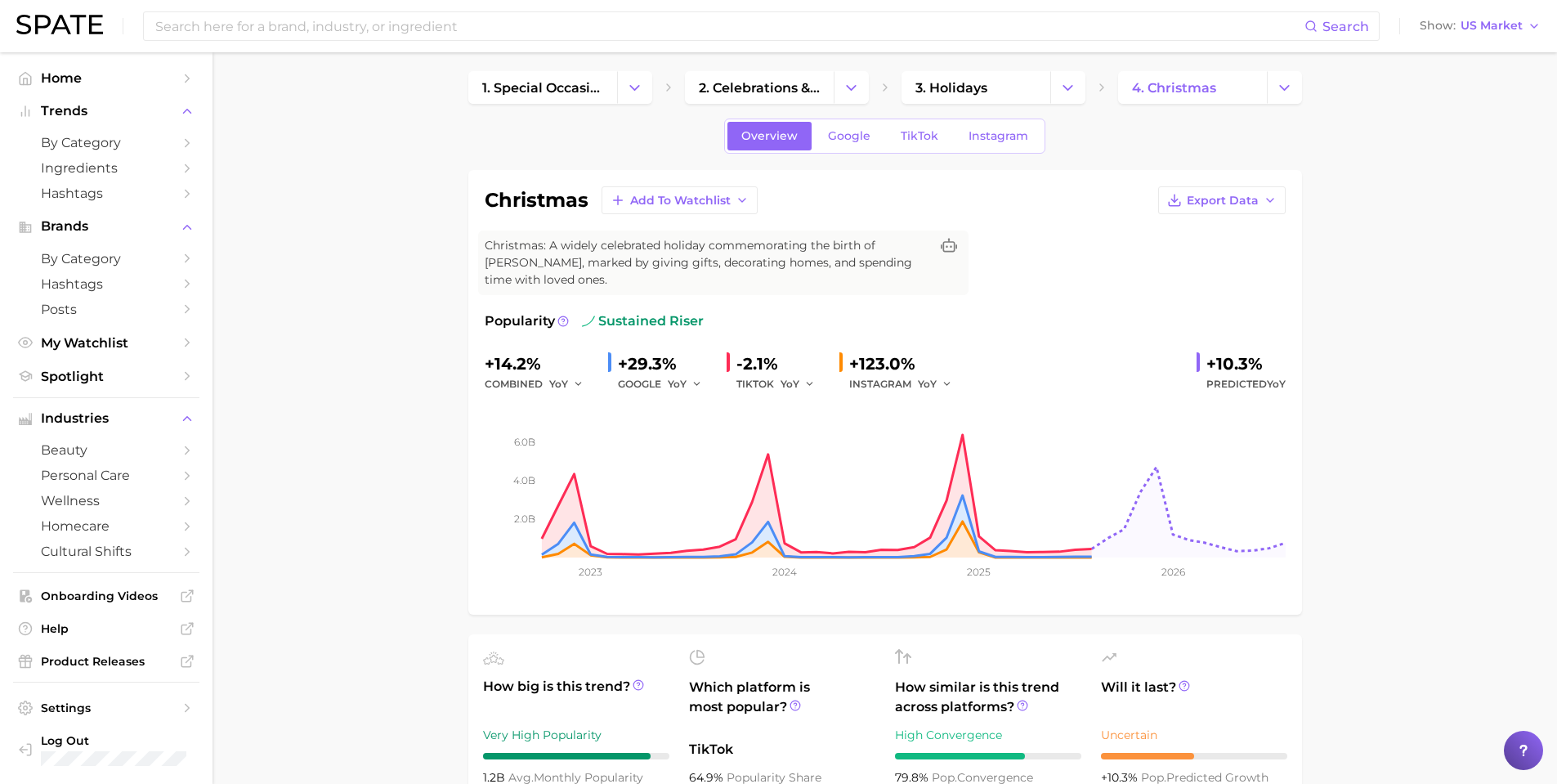
scroll to position [0, 0]
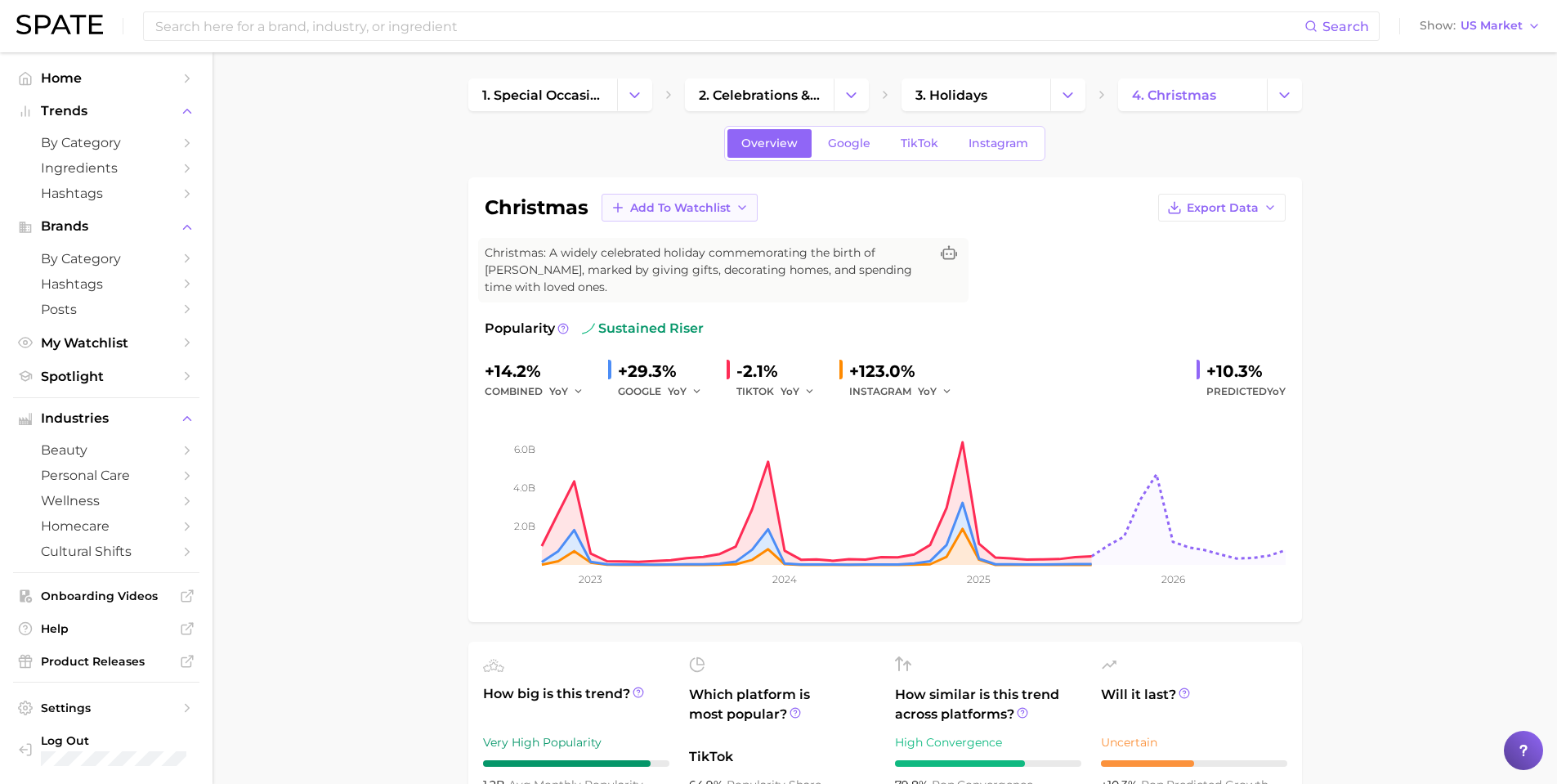
click at [719, 211] on span "Add to Watchlist" at bounding box center [680, 208] width 101 height 14
click at [720, 244] on button "New Watchlist" at bounding box center [691, 237] width 180 height 29
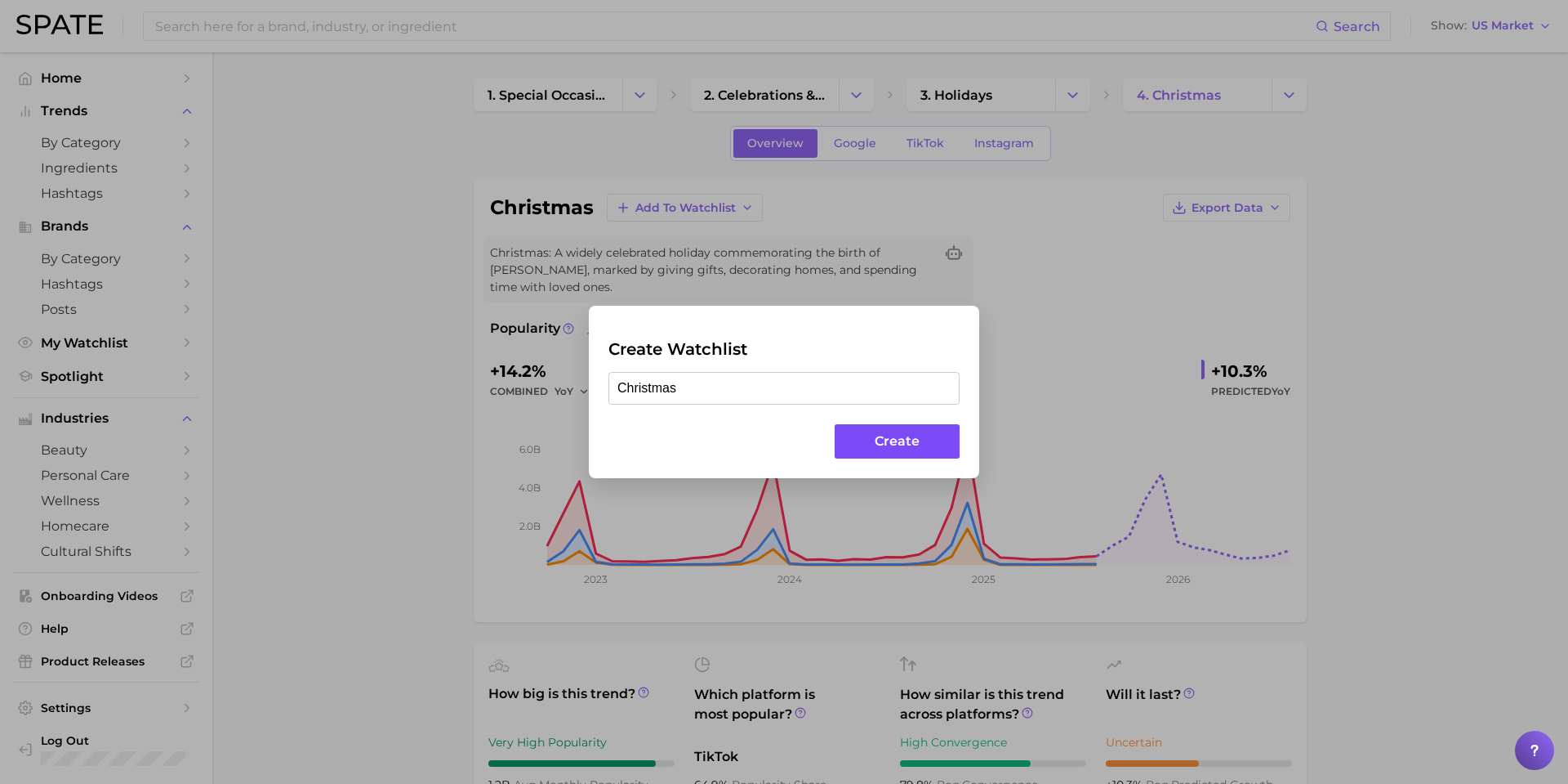
type input "Christmas"
click at [883, 438] on button "Create" at bounding box center [897, 441] width 125 height 35
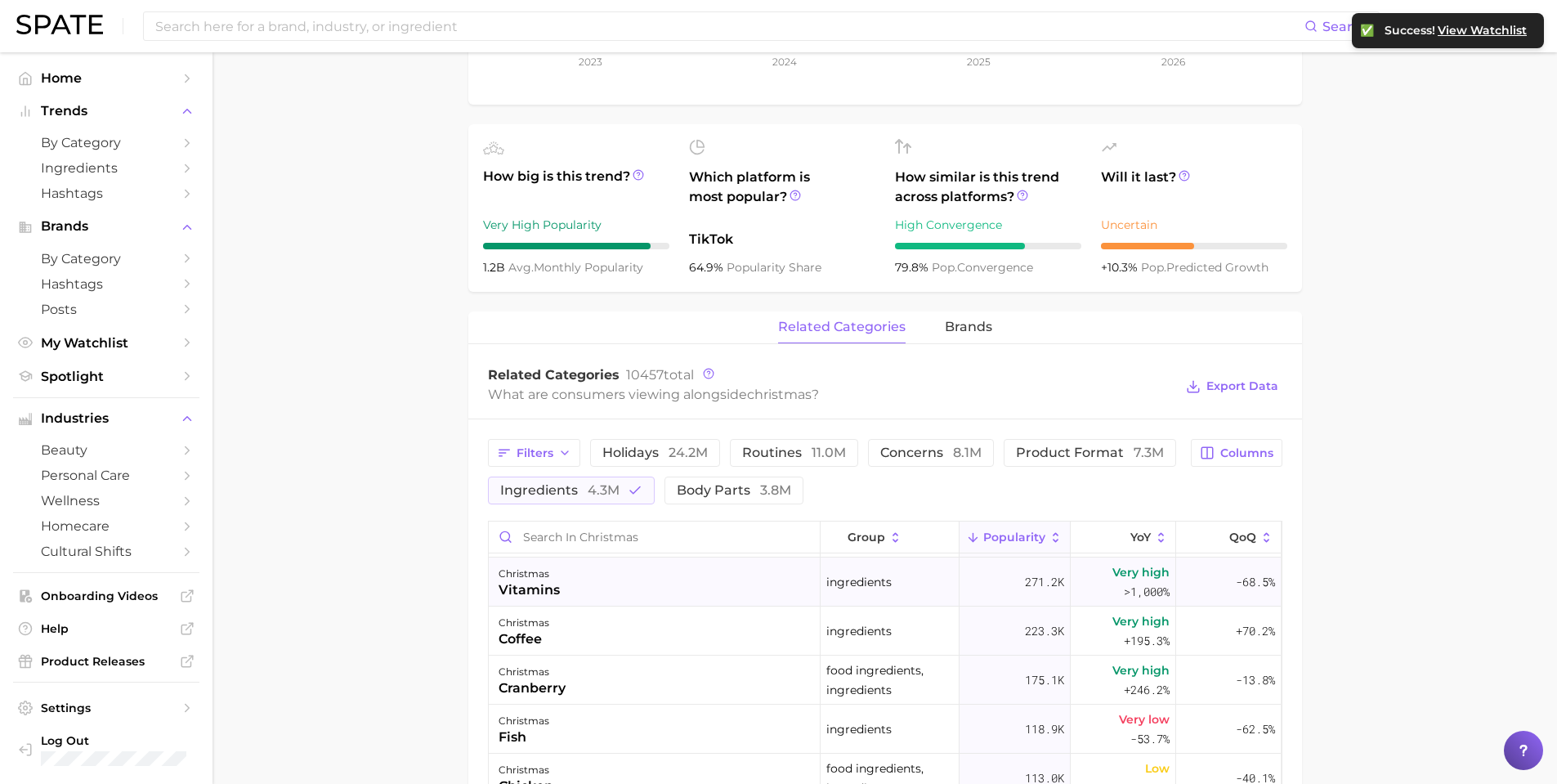
scroll to position [136, 0]
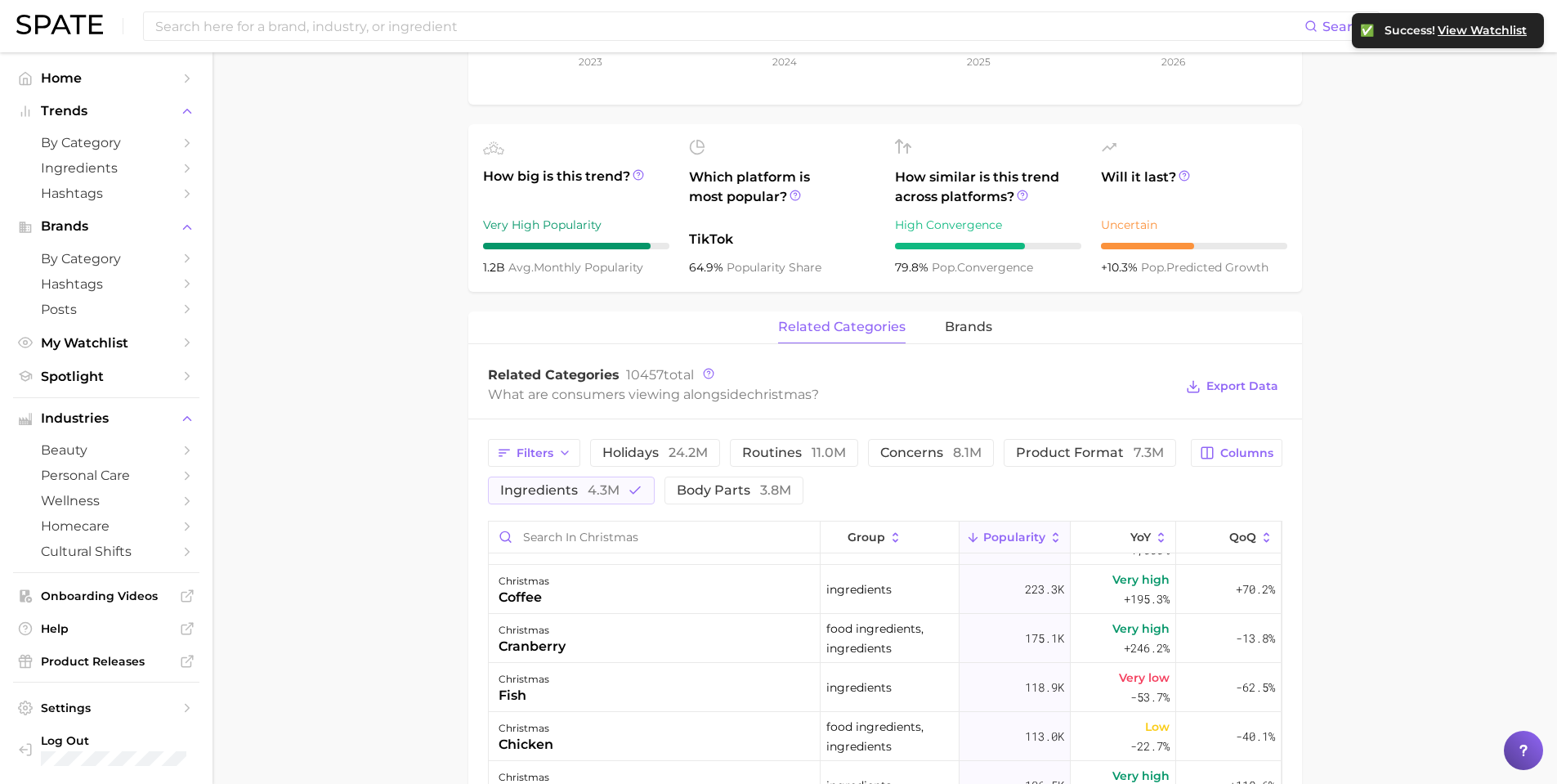
click at [1306, 527] on main "1. special occasions 2. celebrations & holidays 3. holidays 4. christmas Overvi…" at bounding box center [885, 471] width 1345 height 1871
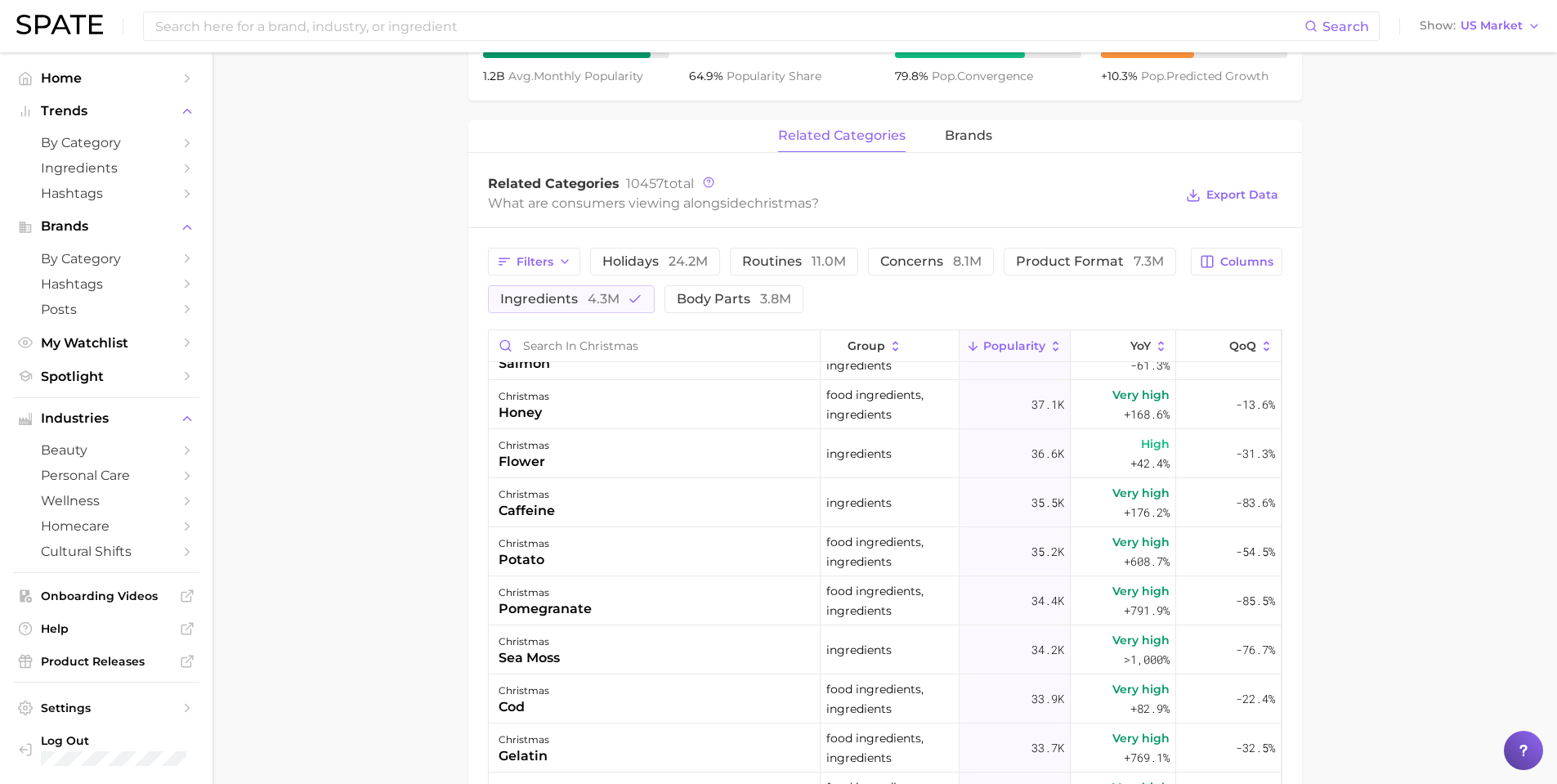
scroll to position [1552, 0]
click at [628, 298] on icon "button" at bounding box center [635, 299] width 15 height 15
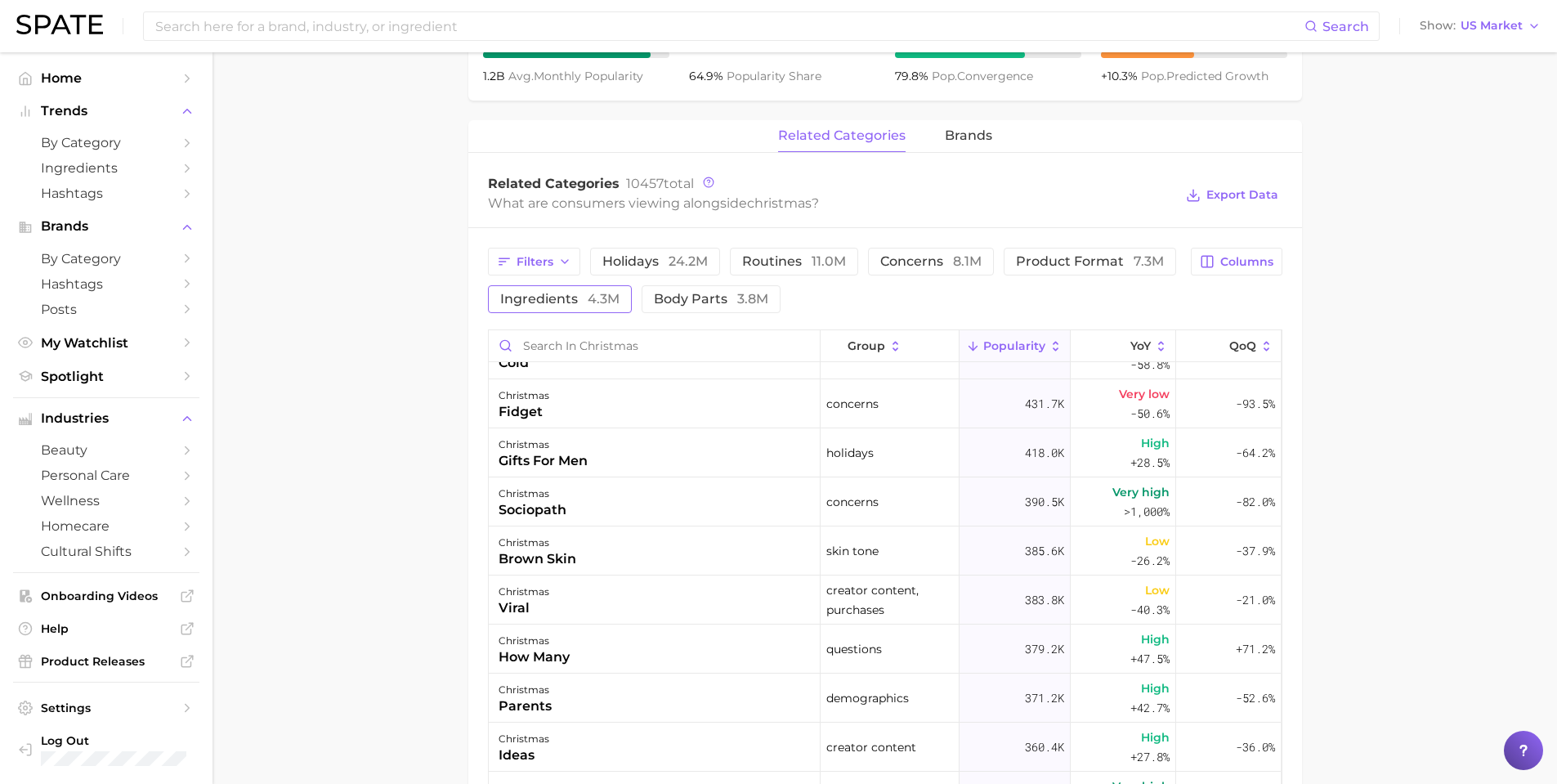
scroll to position [0, 0]
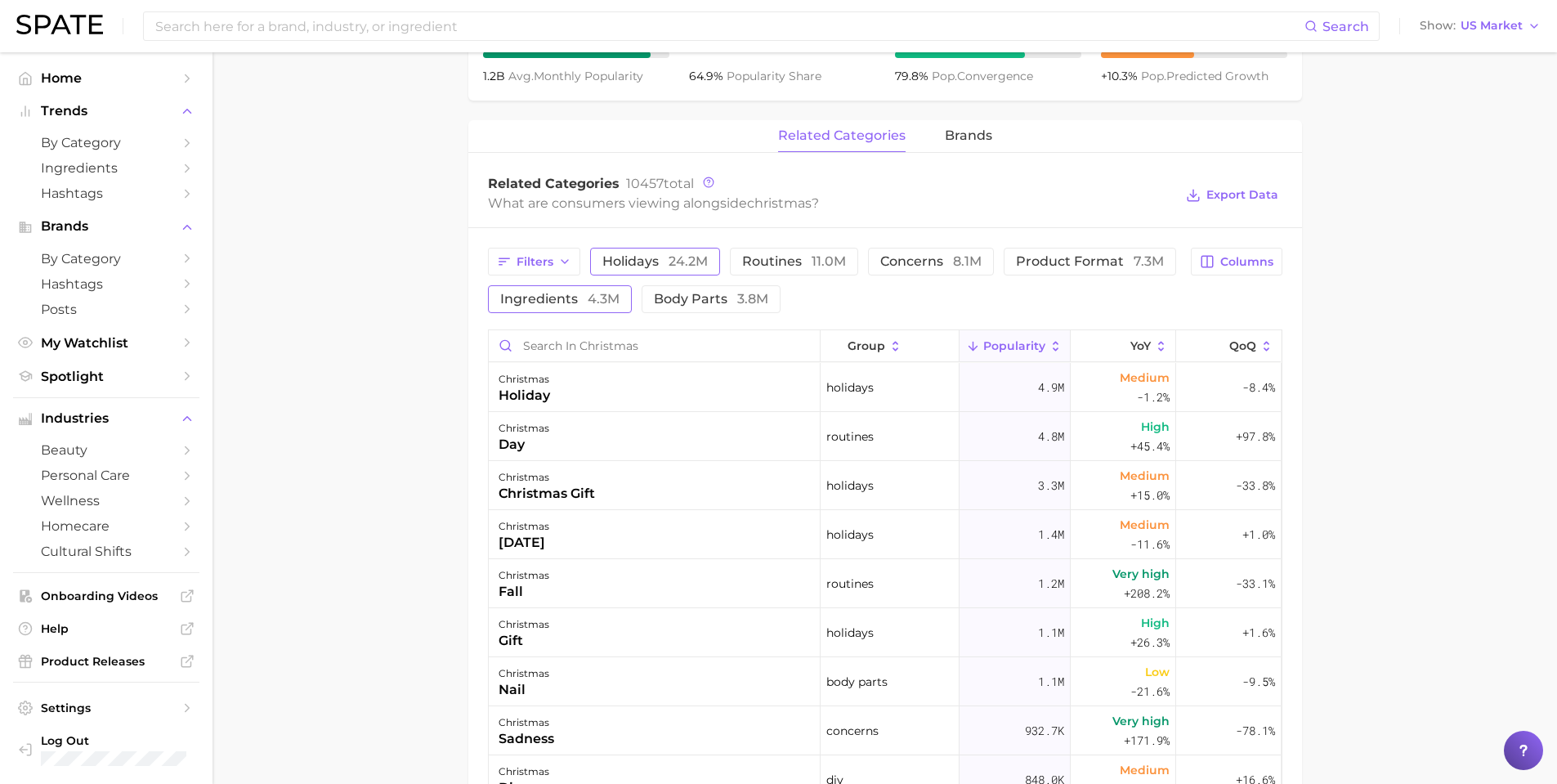
click at [678, 261] on span "24.2m" at bounding box center [688, 261] width 39 height 16
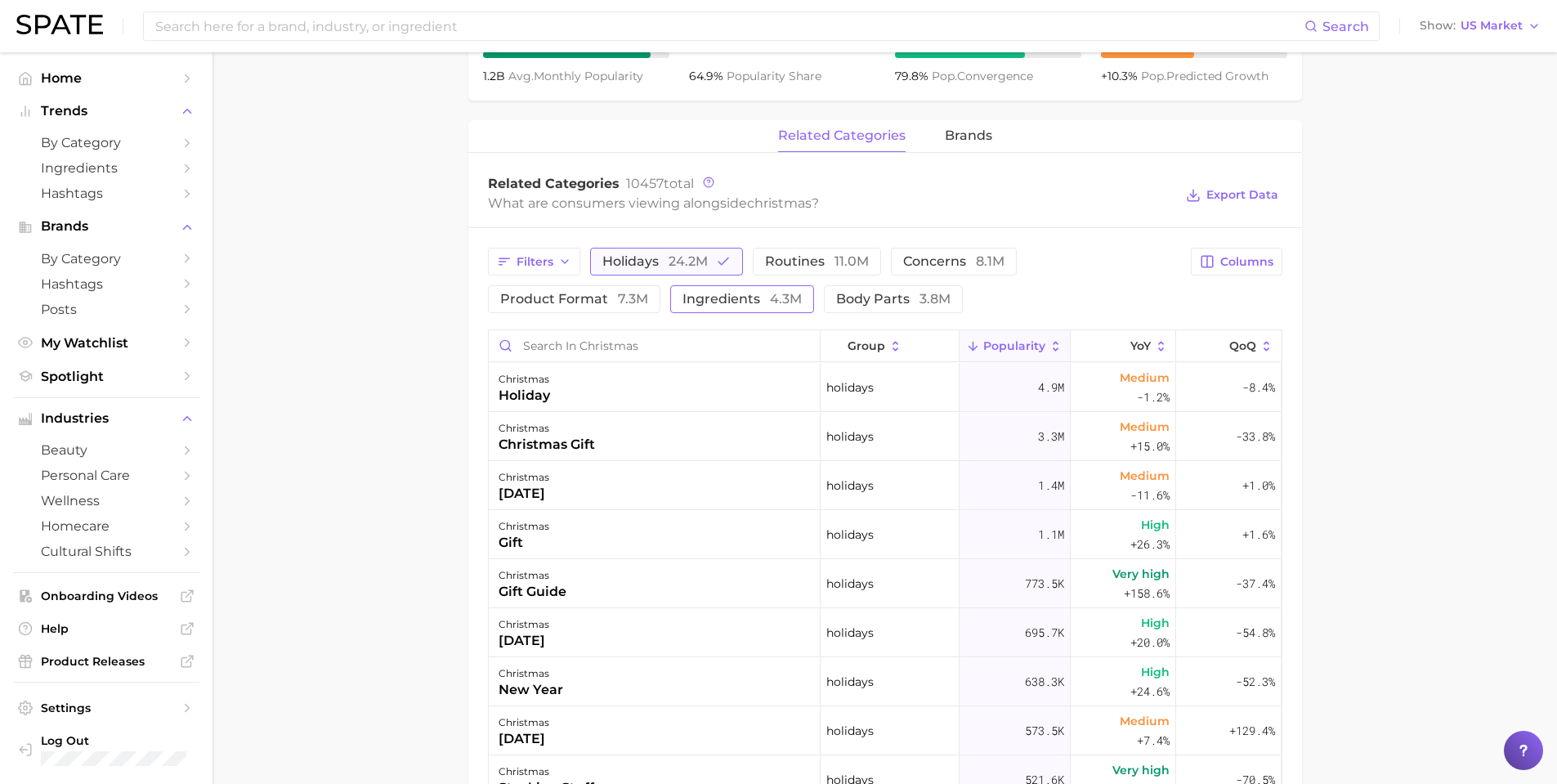
click at [718, 255] on icon "button" at bounding box center [724, 262] width 15 height 15
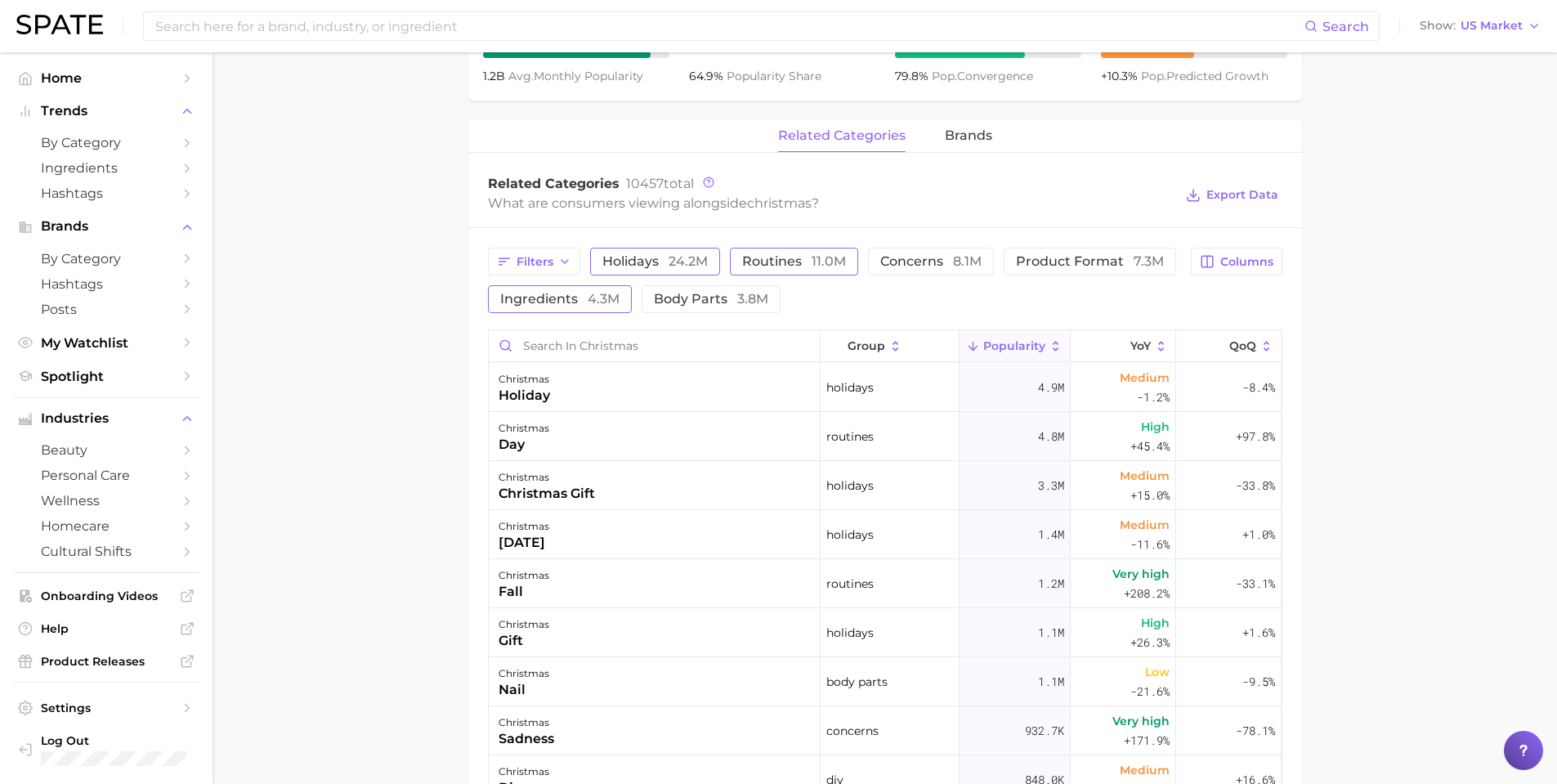
click at [829, 269] on button "routines 11.0m" at bounding box center [794, 261] width 128 height 27
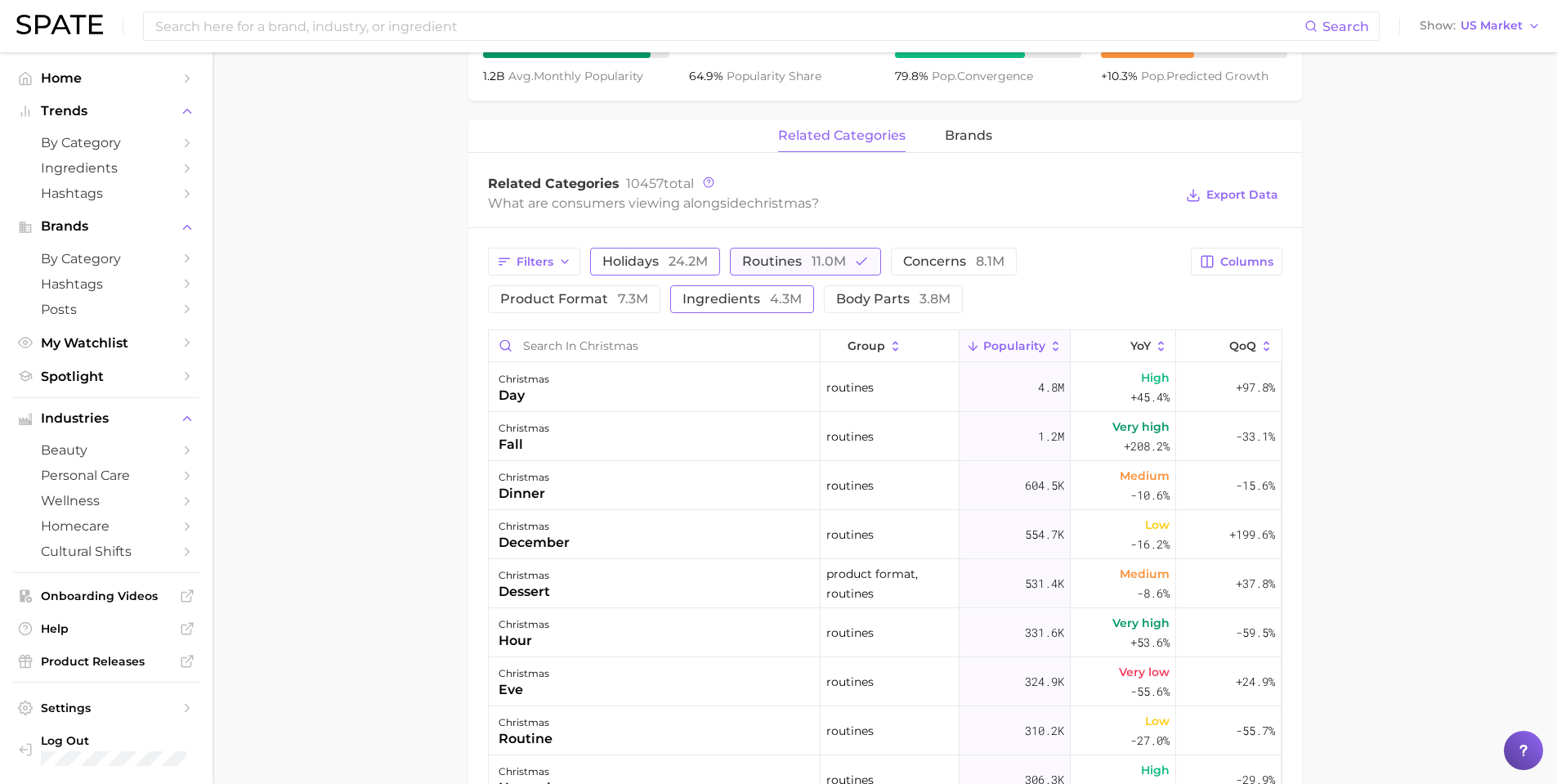
click at [827, 269] on button "routines 11.0m" at bounding box center [806, 261] width 151 height 27
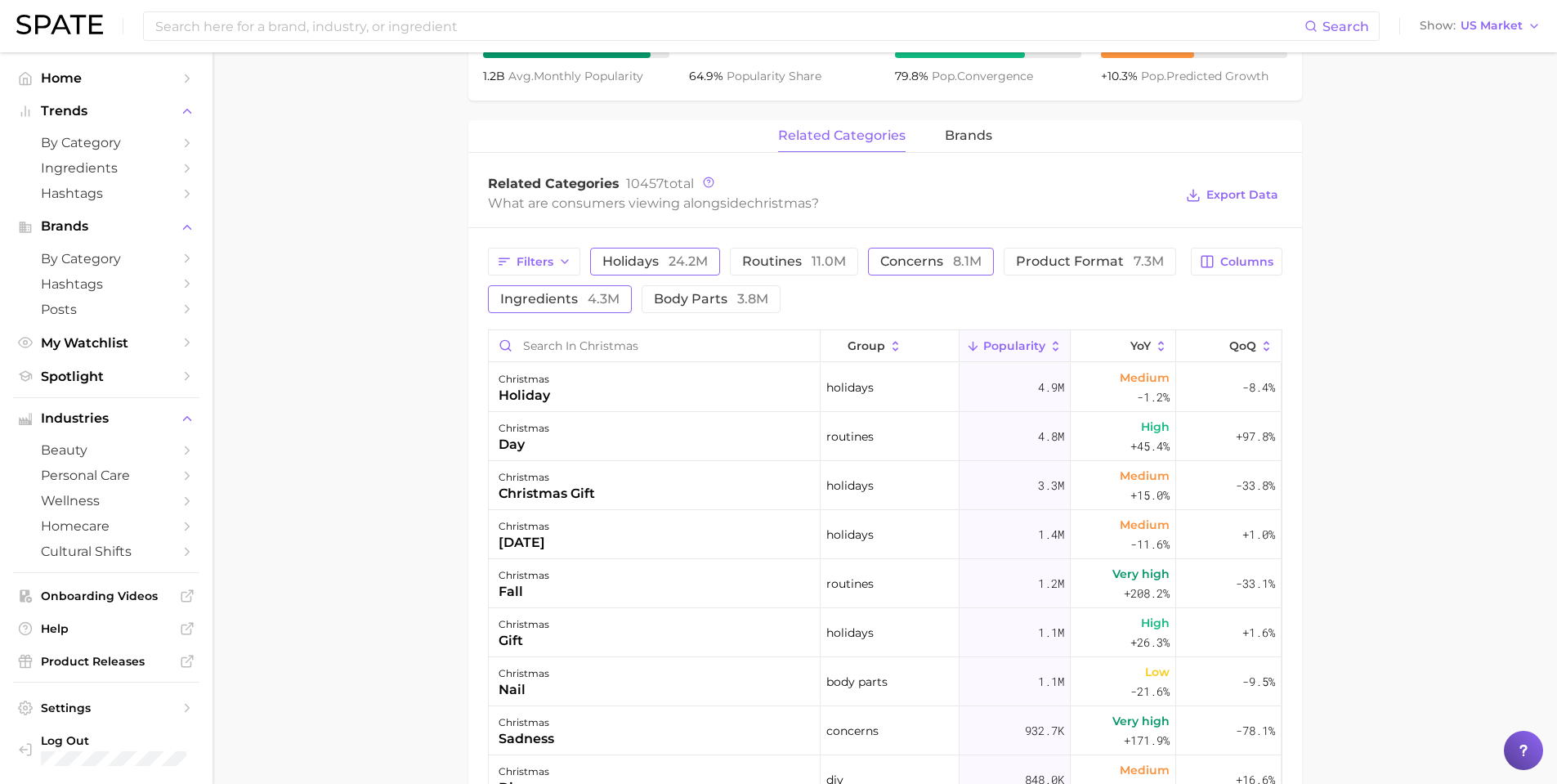
click at [961, 262] on span "8.1m" at bounding box center [967, 261] width 28 height 16
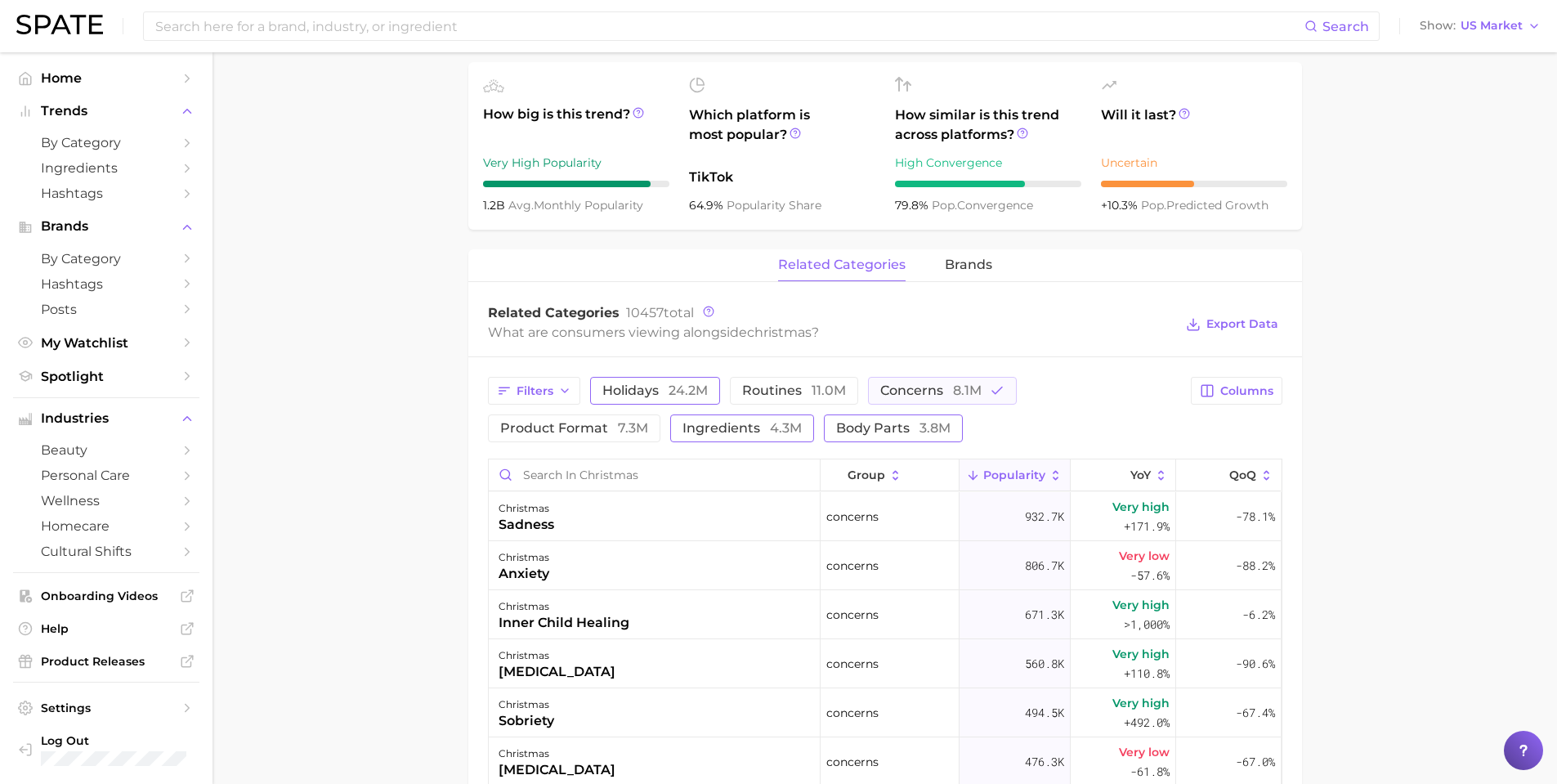
scroll to position [572, 0]
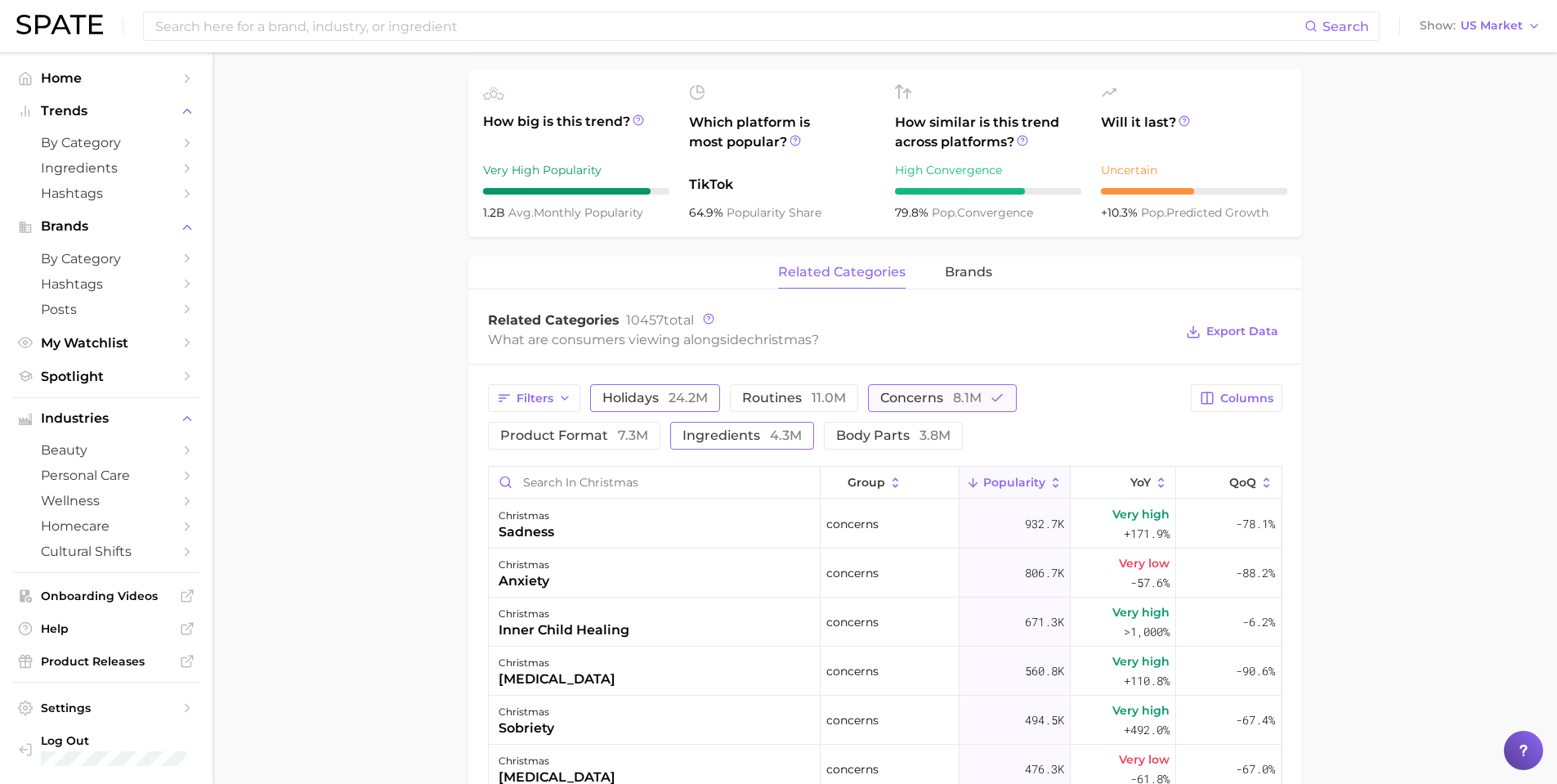
click at [958, 390] on span "8.1m" at bounding box center [967, 397] width 28 height 16
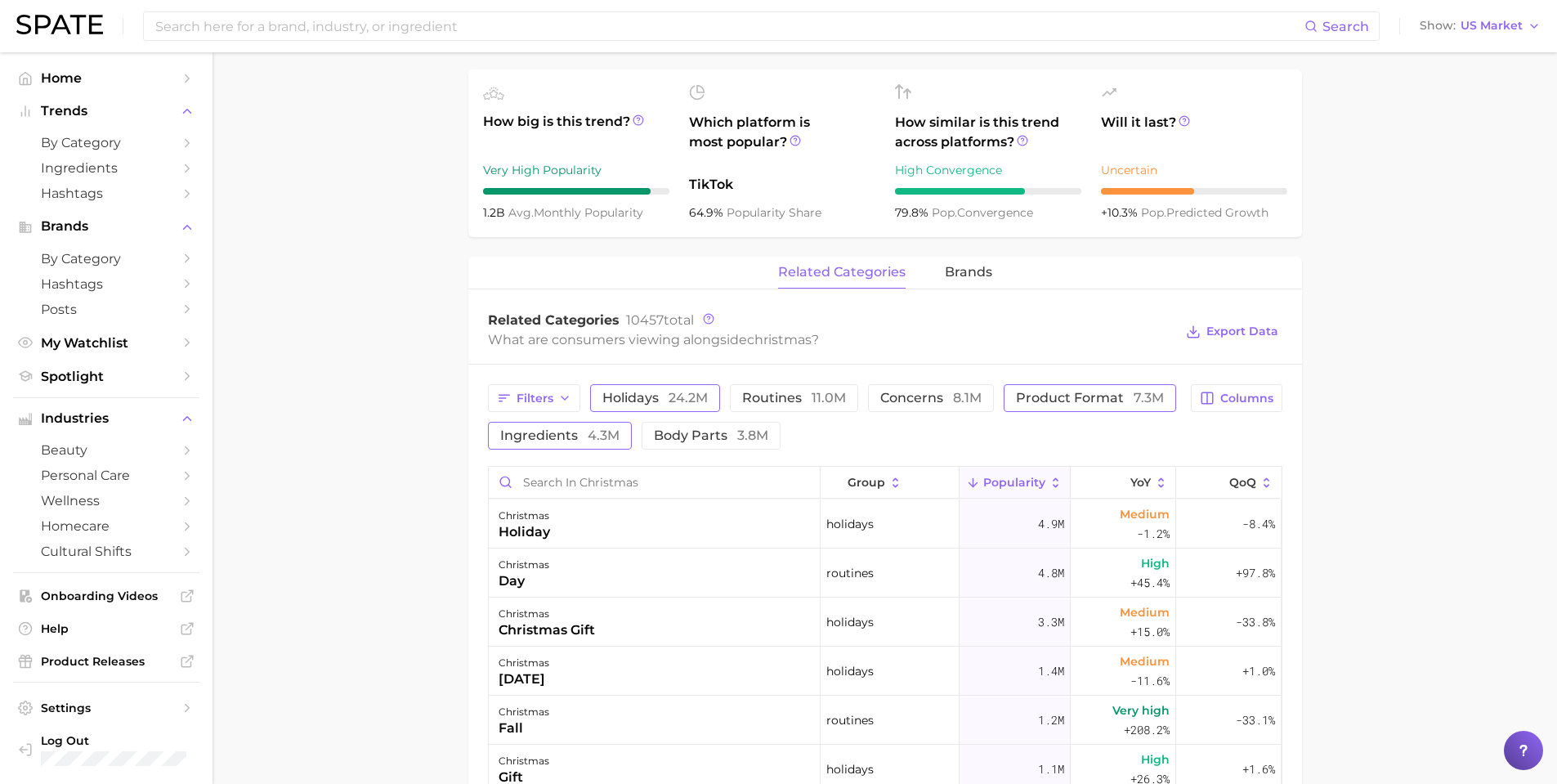
click at [1127, 397] on span "product format 7.3m" at bounding box center [1090, 398] width 148 height 13
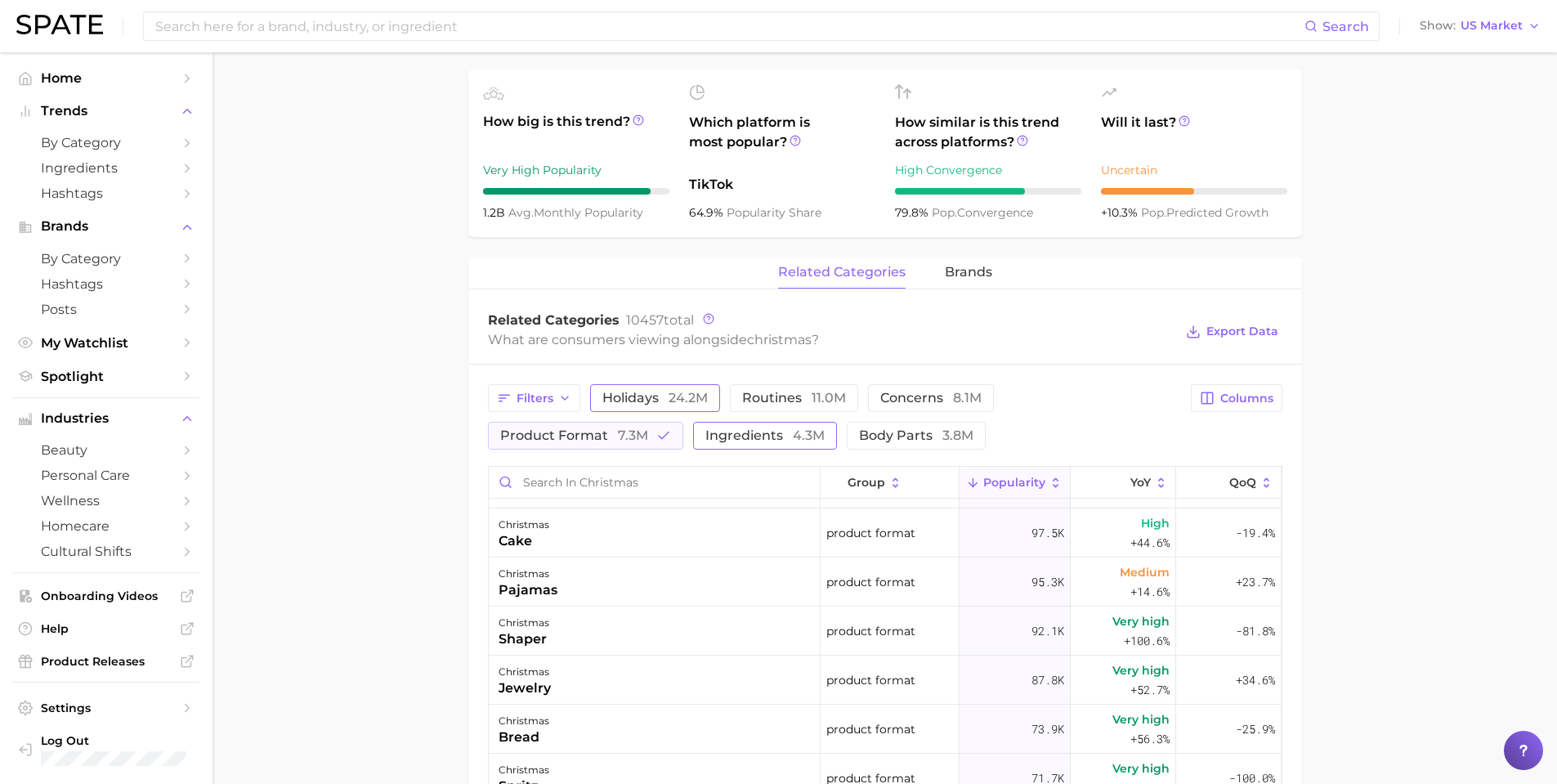
scroll to position [736, 0]
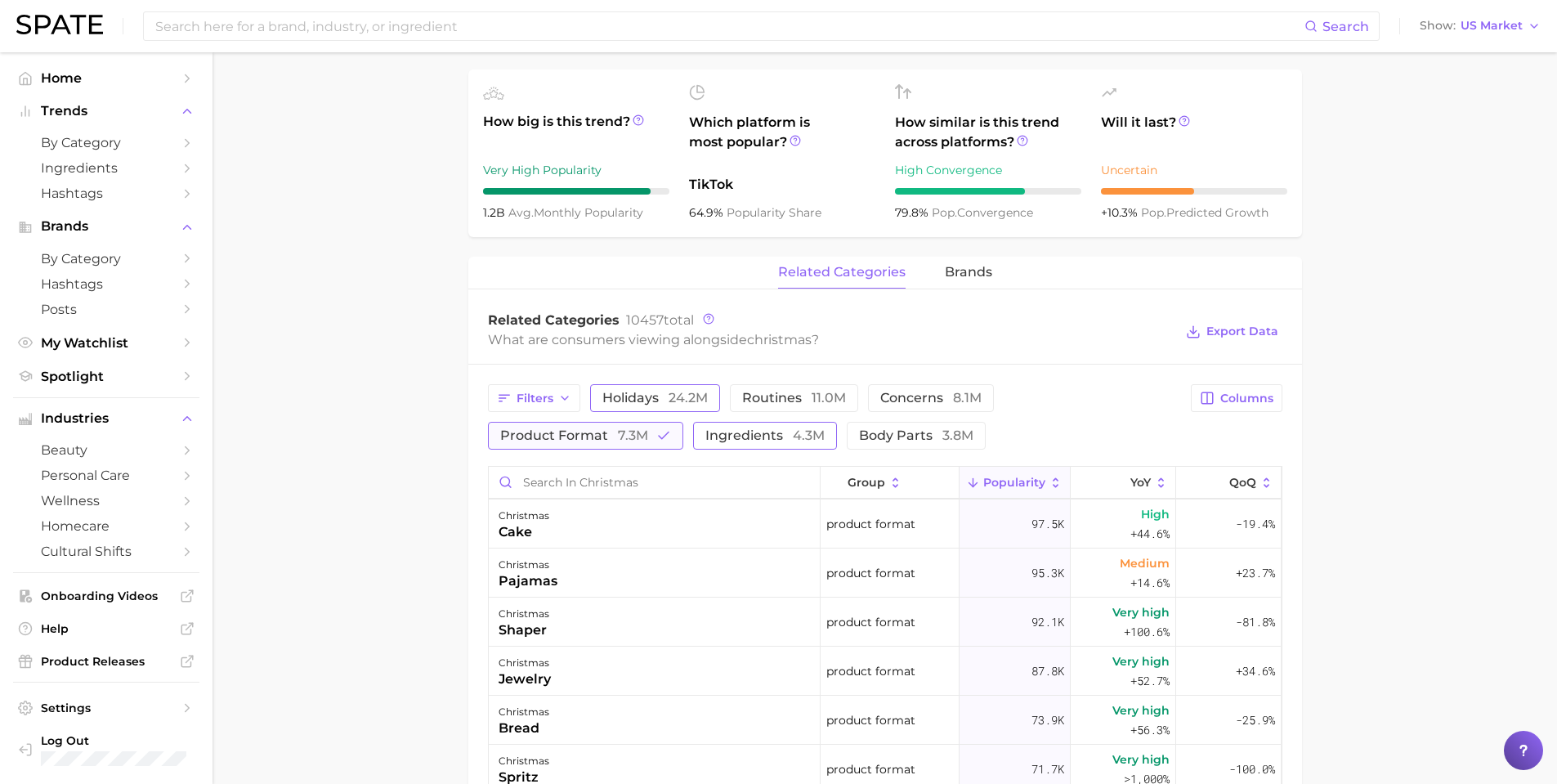
click at [653, 441] on button "product format 7.3m" at bounding box center [586, 435] width 195 height 27
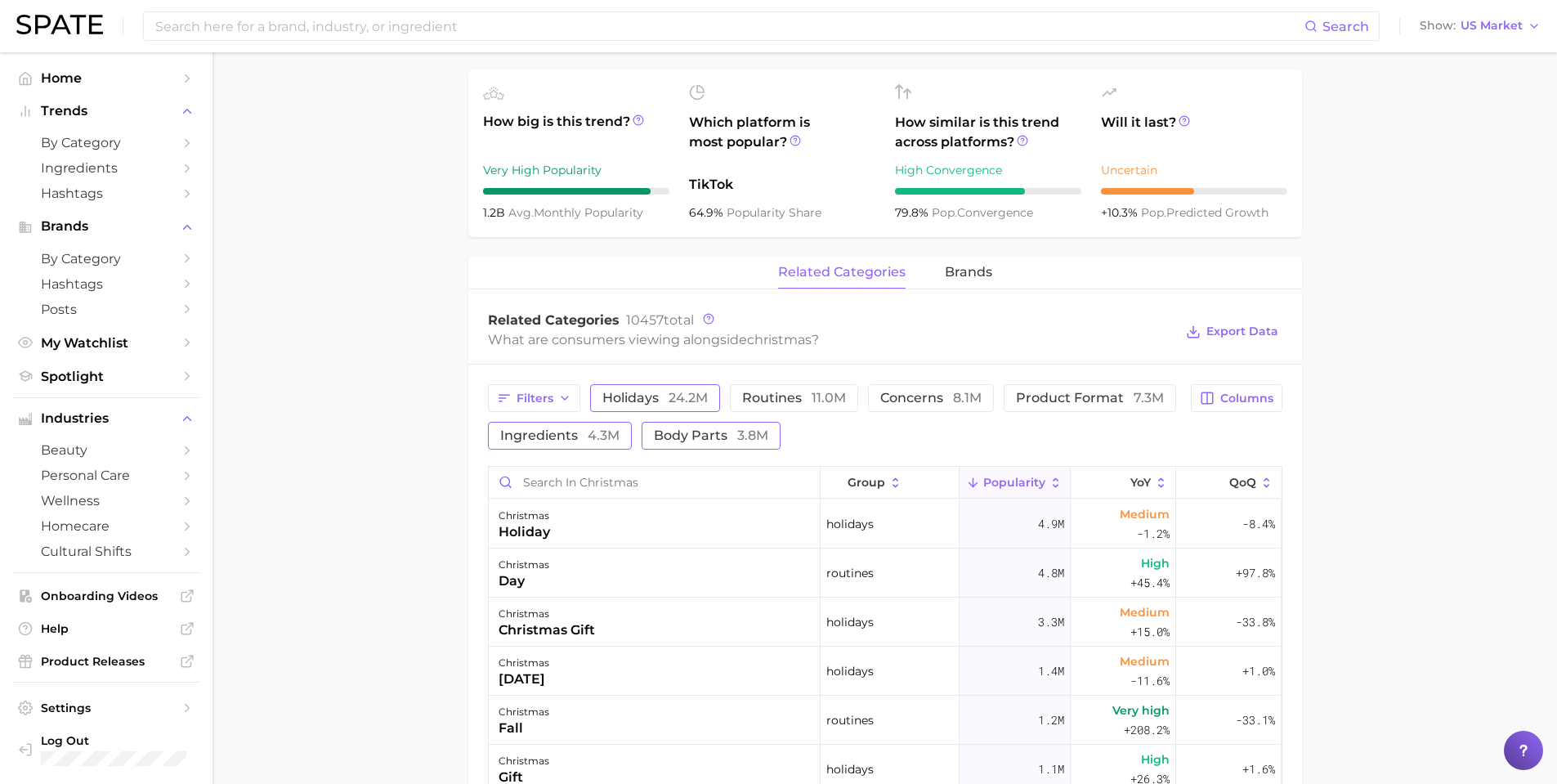
click at [724, 434] on span "body parts 3.8m" at bounding box center [711, 436] width 115 height 13
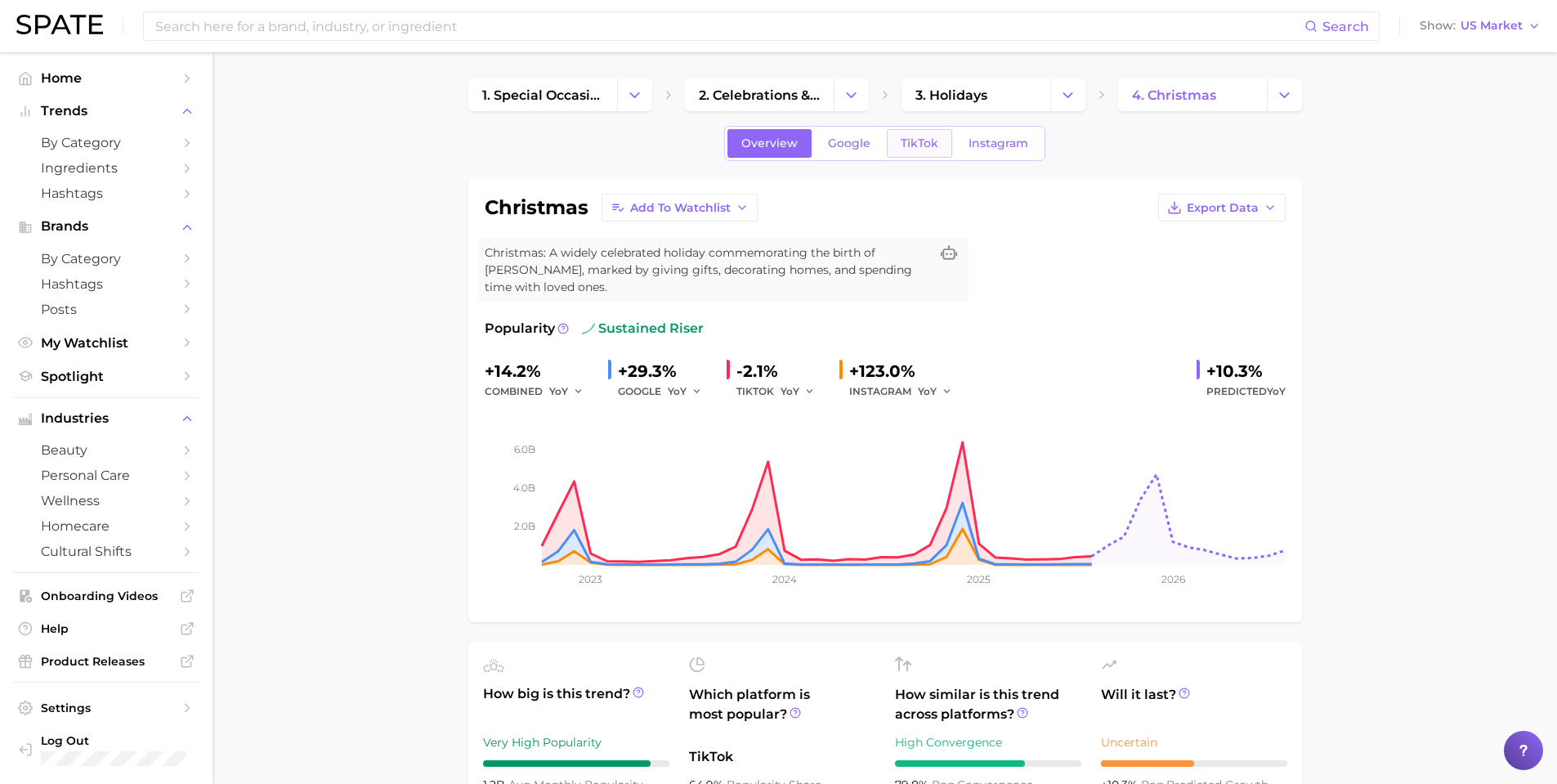
click at [916, 153] on link "TikTok" at bounding box center [919, 143] width 66 height 28
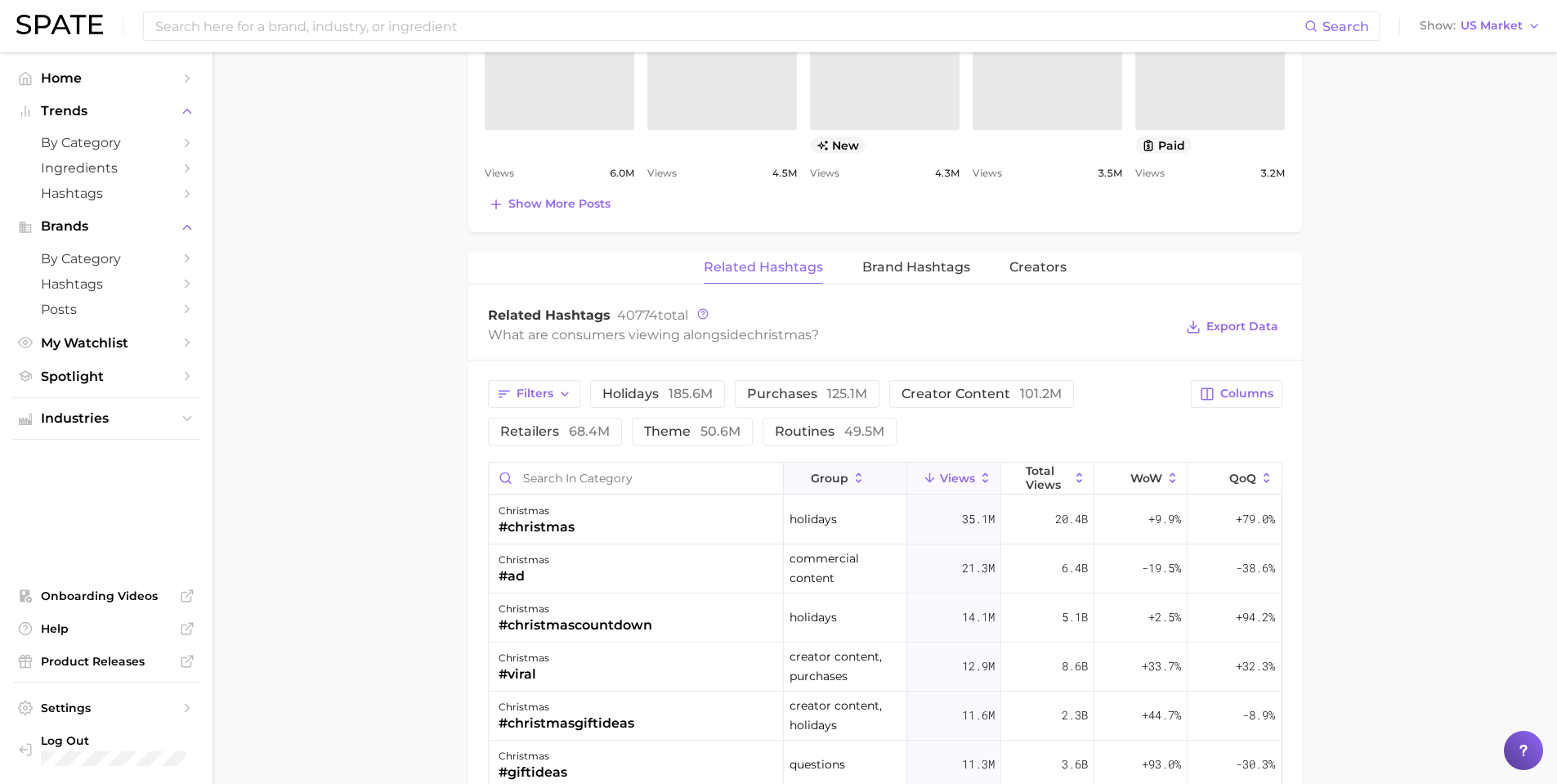
scroll to position [1089, 0]
click at [808, 387] on span "purchases 125.1m" at bounding box center [807, 392] width 120 height 13
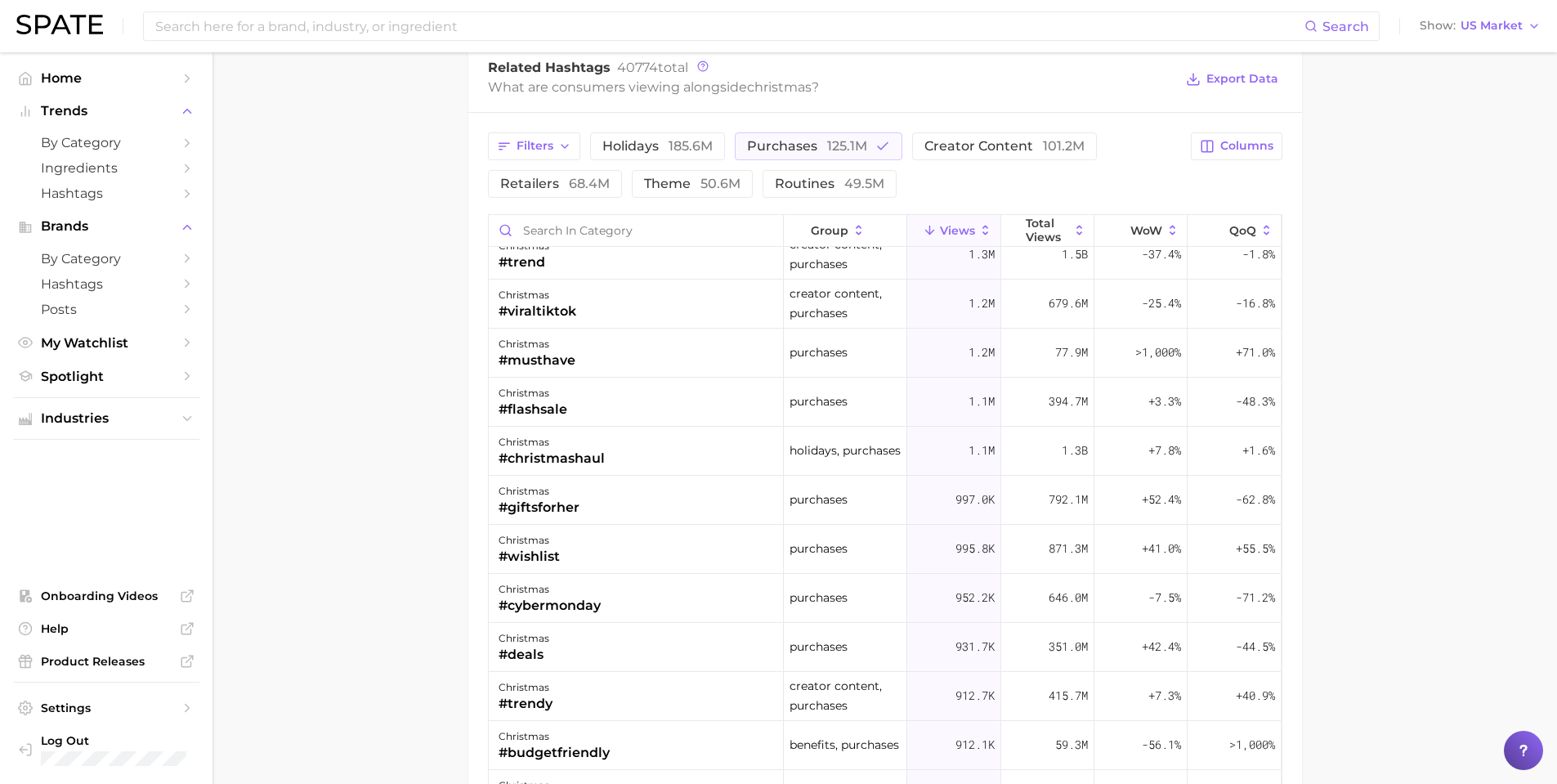
scroll to position [926, 0]
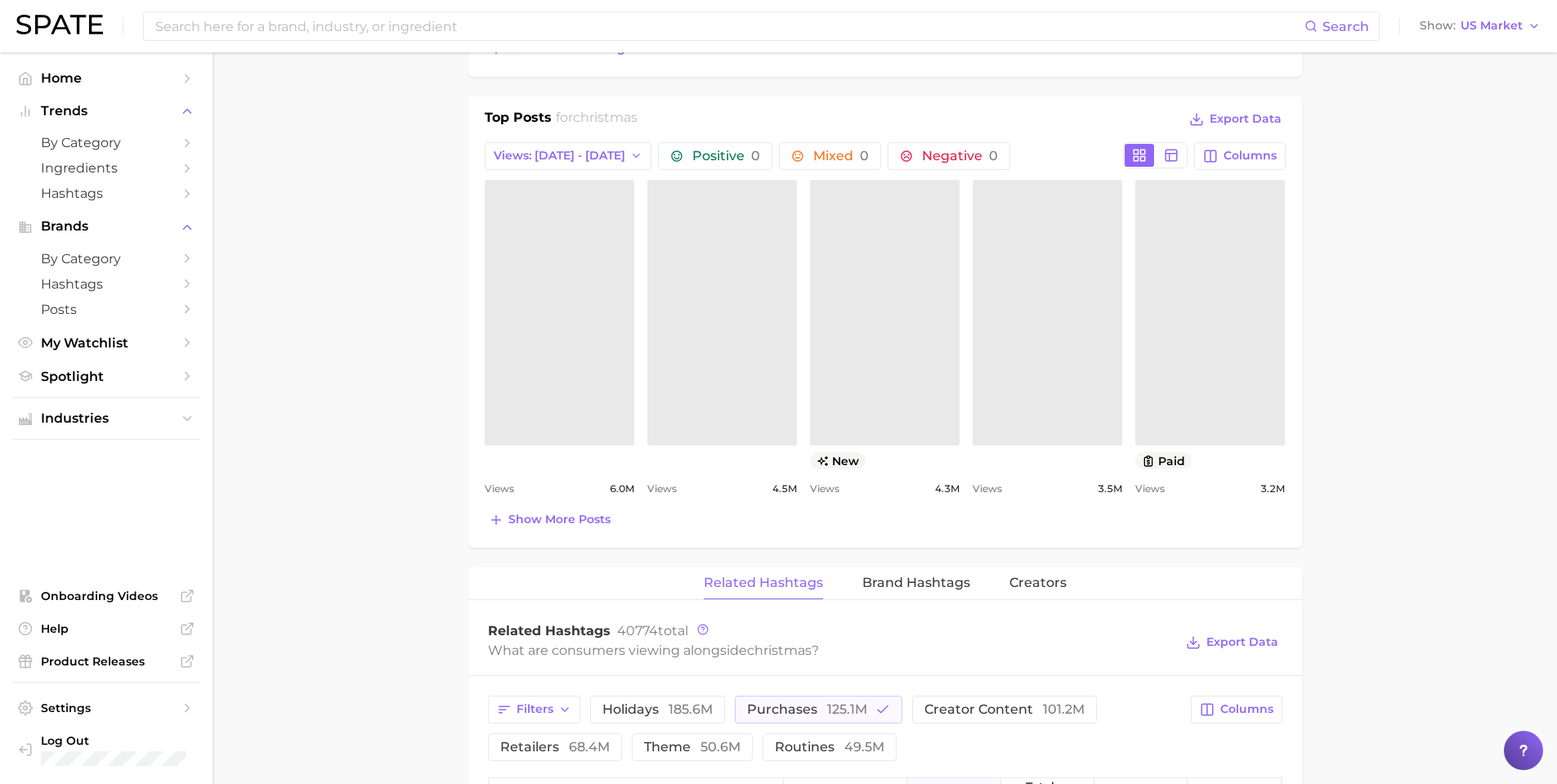
scroll to position [762, 0]
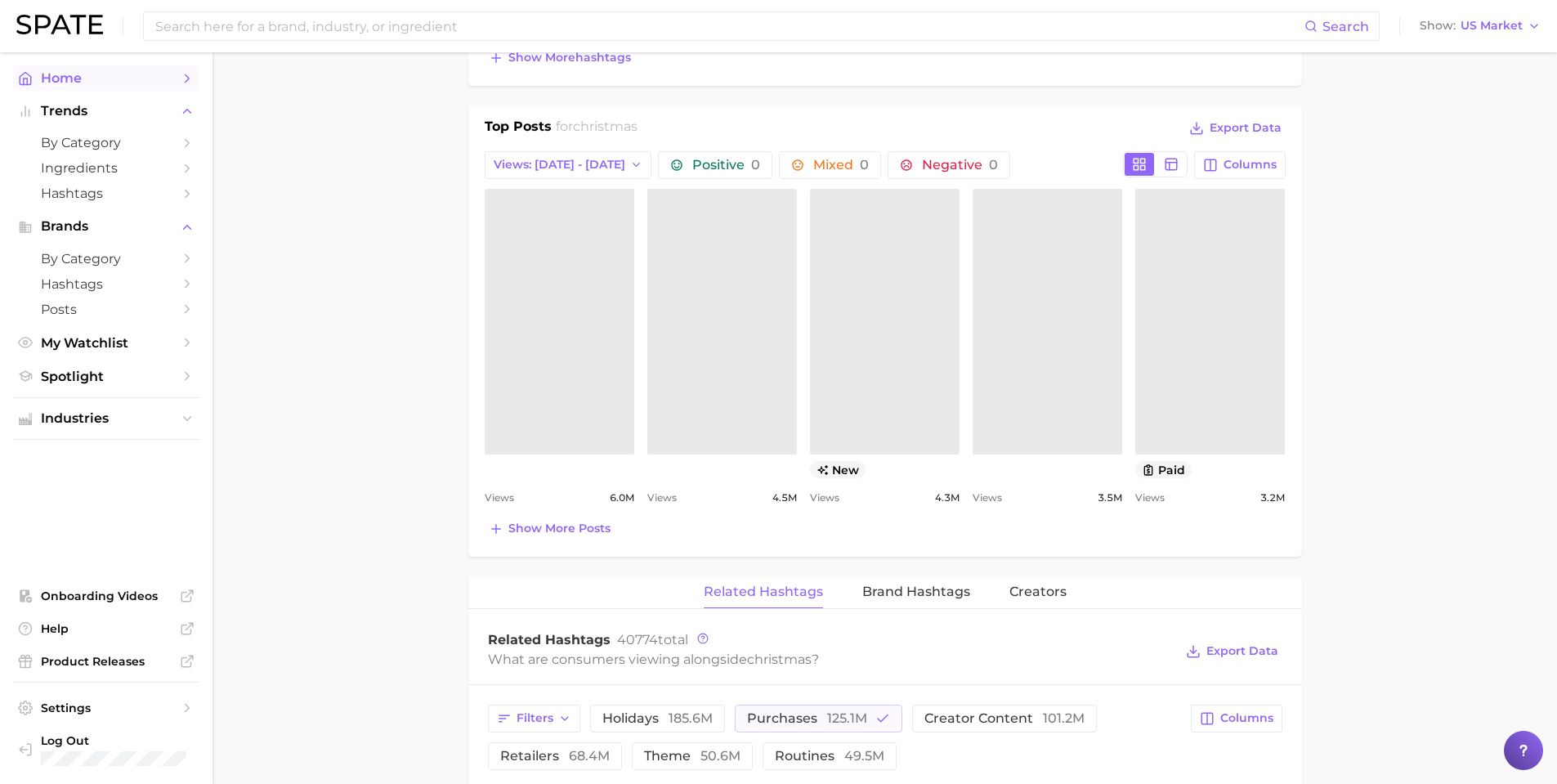
click at [171, 86] on link "Home" at bounding box center [106, 78] width 186 height 25
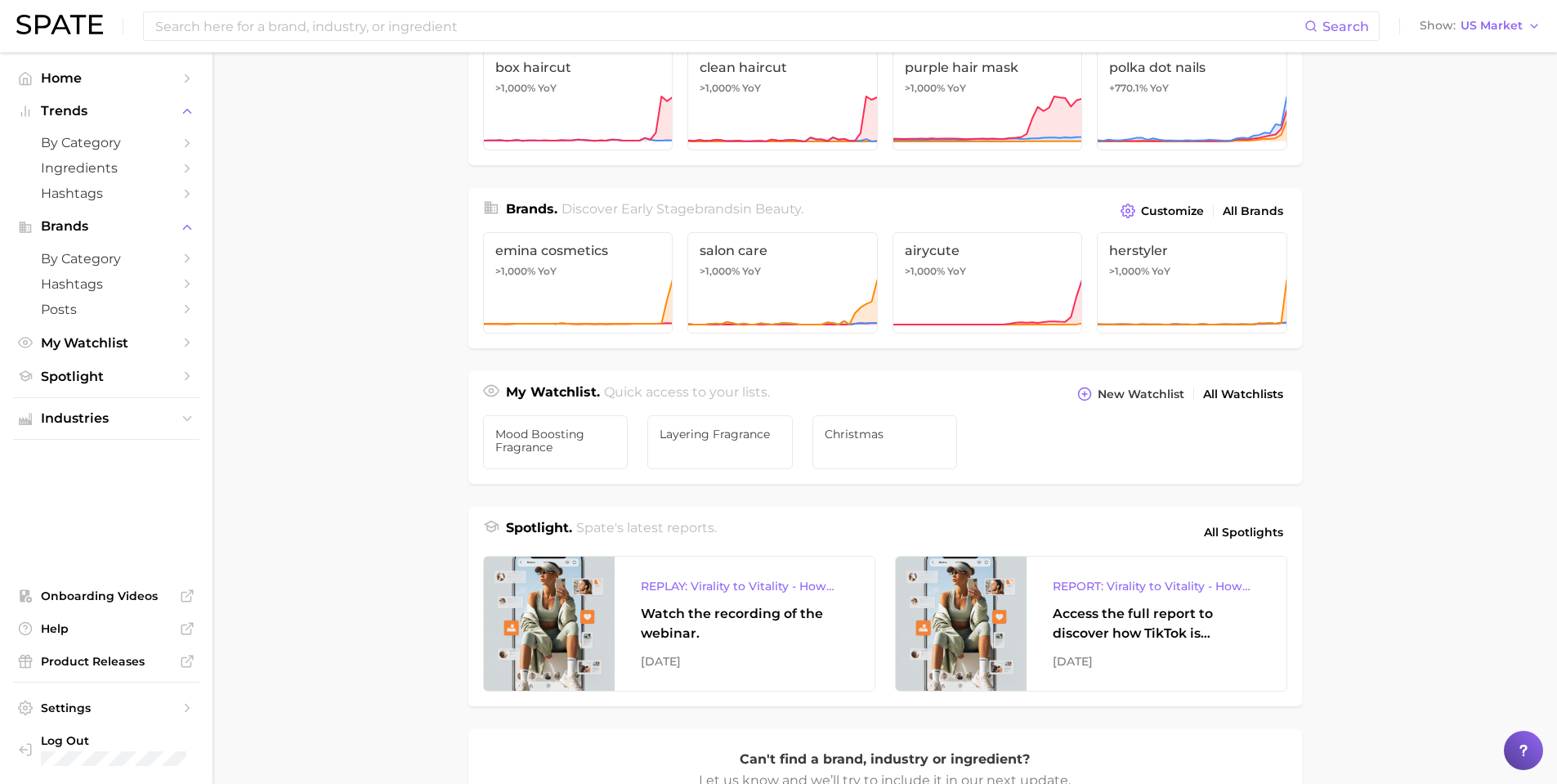
scroll to position [300, 0]
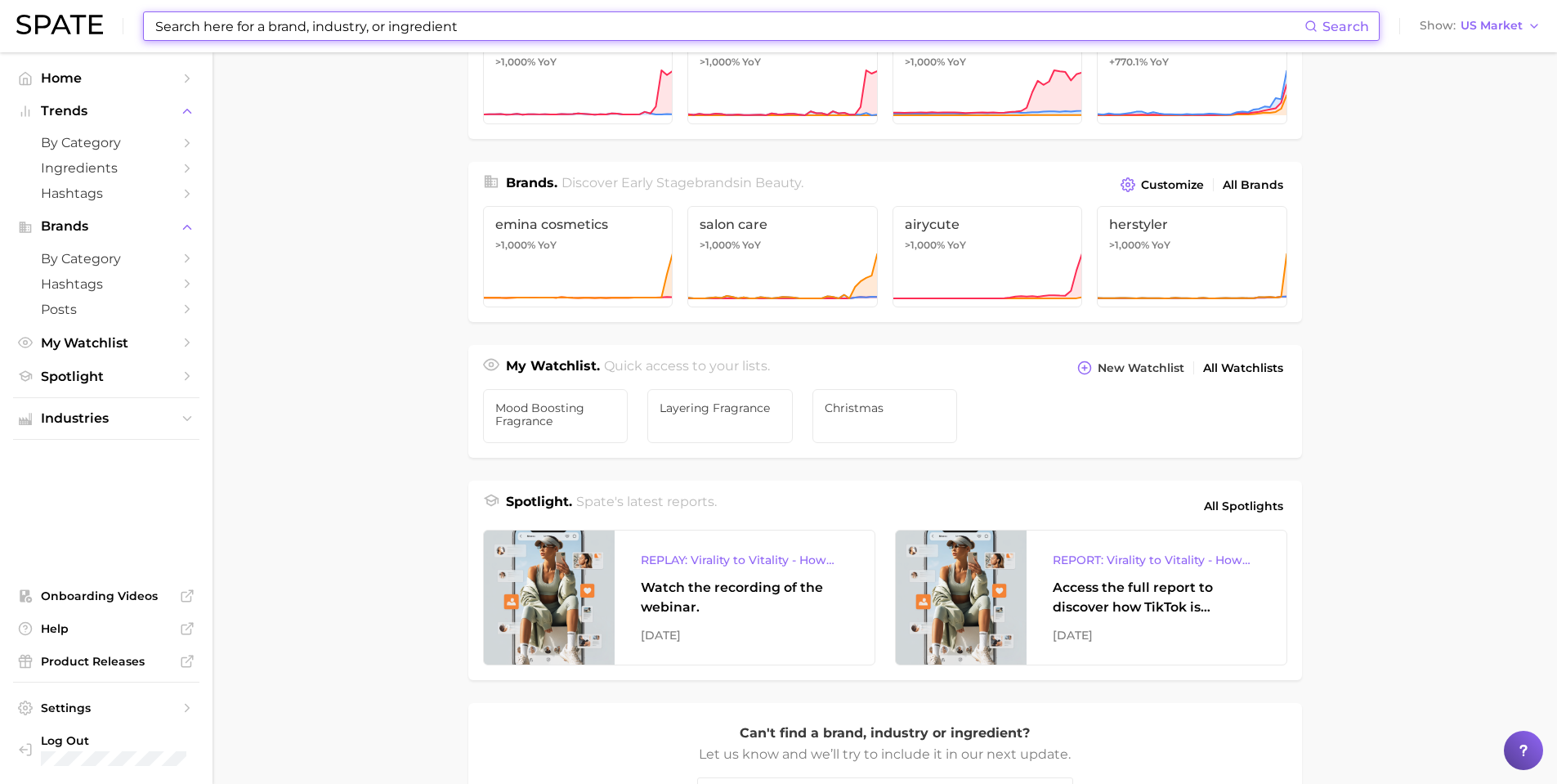
click at [332, 16] on input at bounding box center [729, 26] width 1151 height 27
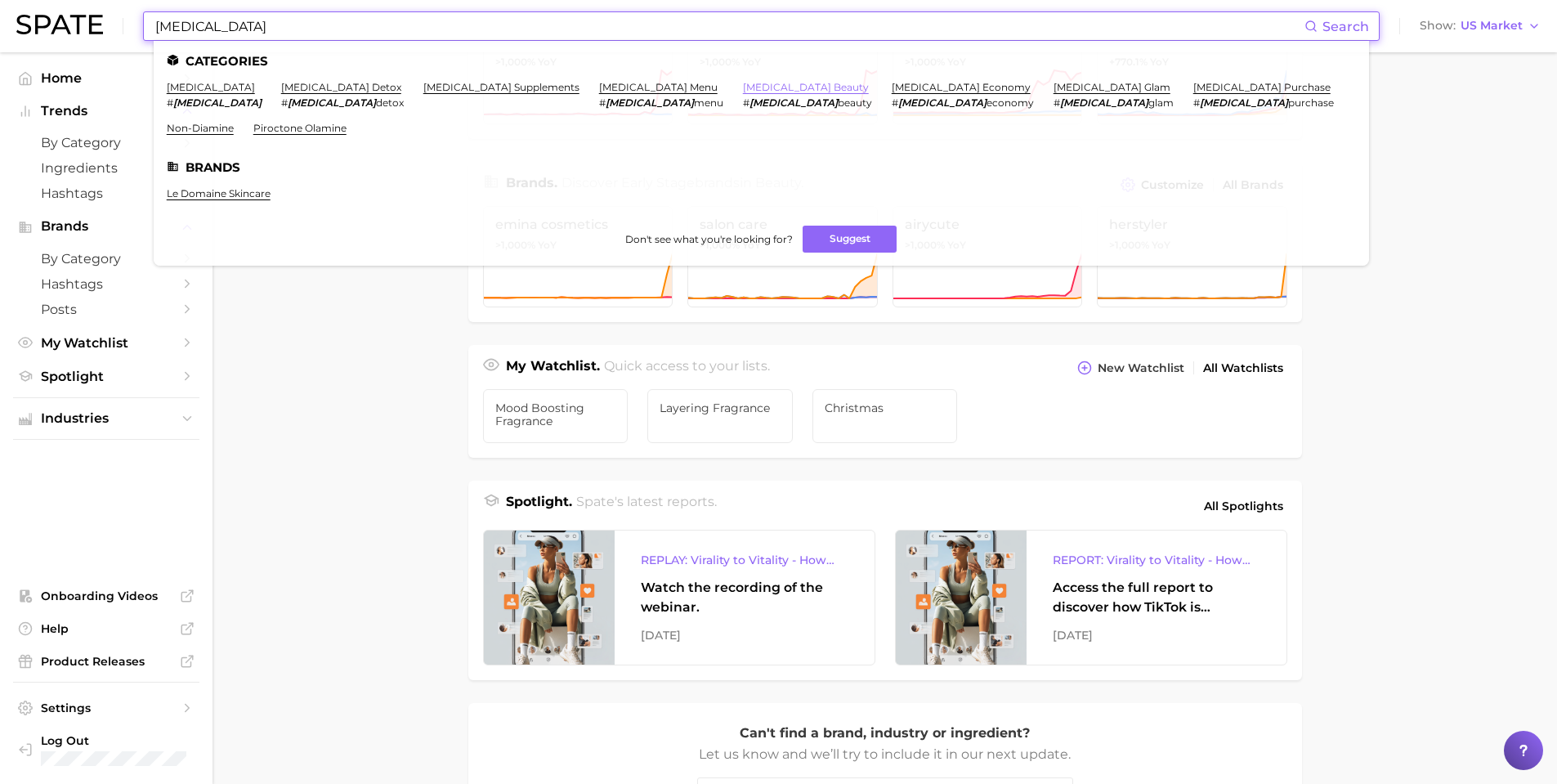
type input "[MEDICAL_DATA]"
click at [743, 91] on link "dopamine beauty" at bounding box center [805, 86] width 126 height 12
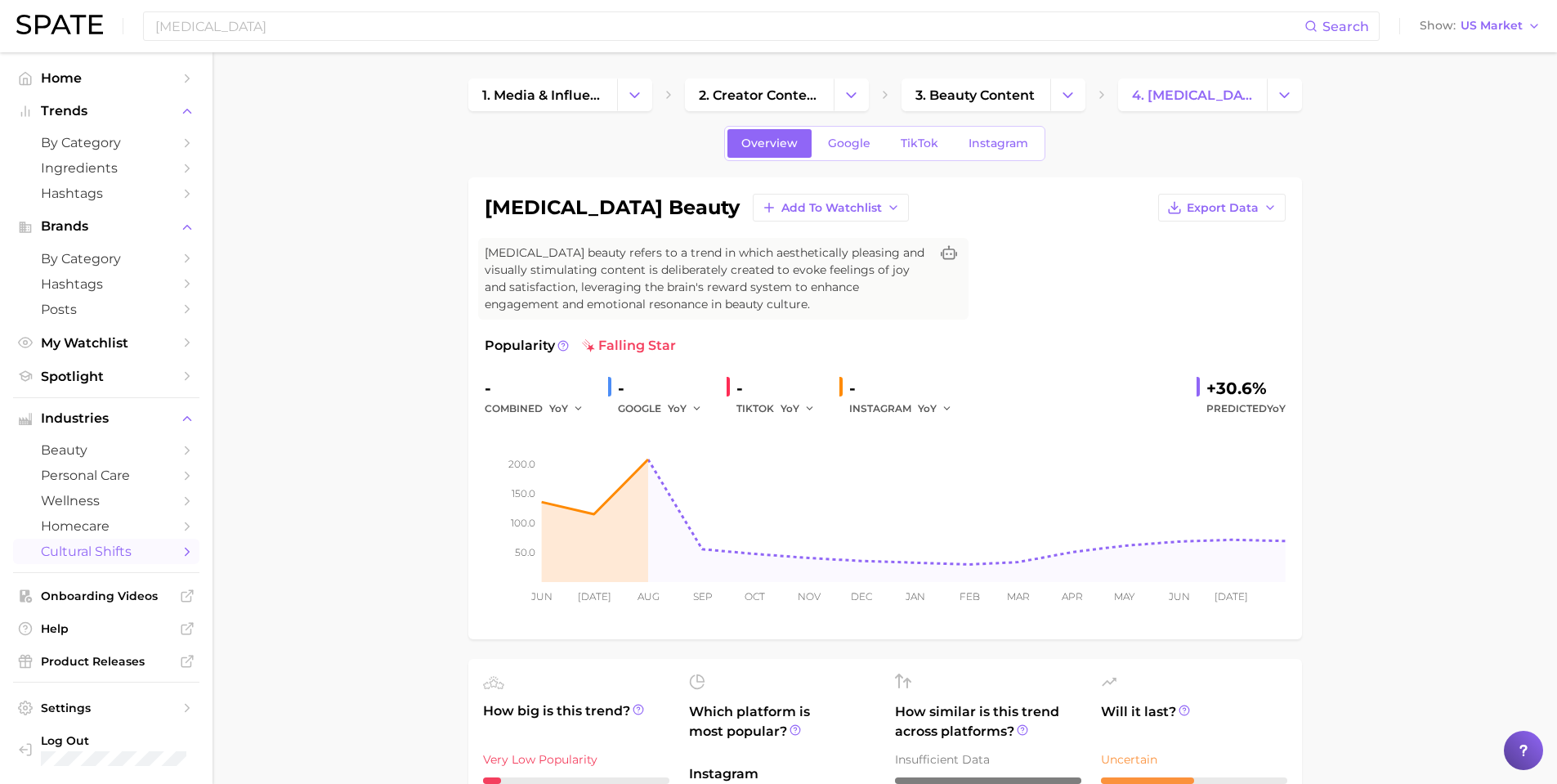
click at [623, 200] on h1 "dopamine beauty" at bounding box center [612, 208] width 255 height 20
copy div "dopamine beauty Add to Watchlist Export Data"
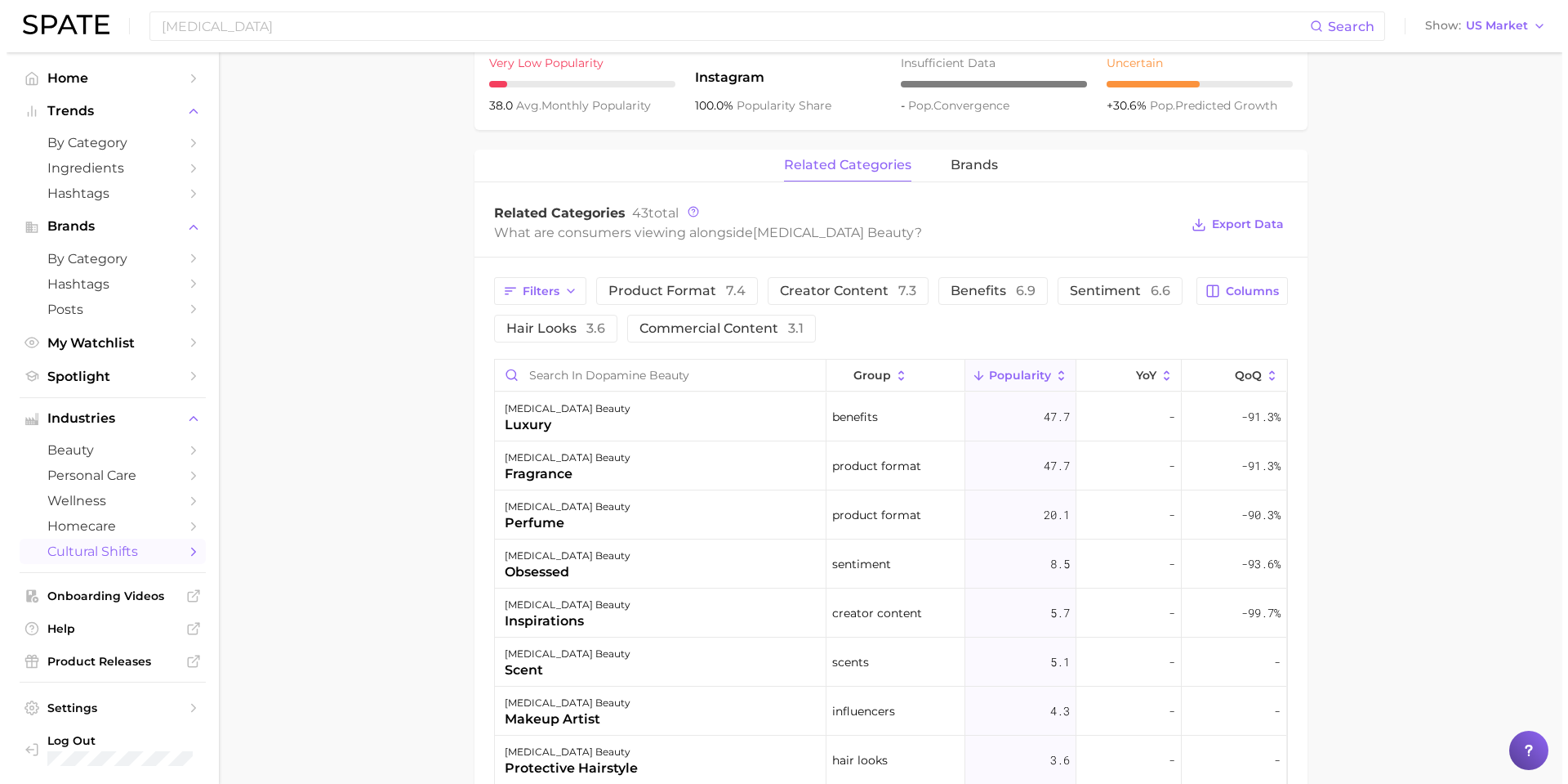
scroll to position [762, 0]
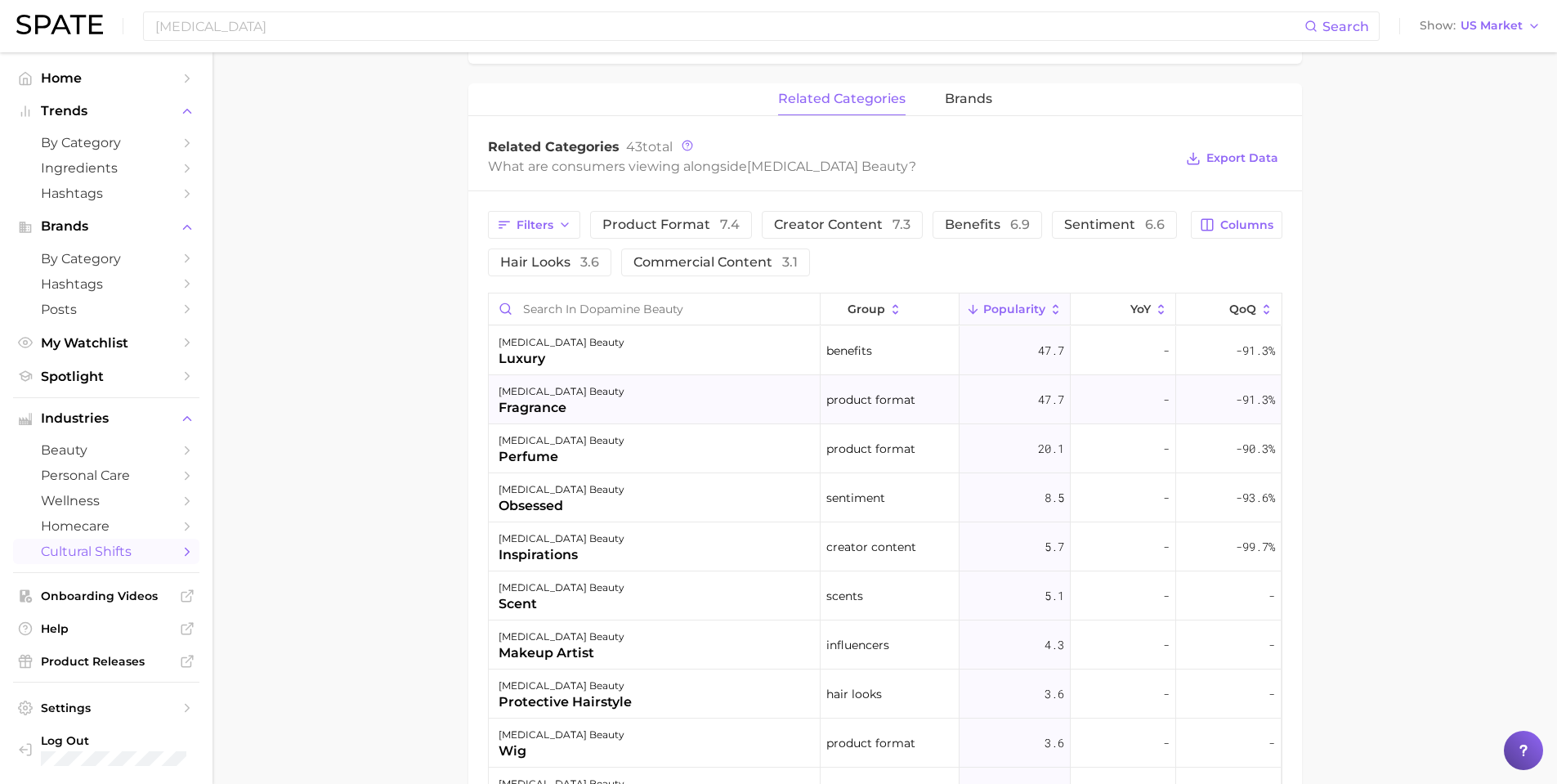
click at [628, 388] on div "dopamine beauty fragrance" at bounding box center [655, 399] width 332 height 49
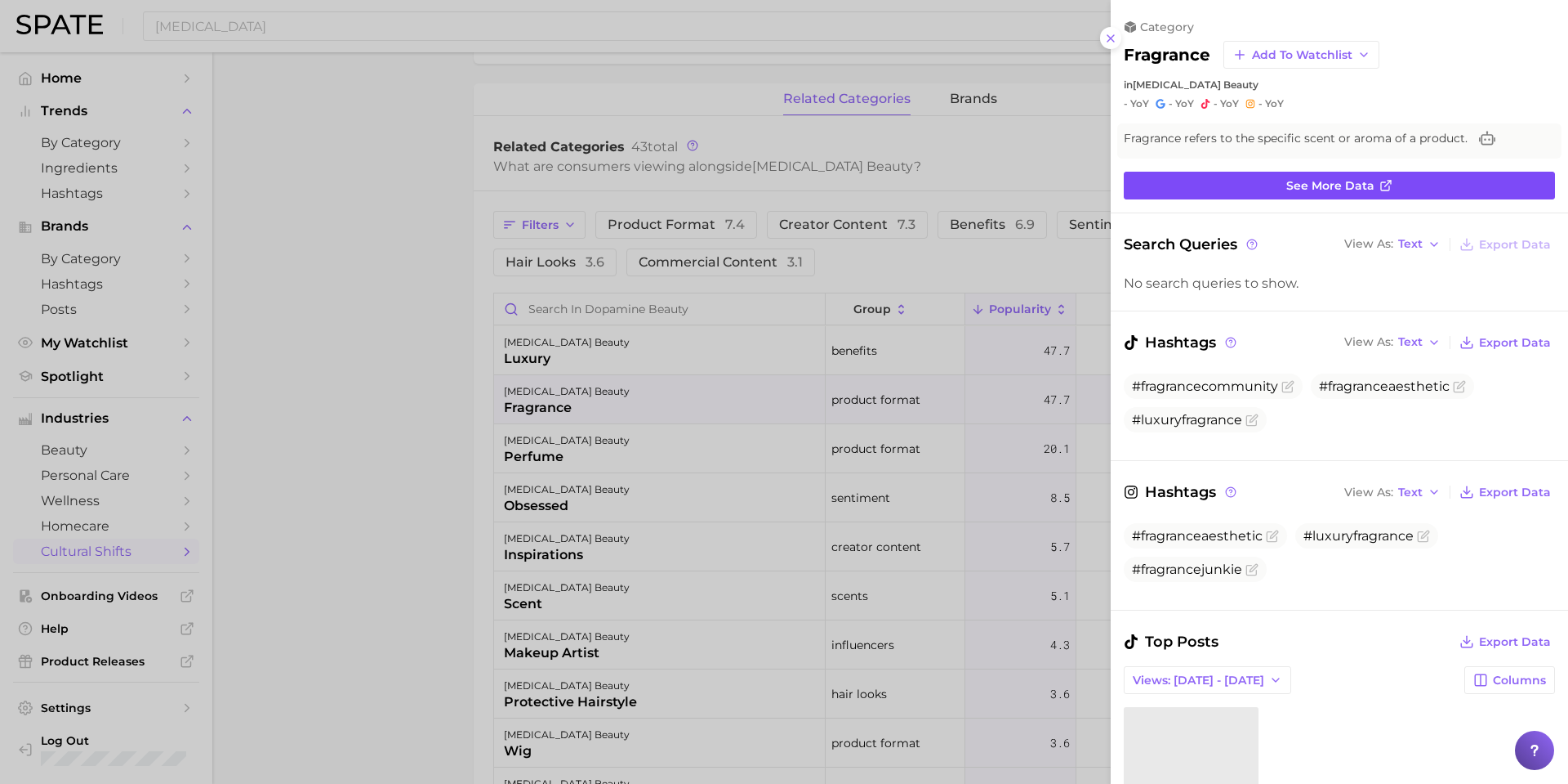
click at [1437, 190] on link "See more data" at bounding box center [1339, 185] width 431 height 27
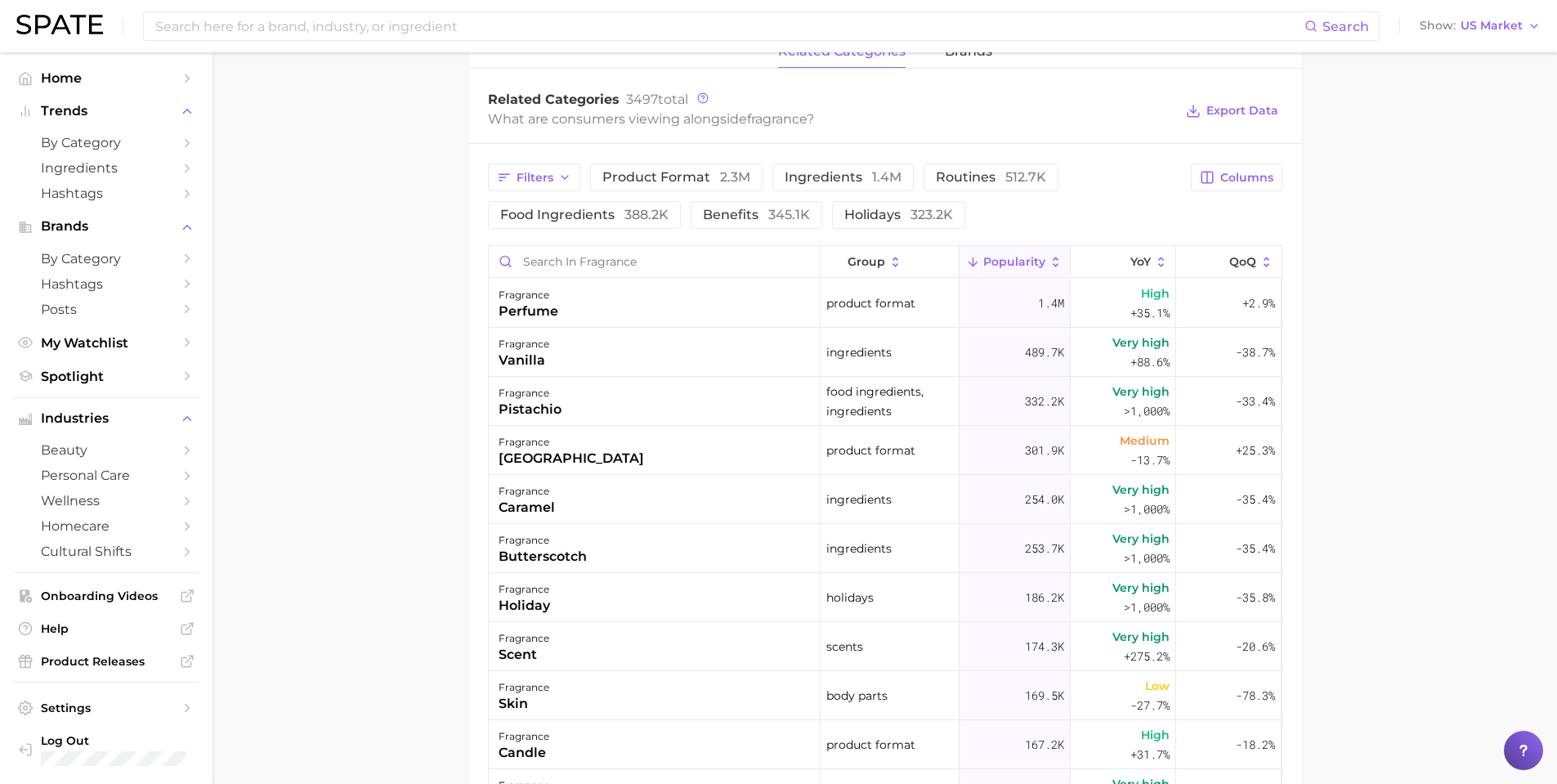
type input "[MEDICAL_DATA]"
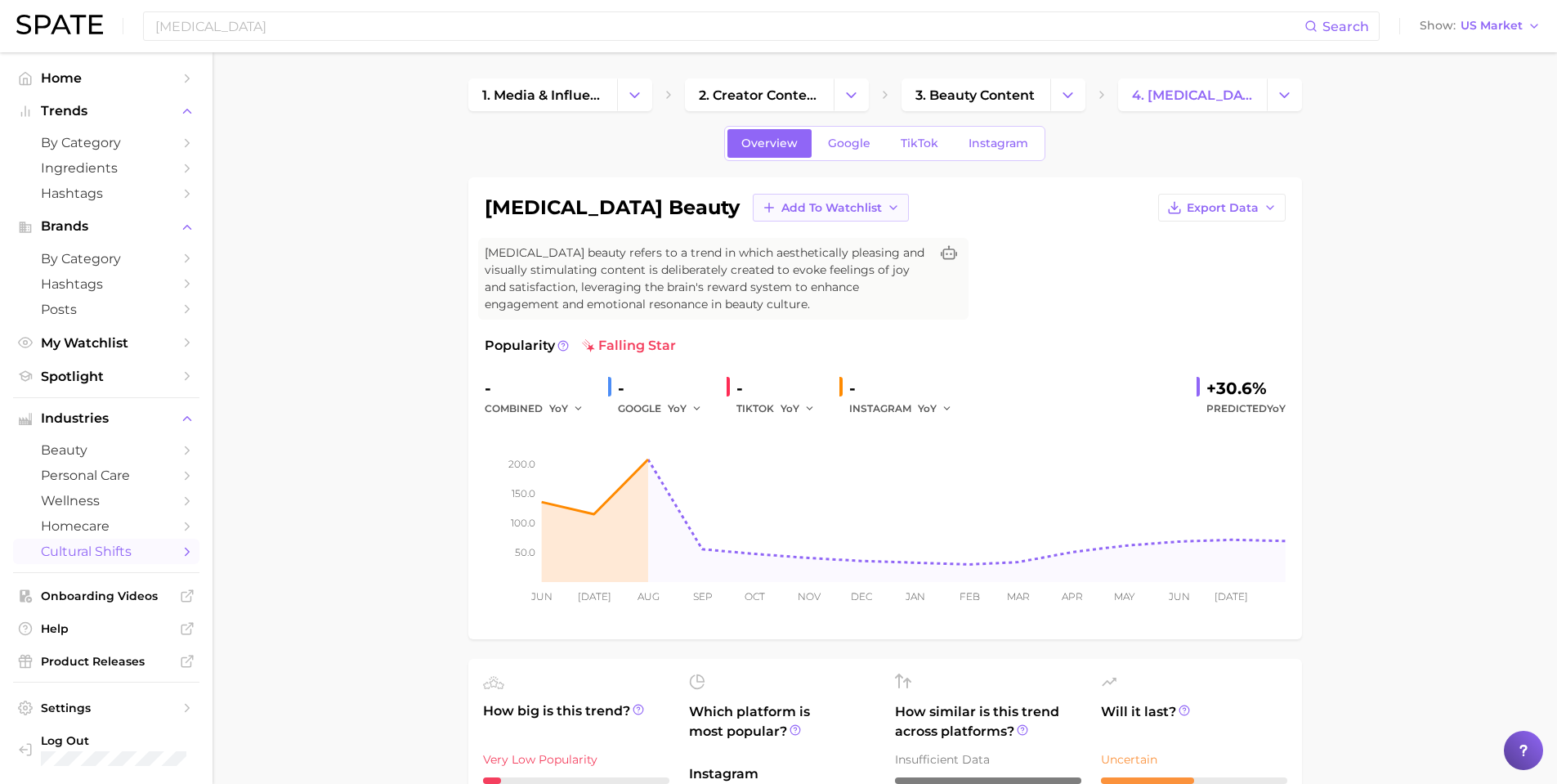
click at [797, 214] on button "Add to Watchlist" at bounding box center [831, 207] width 156 height 27
click at [781, 243] on span "New Watchlist" at bounding box center [824, 238] width 86 height 14
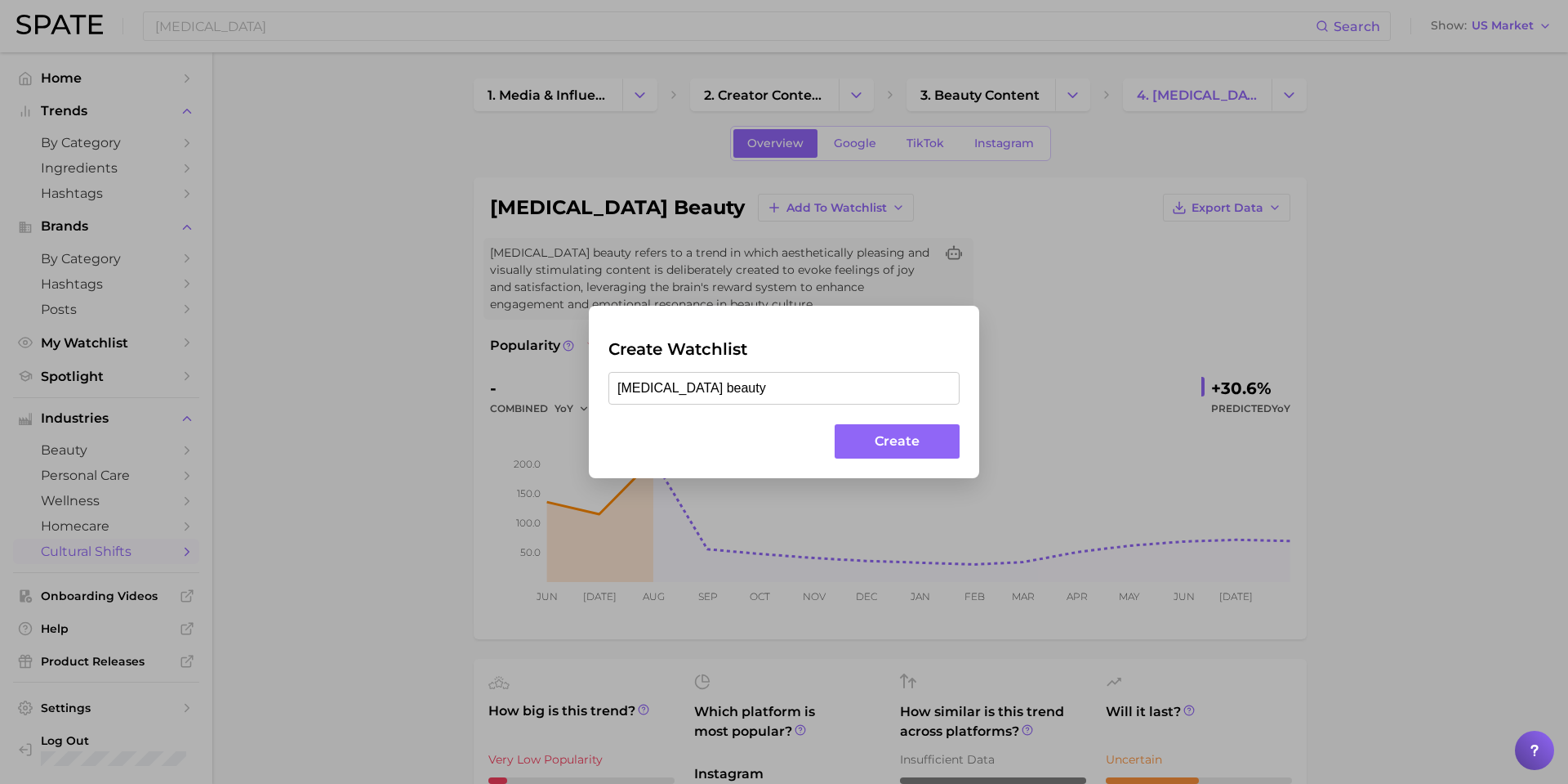
click at [623, 386] on input "dopamine beauty" at bounding box center [784, 387] width 351 height 32
click at [686, 389] on input "Dopamine beauty" at bounding box center [784, 387] width 351 height 32
type input "Dopamine Beauty"
click at [943, 432] on button "Create" at bounding box center [897, 441] width 125 height 35
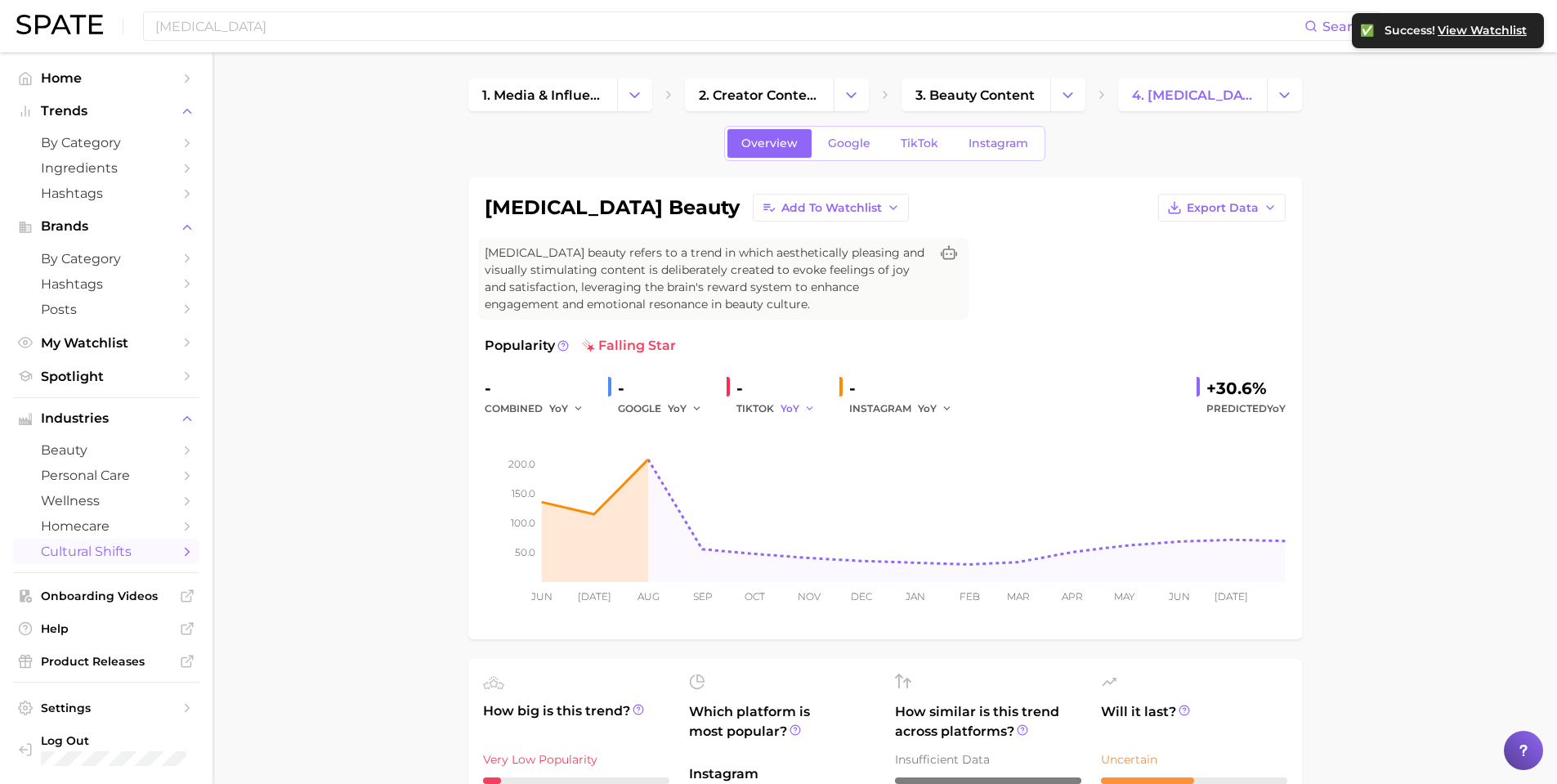
click at [793, 407] on span "YoY" at bounding box center [790, 408] width 19 height 14
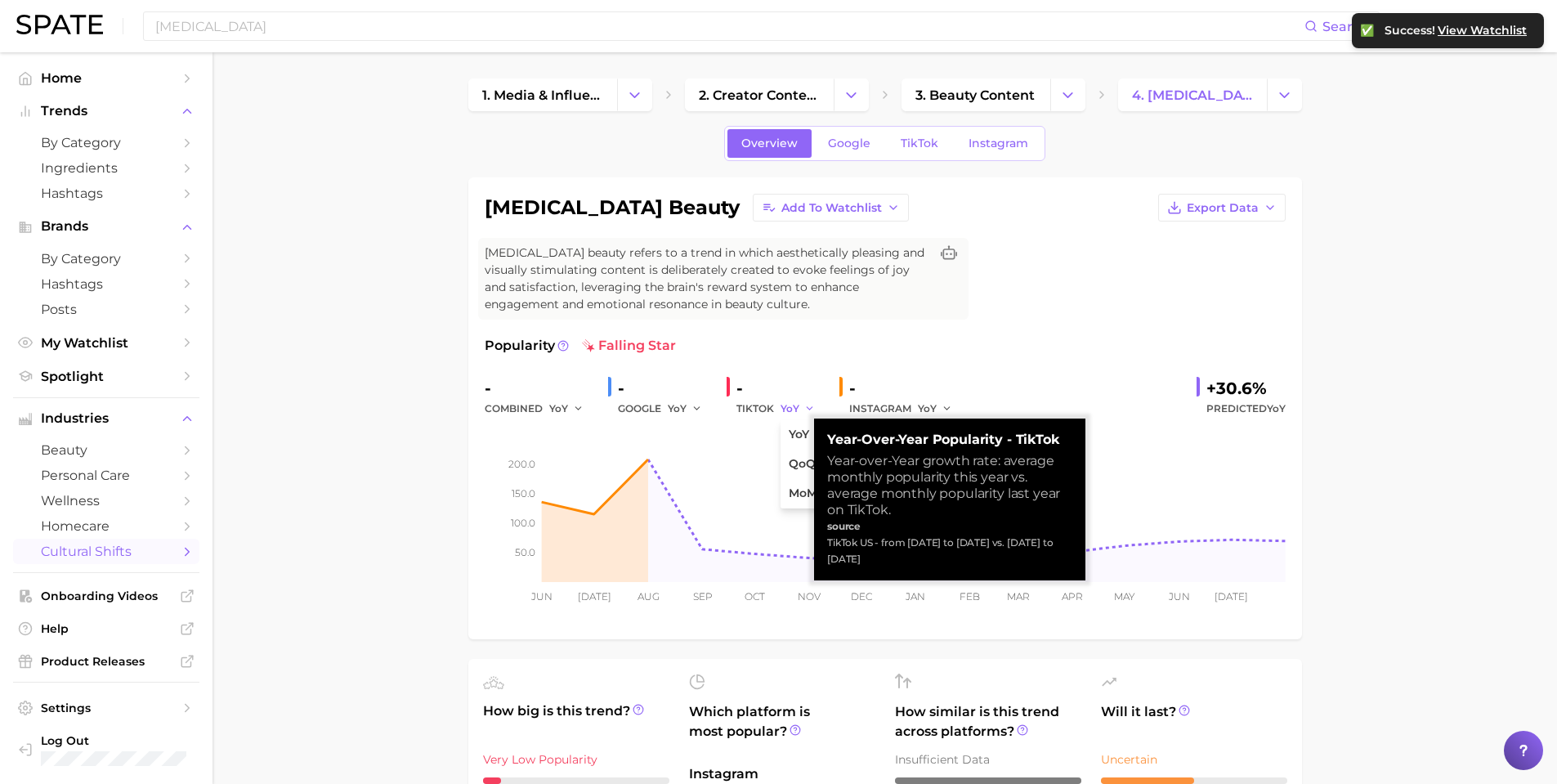
click at [788, 409] on span "YoY" at bounding box center [790, 408] width 19 height 14
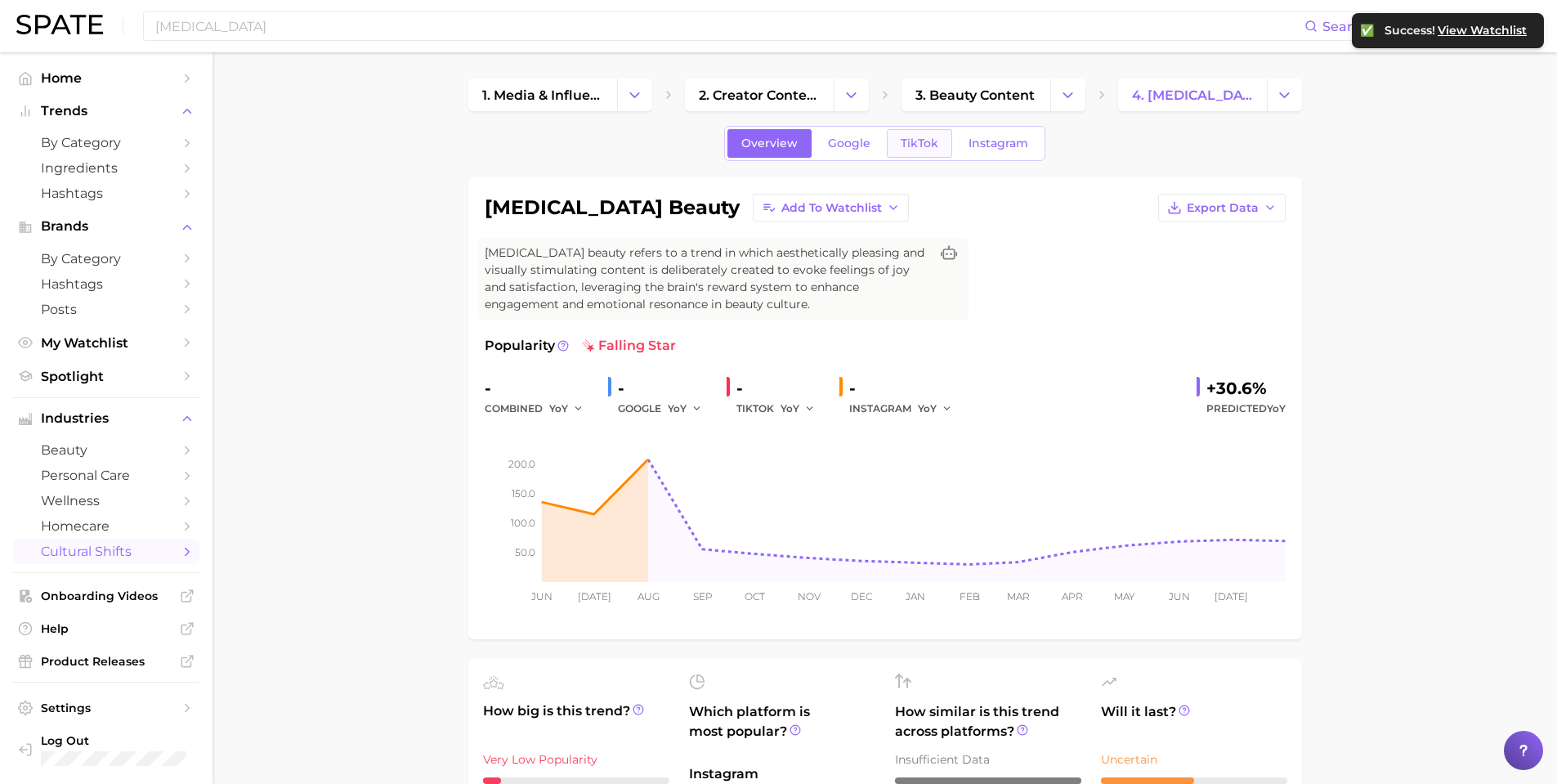
click at [934, 142] on span "TikTok" at bounding box center [919, 143] width 37 height 14
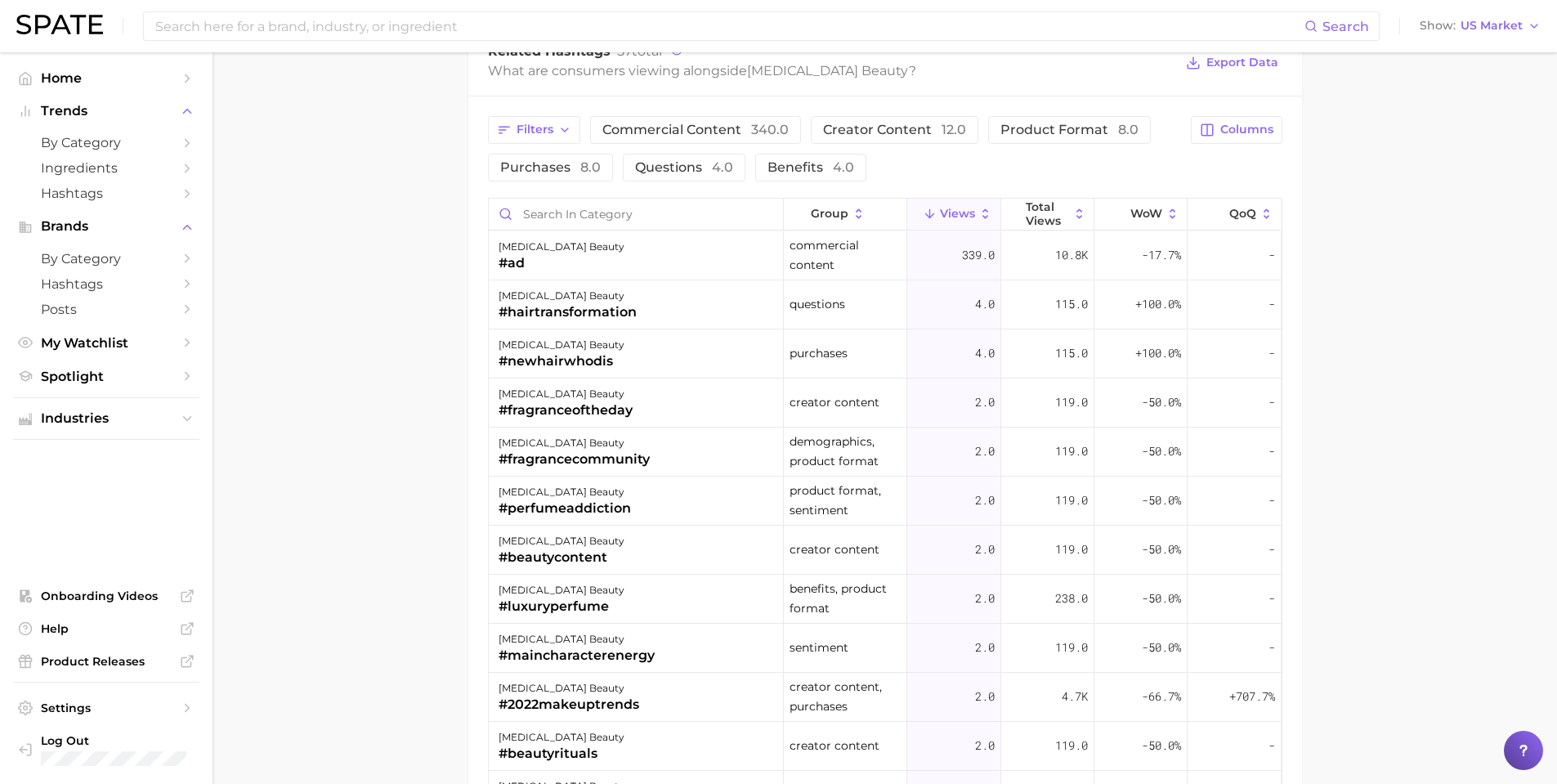
scroll to position [1362, 0]
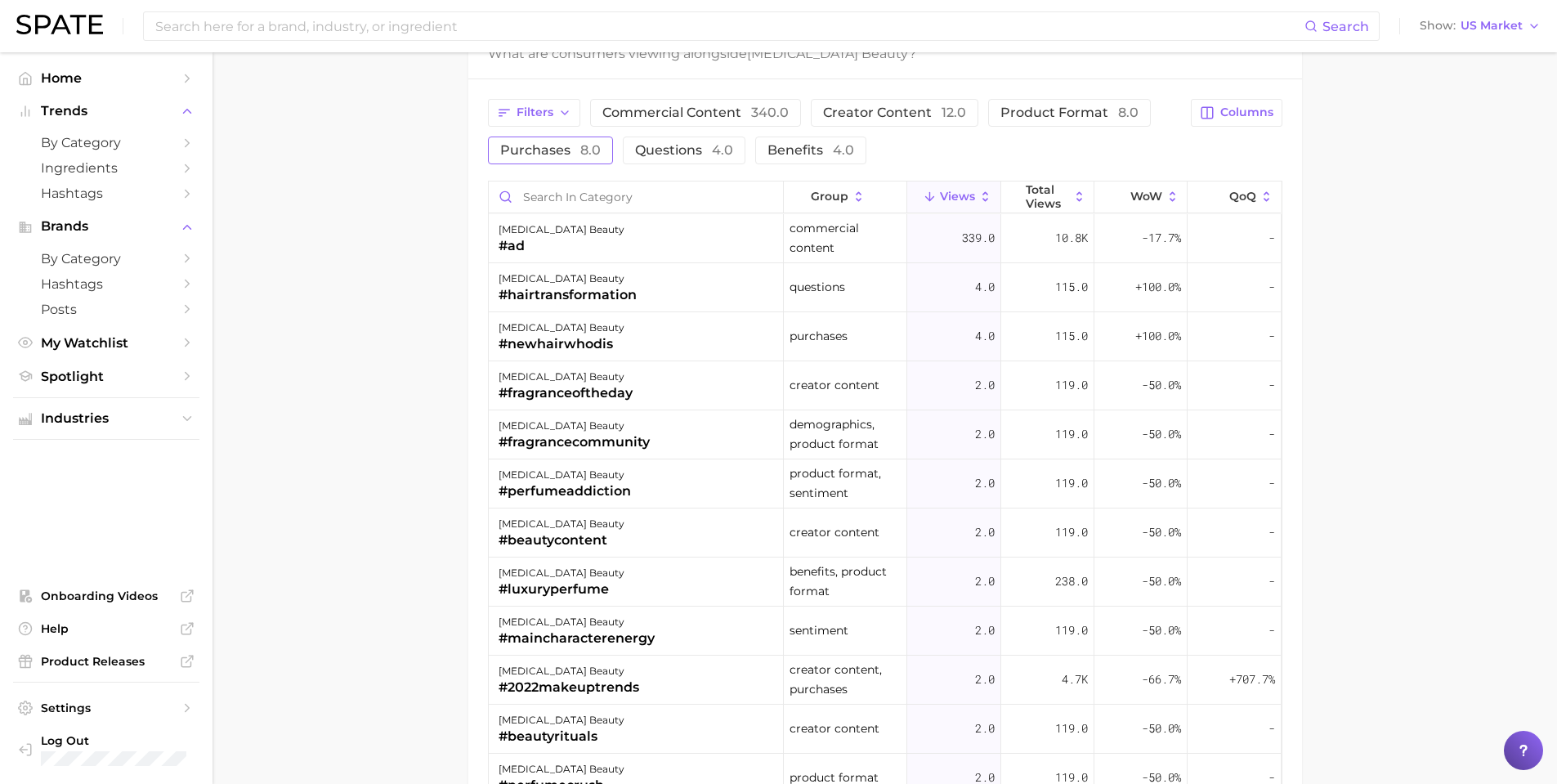
click at [563, 155] on span "purchases 8.0" at bounding box center [551, 150] width 101 height 13
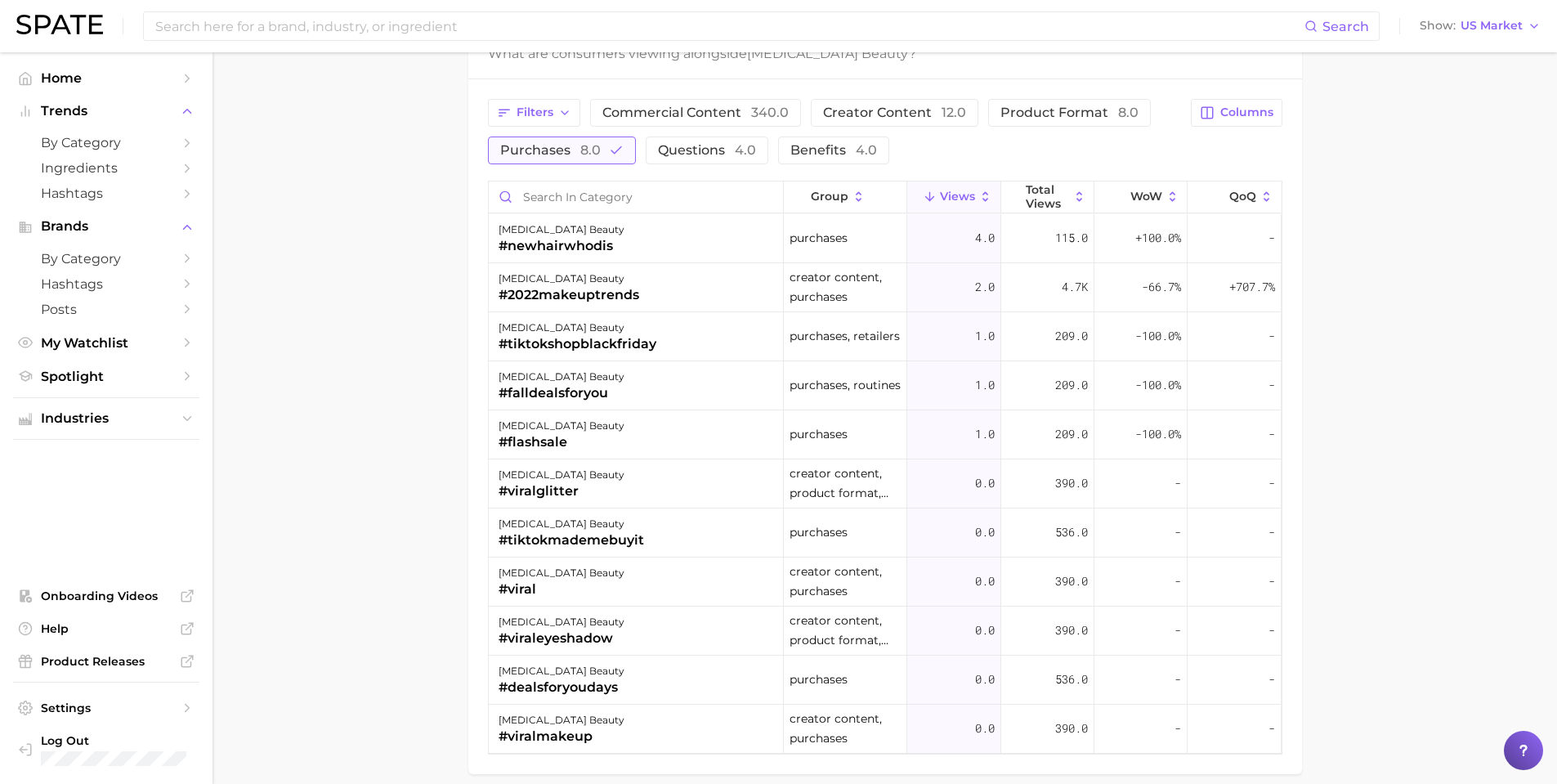
click at [563, 155] on span "purchases 8.0" at bounding box center [551, 150] width 101 height 13
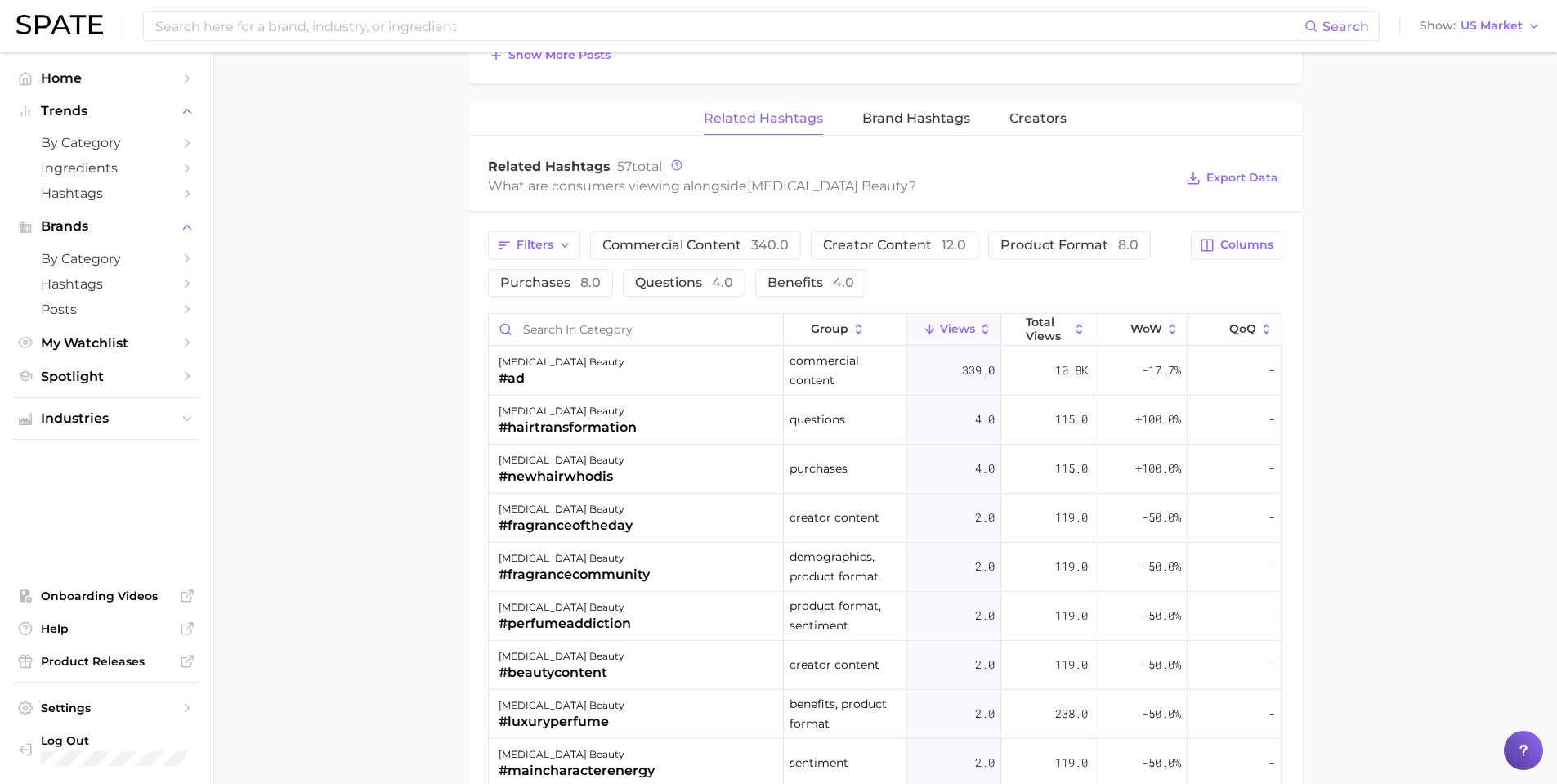
scroll to position [1225, 0]
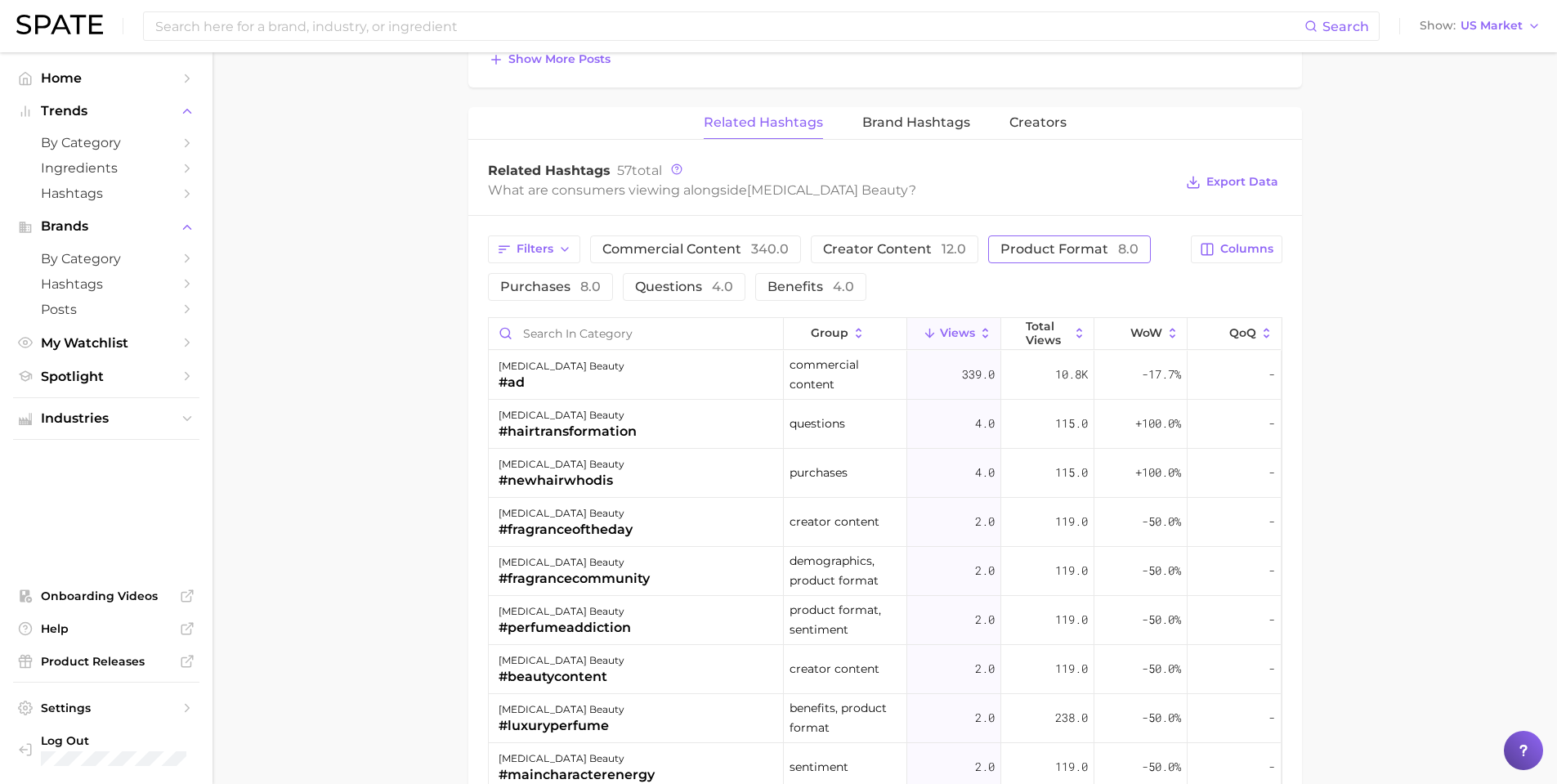
click at [1055, 247] on span "product format 8.0" at bounding box center [1070, 249] width 138 height 13
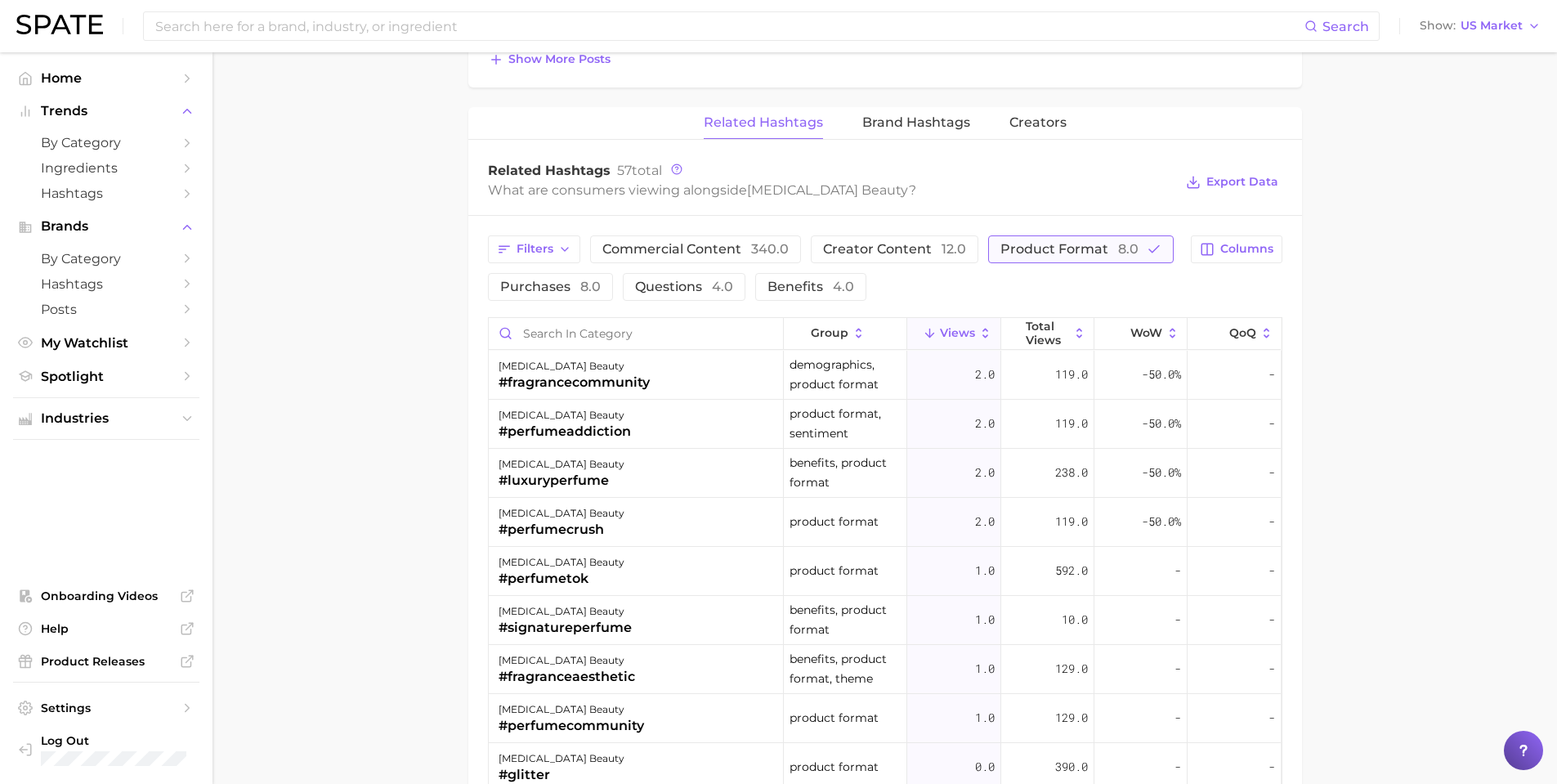
click at [1031, 246] on span "product format 8.0" at bounding box center [1070, 249] width 138 height 13
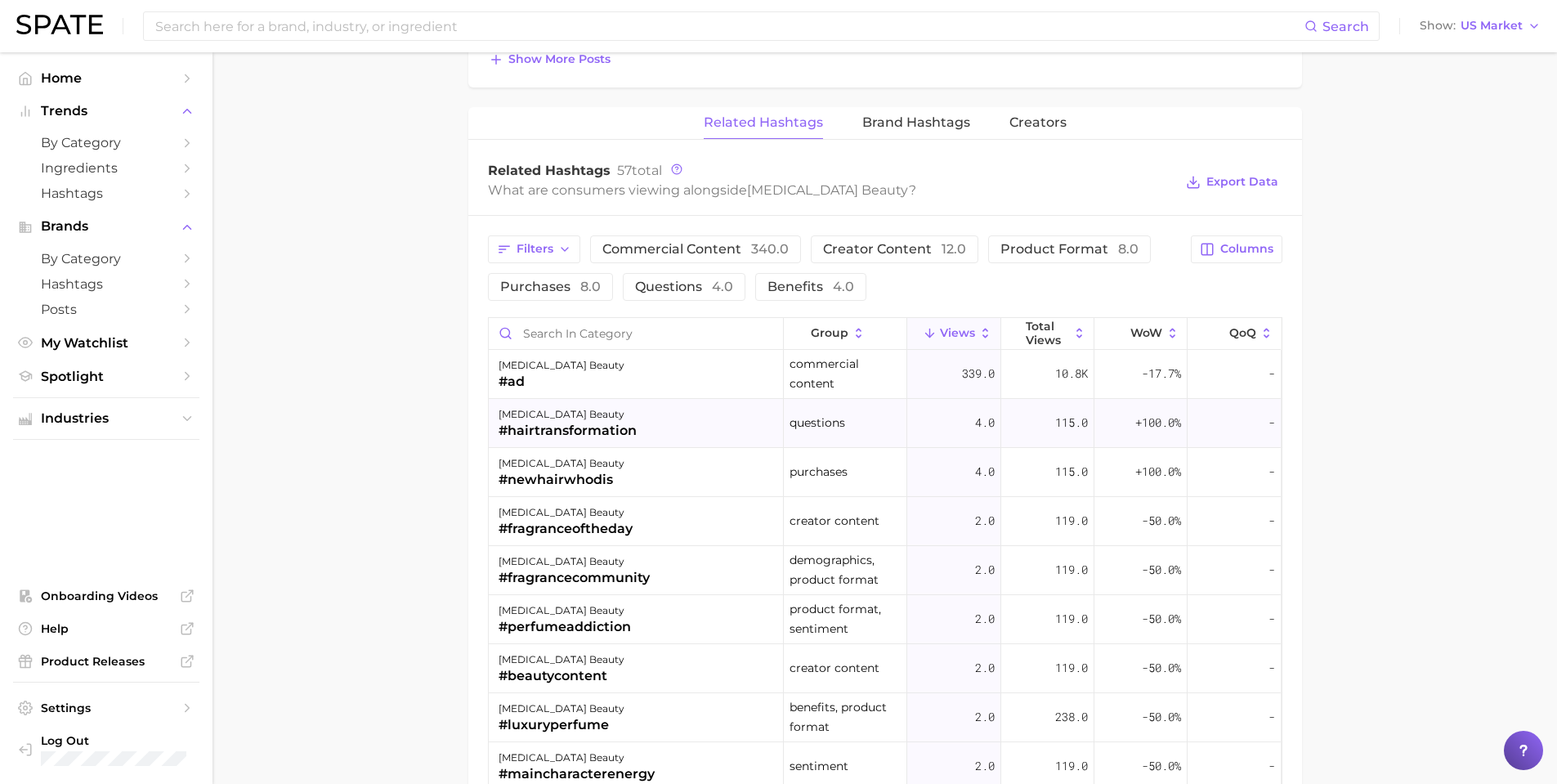
scroll to position [0, 0]
click at [902, 131] on button "Brand Hashtags" at bounding box center [917, 123] width 108 height 32
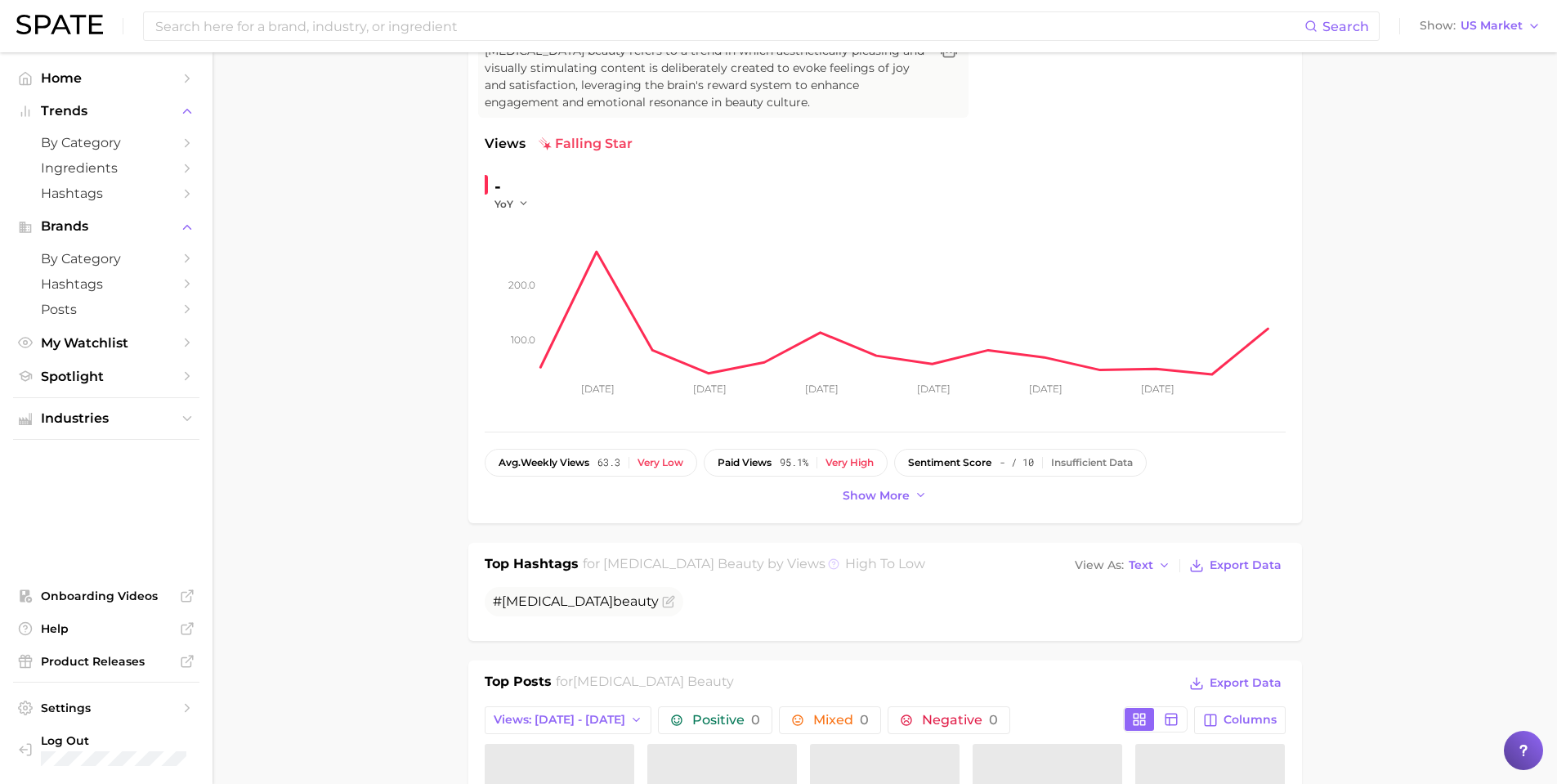
scroll to position [136, 0]
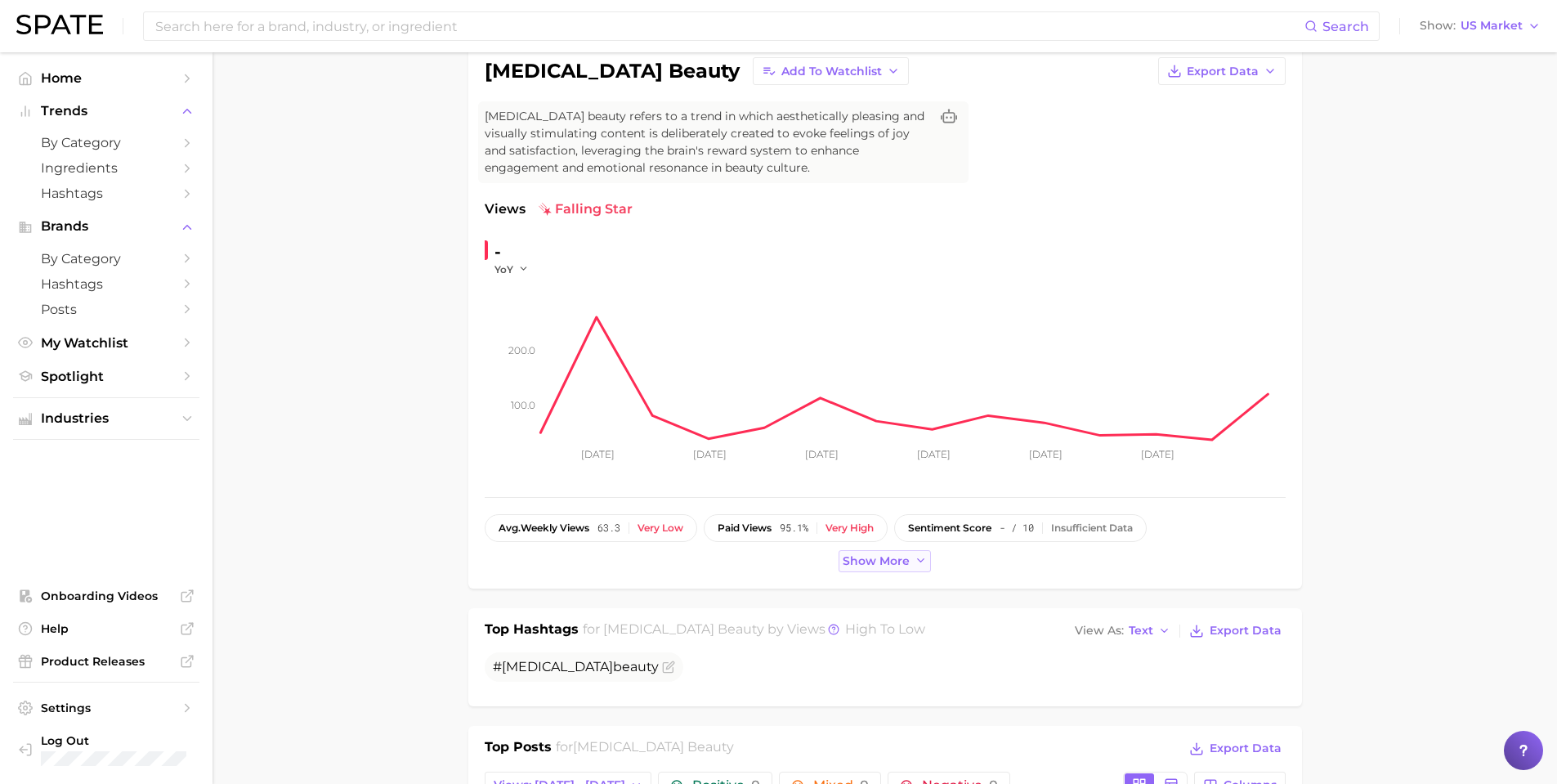
click at [848, 554] on span "Show more" at bounding box center [876, 560] width 67 height 14
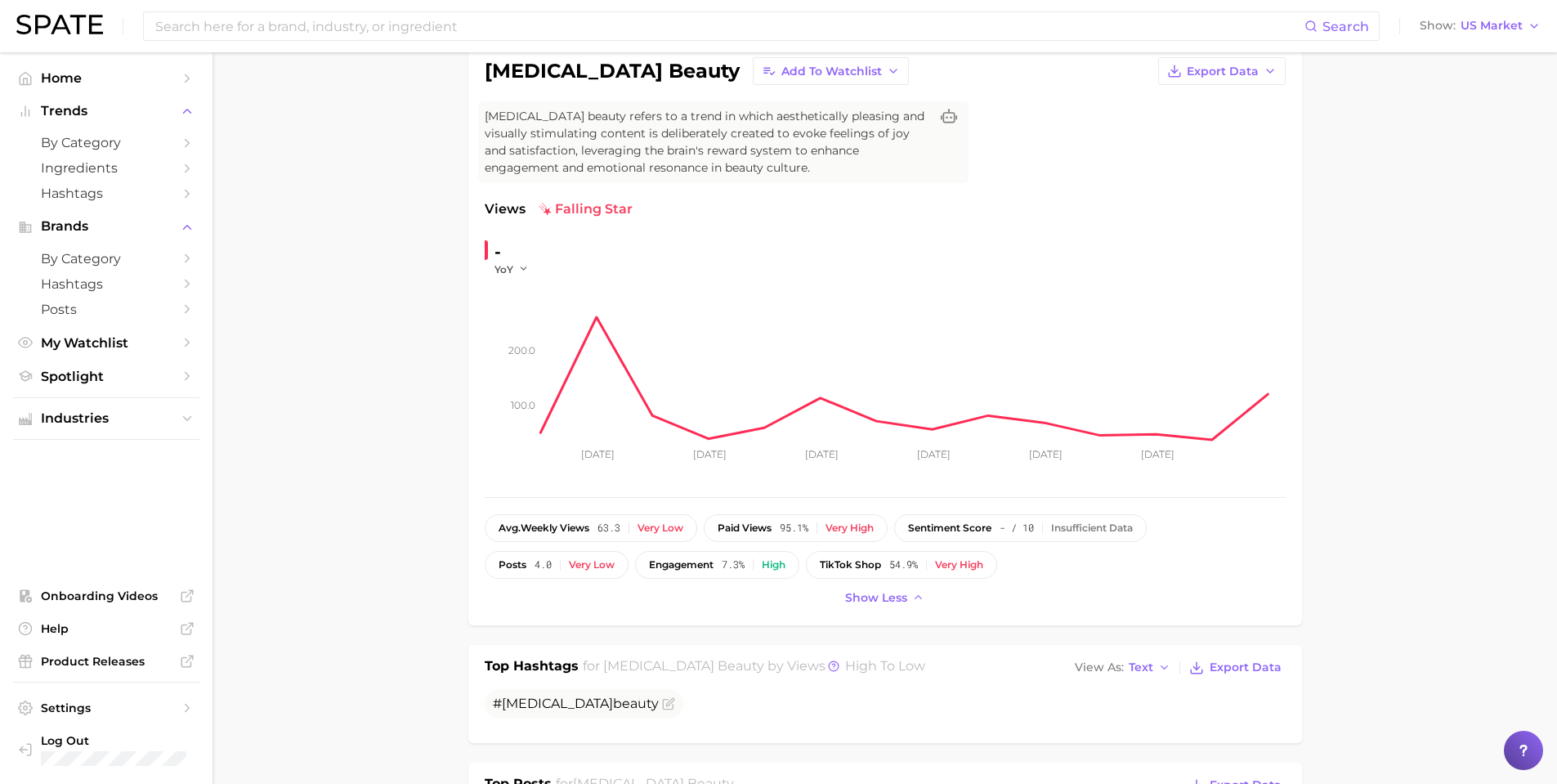
click at [1066, 559] on div "avg. weekly views 63.3 Very low paid views 95.1% Very high sentiment score - / …" at bounding box center [885, 546] width 801 height 65
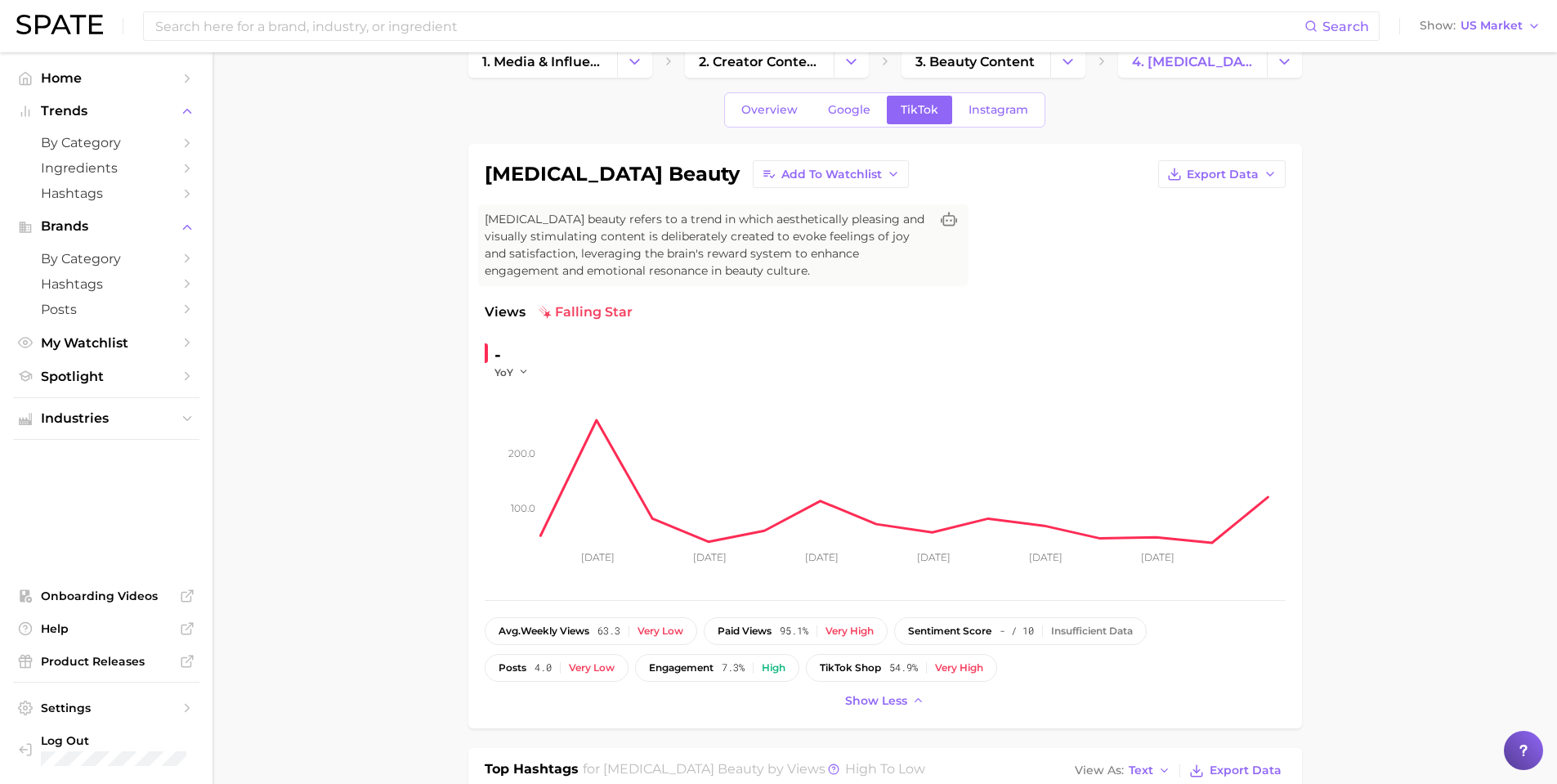
scroll to position [0, 0]
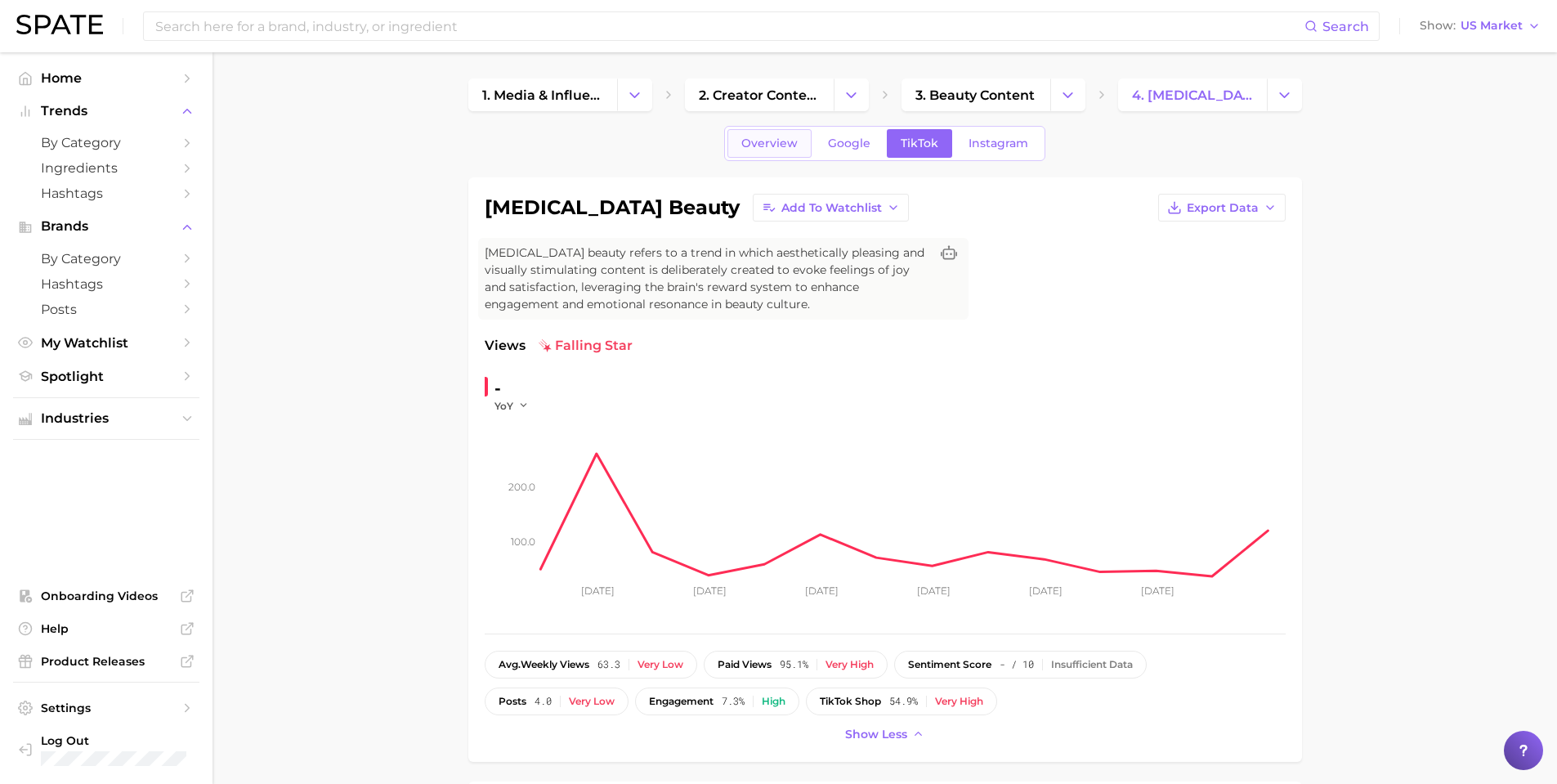
click at [796, 145] on span "Overview" at bounding box center [769, 143] width 57 height 14
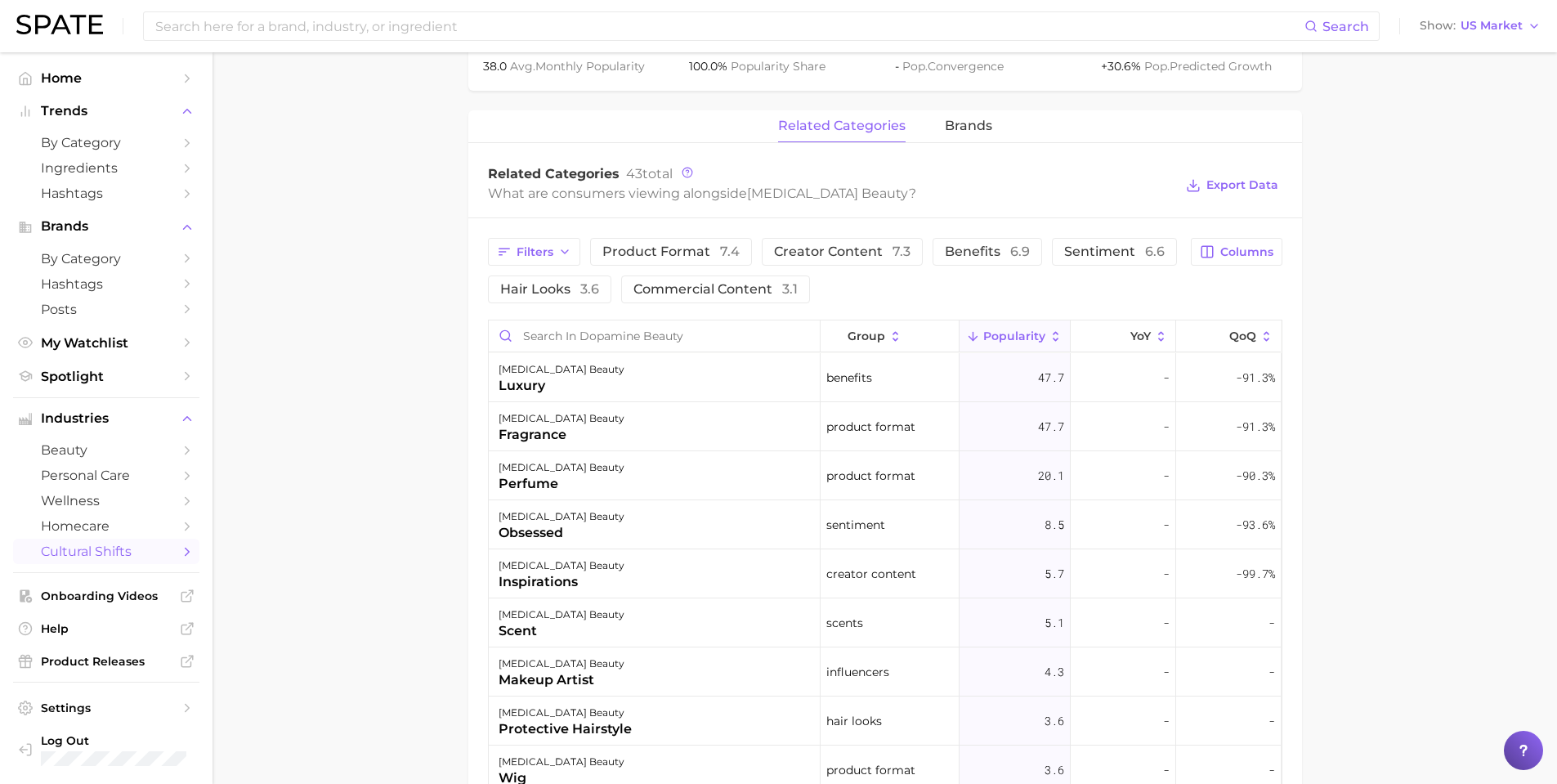
click at [1350, 415] on main "1. media & influencers 2. creator content 3. beauty content 4. dopamine beauty …" at bounding box center [885, 260] width 1345 height 1887
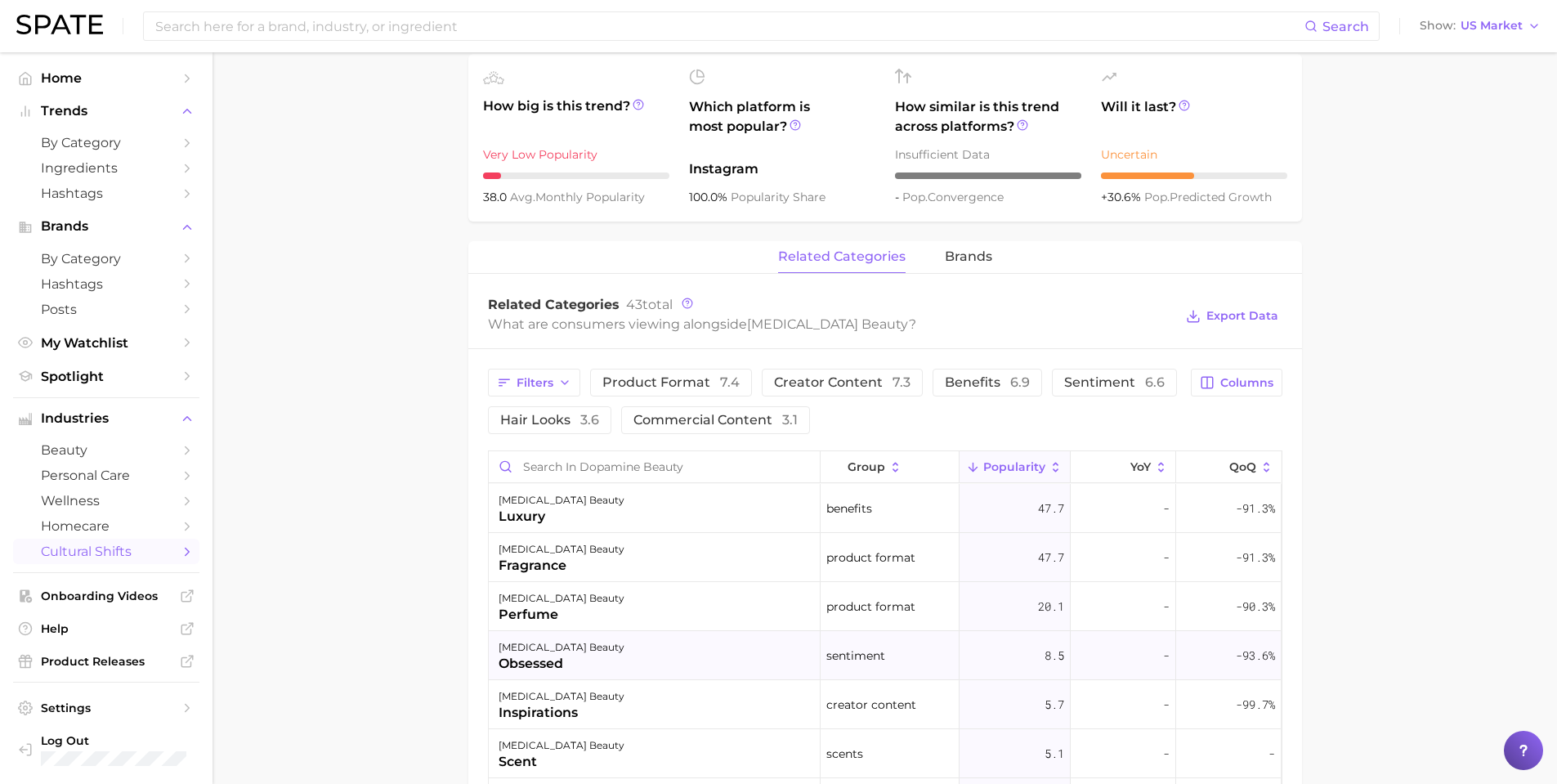
scroll to position [627, 0]
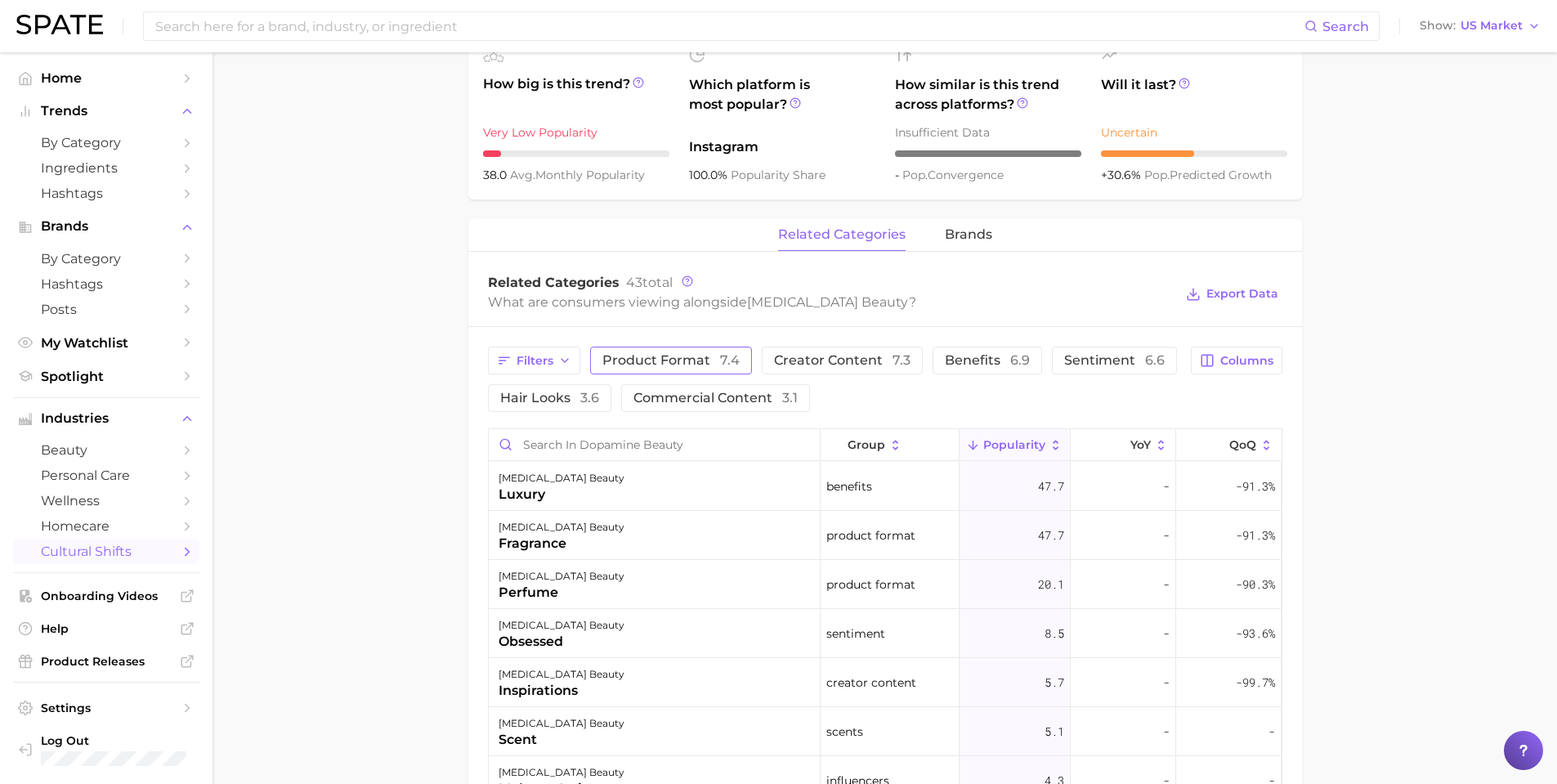
click at [631, 371] on button "product format 7.4" at bounding box center [671, 360] width 162 height 27
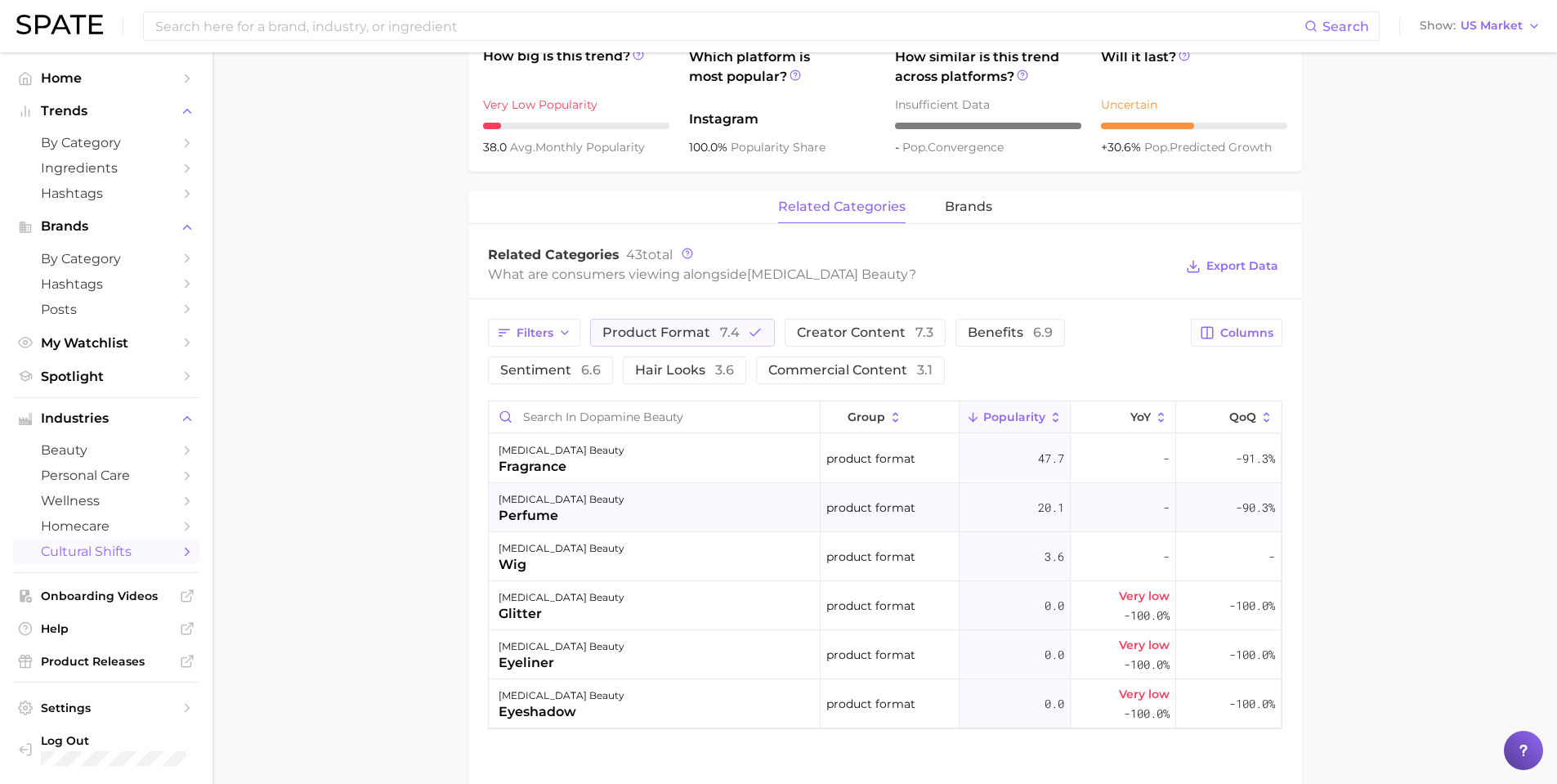
scroll to position [653, 0]
click at [720, 333] on span "7.4" at bounding box center [730, 333] width 20 height 16
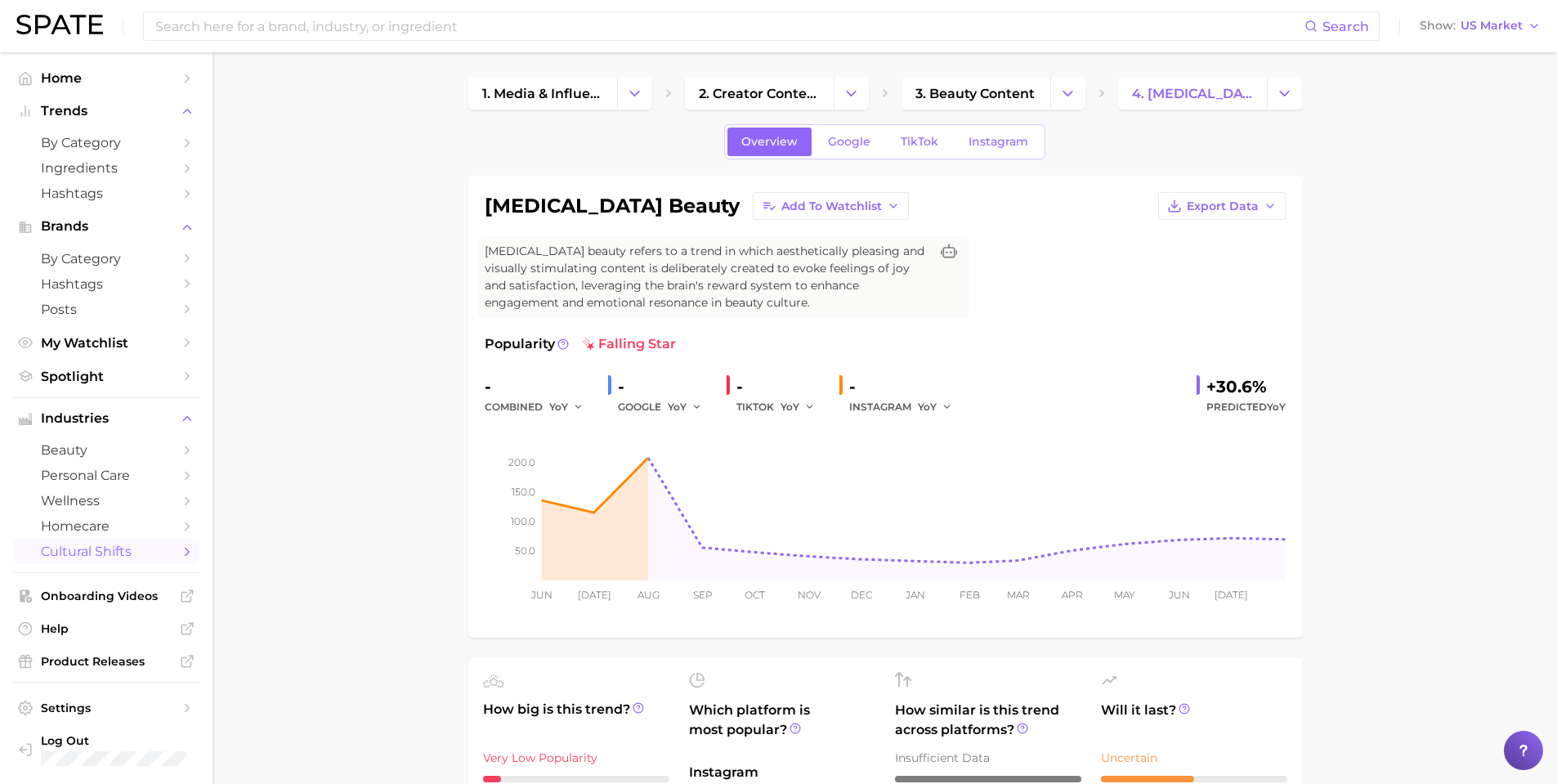
scroll to position [0, 0]
click at [505, 32] on input at bounding box center [729, 26] width 1151 height 27
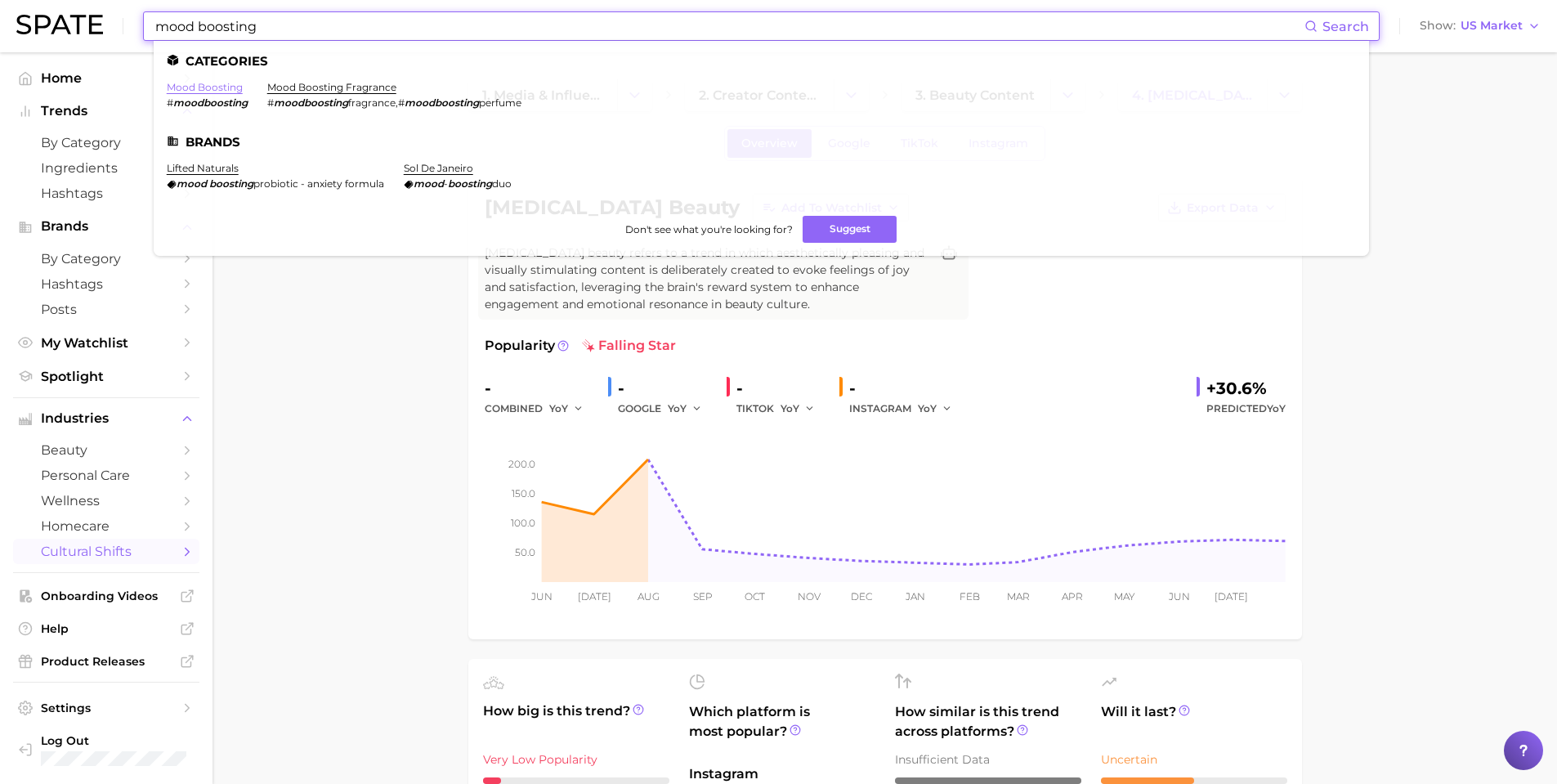
type input "mood boosting"
click at [230, 90] on link "mood boosting" at bounding box center [205, 86] width 76 height 12
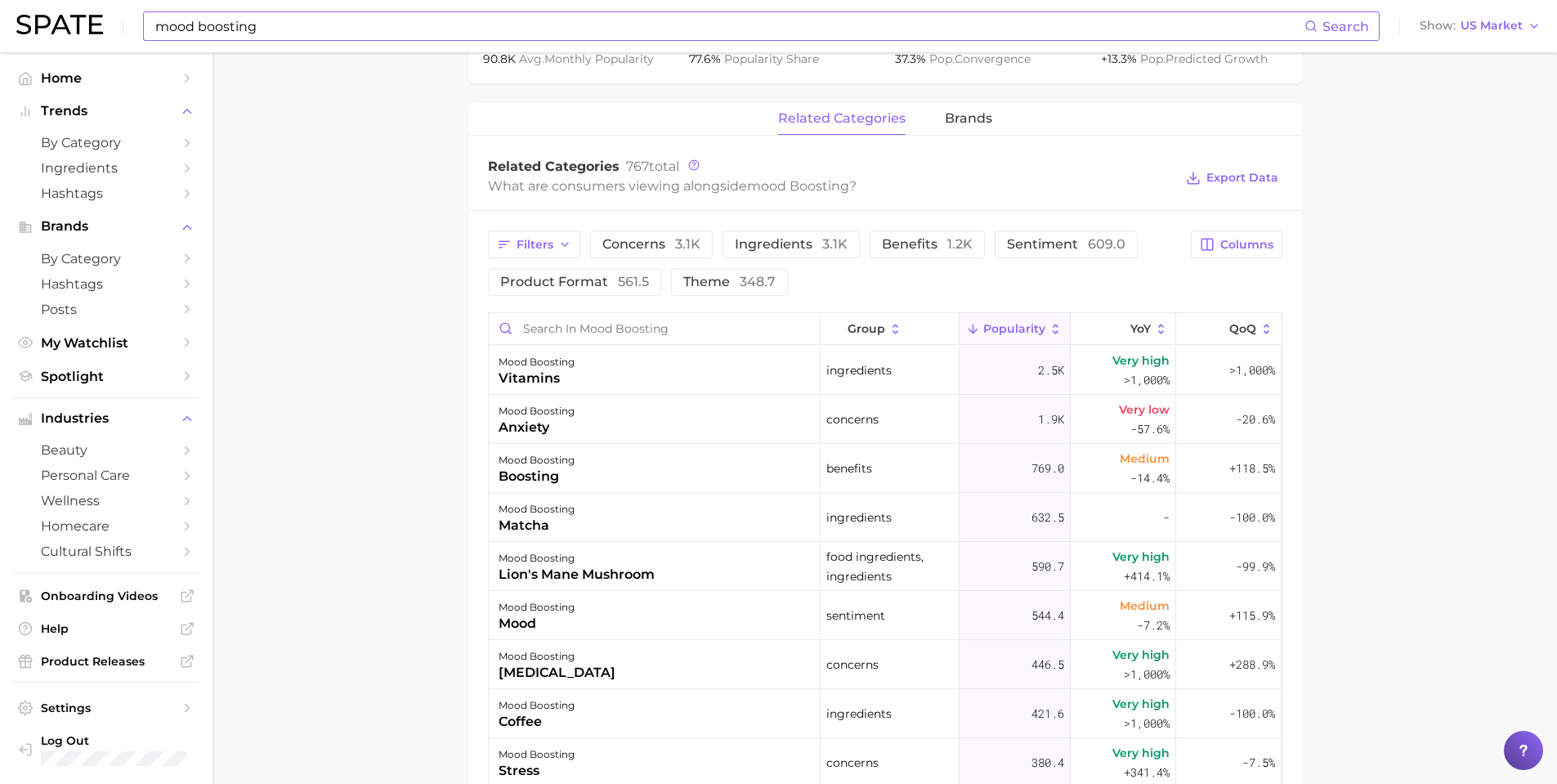
click at [380, 332] on main "mood boosting Overview Google TikTok Instagram mood boosting Add to Watchlist E…" at bounding box center [885, 270] width 1345 height 1853
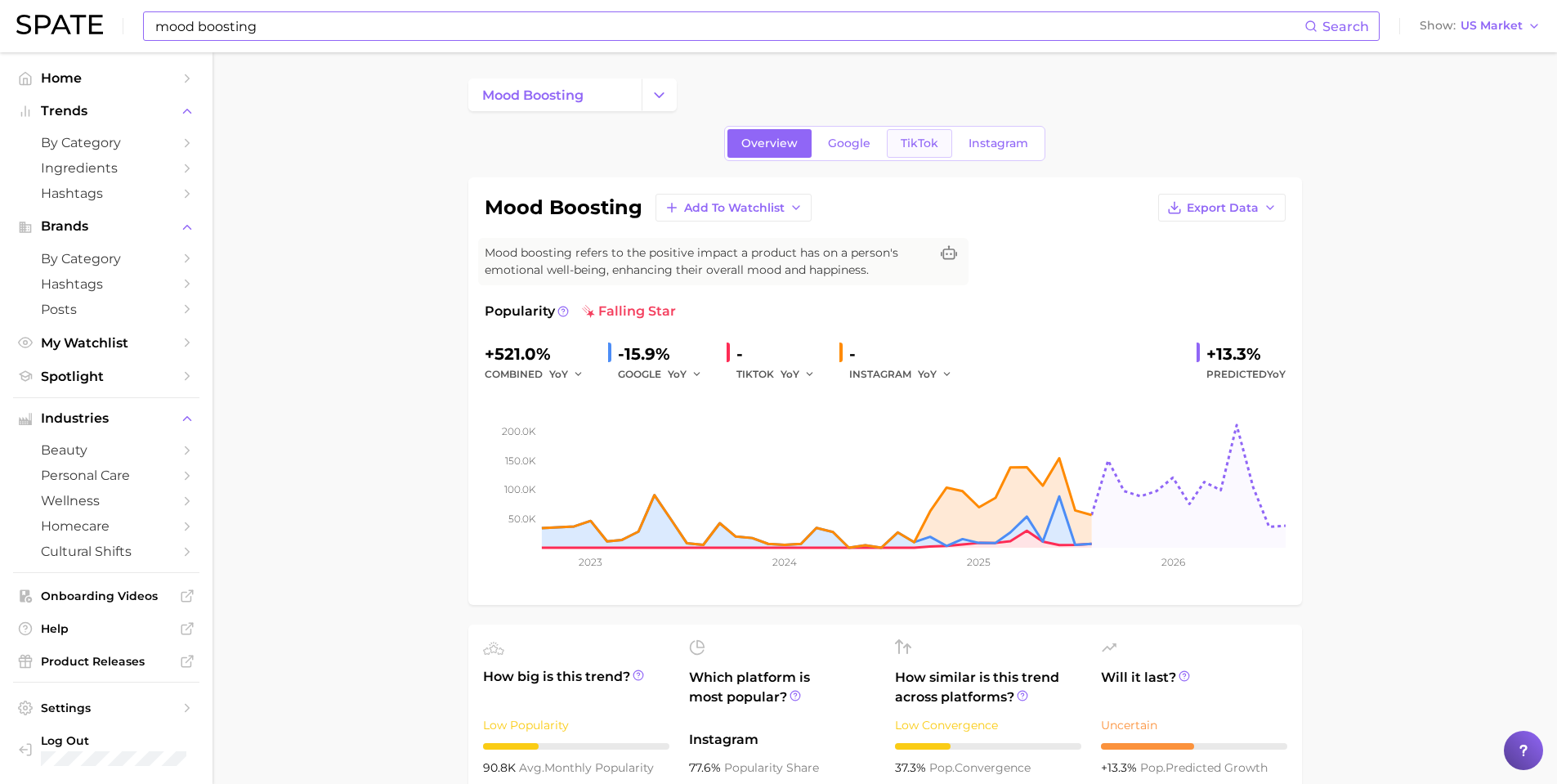
click at [936, 147] on span "TikTok" at bounding box center [919, 143] width 37 height 14
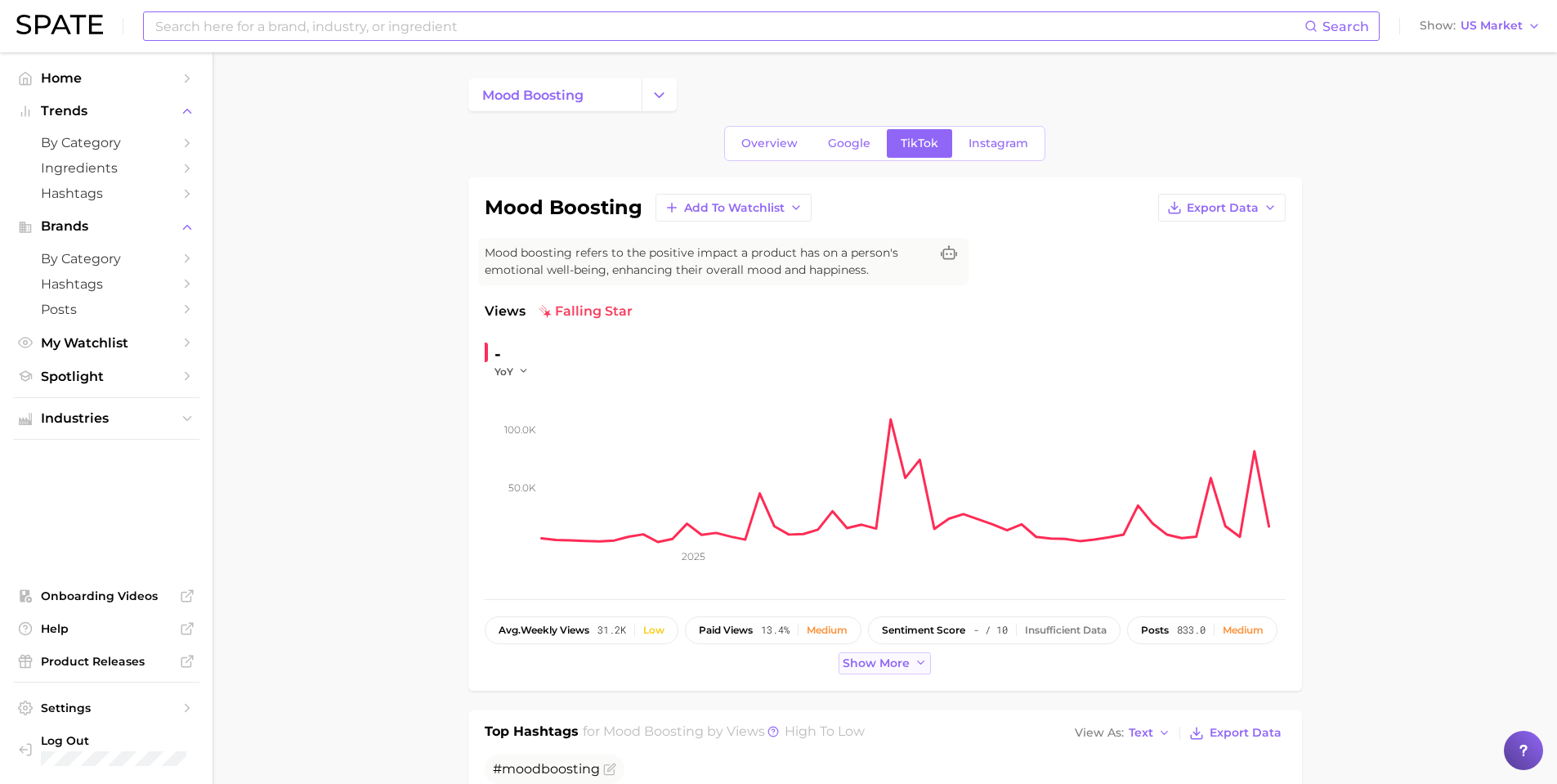
click at [888, 658] on span "Show more" at bounding box center [876, 663] width 67 height 14
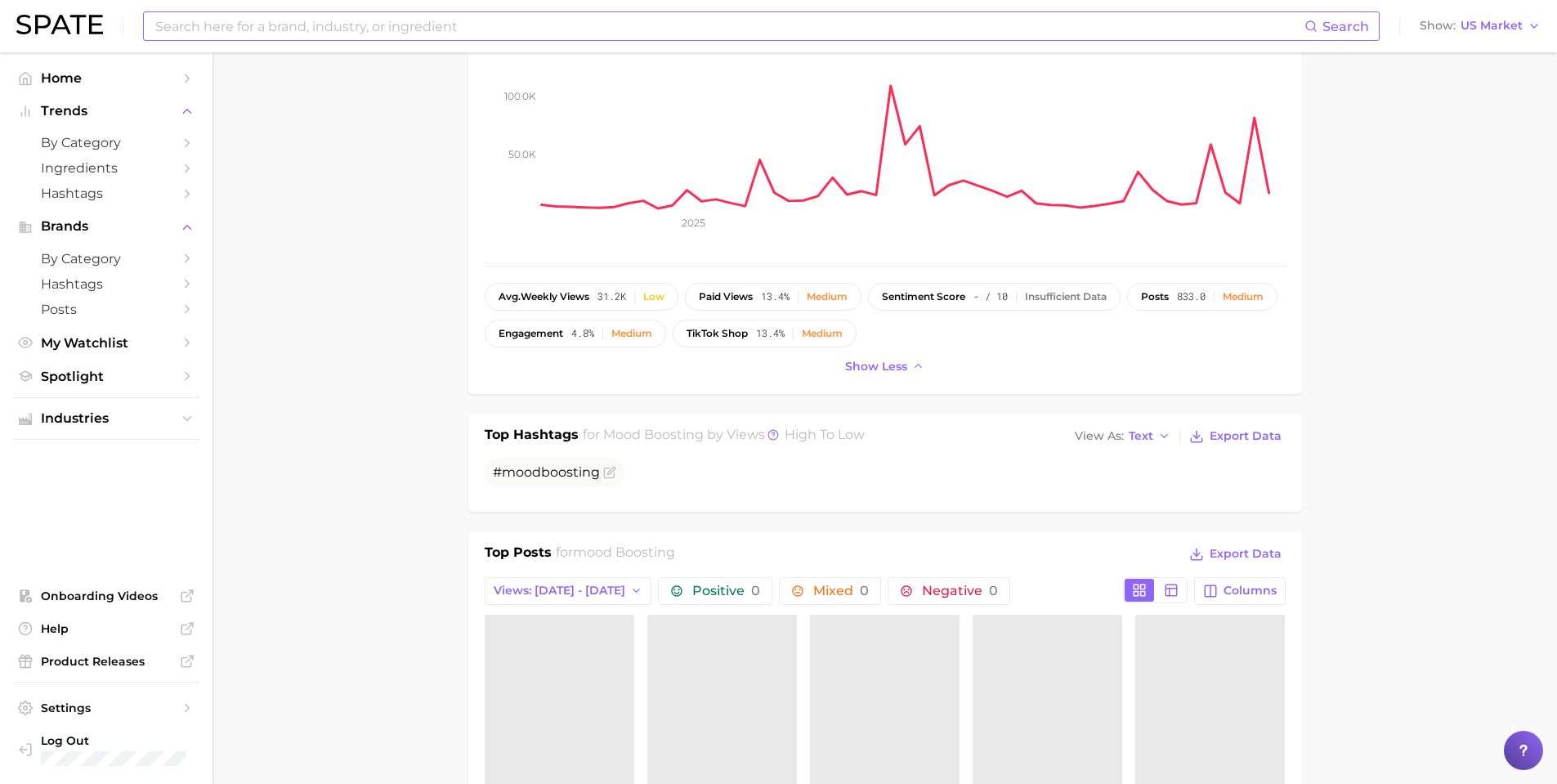
scroll to position [354, 0]
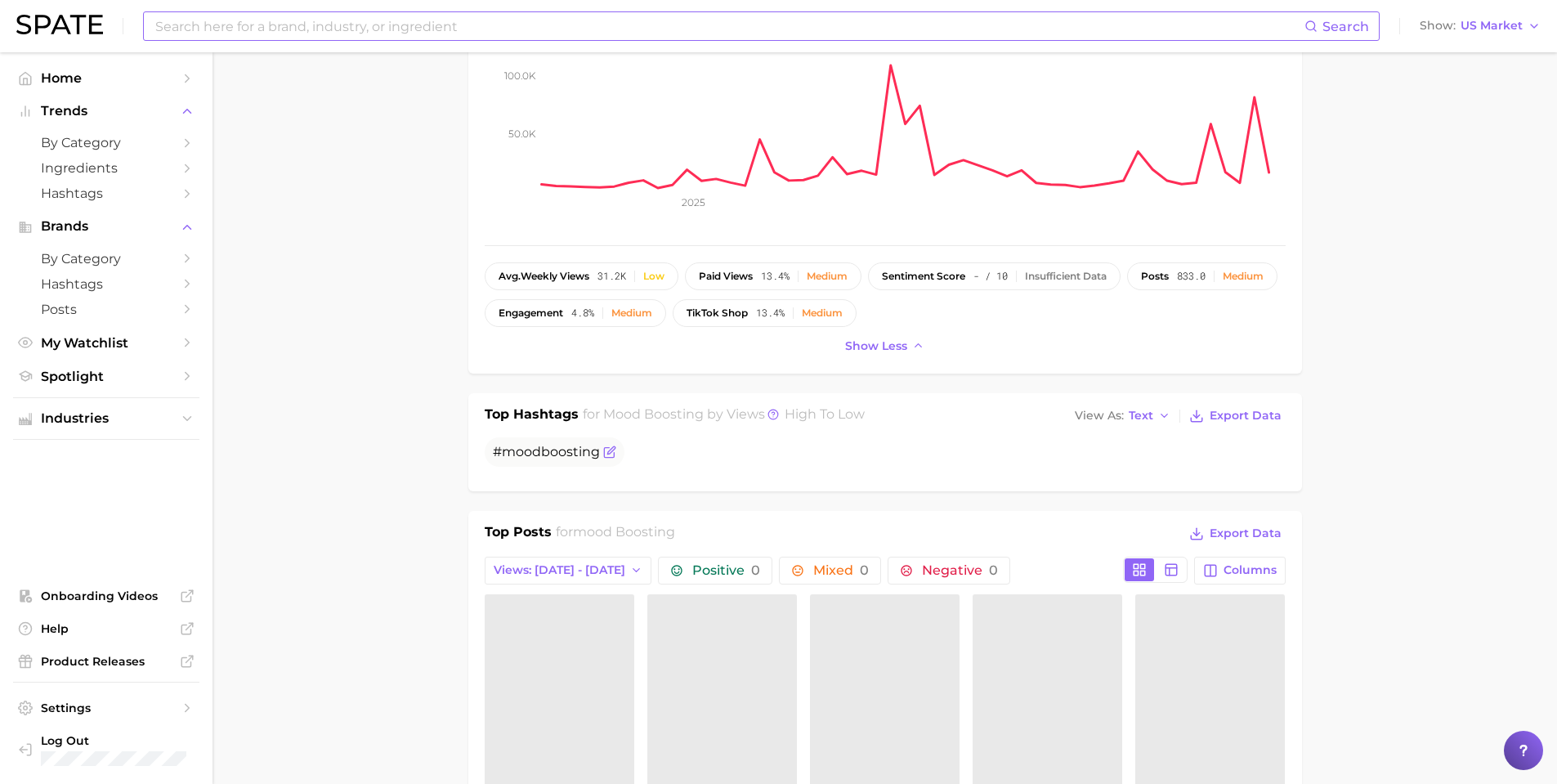
click at [565, 457] on span "boosting" at bounding box center [571, 451] width 59 height 16
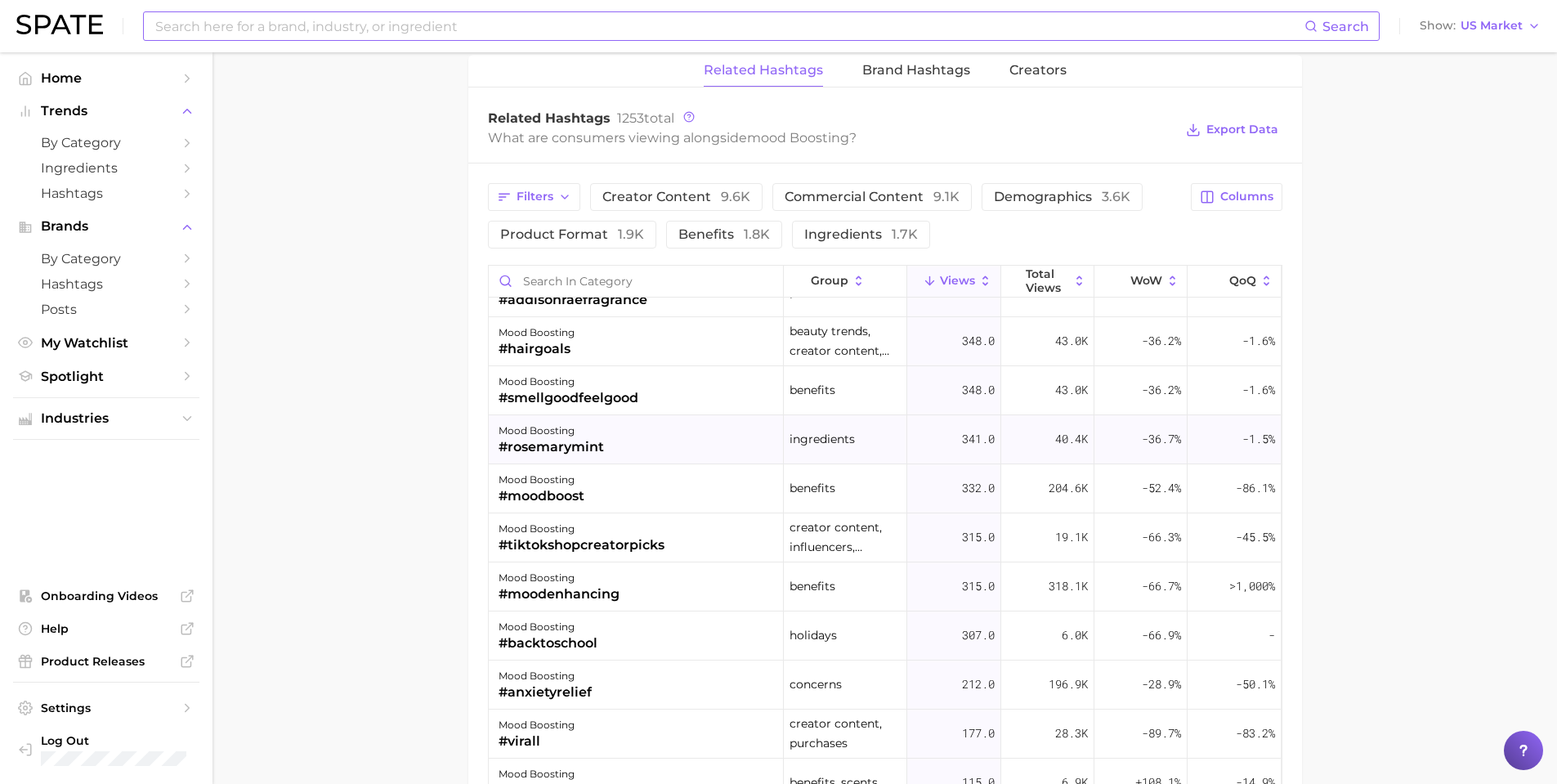
scroll to position [436, 0]
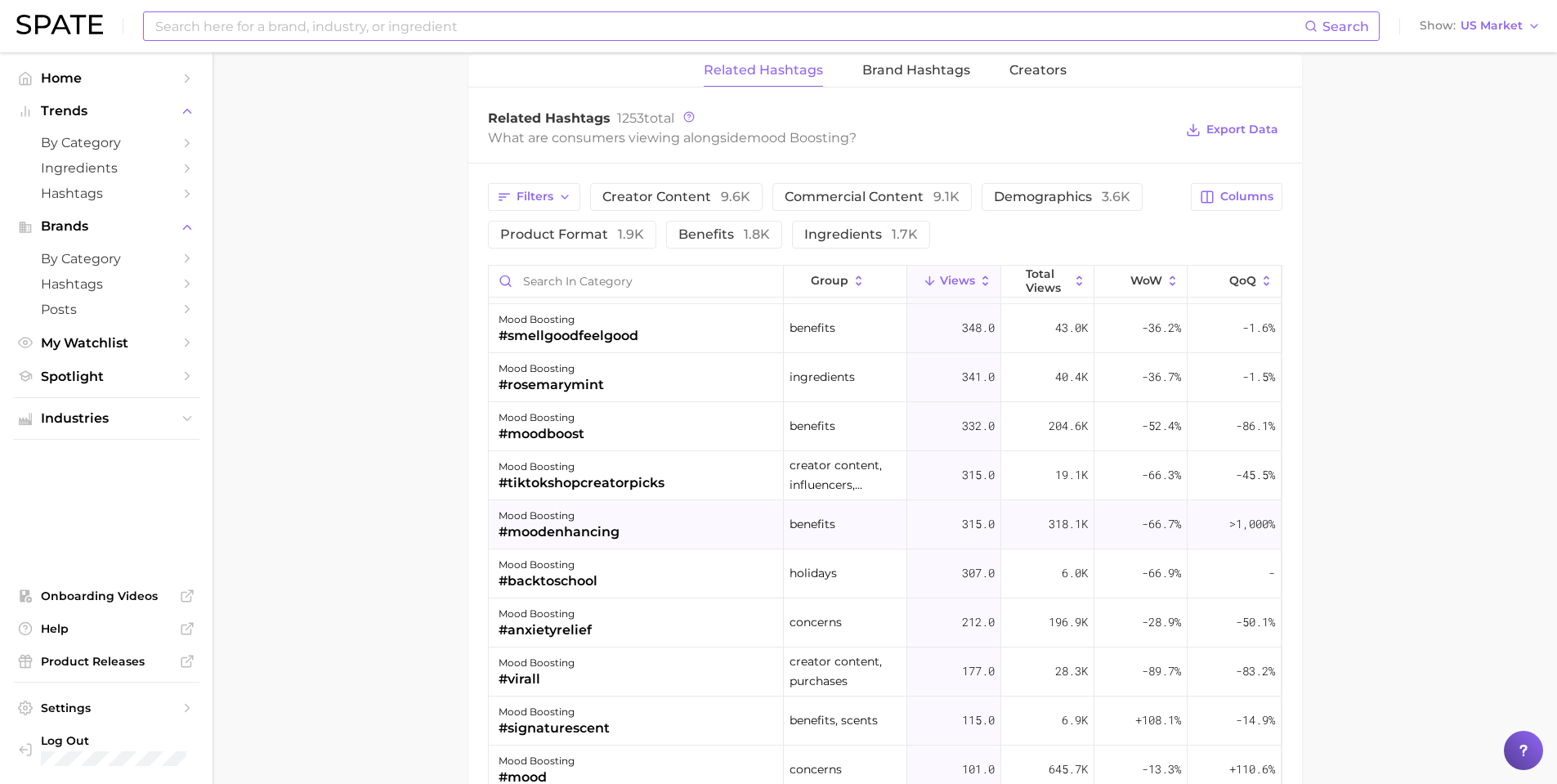
click at [936, 524] on div "315.0" at bounding box center [954, 525] width 93 height 49
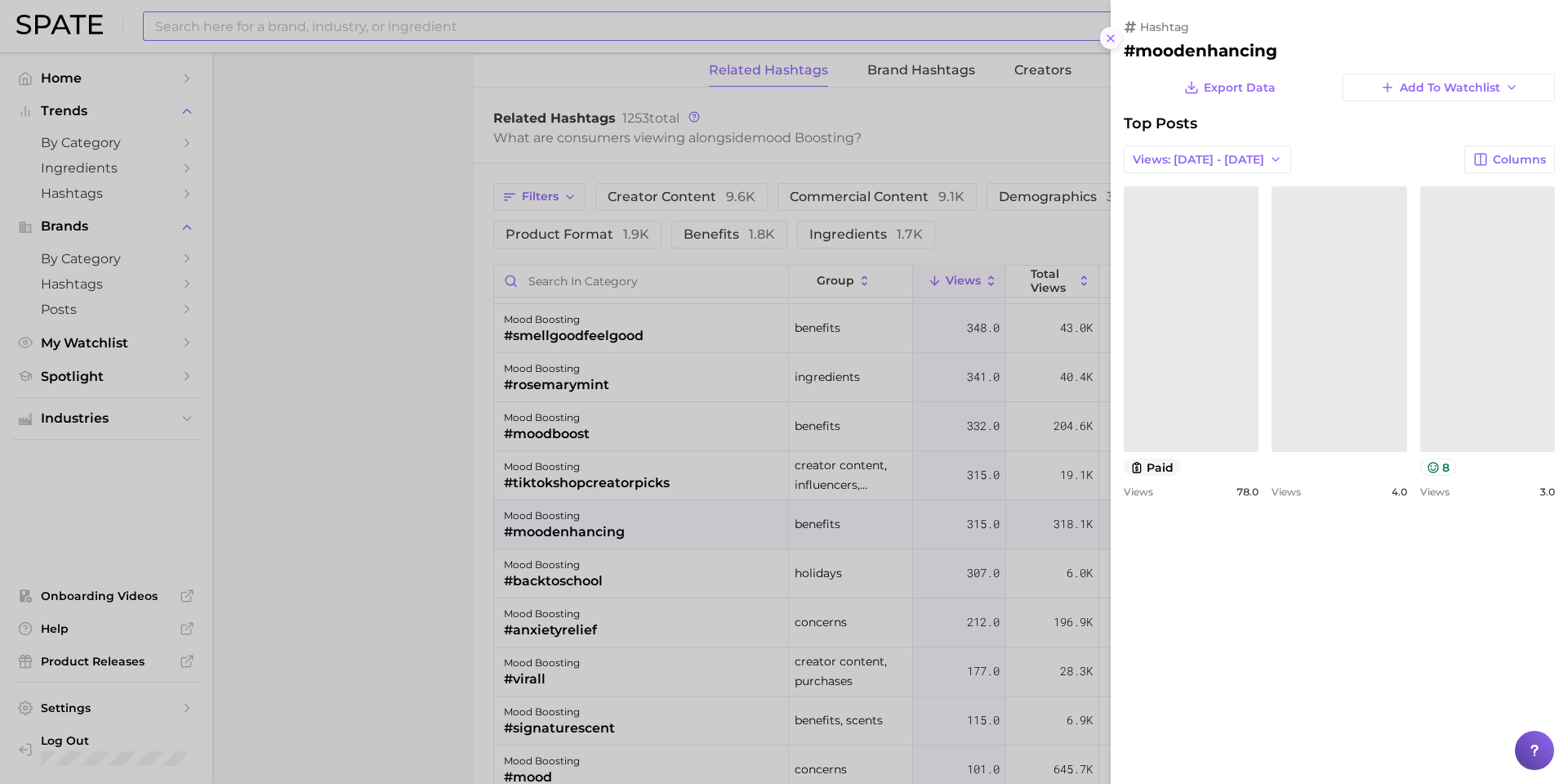
click at [1103, 47] on button at bounding box center [1111, 37] width 22 height 22
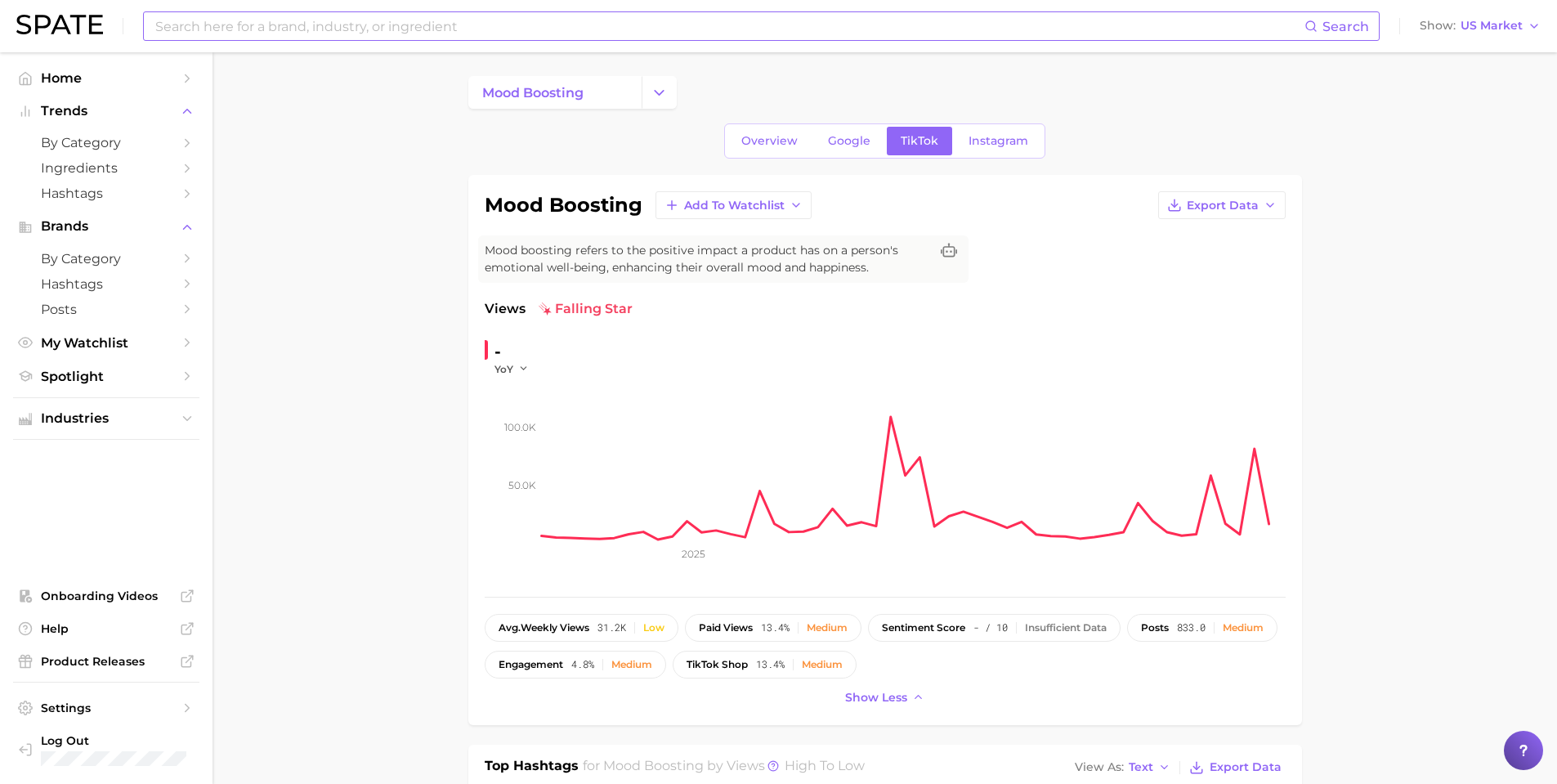
scroll to position [0, 0]
click at [671, 91] on button "Change Category" at bounding box center [660, 94] width 35 height 32
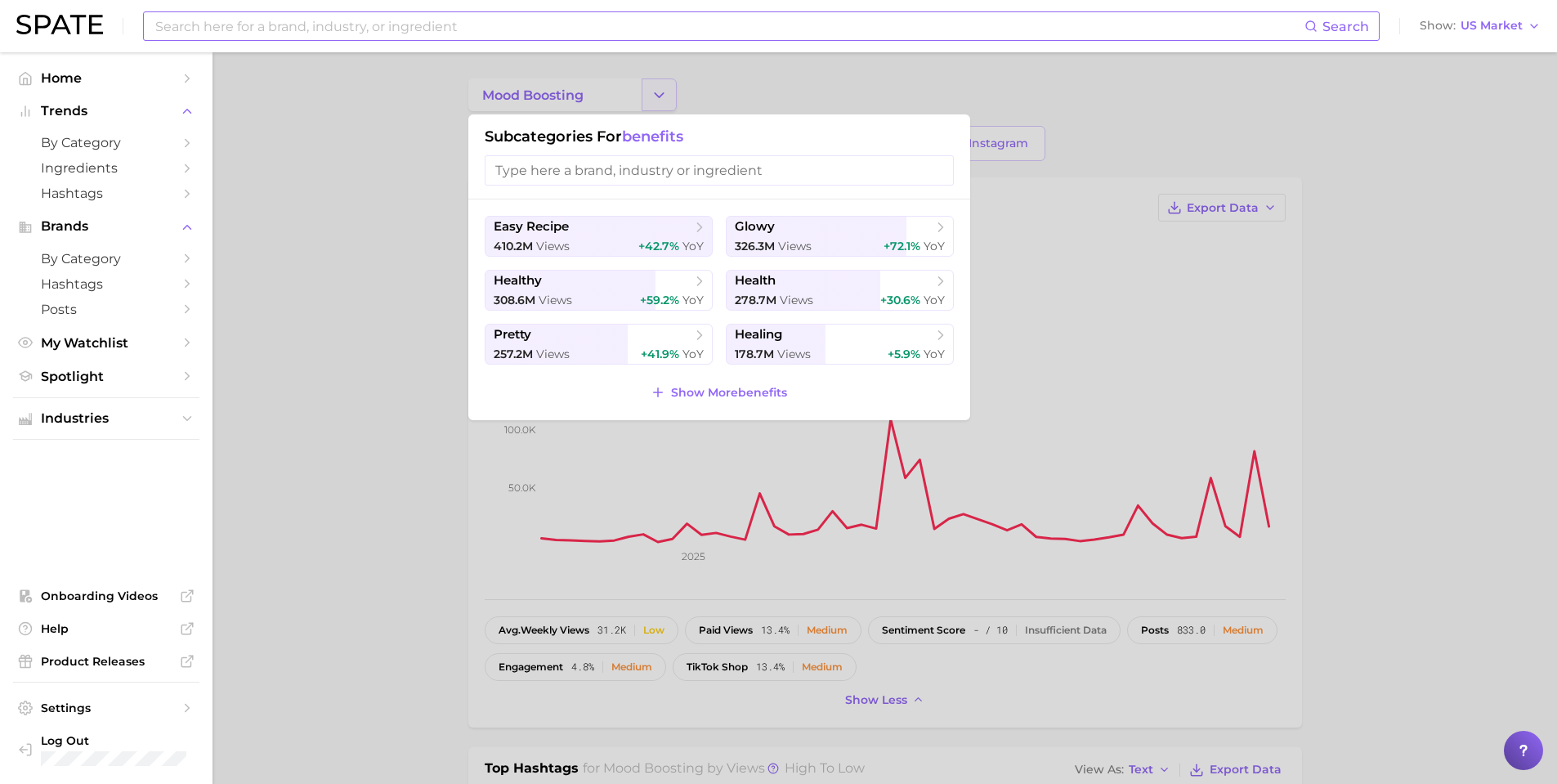
click at [670, 92] on div at bounding box center [778, 392] width 1557 height 784
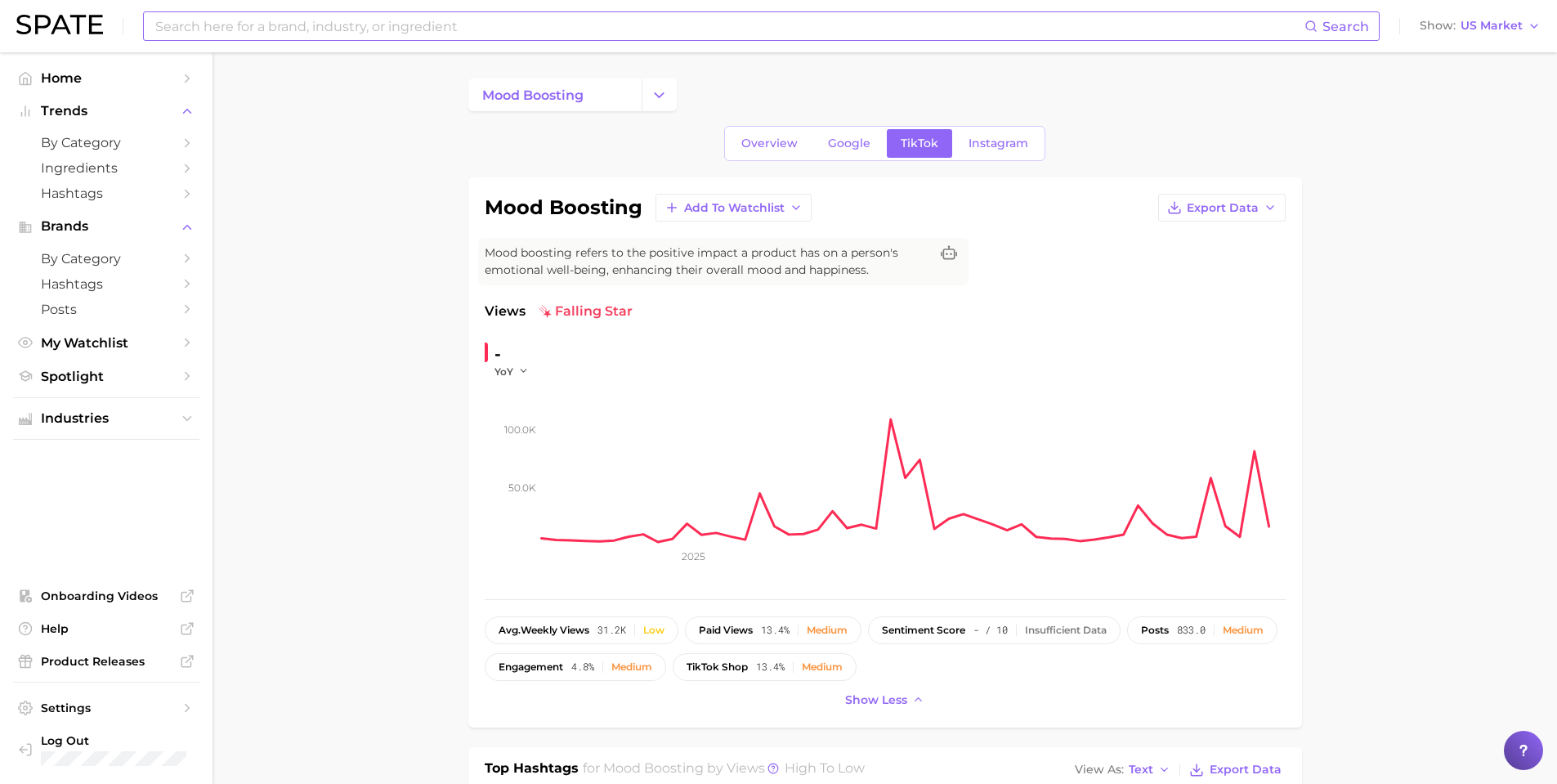
click at [753, 141] on span "Overview" at bounding box center [769, 143] width 57 height 14
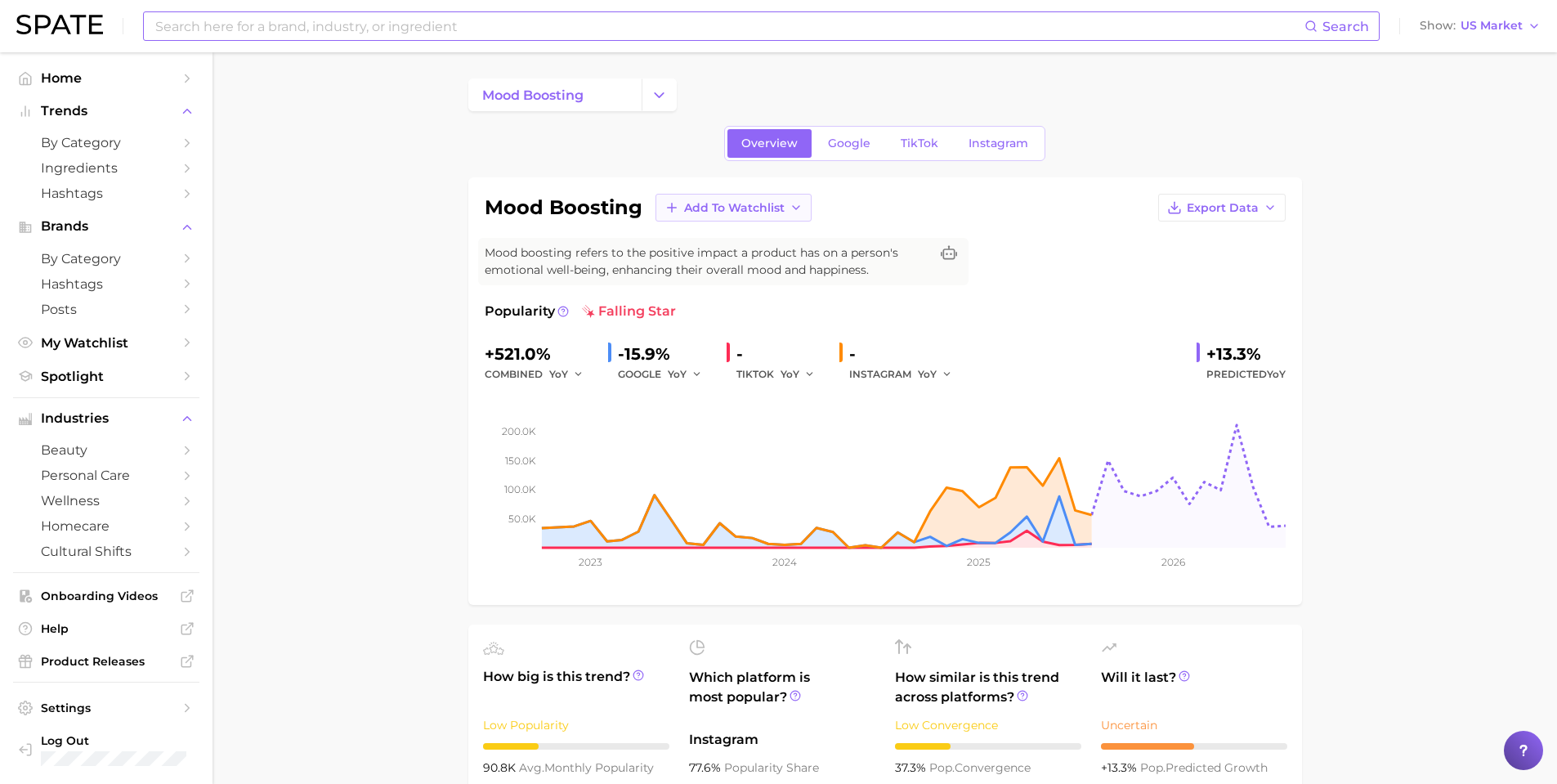
click at [697, 194] on div "mood boosting Add to Watchlist Export Data Mood boosting refers to the positive…" at bounding box center [885, 391] width 834 height 427
click at [697, 204] on span "Add to Watchlist" at bounding box center [734, 208] width 101 height 14
click at [695, 330] on span "Mood Boosting Fragrance" at bounding box center [755, 326] width 144 height 27
click at [1483, 24] on span "View Watchlist" at bounding box center [1482, 31] width 89 height 14
